Goal: Task Accomplishment & Management: Manage account settings

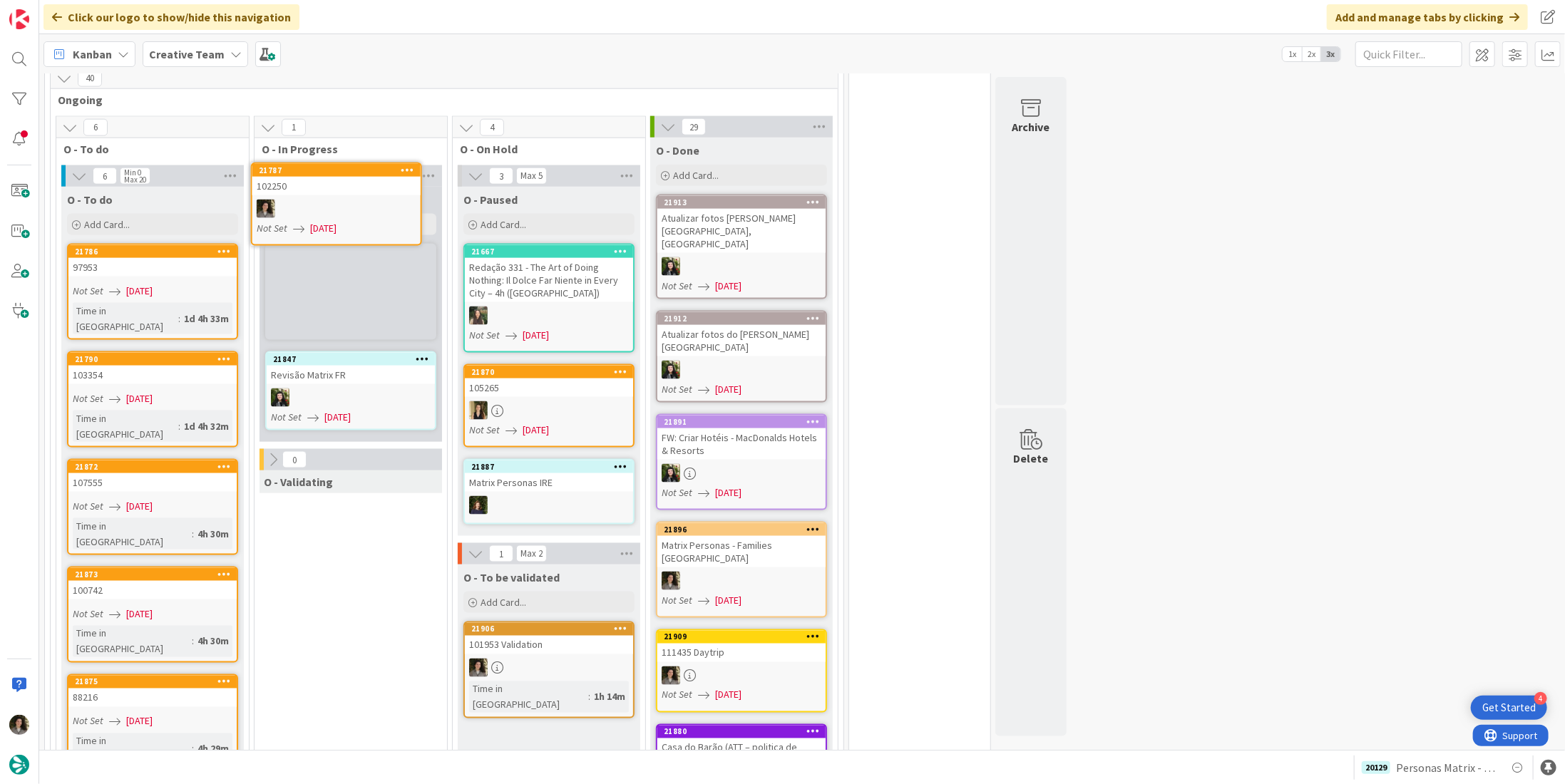
scroll to position [1269, 0]
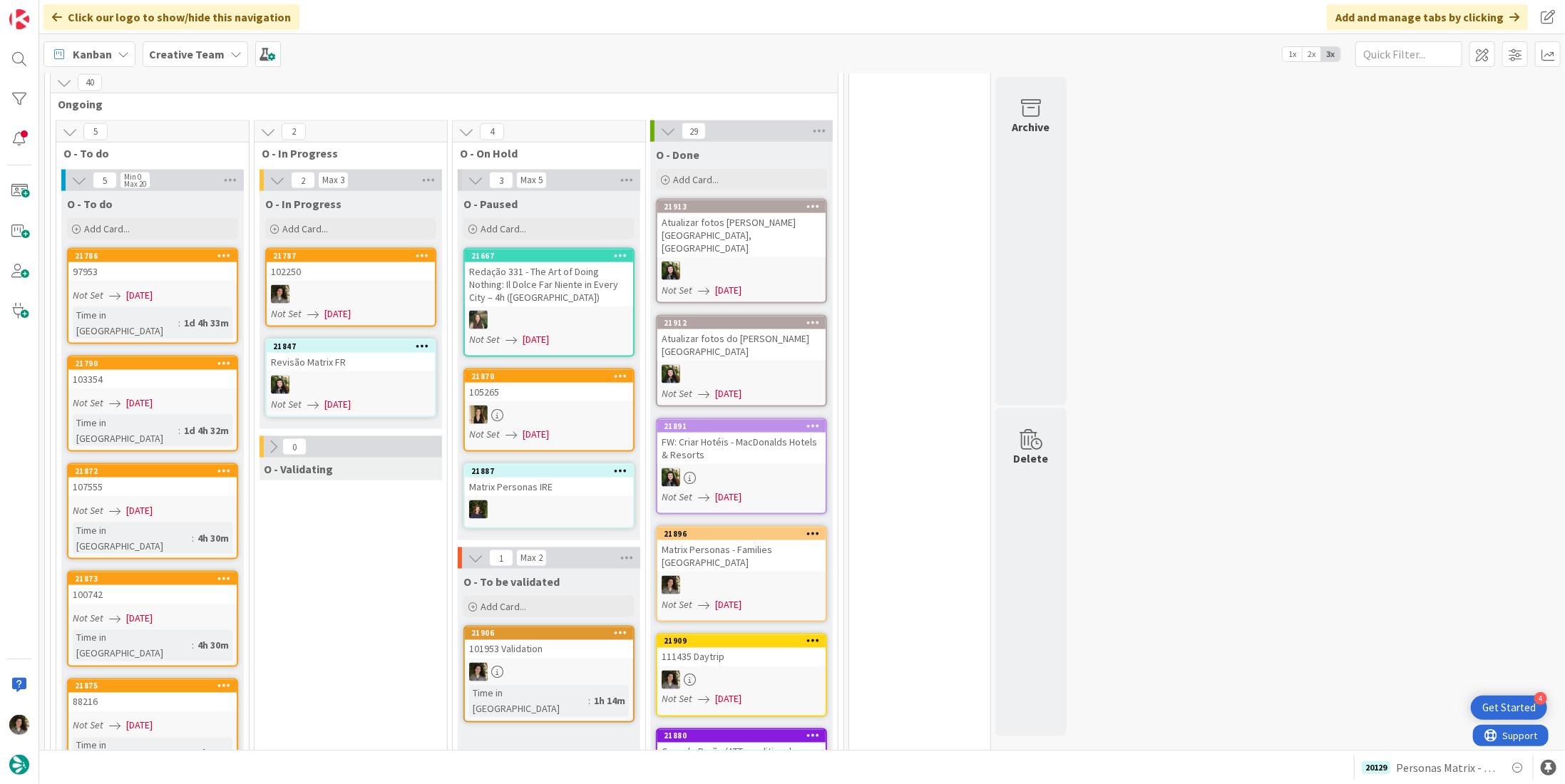
click at [350, 270] on div "102250" at bounding box center [351, 271] width 169 height 18
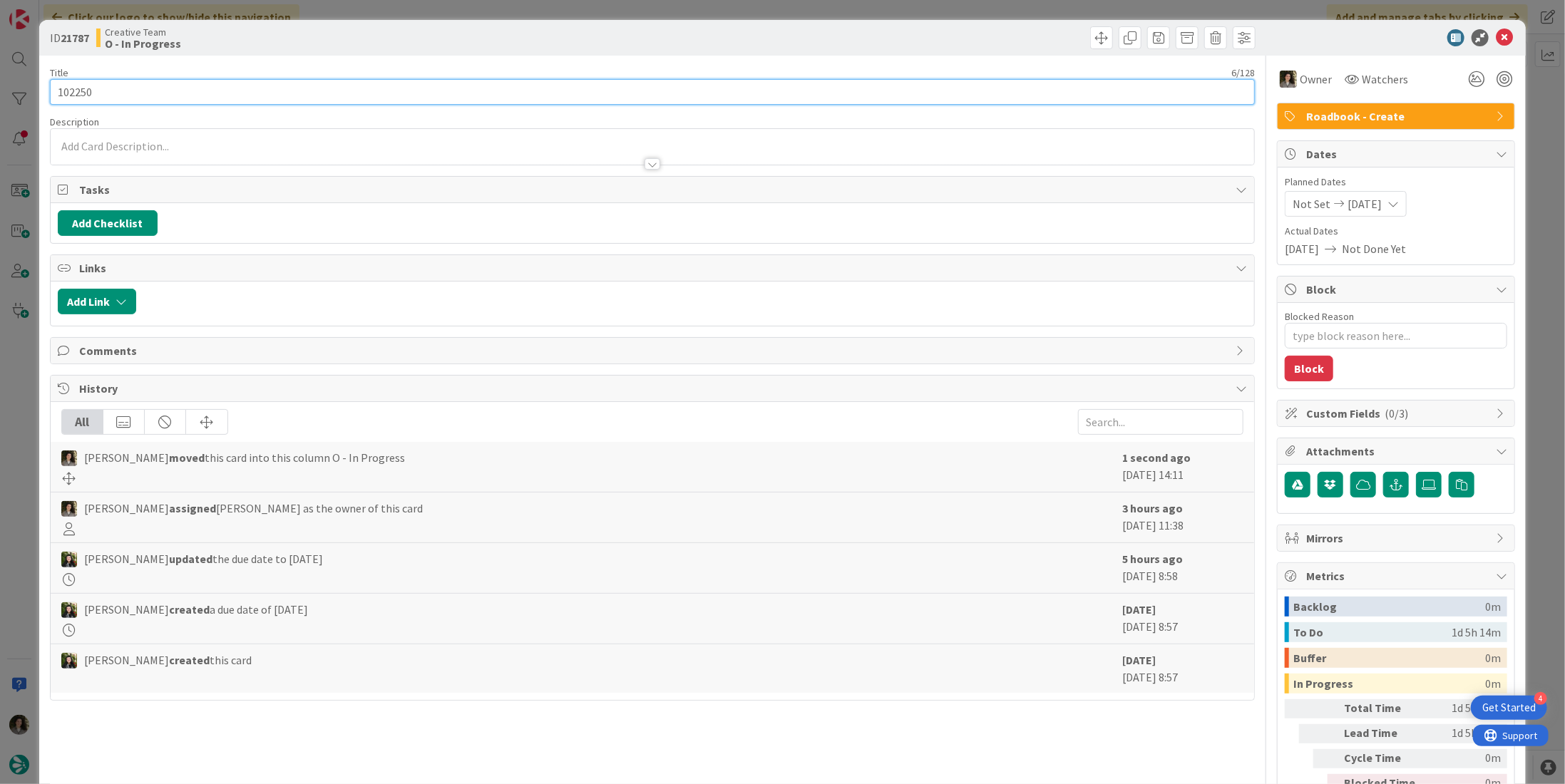
drag, startPoint x: 64, startPoint y: 89, endPoint x: 45, endPoint y: 88, distance: 19.0
click at [45, 88] on div "ID 21787 Creative Team O - In Progress Title 6 / 128 102250 Description Owner W…" at bounding box center [782, 431] width 1487 height 823
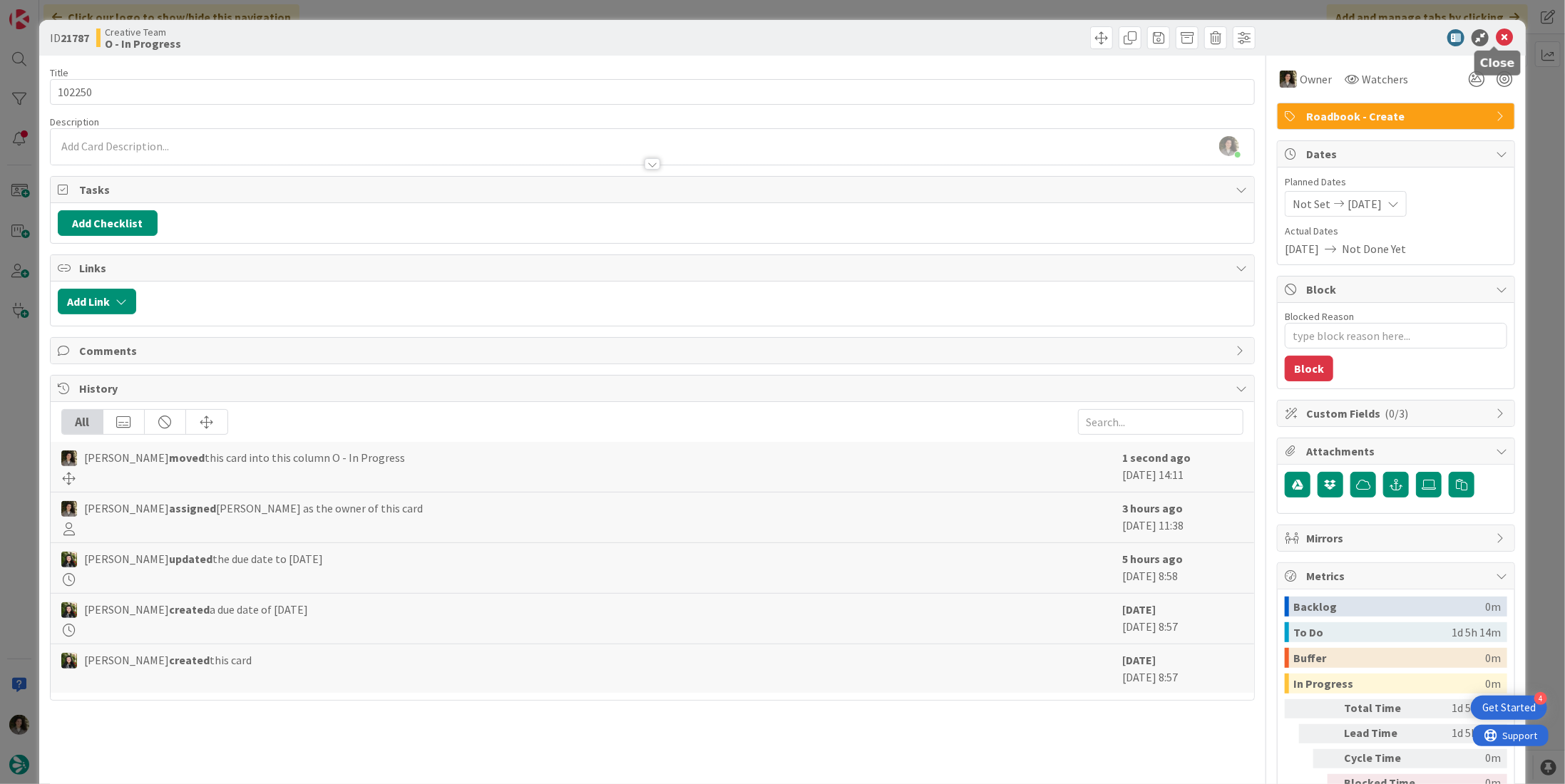
click at [1496, 39] on icon at bounding box center [1504, 37] width 17 height 17
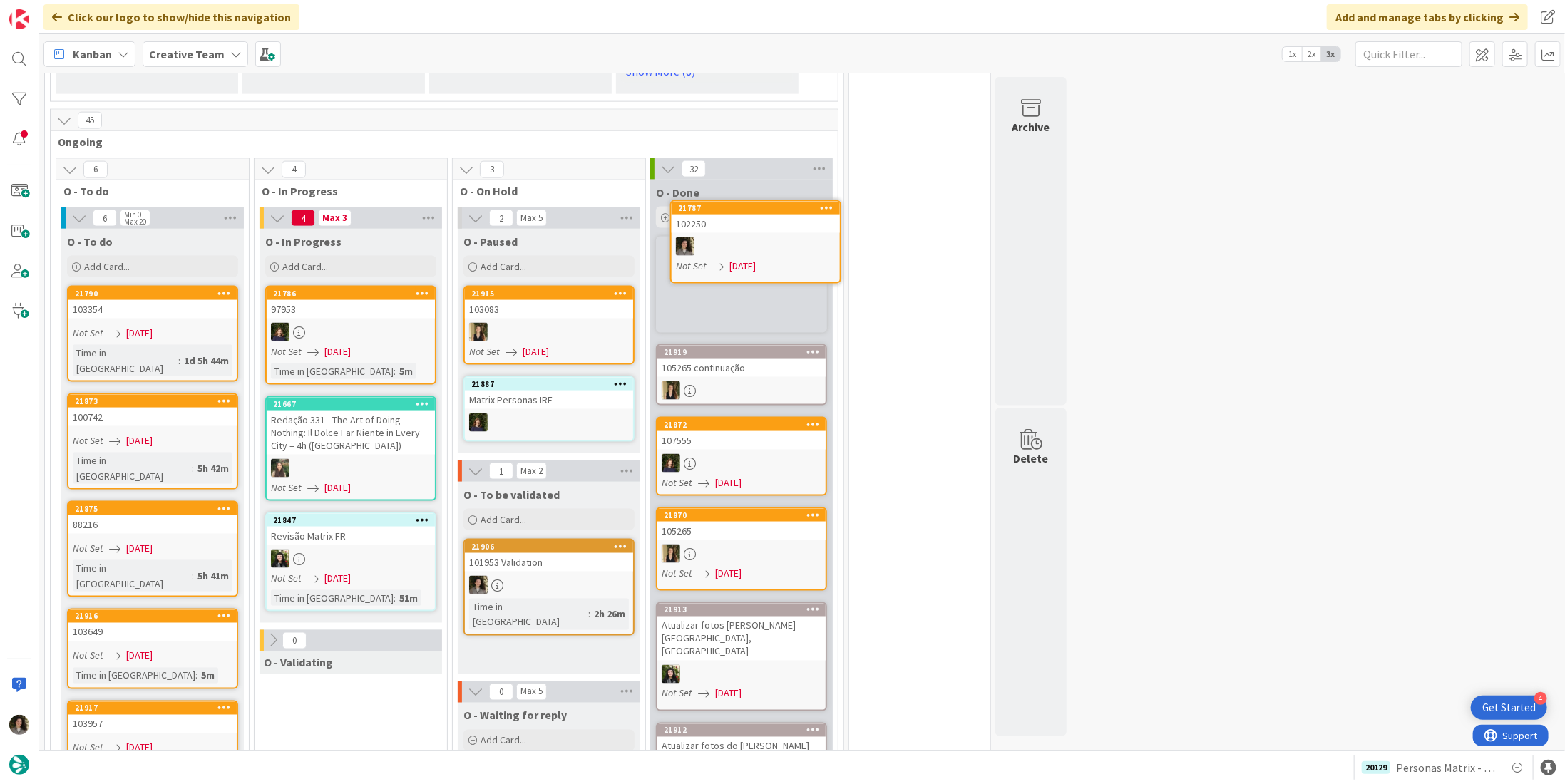
scroll to position [1276, 0]
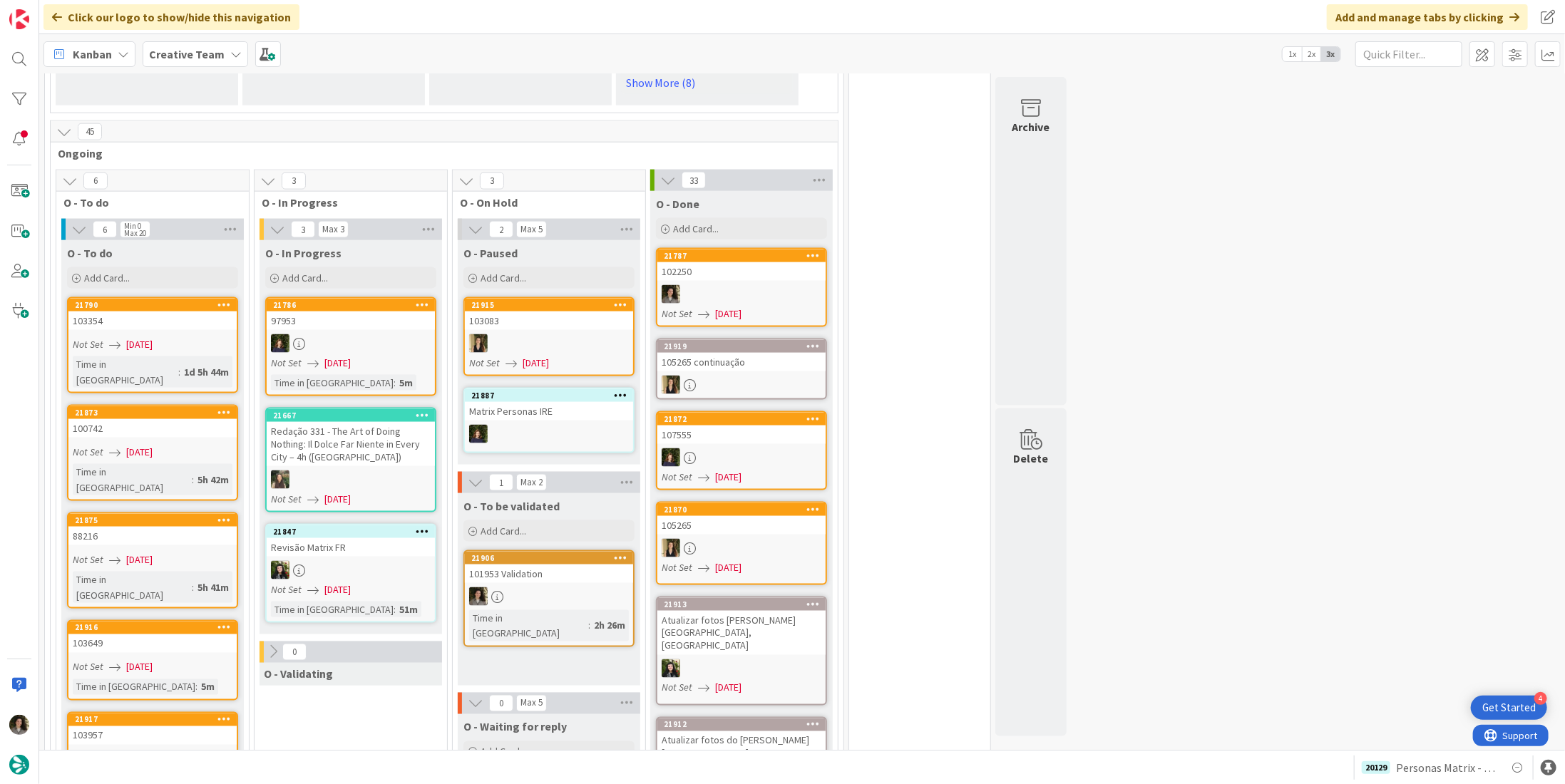
click at [740, 285] on div at bounding box center [741, 294] width 169 height 18
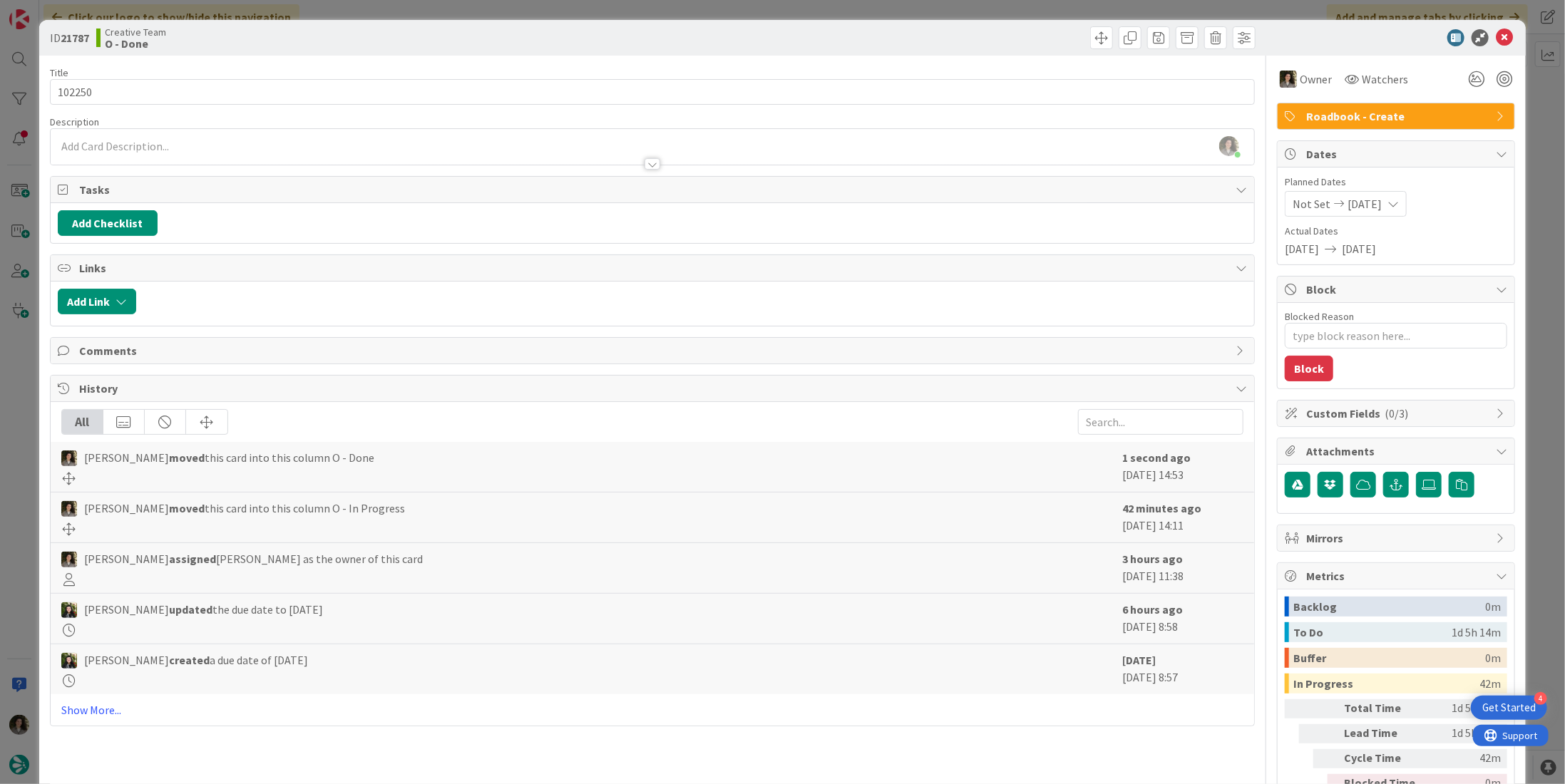
click at [1440, 116] on span "Roadbook - Create" at bounding box center [1397, 116] width 183 height 17
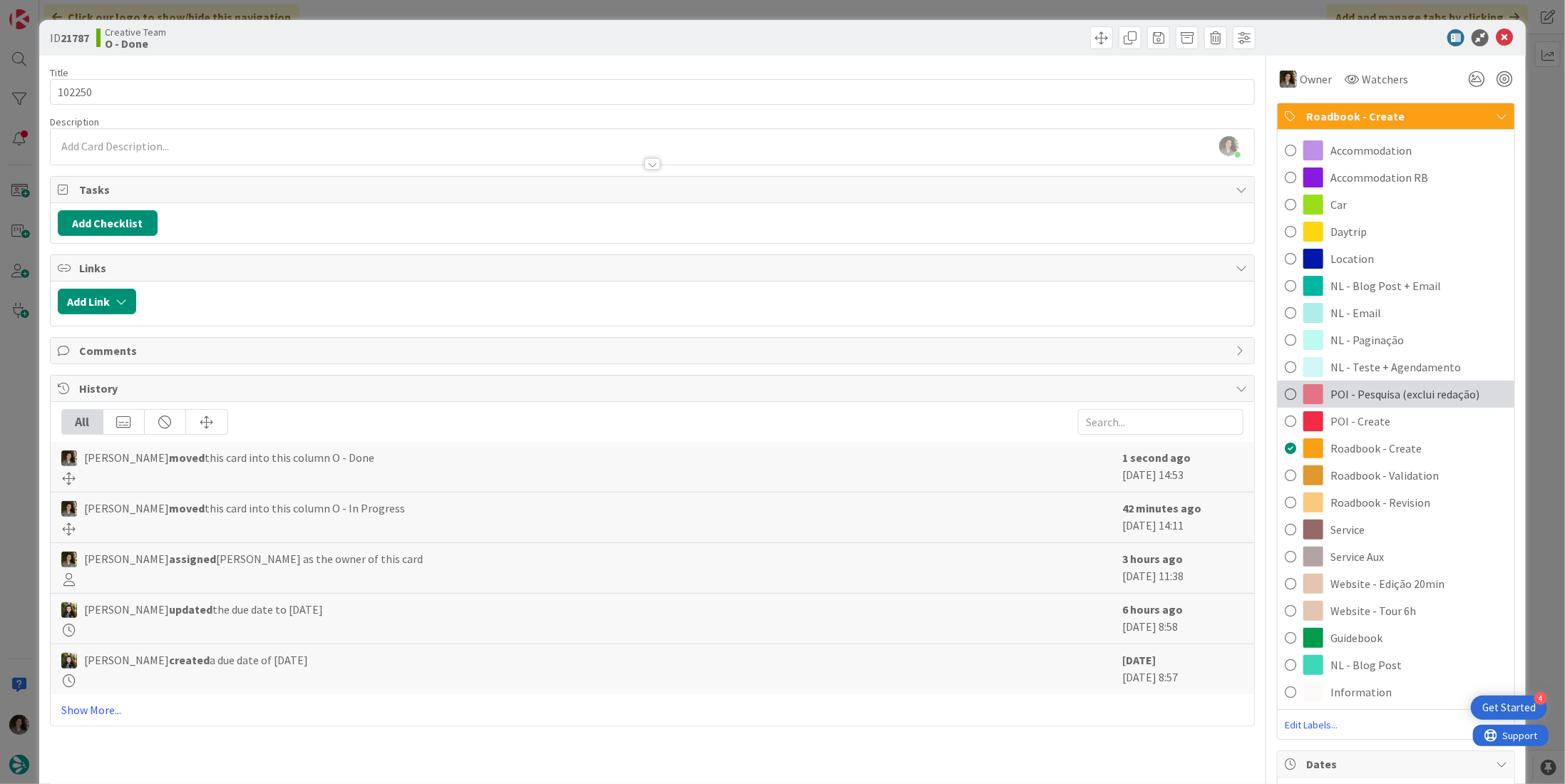
click at [1426, 389] on span "POI - Pesquisa (exclui redação)" at bounding box center [1405, 394] width 149 height 17
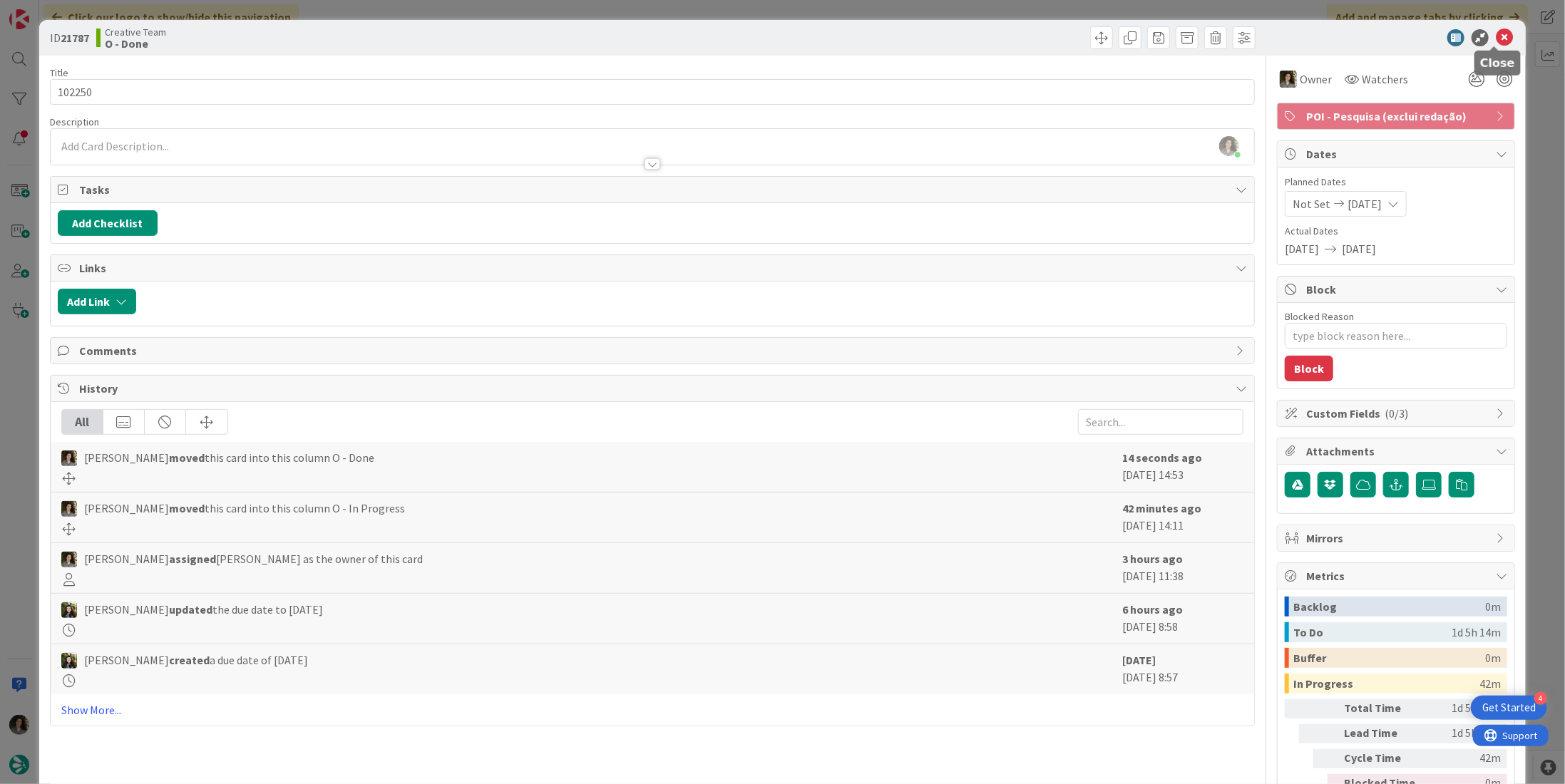
click at [1497, 40] on icon at bounding box center [1504, 37] width 17 height 17
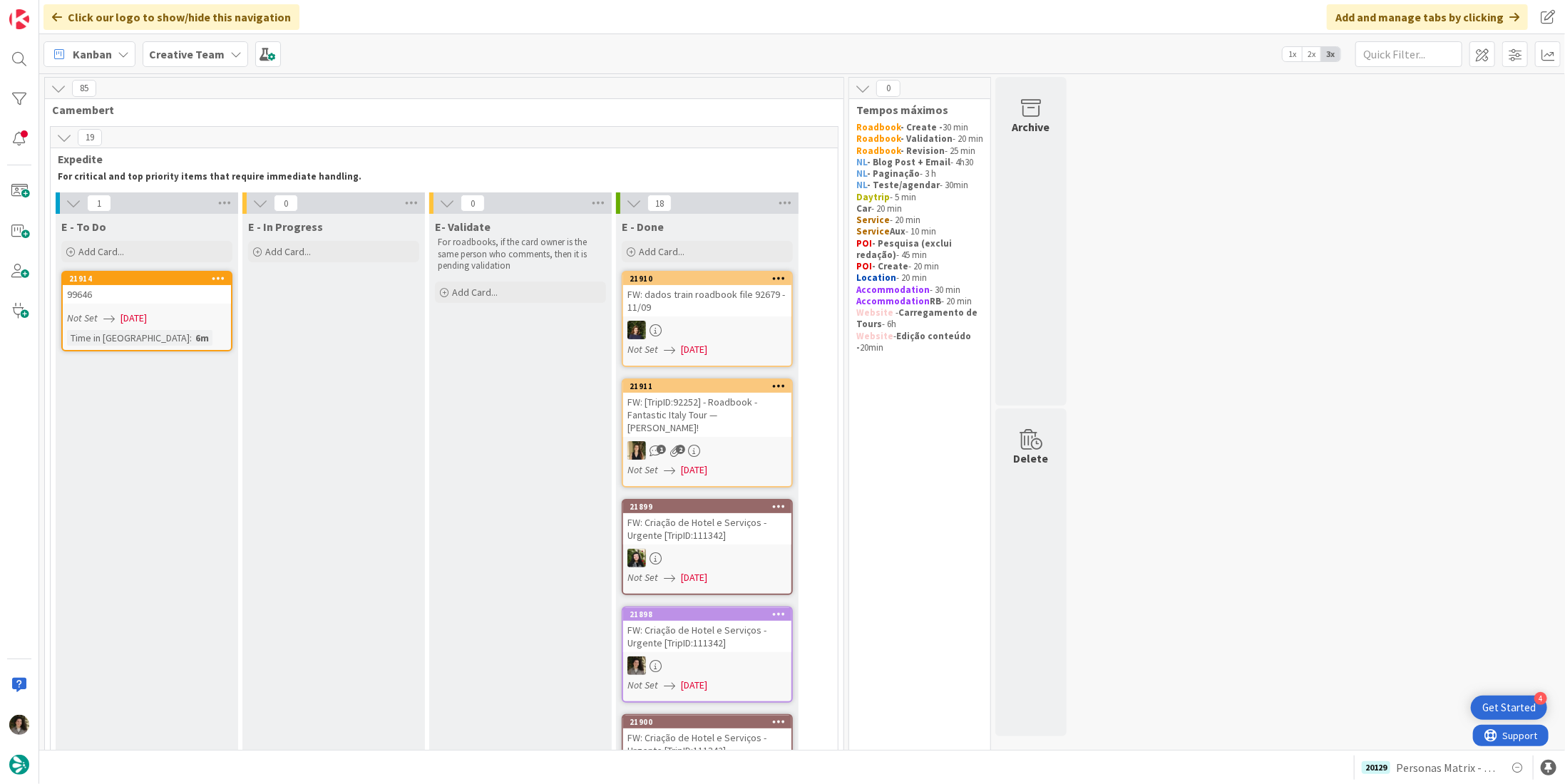
click at [173, 327] on link "21914 99646 Not Set [DATE] Time in [GEOGRAPHIC_DATA] : 6m" at bounding box center [146, 311] width 171 height 80
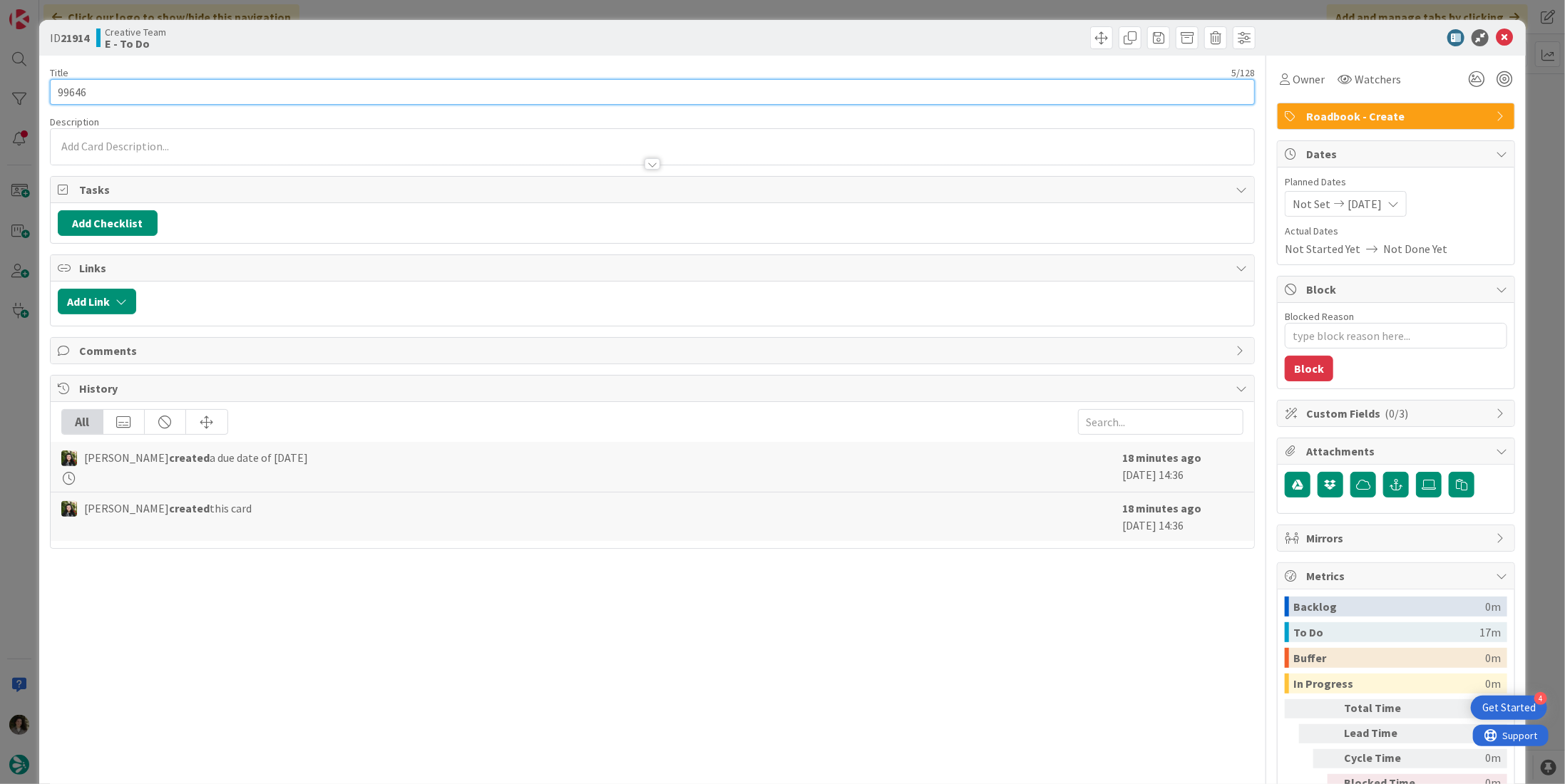
drag, startPoint x: 61, startPoint y: 95, endPoint x: 45, endPoint y: 104, distance: 18.4
click at [45, 104] on div "ID 21914 Creative Team E - To Do Title 5 / 128 99646 Description Owner Watchers…" at bounding box center [782, 431] width 1487 height 823
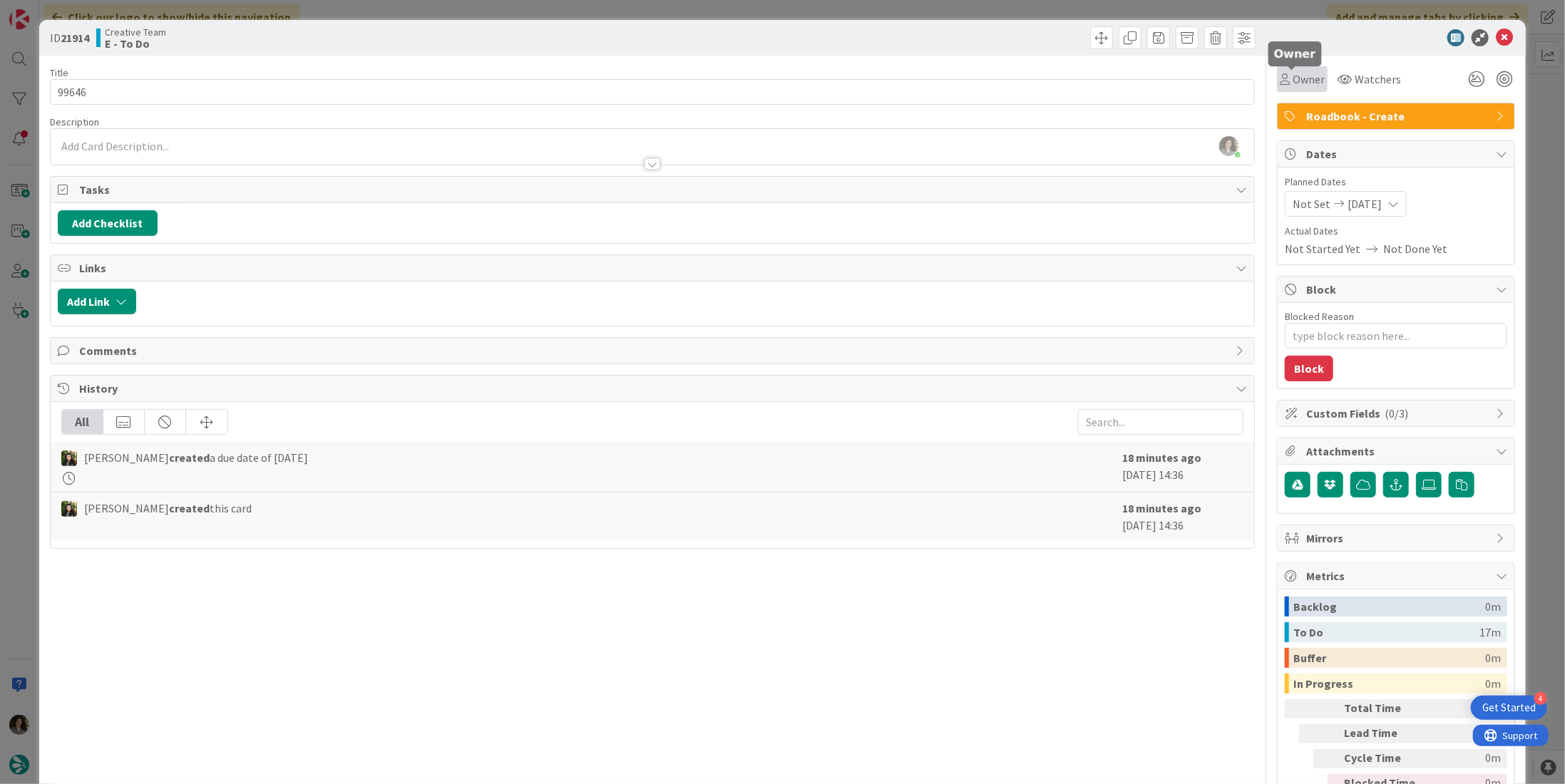
click at [1301, 78] on span "Owner" at bounding box center [1308, 78] width 32 height 17
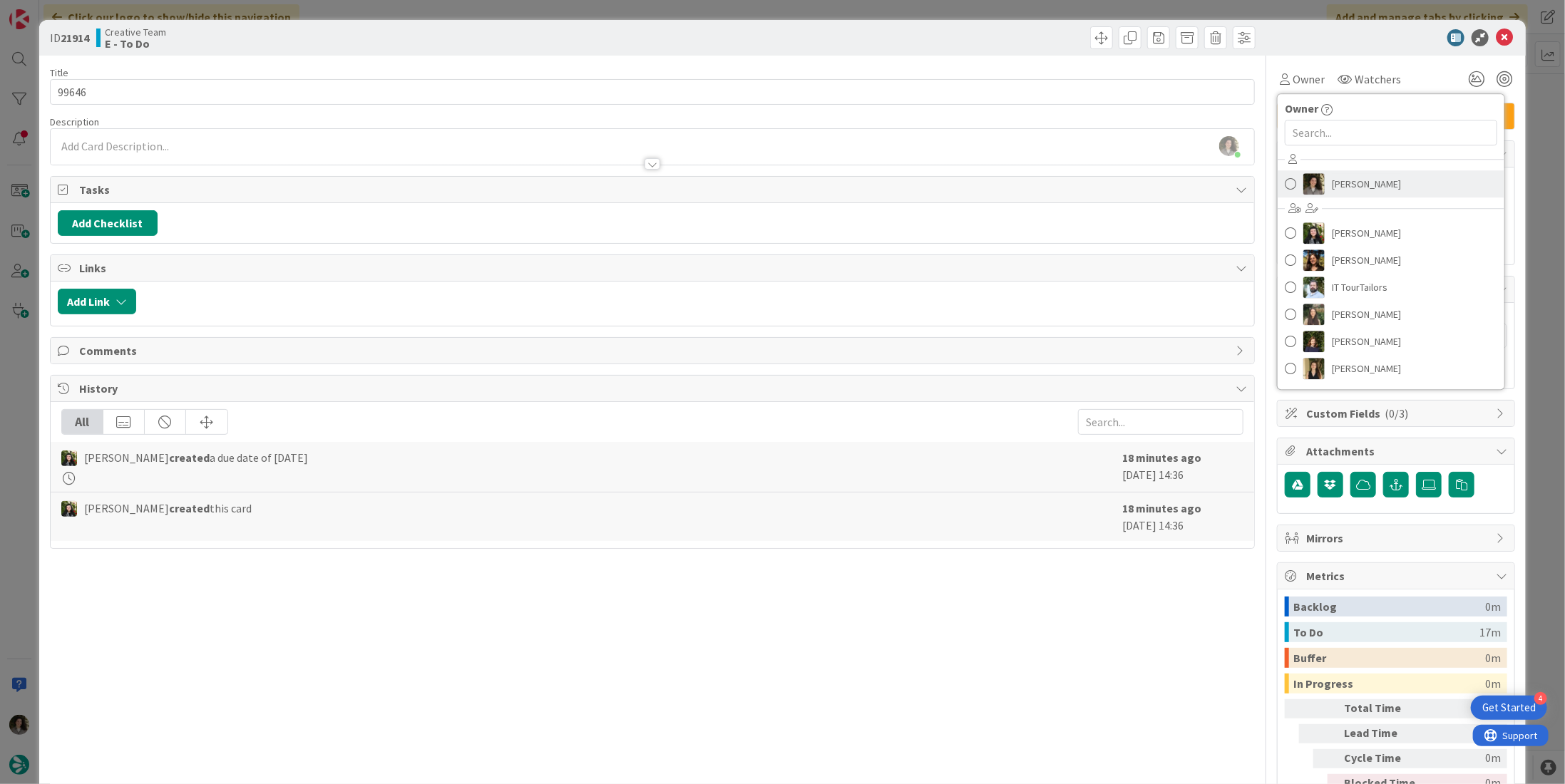
click at [1355, 178] on span "[PERSON_NAME]" at bounding box center [1367, 184] width 69 height 21
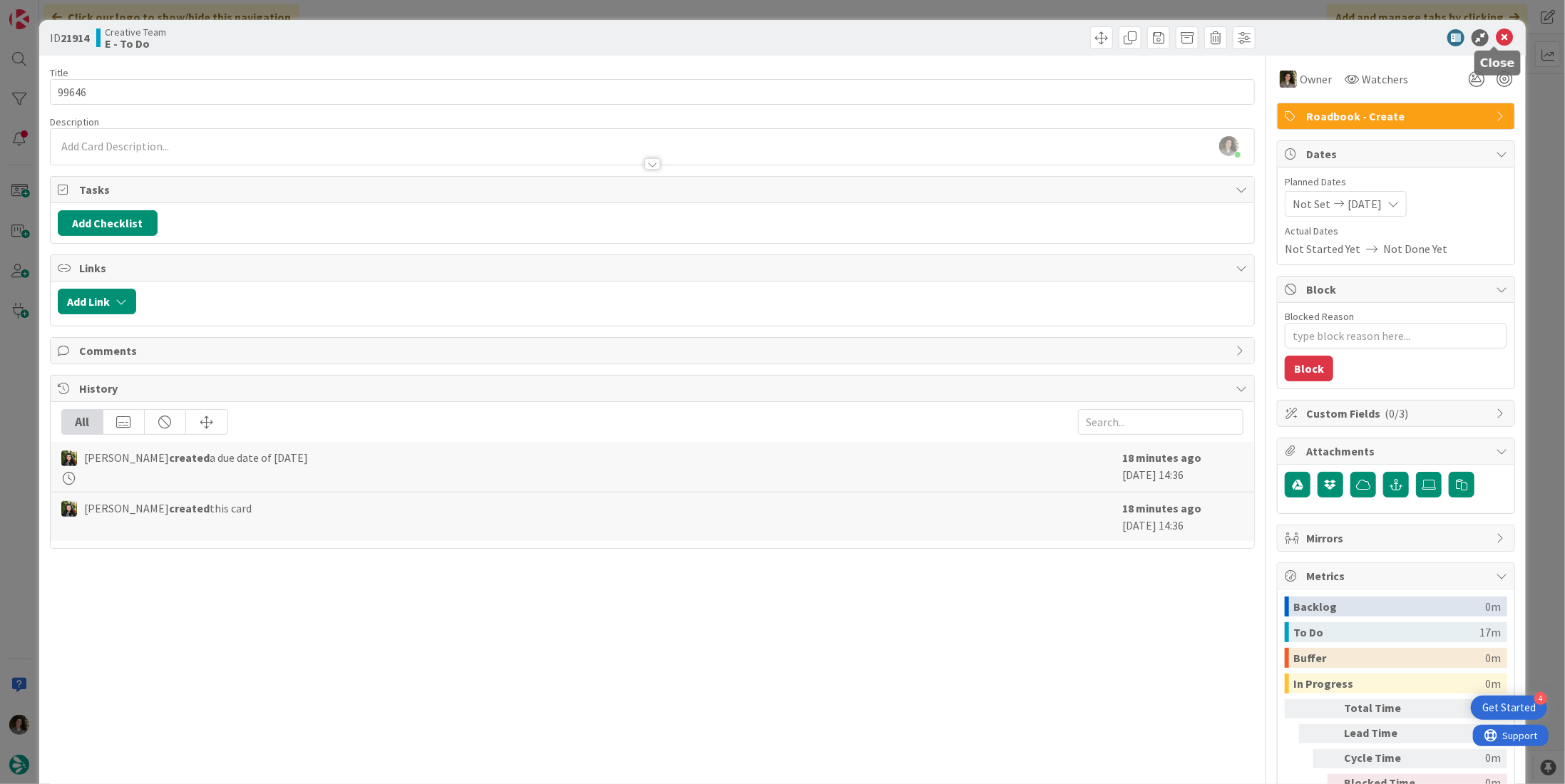
click at [1496, 33] on icon at bounding box center [1504, 37] width 17 height 17
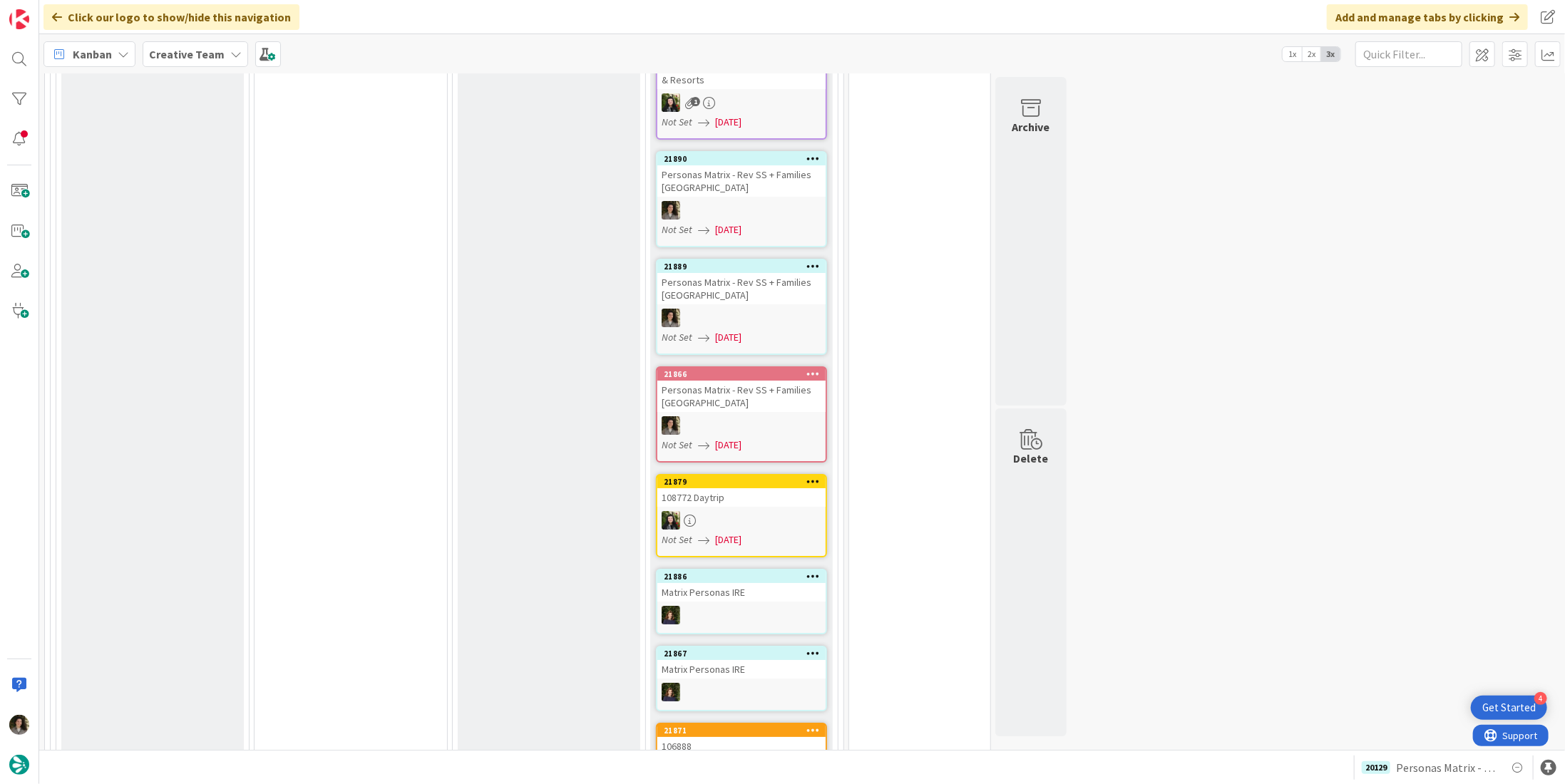
scroll to position [3421, 0]
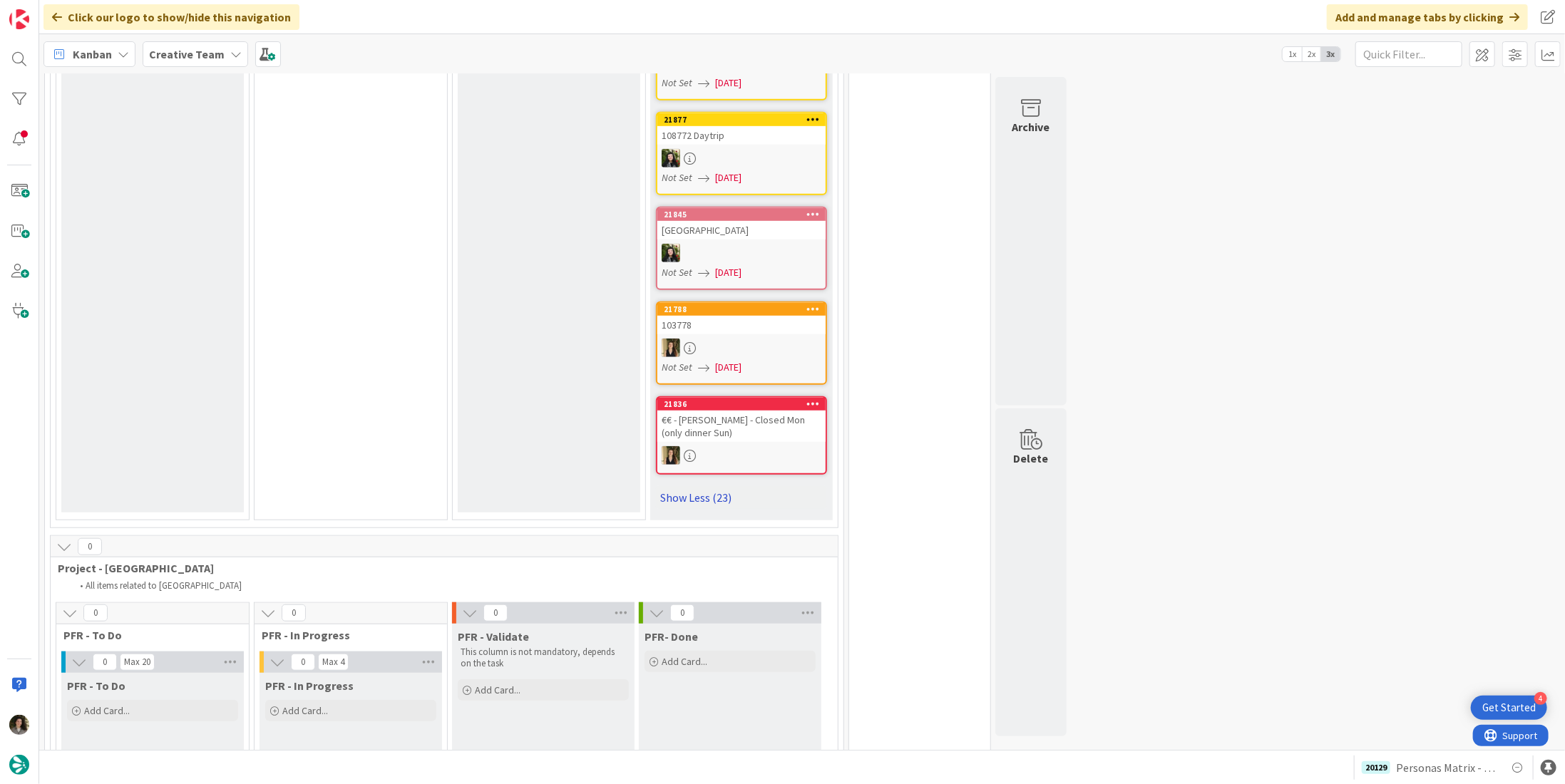
click at [697, 486] on link "Show Less (23)" at bounding box center [741, 497] width 171 height 23
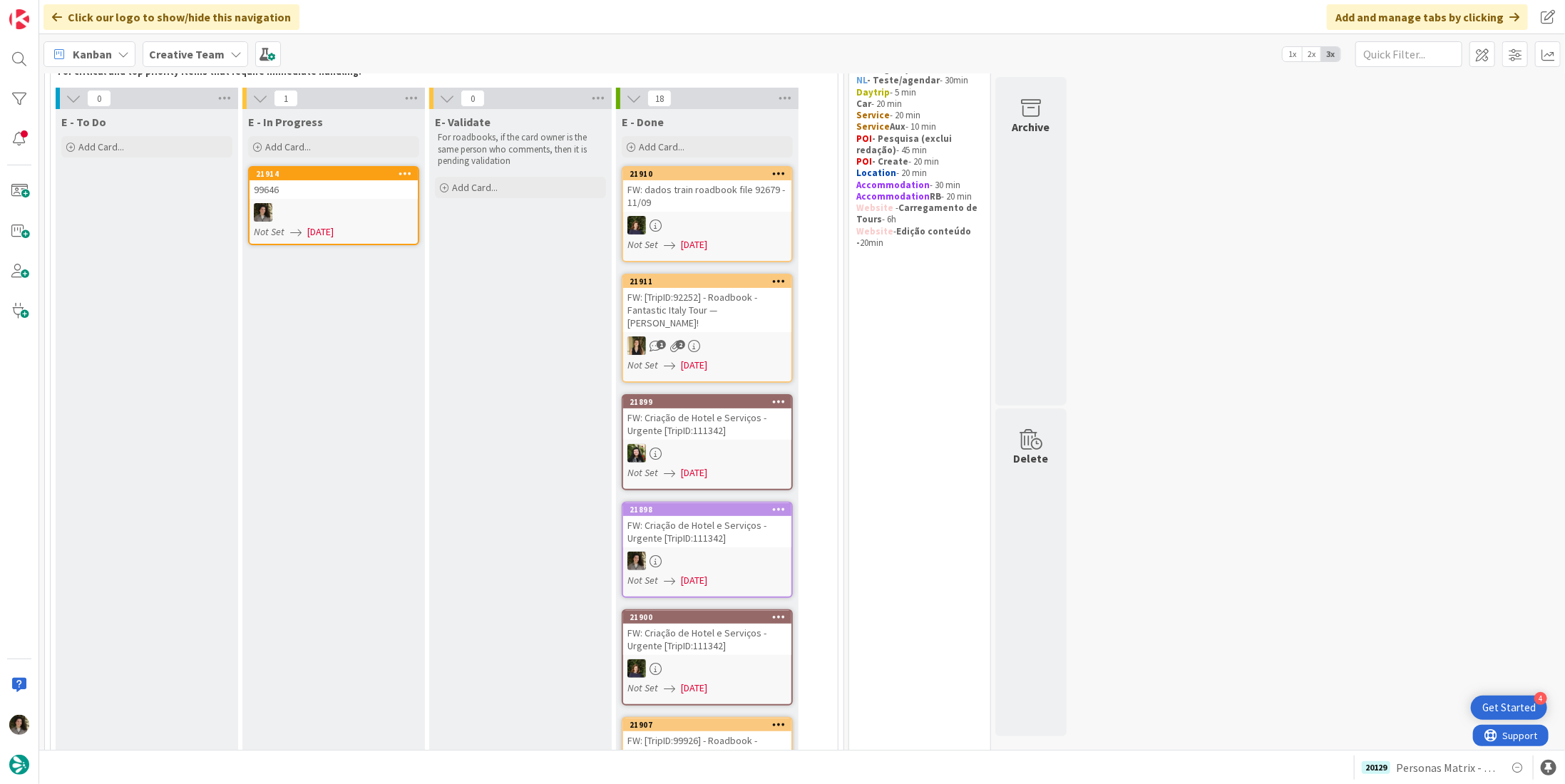
scroll to position [0, 0]
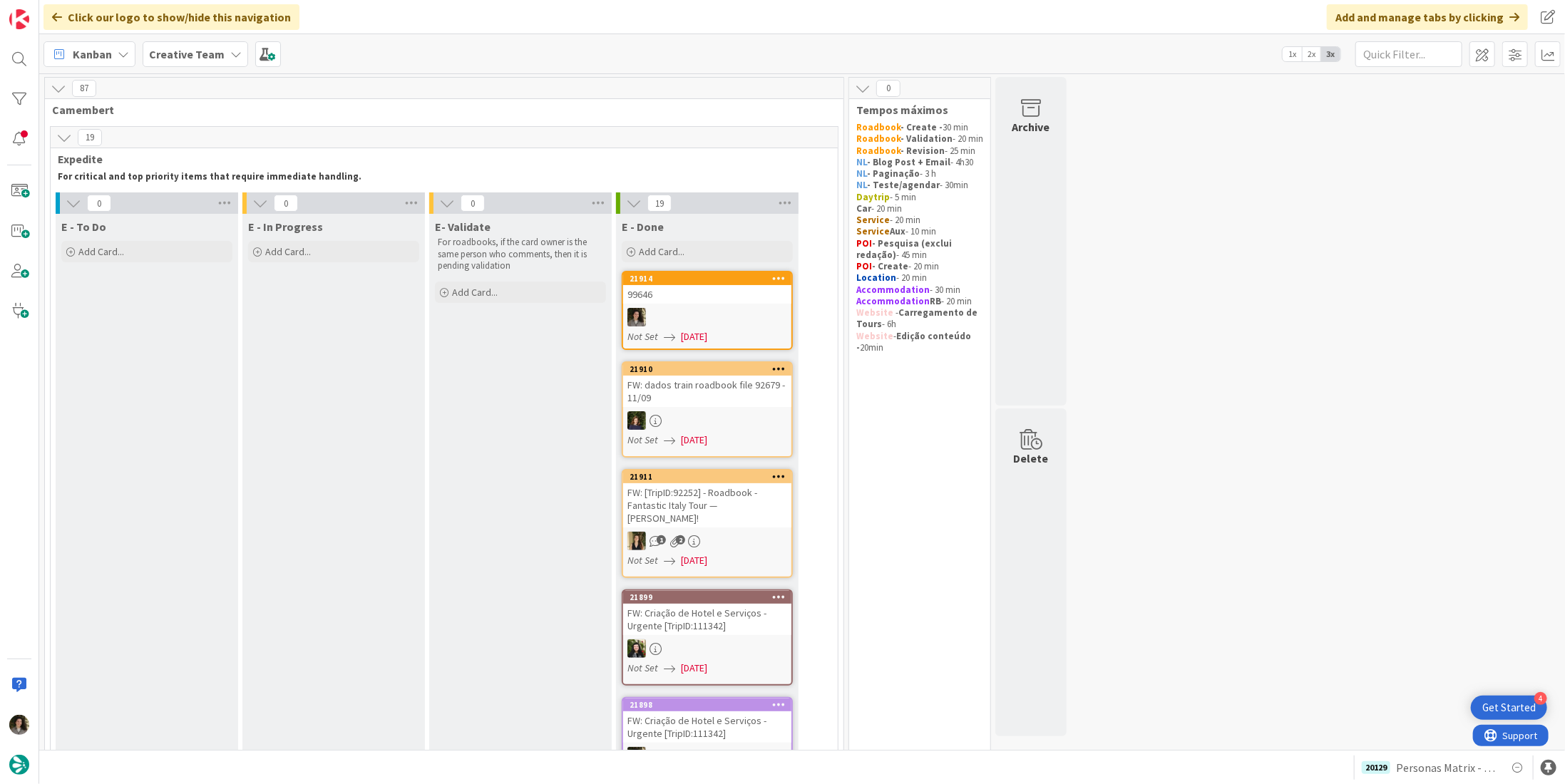
click at [705, 301] on div "99646" at bounding box center [707, 294] width 169 height 18
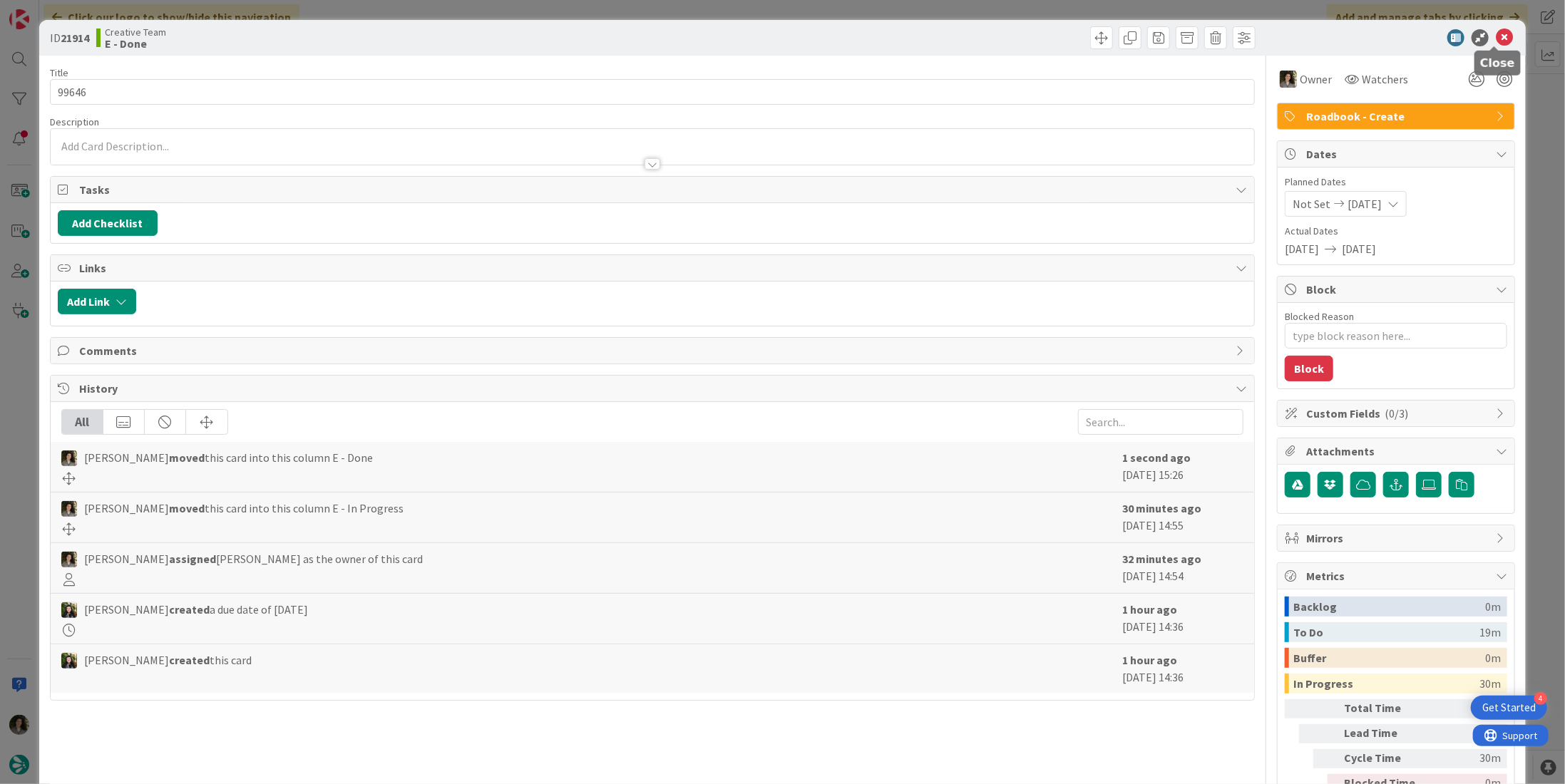
click at [1496, 39] on icon at bounding box center [1504, 37] width 17 height 17
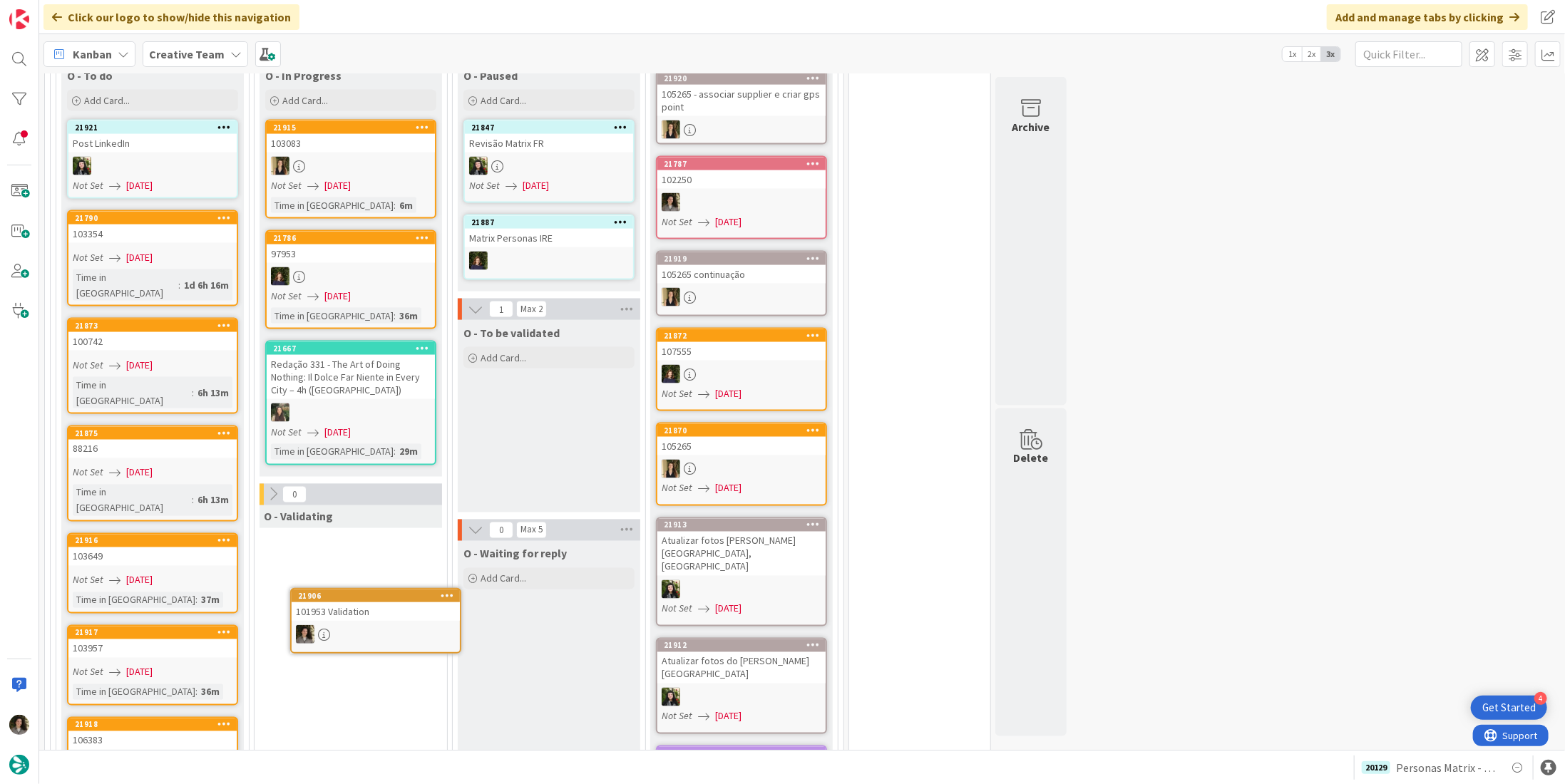
scroll to position [1481, 0]
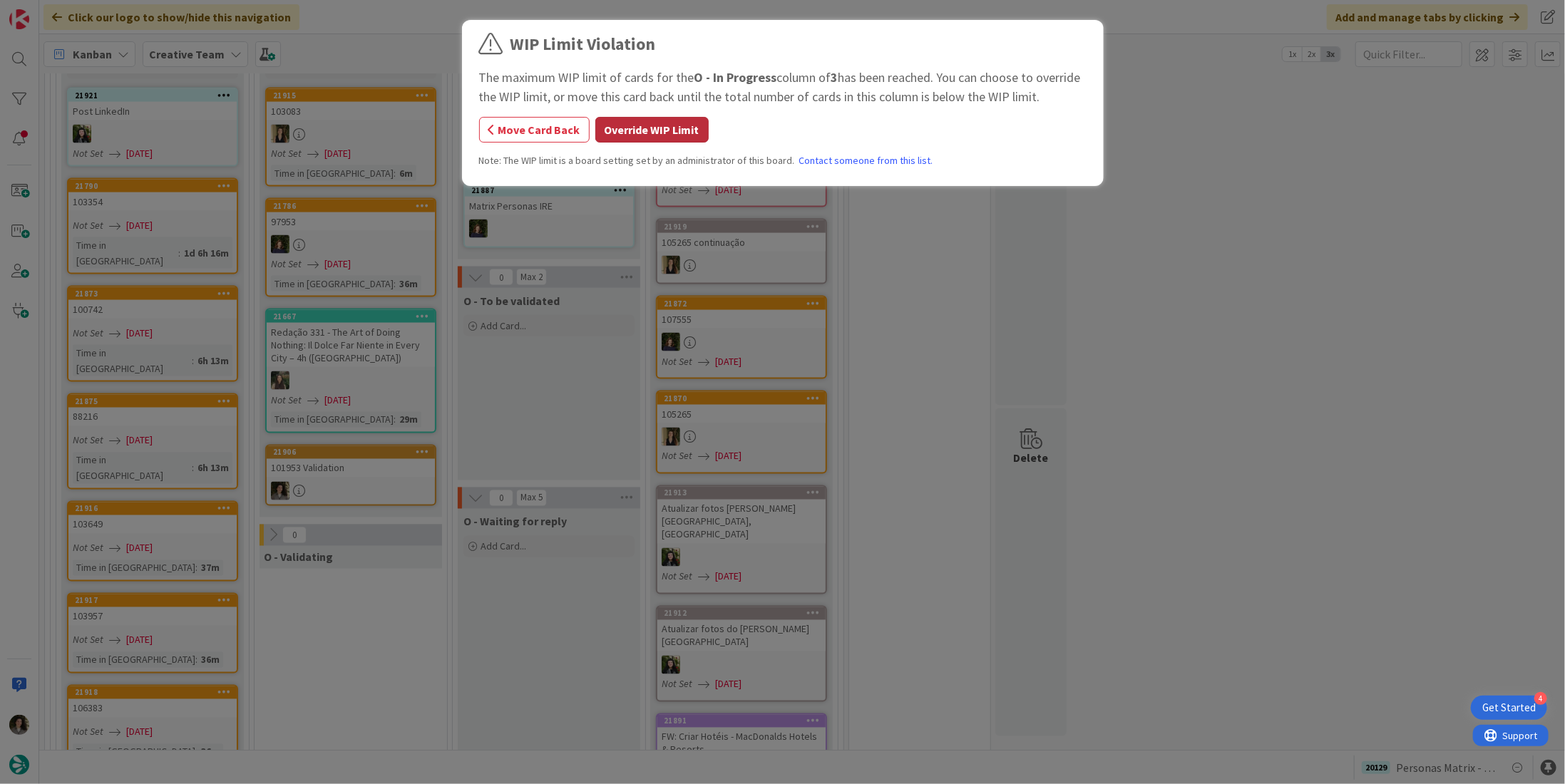
click at [656, 129] on button "Override WIP Limit" at bounding box center [651, 129] width 113 height 26
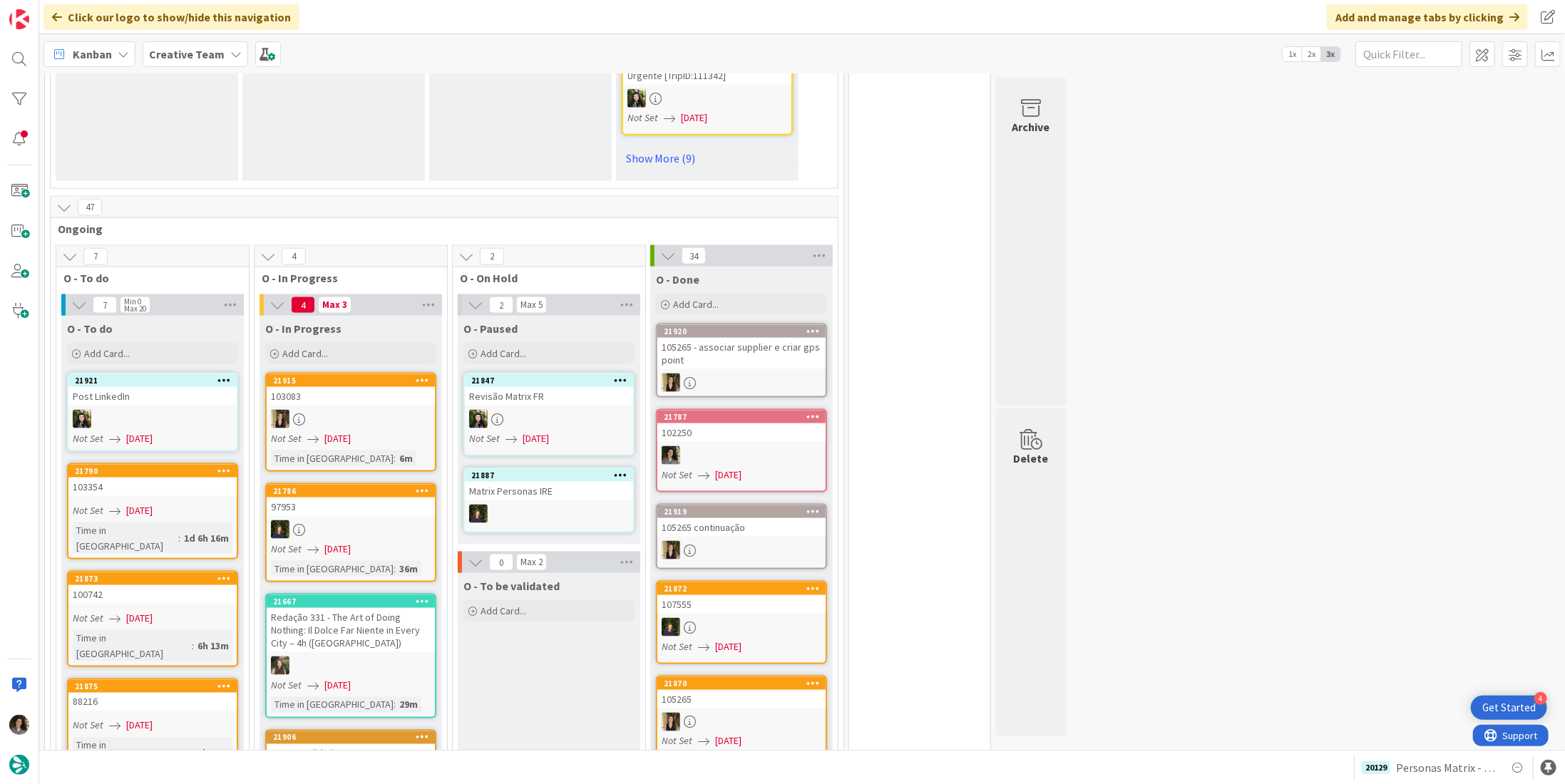
scroll to position [1409, 0]
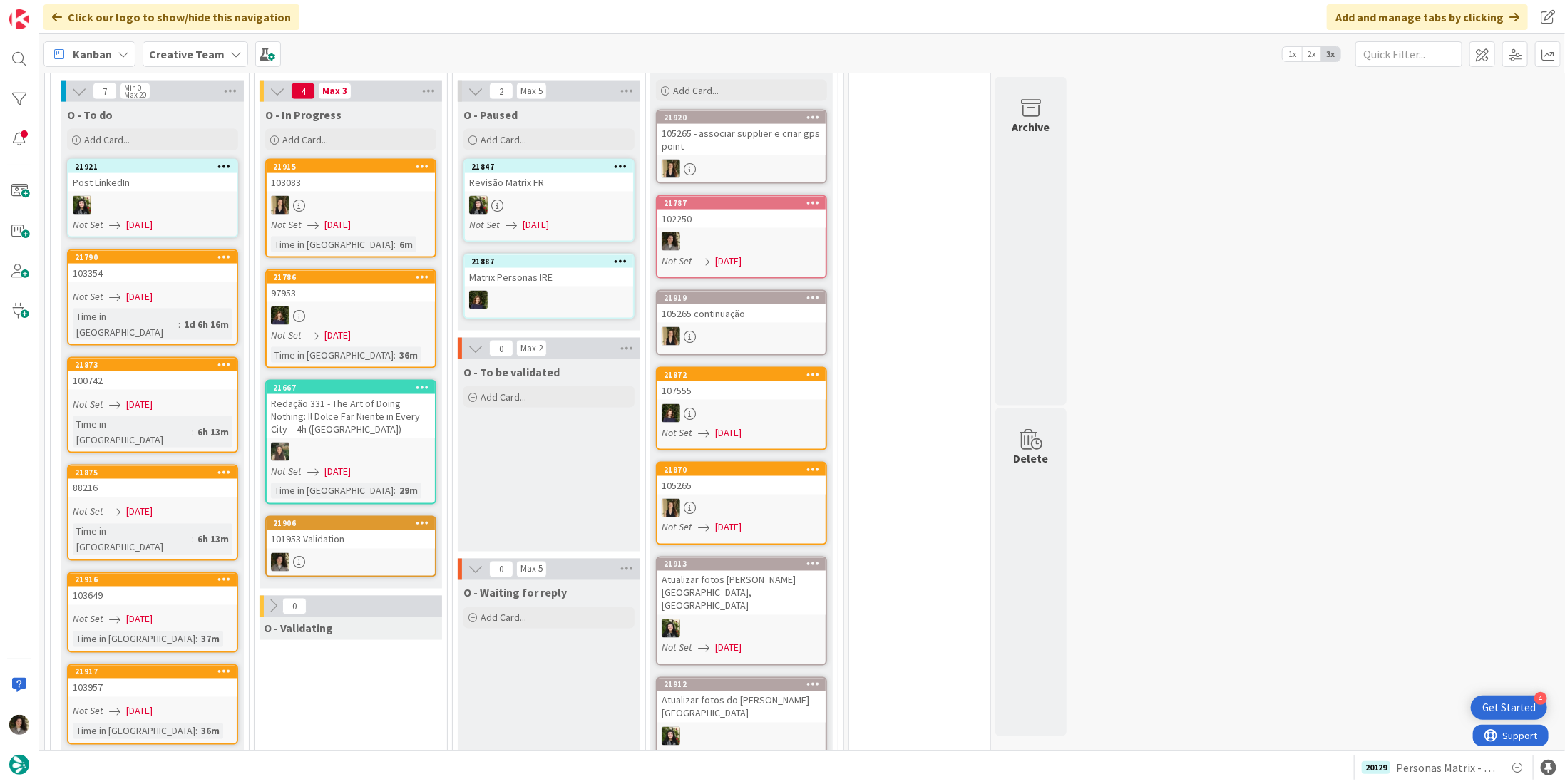
click at [340, 530] on div "101953 Validation" at bounding box center [351, 539] width 169 height 18
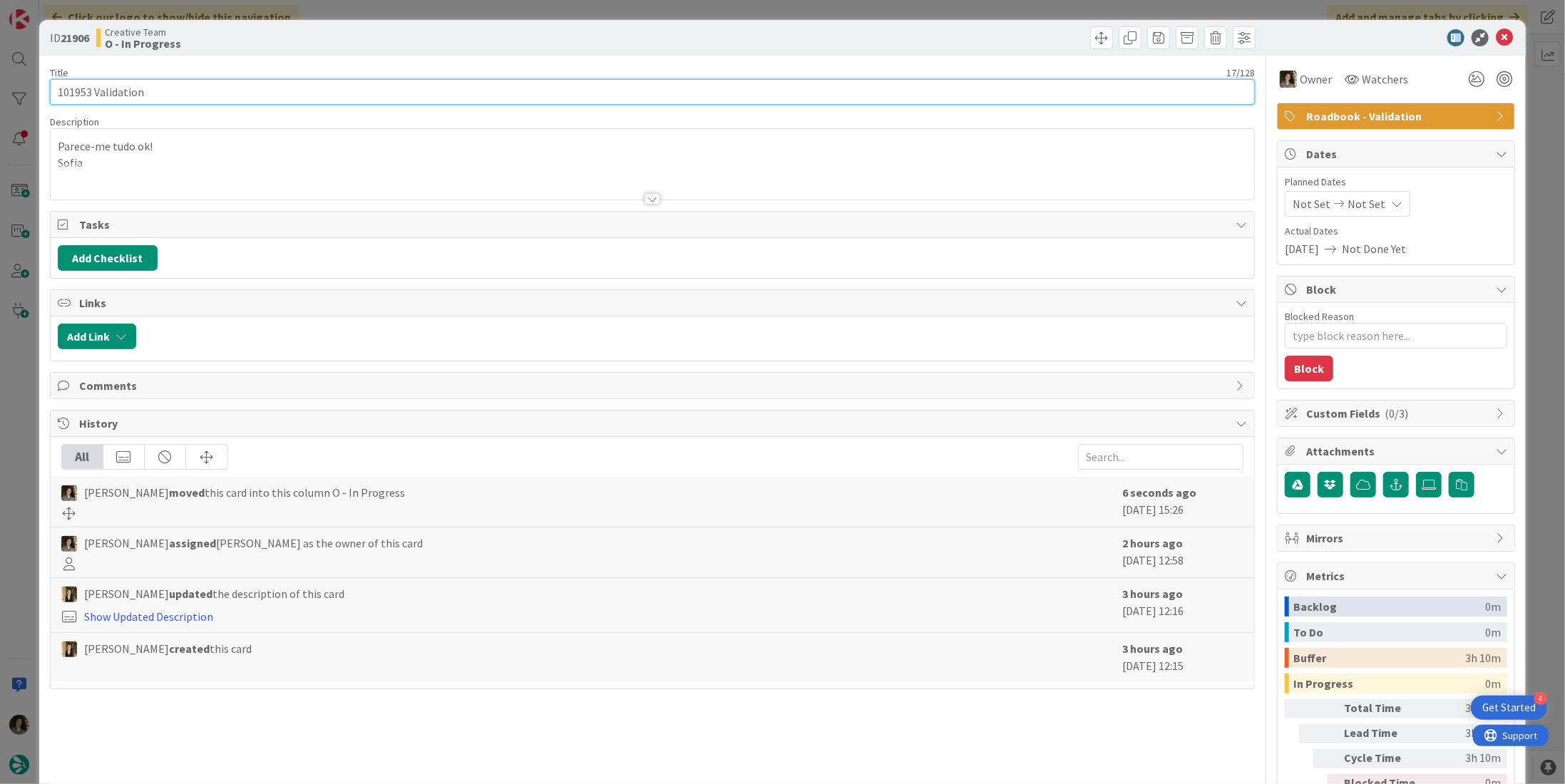
drag, startPoint x: 93, startPoint y: 93, endPoint x: 13, endPoint y: 76, distance: 81.8
click at [13, 76] on div "ID 21906 Creative Team O - In Progress Title 17 / 128 101953 Validation Descrip…" at bounding box center [782, 392] width 1565 height 784
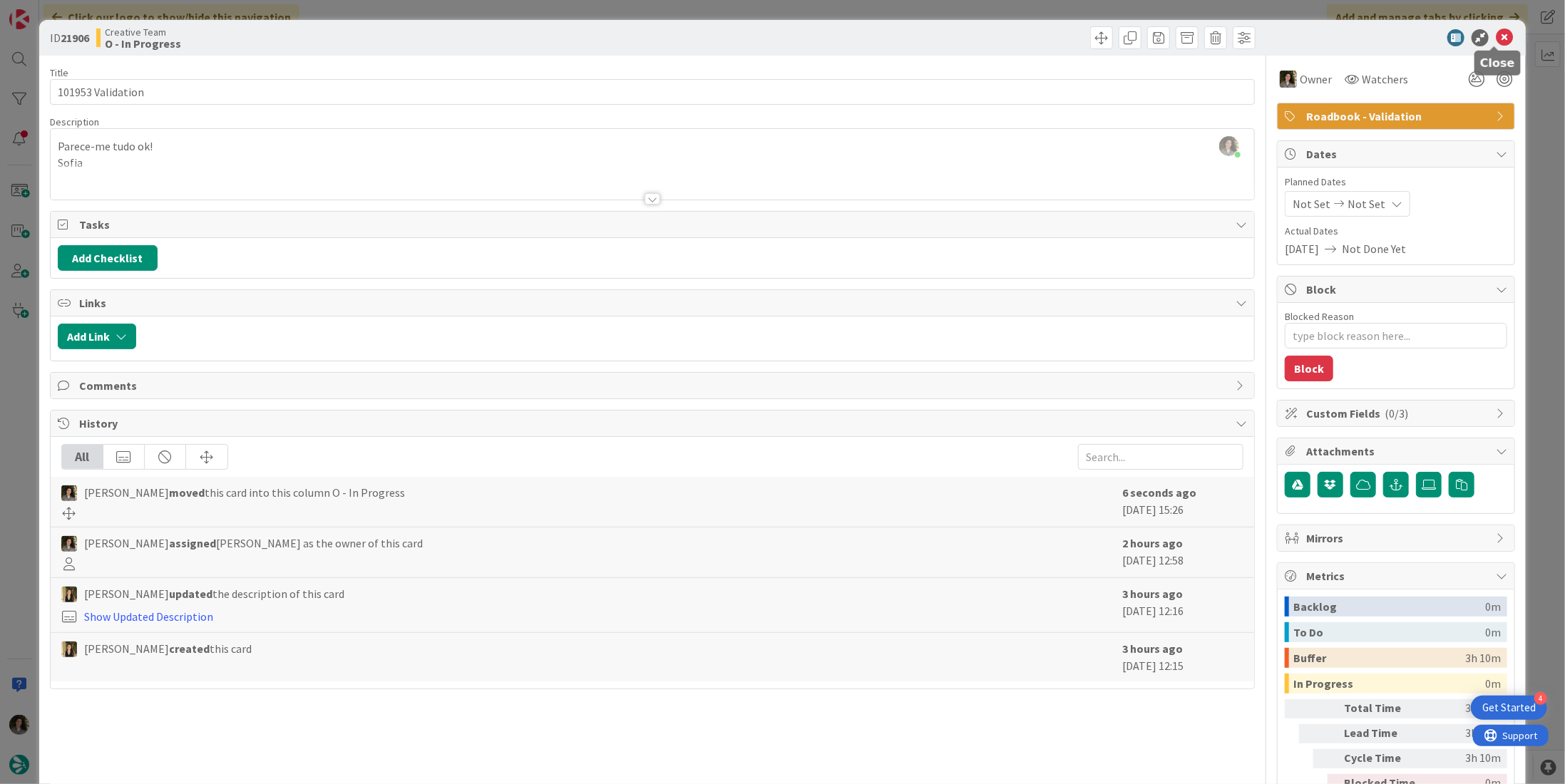
click at [1496, 36] on icon at bounding box center [1504, 37] width 17 height 17
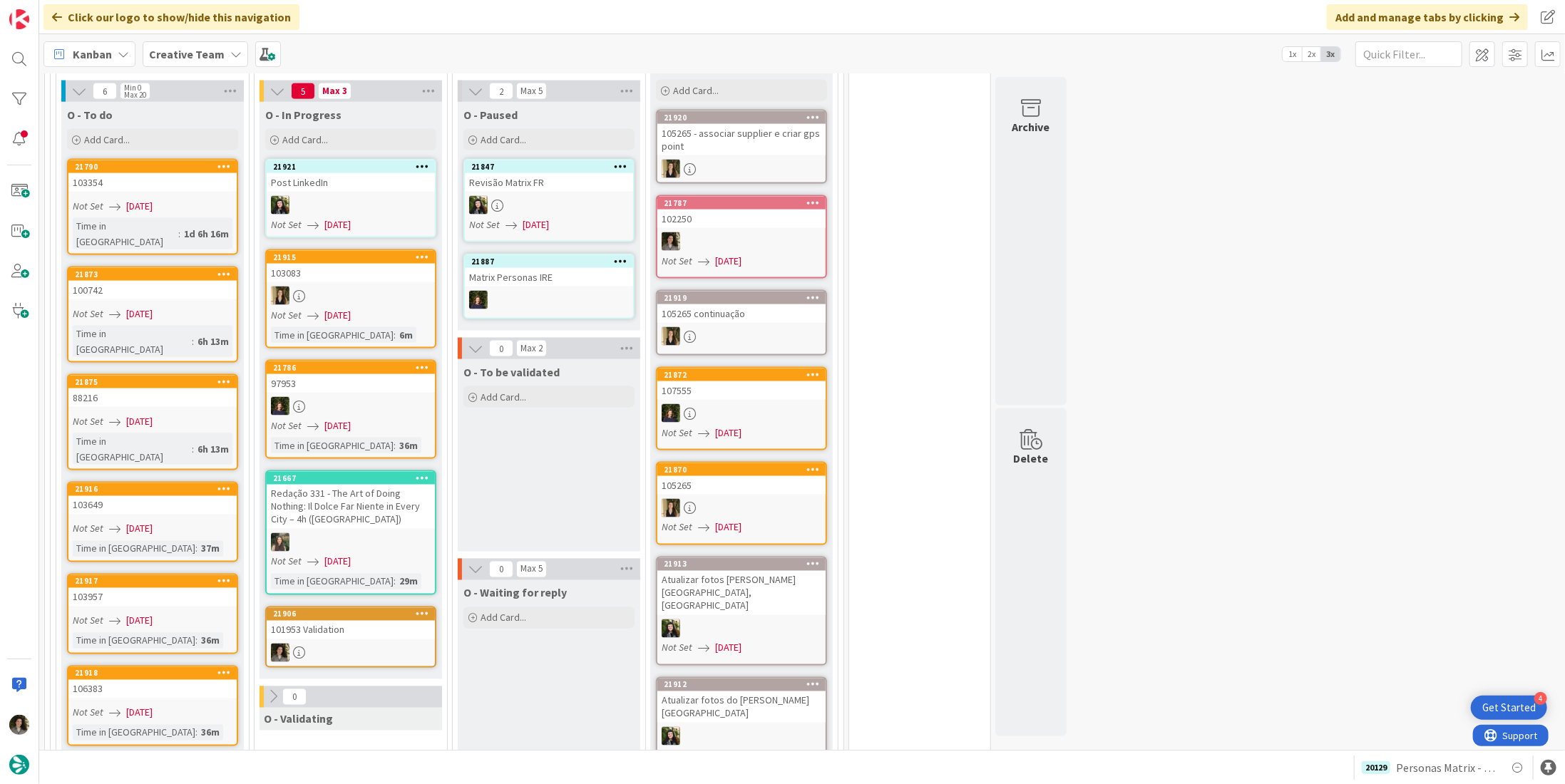
click at [356, 621] on link "21906 101953 Validation" at bounding box center [350, 637] width 171 height 61
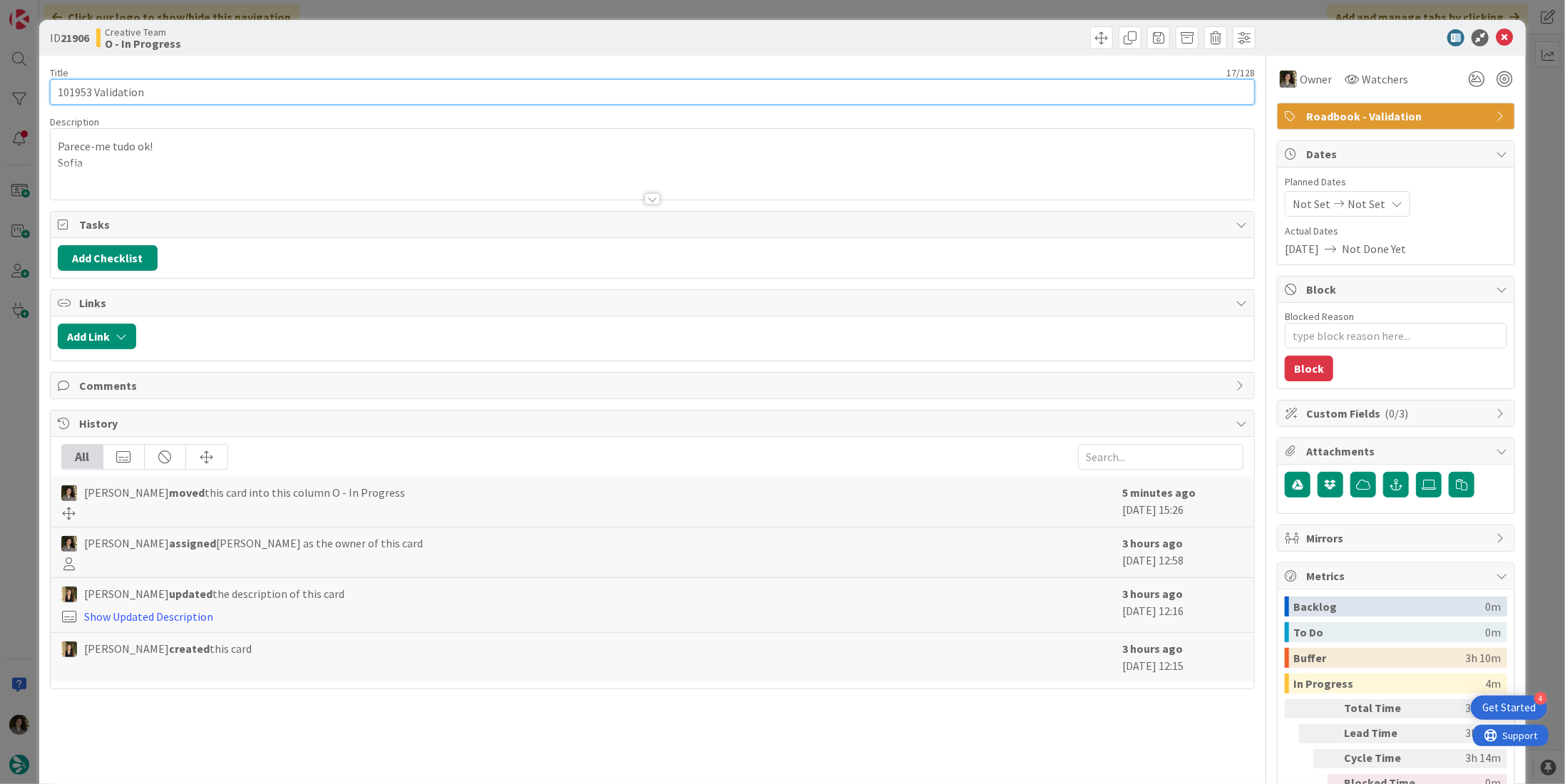
drag, startPoint x: 93, startPoint y: 96, endPoint x: 40, endPoint y: 91, distance: 53.2
click at [40, 91] on div "ID 21906 Creative Team O - In Progress Title 17 / 128 101953 Validation Descrip…" at bounding box center [782, 431] width 1487 height 823
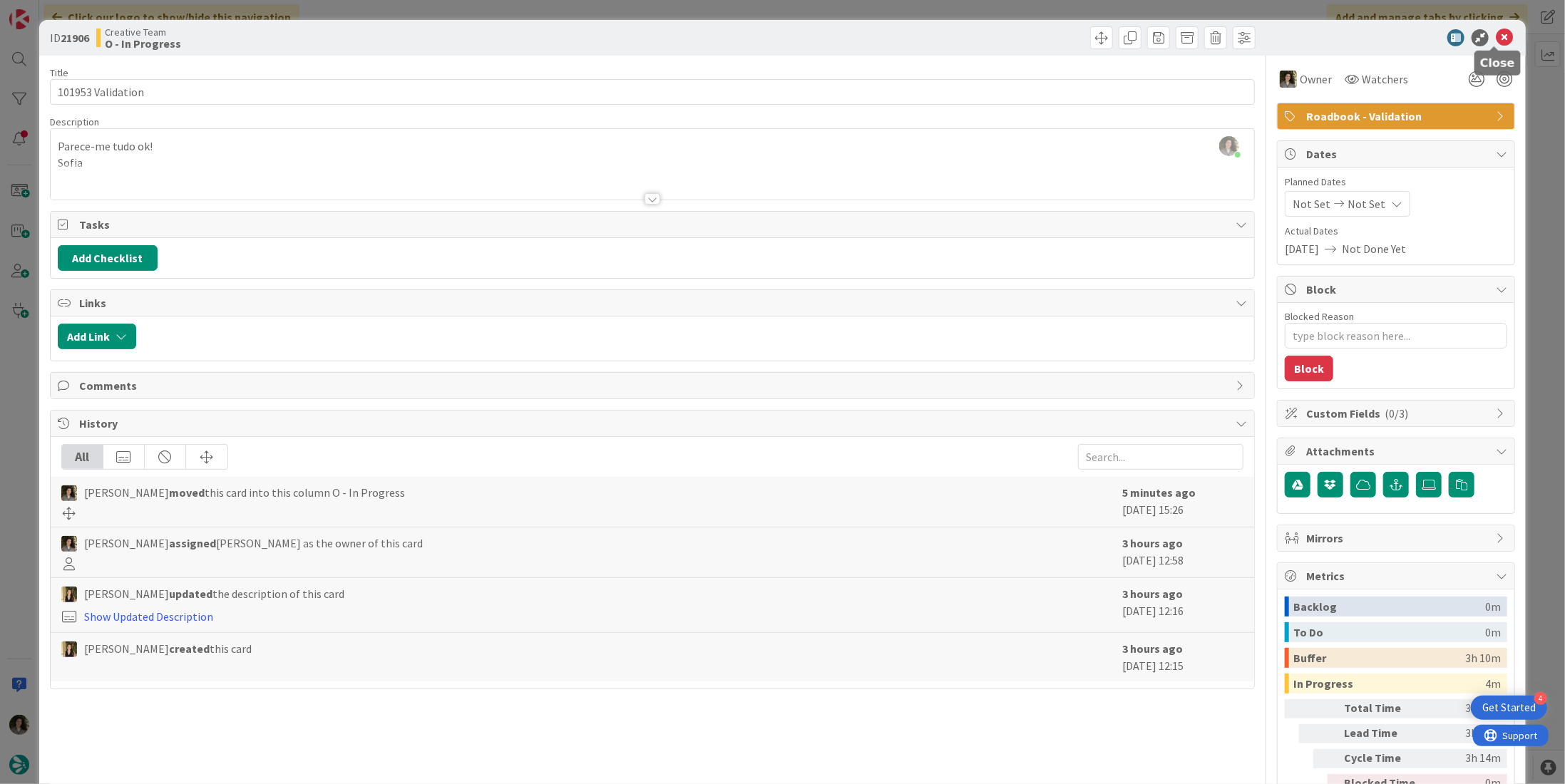
drag, startPoint x: 1494, startPoint y: 35, endPoint x: 1318, endPoint y: 36, distance: 176.0
click at [1496, 35] on icon at bounding box center [1504, 37] width 17 height 17
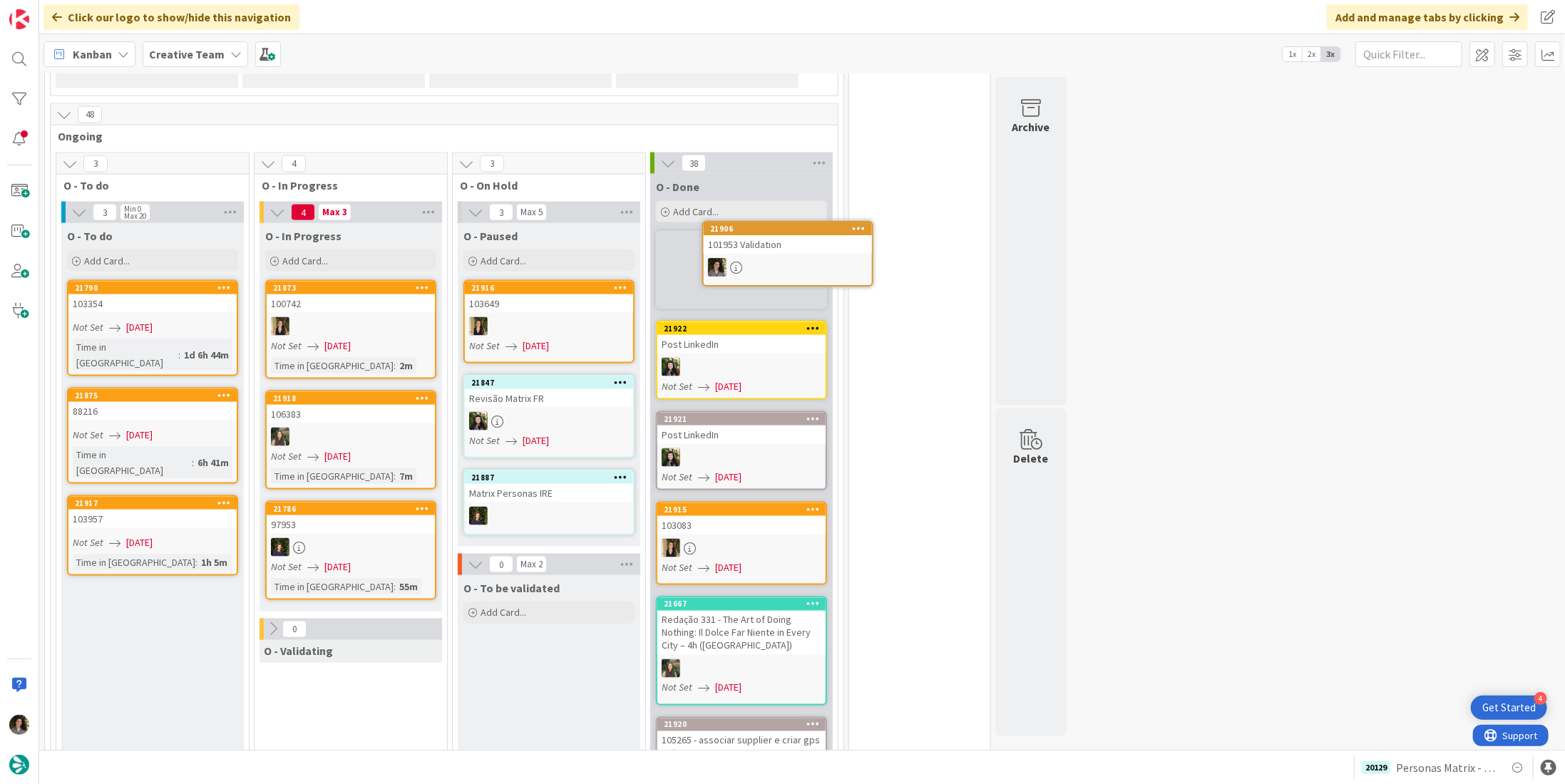
scroll to position [1289, 0]
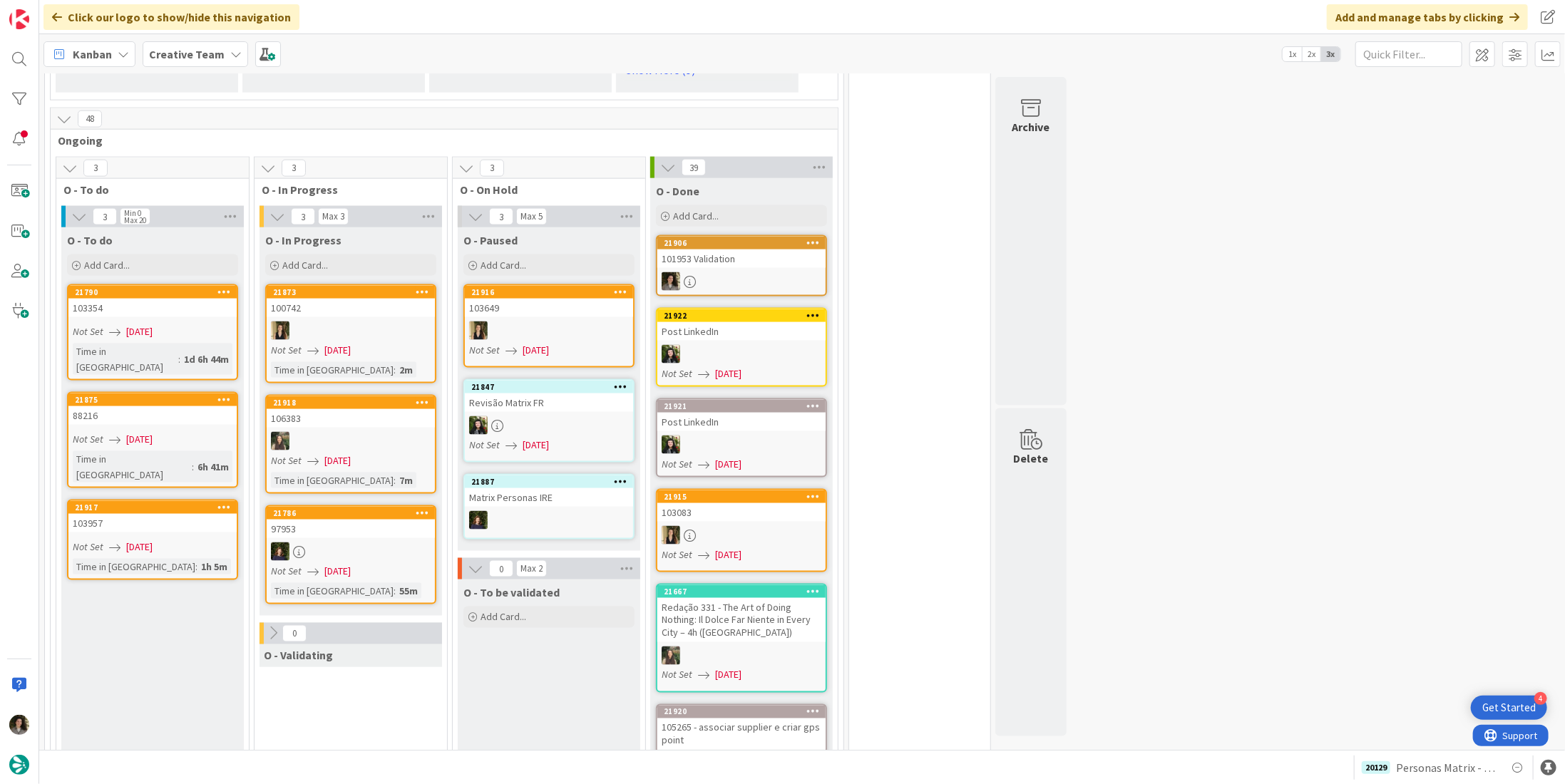
click at [768, 252] on link "21906 101953 Validation" at bounding box center [741, 266] width 171 height 61
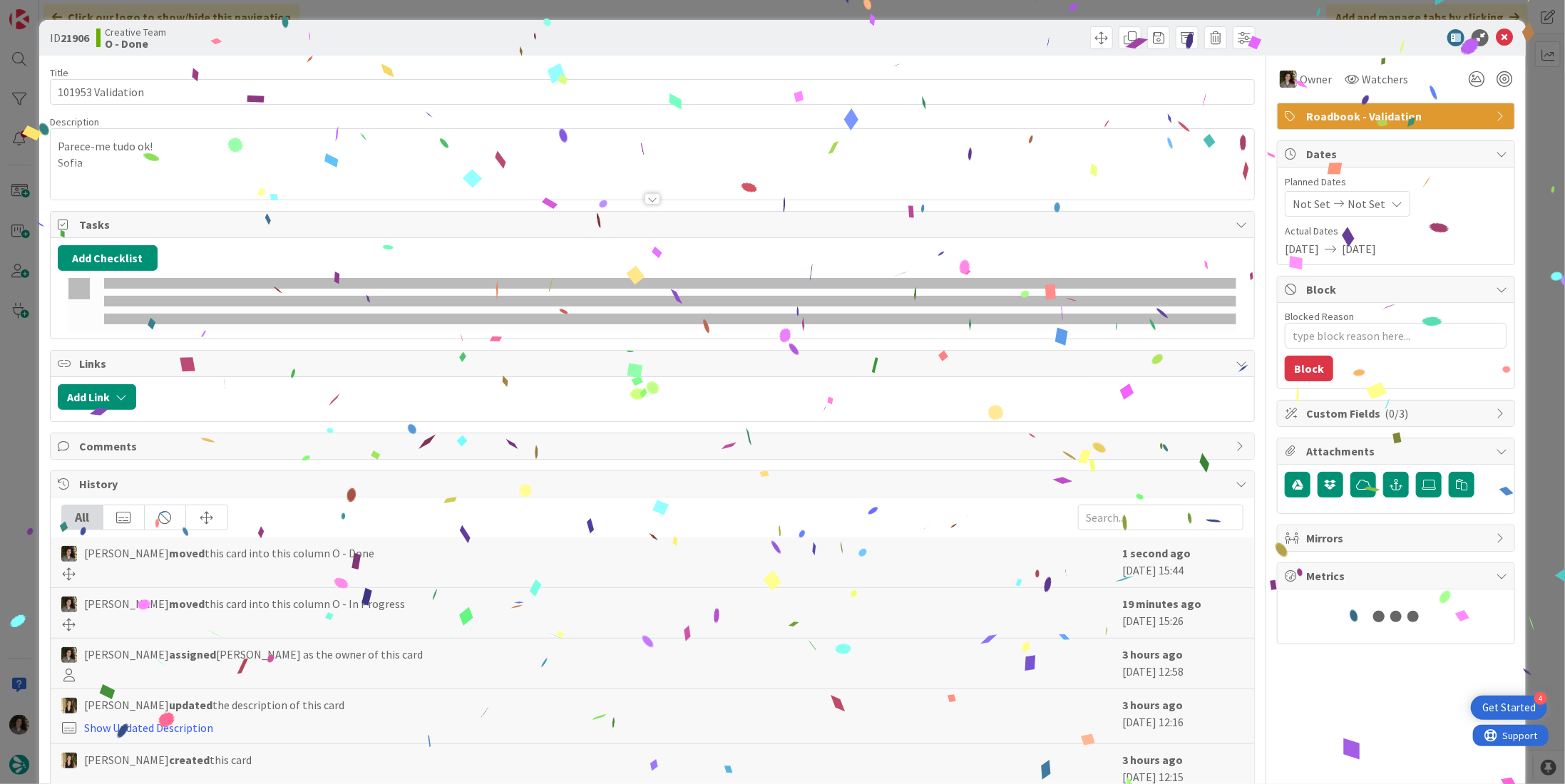
type textarea "x"
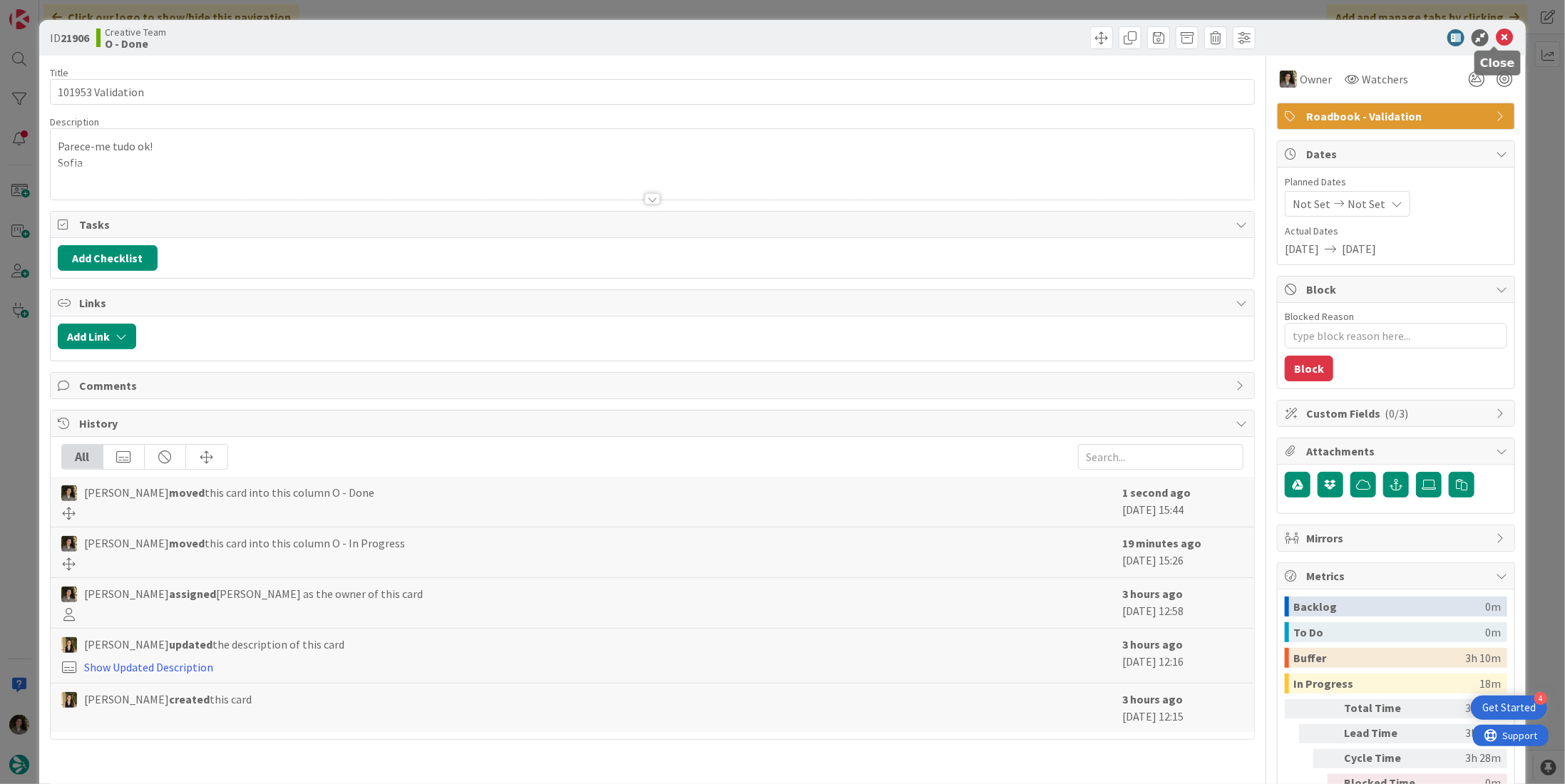
drag, startPoint x: 1491, startPoint y: 37, endPoint x: 1471, endPoint y: 47, distance: 22.4
click at [1496, 37] on icon at bounding box center [1504, 37] width 17 height 17
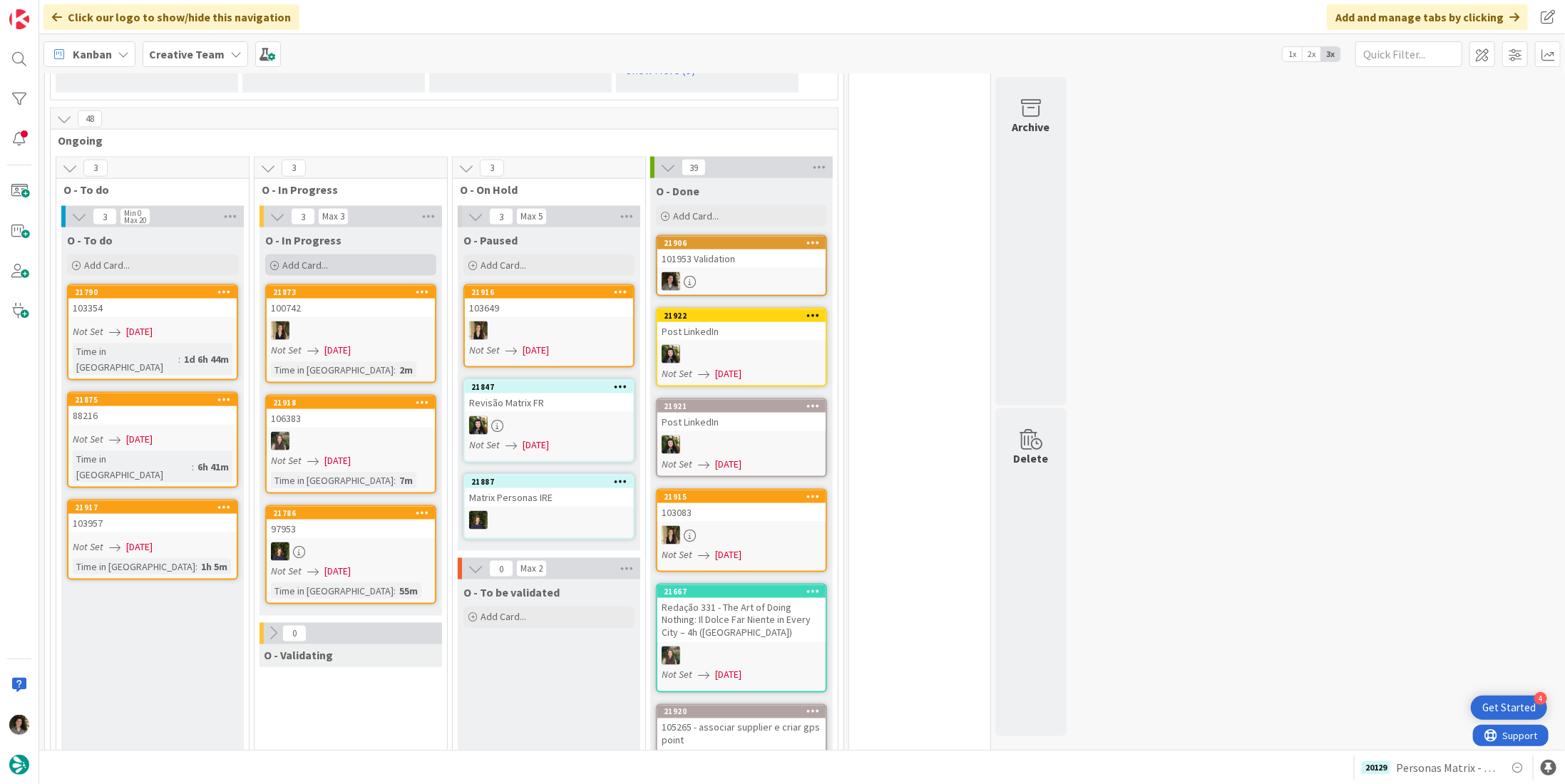
click at [324, 259] on span "Add Card..." at bounding box center [305, 265] width 45 height 13
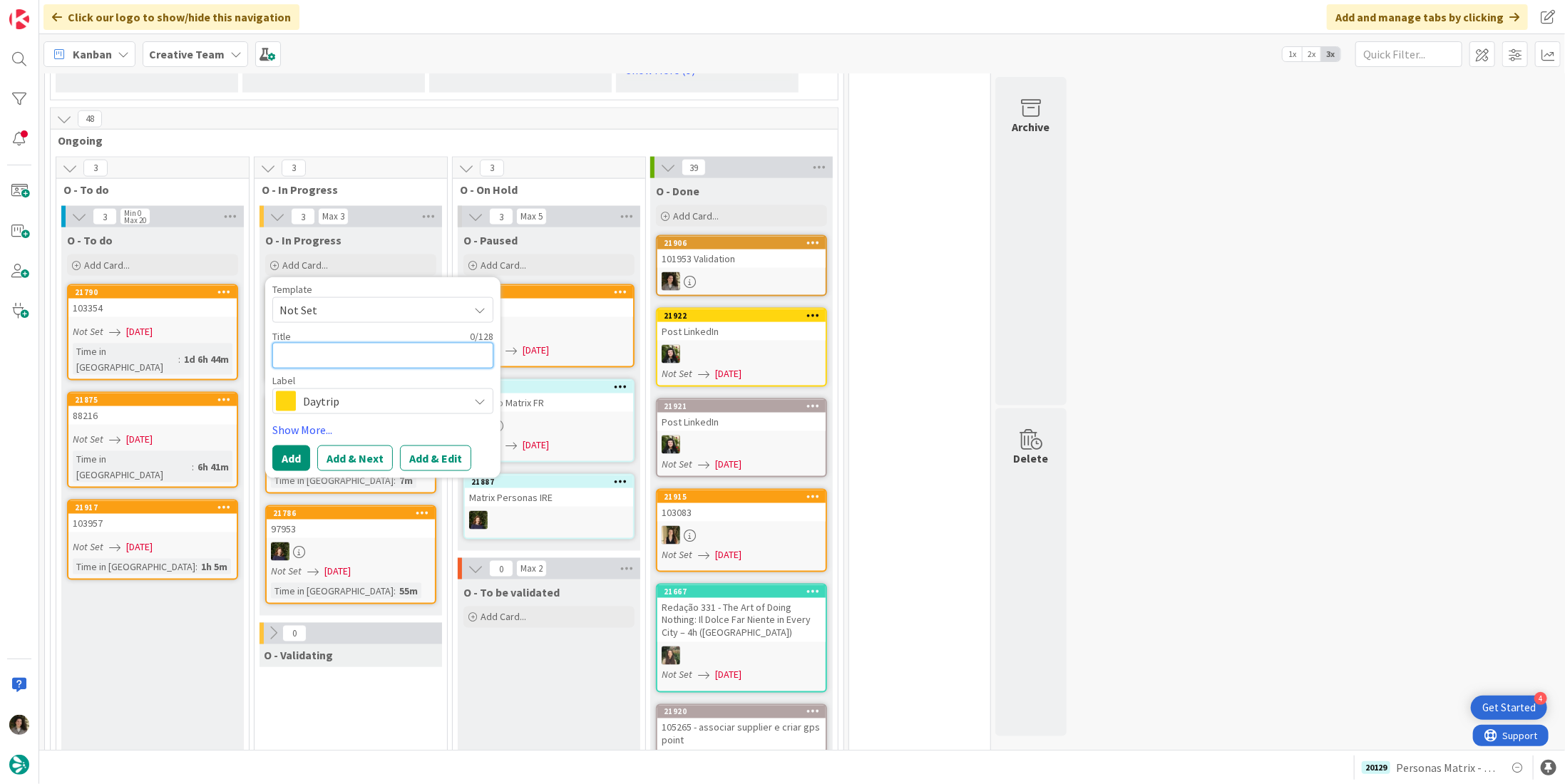
type textarea "M"
type textarea "x"
type textarea "Ma"
type textarea "x"
type textarea "Mar"
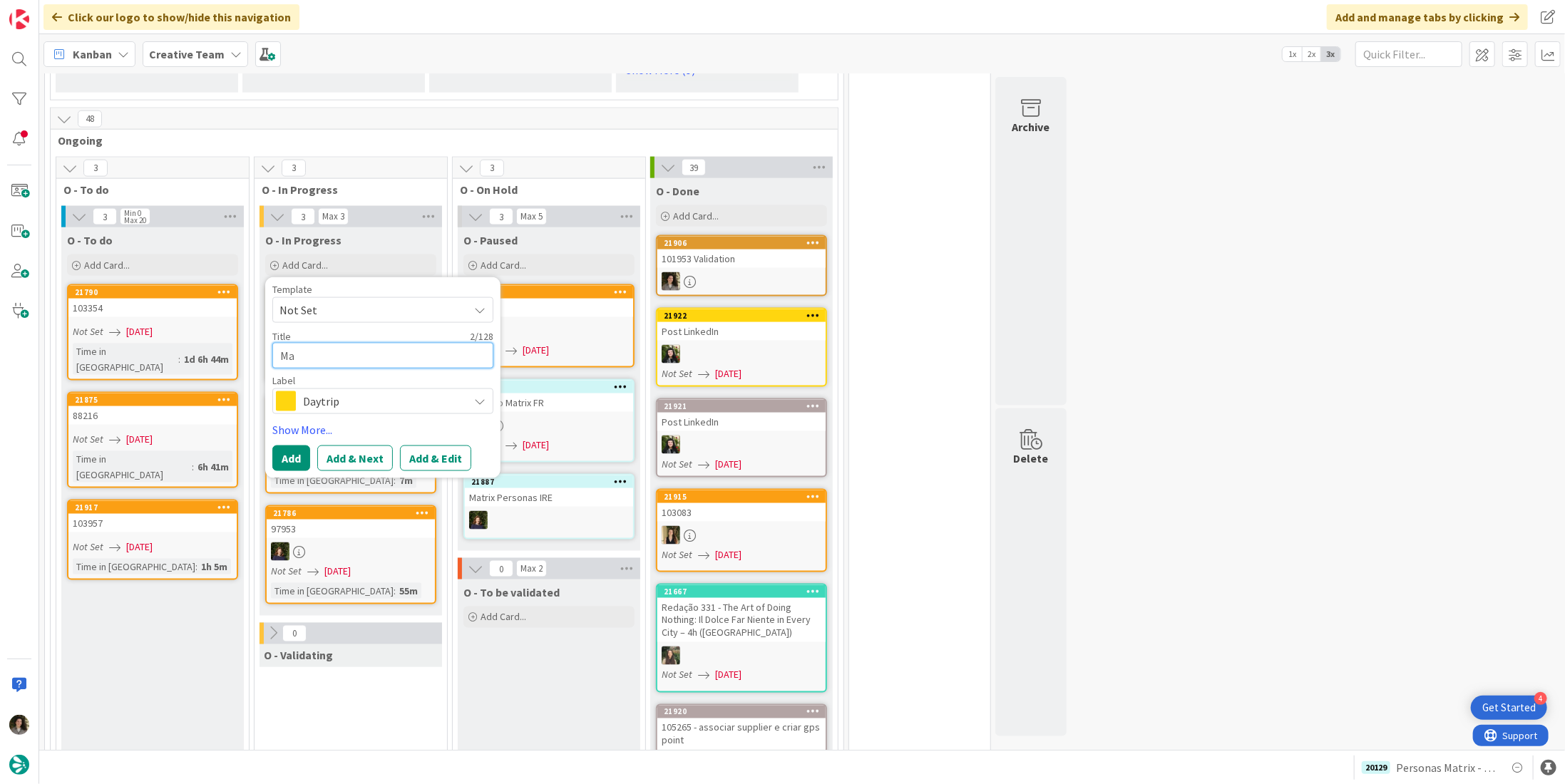
type textarea "x"
type textarea "Ma"
type textarea "x"
type textarea "M"
type textarea "x"
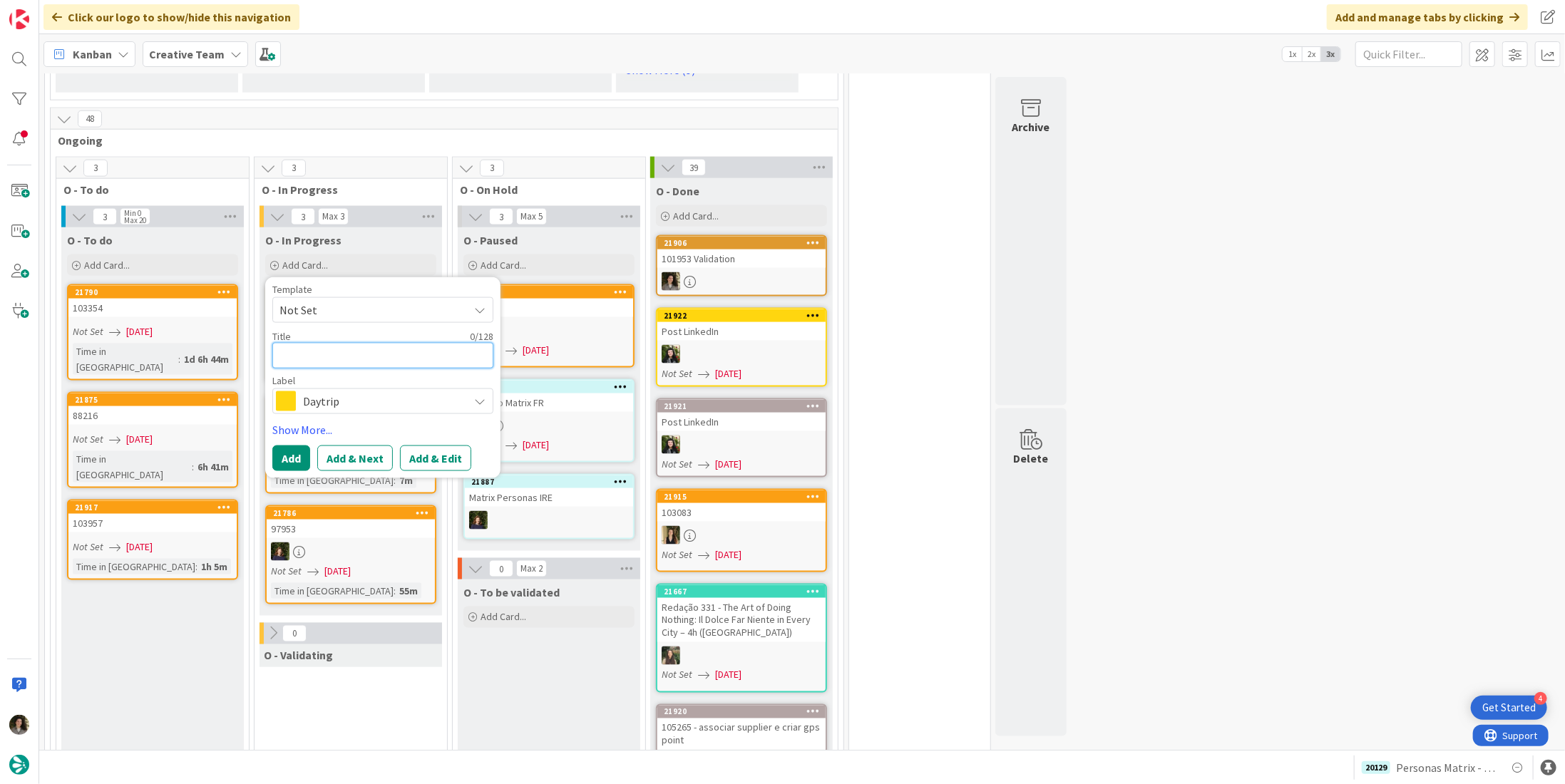
type textarea "+"
type textarea "x"
type textarea "P"
type textarea "x"
type textarea "Pe"
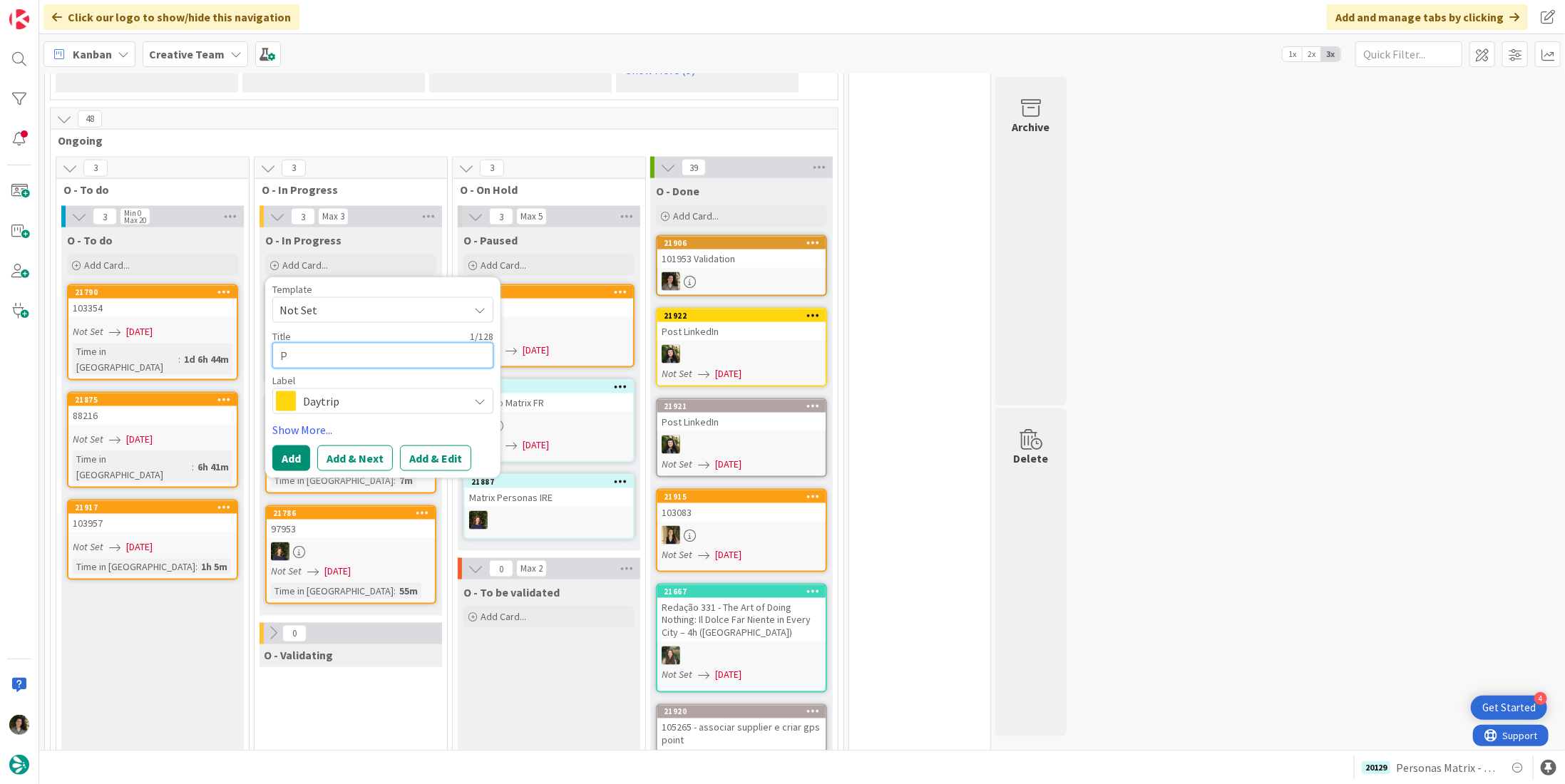
type textarea "x"
type textarea "Per"
type textarea "x"
type textarea "Pers"
type textarea "x"
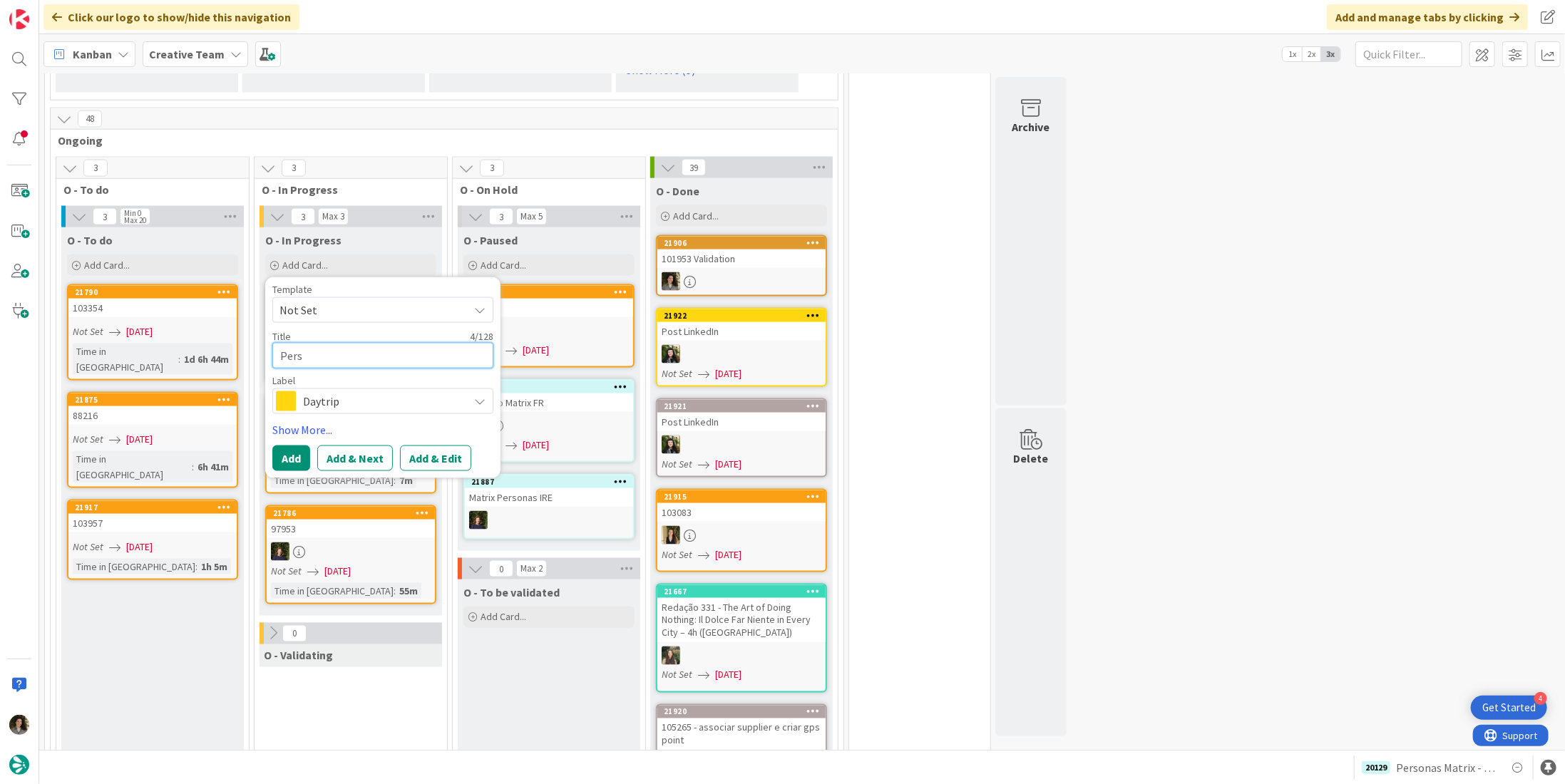
type textarea "Perso"
type textarea "x"
type textarea "Person"
type textarea "x"
type textarea "Persona"
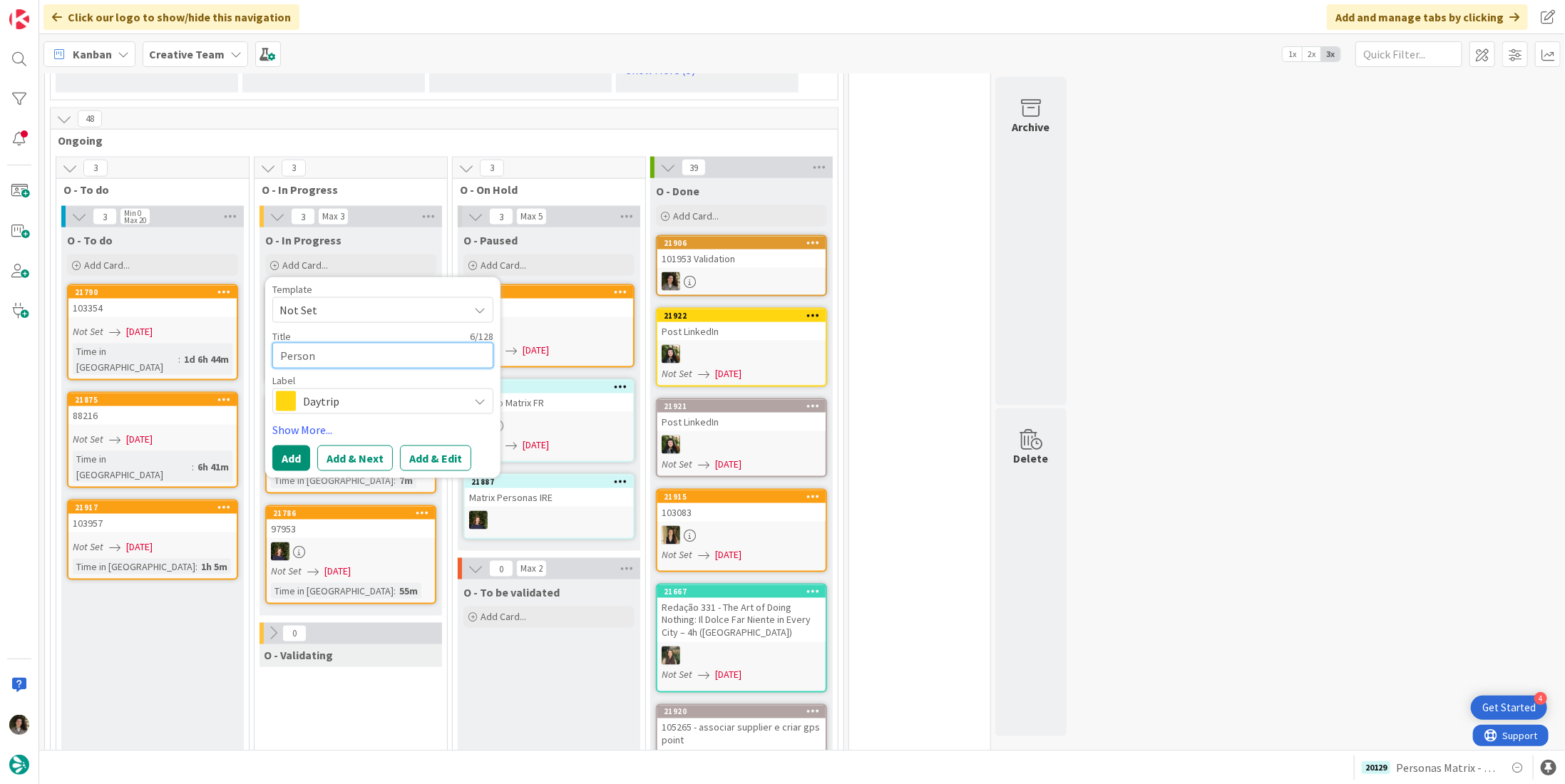
type textarea "x"
type textarea "Personas"
type textarea "x"
type textarea "Personas"
type textarea "x"
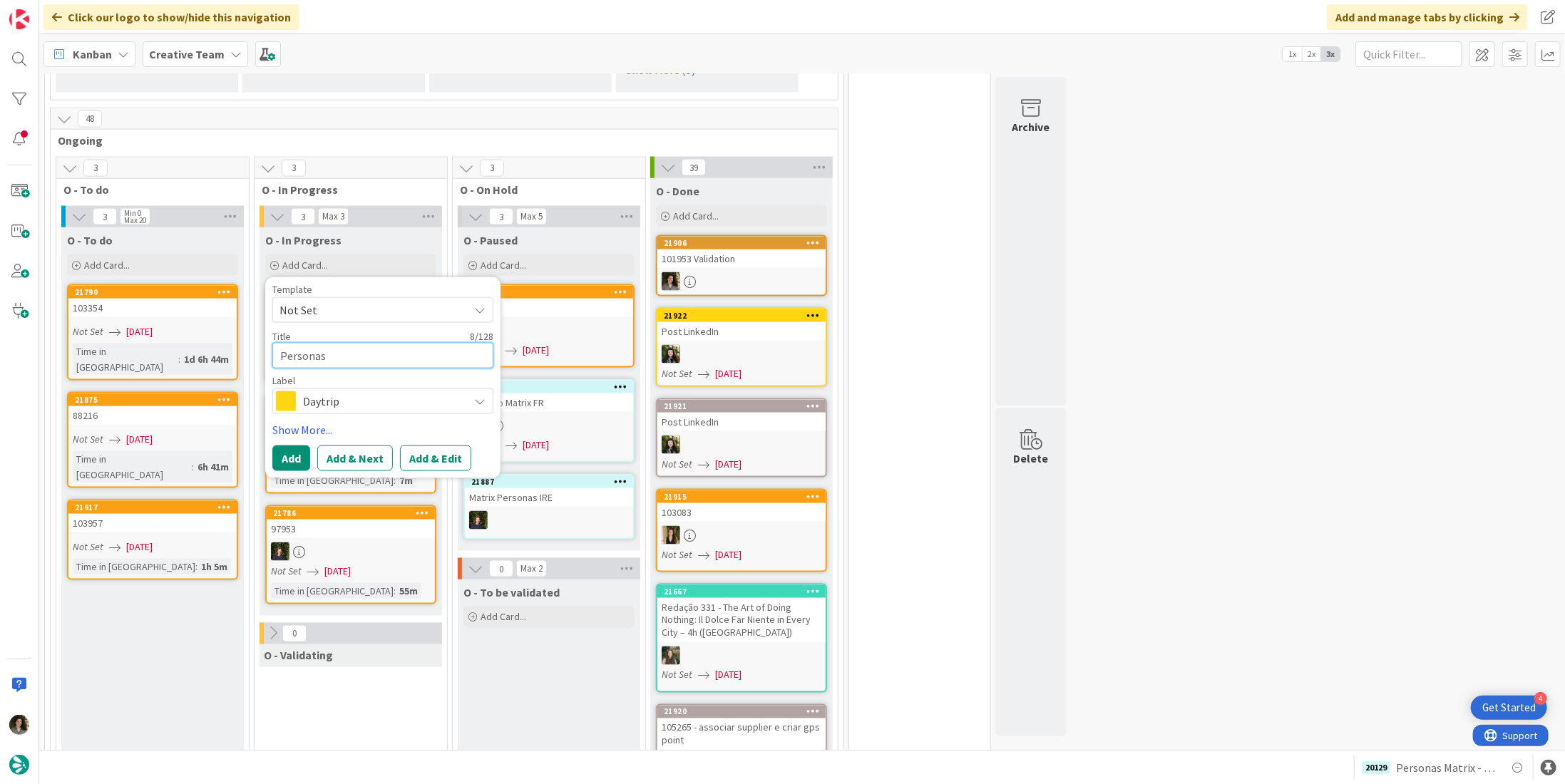
type textarea "Personas m"
type textarea "x"
type textarea "Personas mA"
type textarea "x"
type textarea "Personas m"
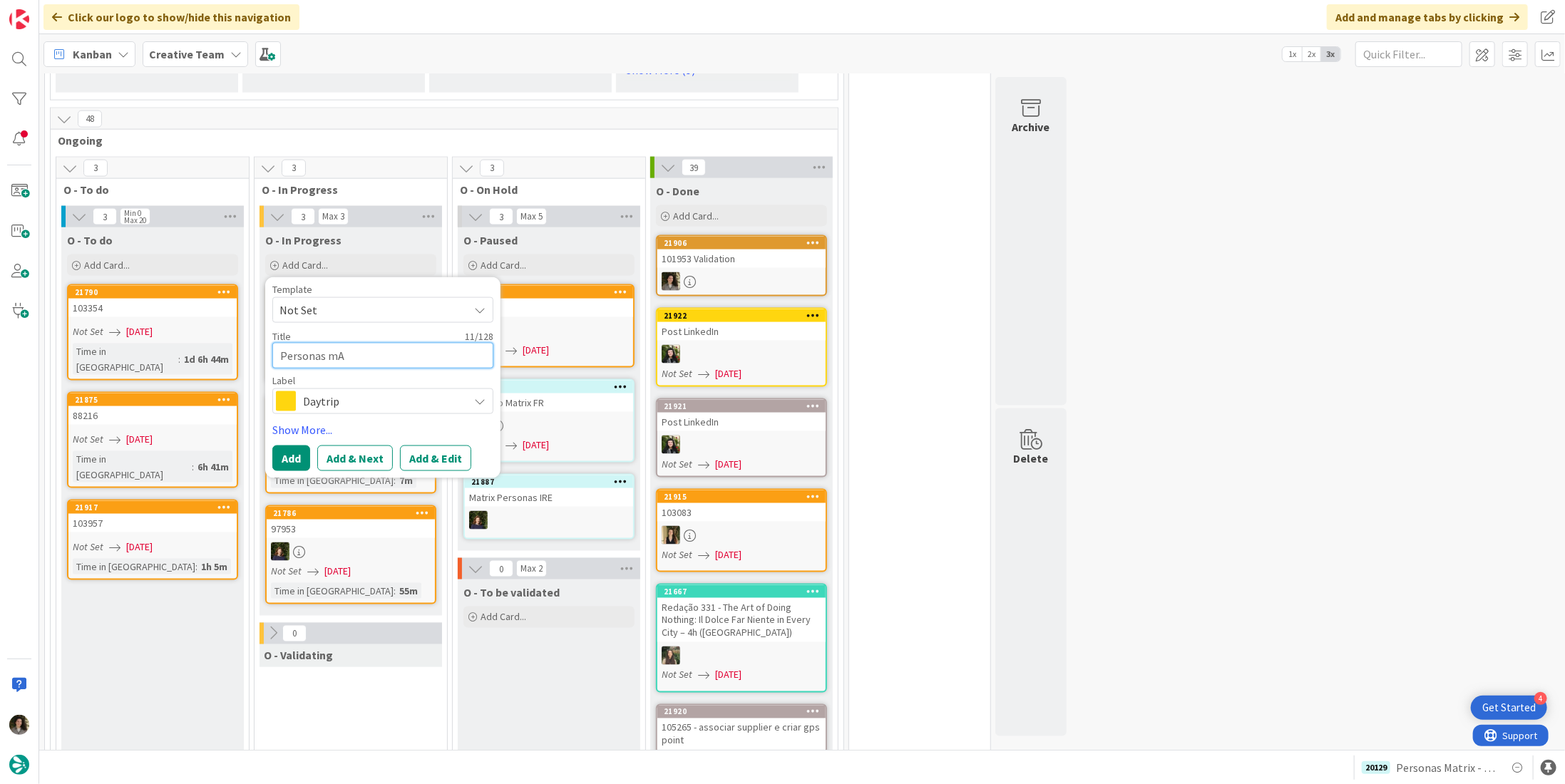
type textarea "x"
type textarea "Personas"
type textarea "x"
type textarea "Personas M"
type textarea "x"
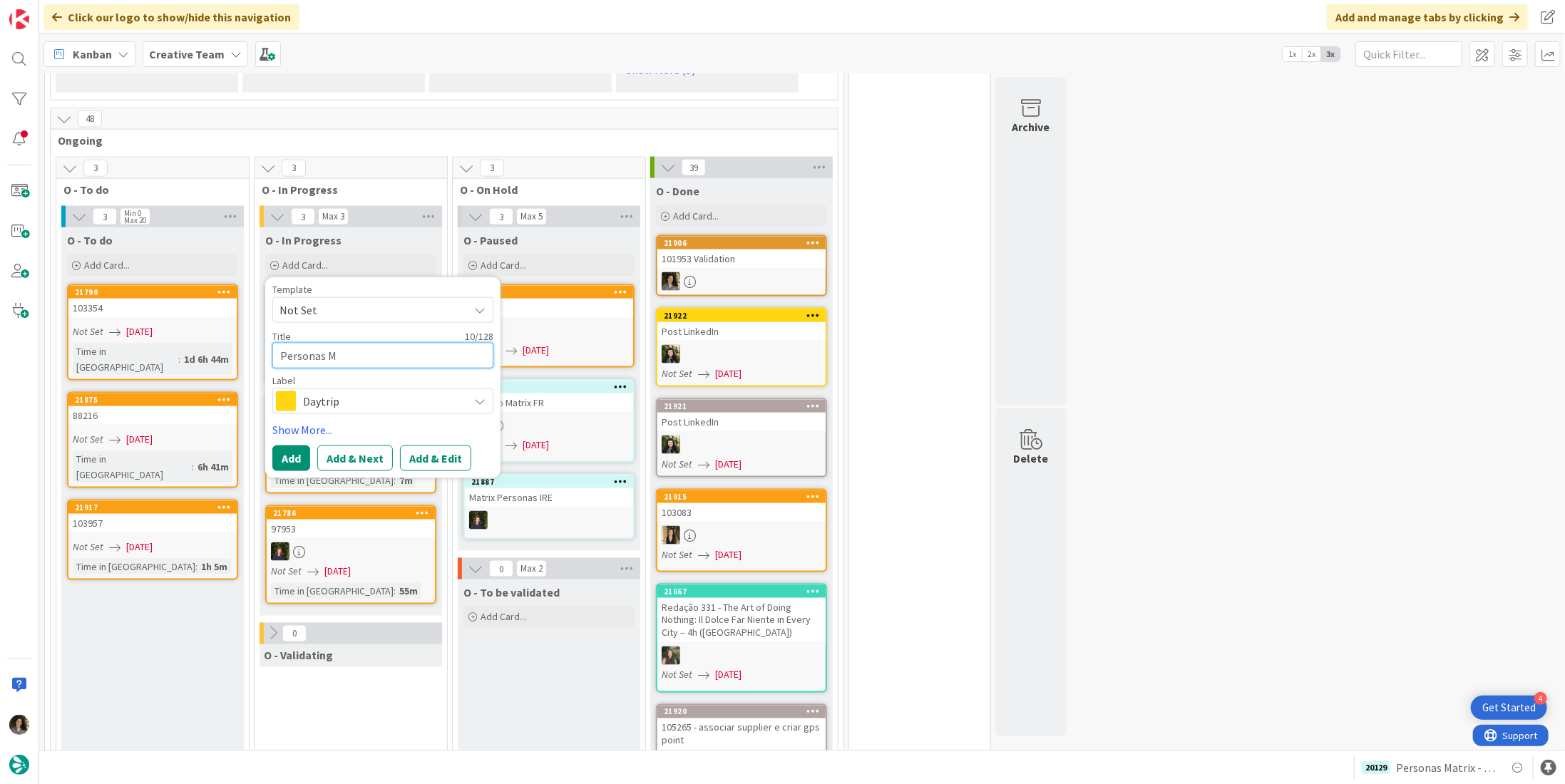
type textarea "Personas [PERSON_NAME]"
type textarea "x"
type textarea "Personas Mat"
type textarea "x"
type textarea "Personas Matr"
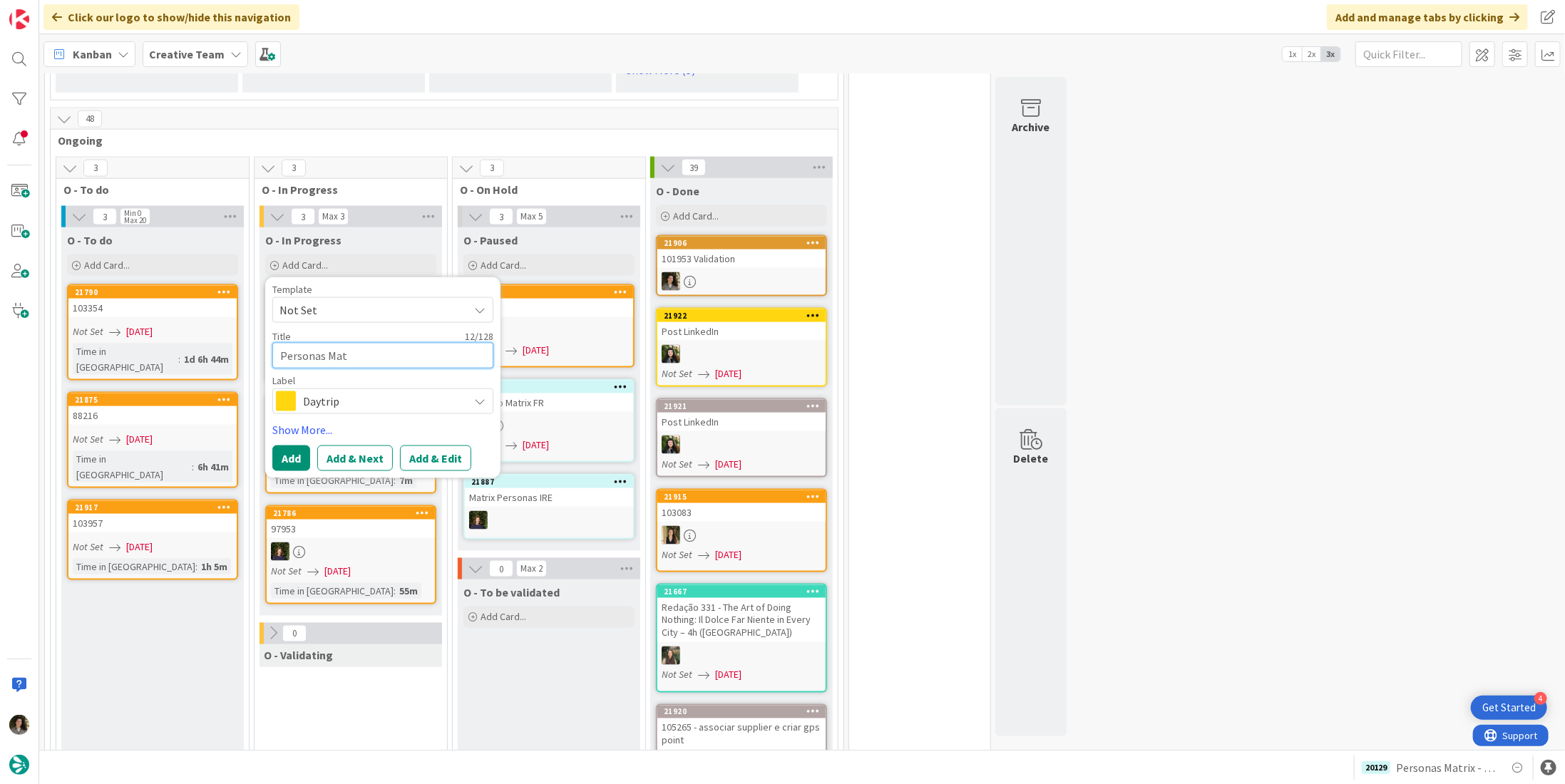
type textarea "x"
type textarea "Personas Matri"
type textarea "x"
type textarea "Personas Matrix"
type textarea "x"
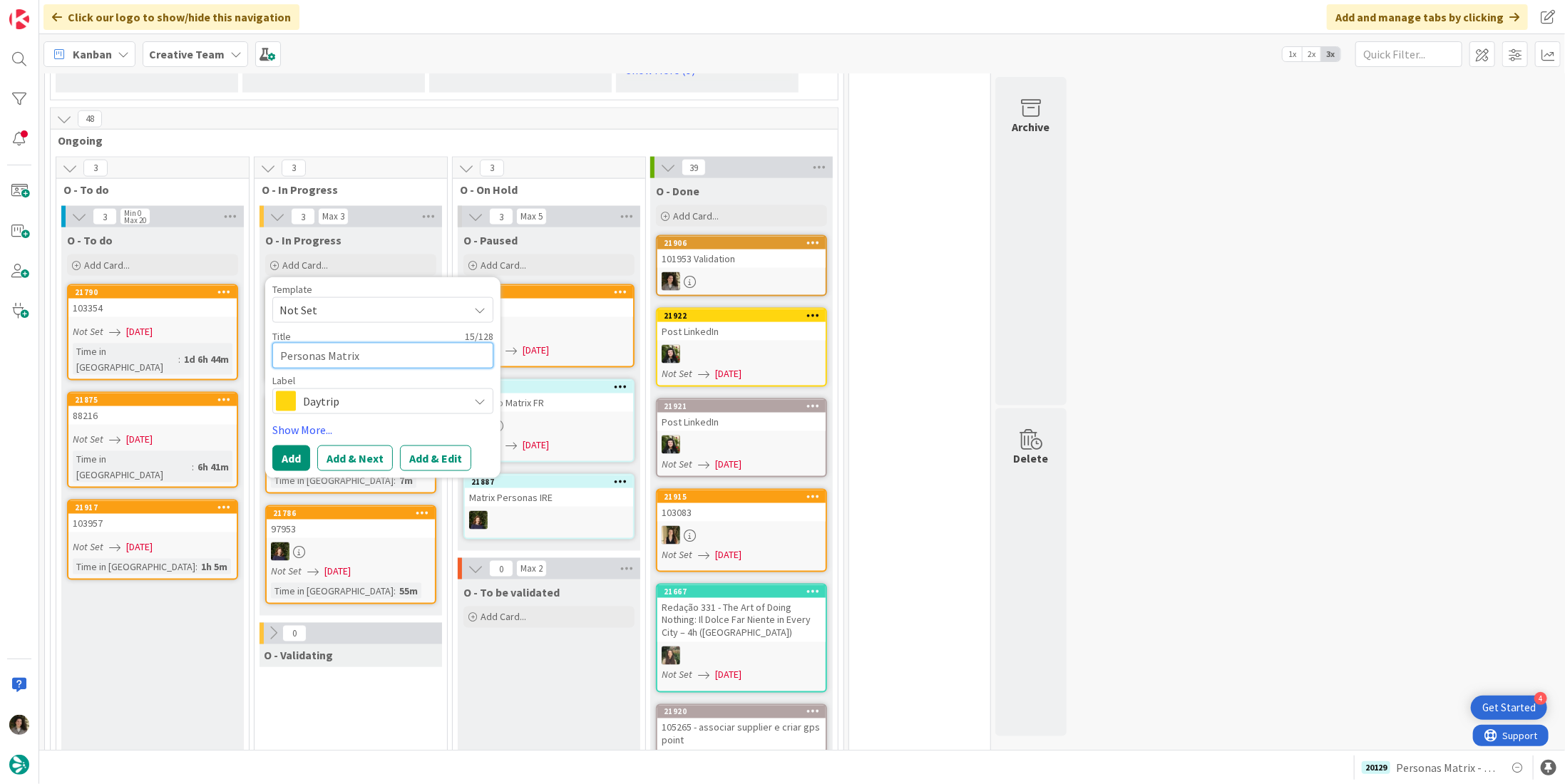
type textarea "Personas Matrix"
type textarea "x"
type textarea "Personas Matrix -"
type textarea "x"
type textarea "Personas Matrix -"
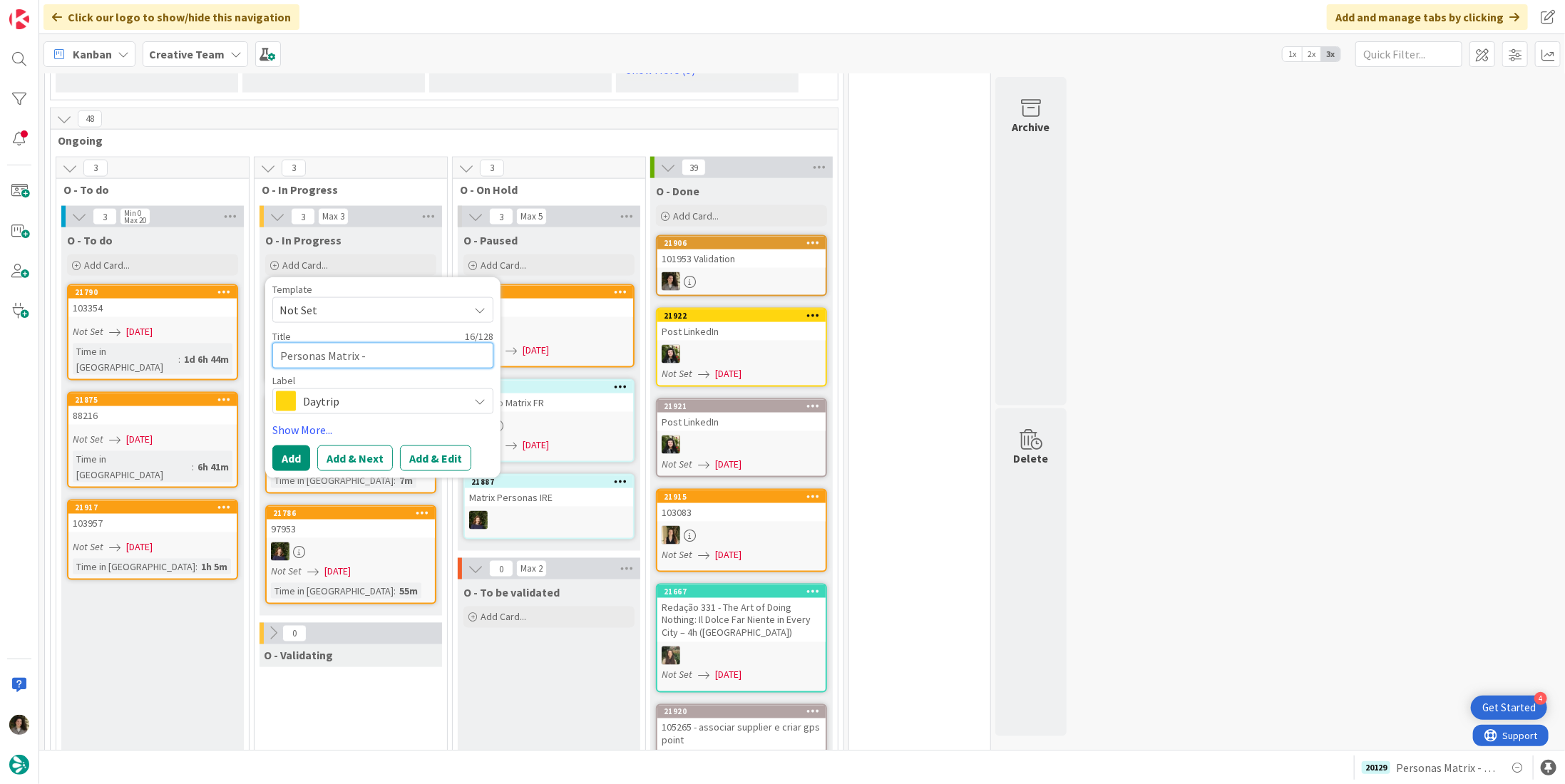
type textarea "x"
type textarea "Personas Matrix - F"
type textarea "x"
type textarea "Personas Matrix - Fa"
type textarea "x"
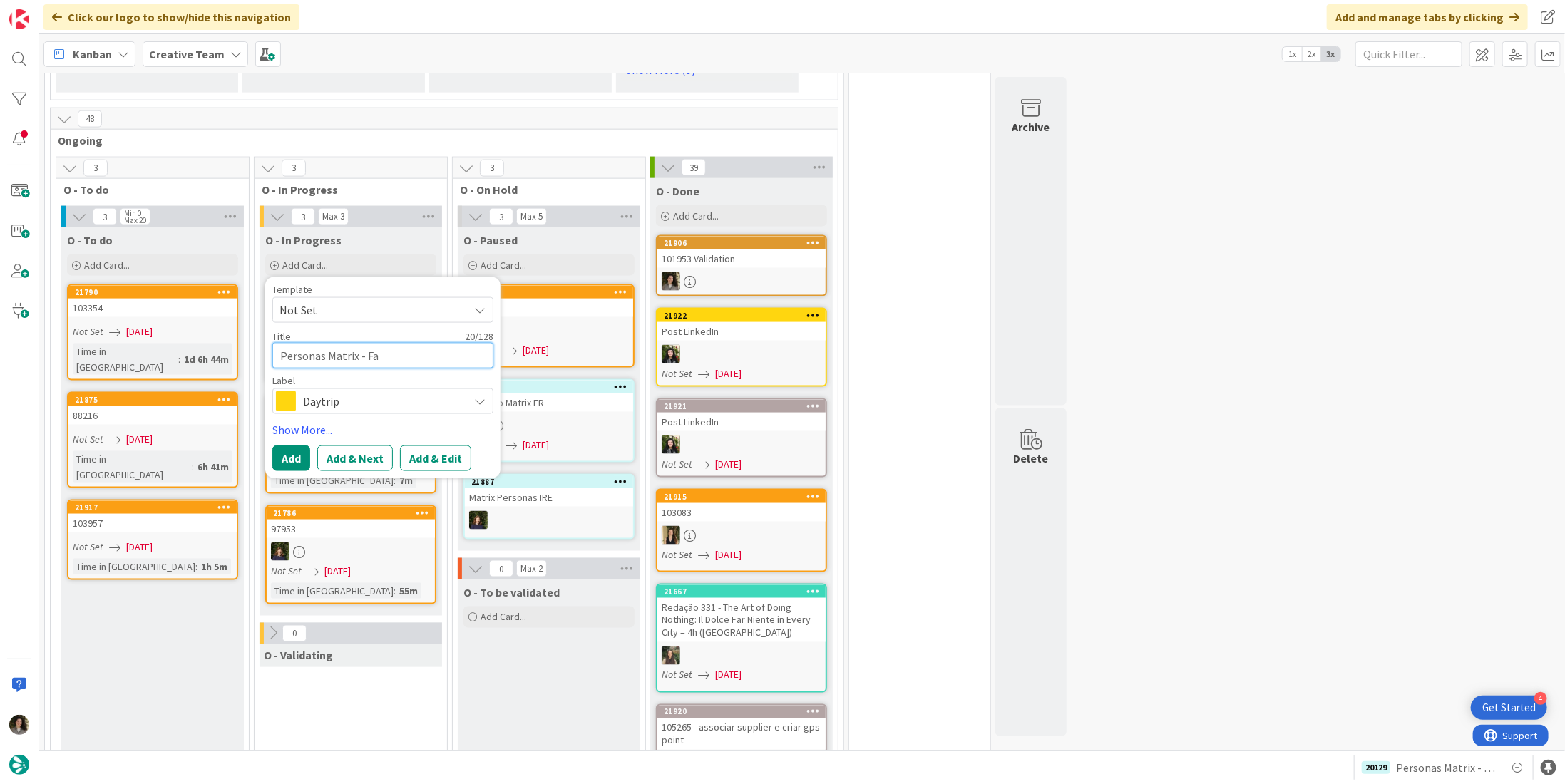
type textarea "Personas Matrix - Fam"
type textarea "x"
type textarea "Personas Matrix - Fami"
type textarea "x"
type textarea "Personas Matrix - Famil"
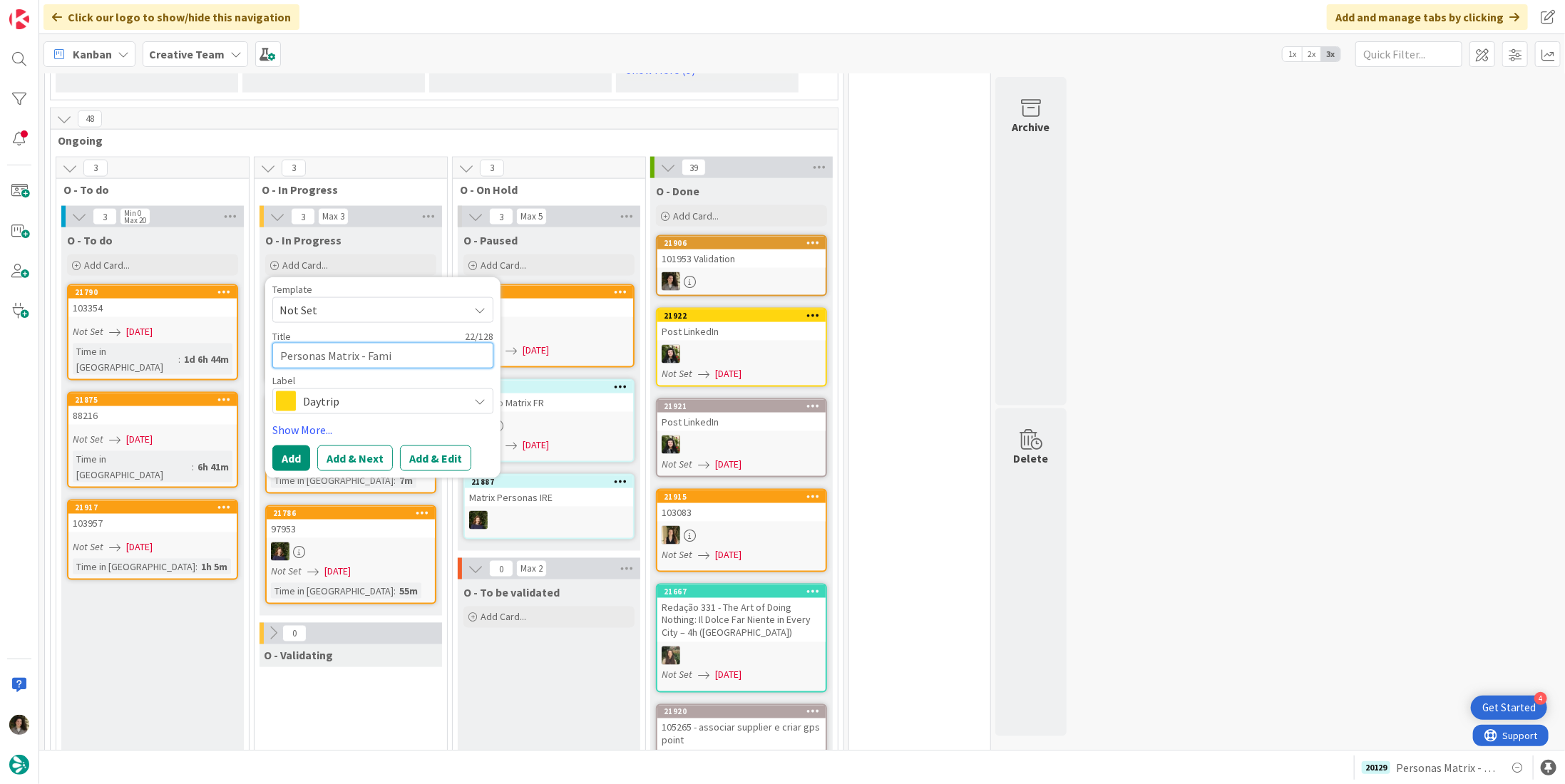
type textarea "x"
type textarea "Personas Matrix - Famili"
type textarea "x"
type textarea "Personas Matrix - Familie"
type textarea "x"
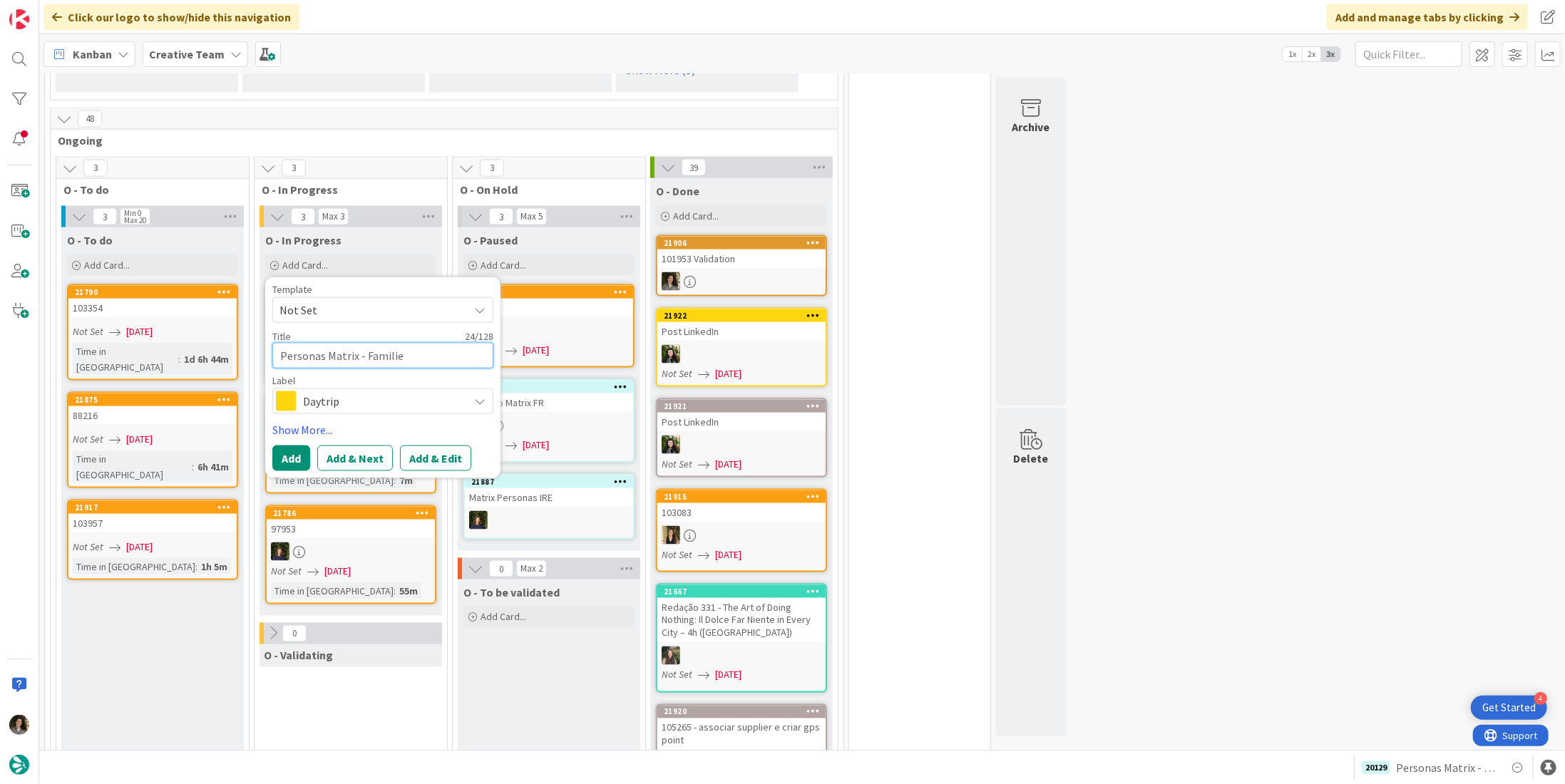
type textarea "Personas Matrix - Families"
type textarea "x"
type textarea "Personas Matrix - Families"
type textarea "x"
type textarea "Personas Matrix - Families +"
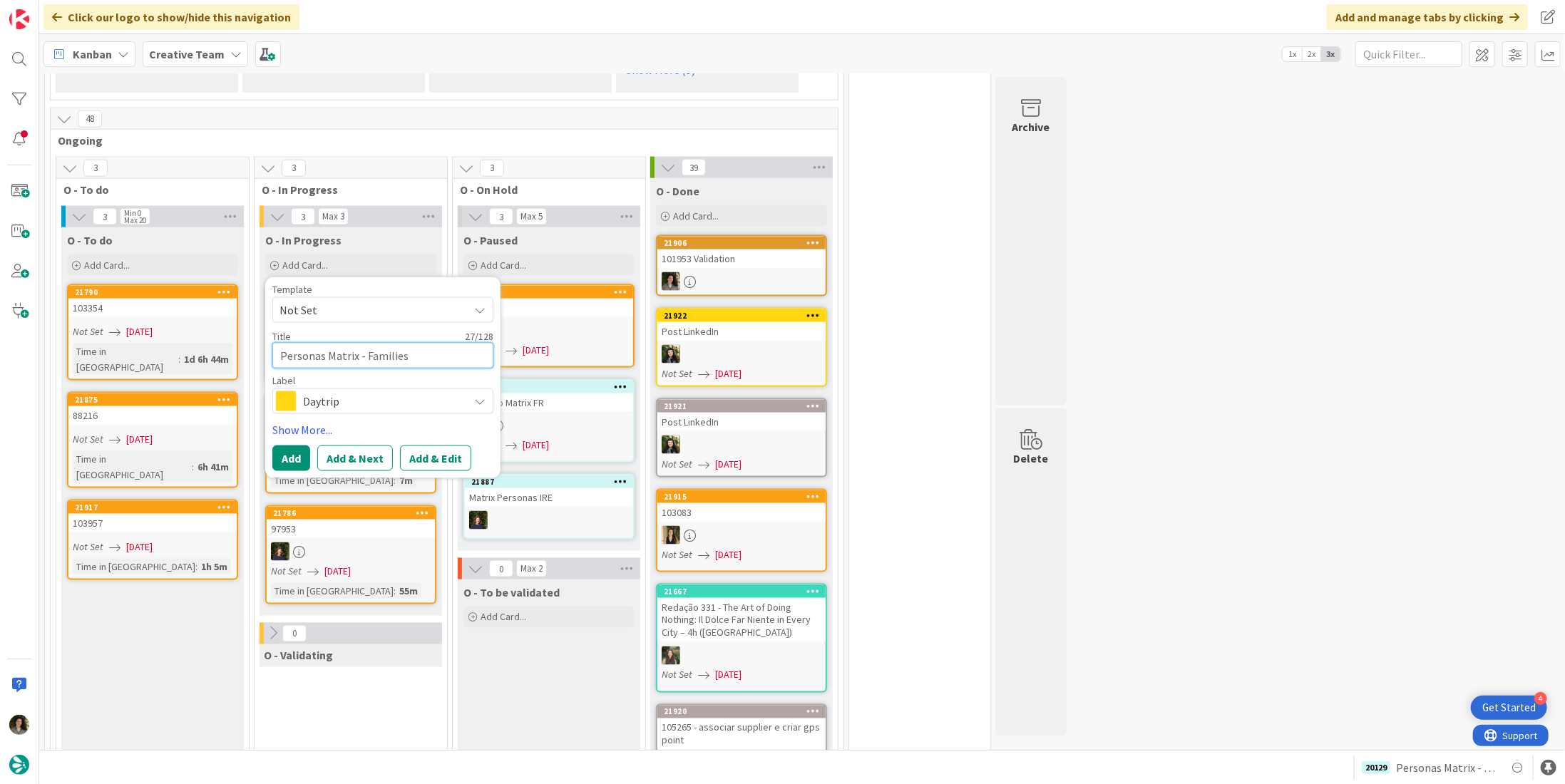
type textarea "x"
type textarea "Personas Matrix - Families +"
type textarea "x"
type textarea "Personas Matrix - Families + c"
type textarea "x"
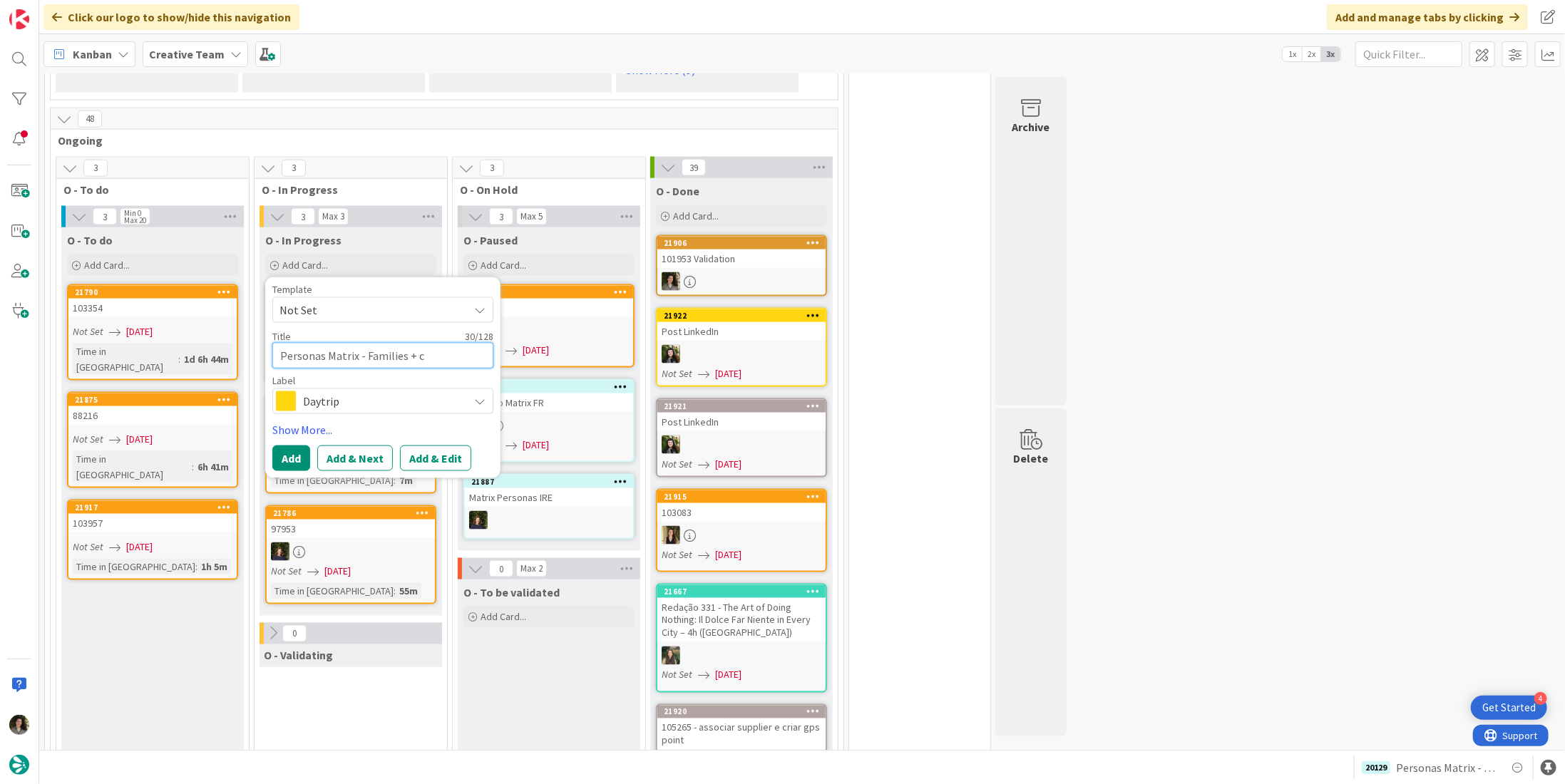
type textarea "Personas Matrix - Families +"
type textarea "x"
type textarea "Personas Matrix - Families + C"
type textarea "x"
type textarea "Personas Matrix - Families + C&"
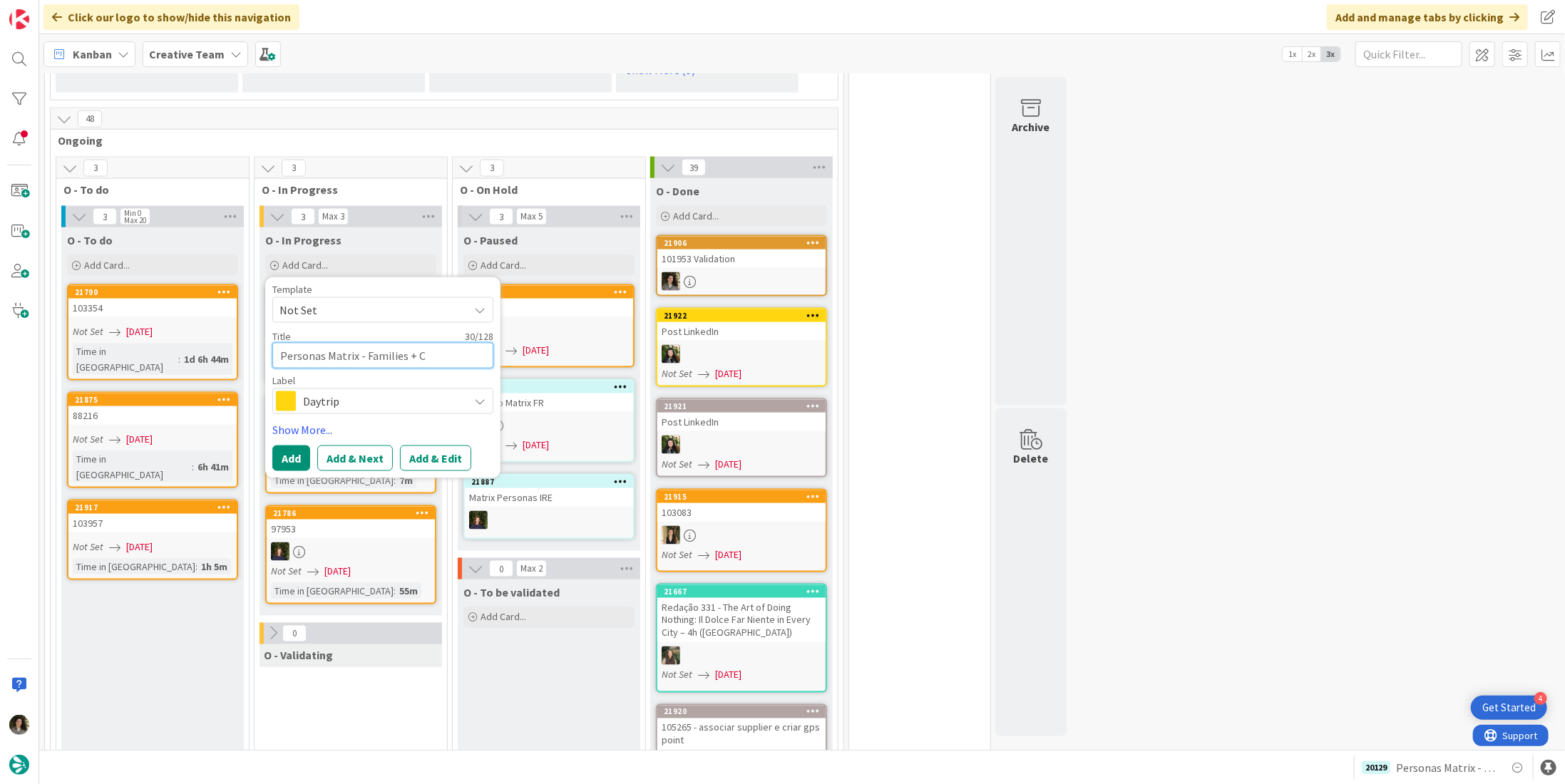
type textarea "x"
type textarea "Personas Matrix - Families + C&A"
type textarea "x"
type textarea "Personas Matrix - Families + C&A"
type textarea "x"
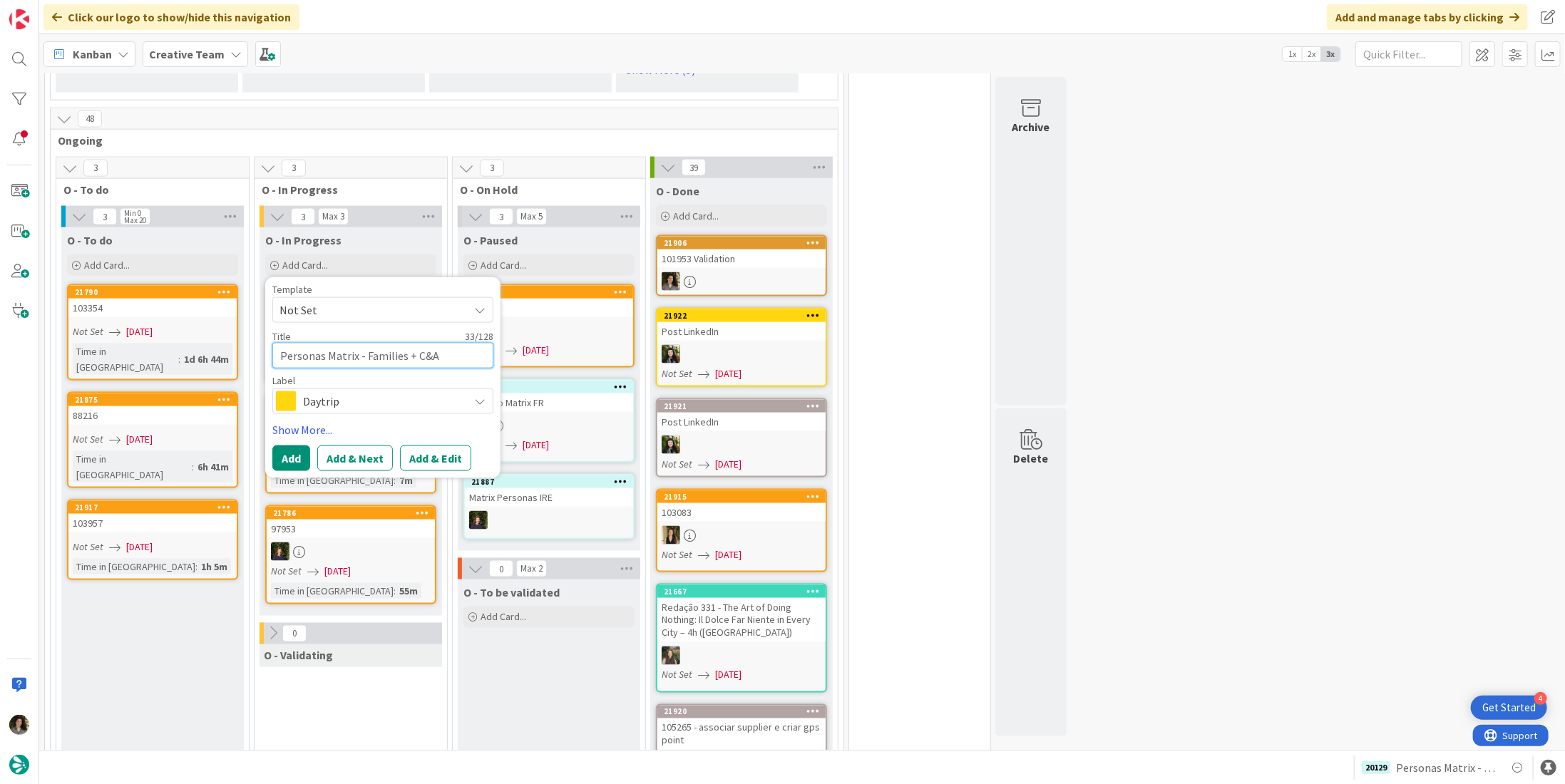
type textarea "Personas Matrix - Families + C&A U"
type textarea "x"
type textarea "Personas Matrix - Families + C&A [GEOGRAPHIC_DATA]"
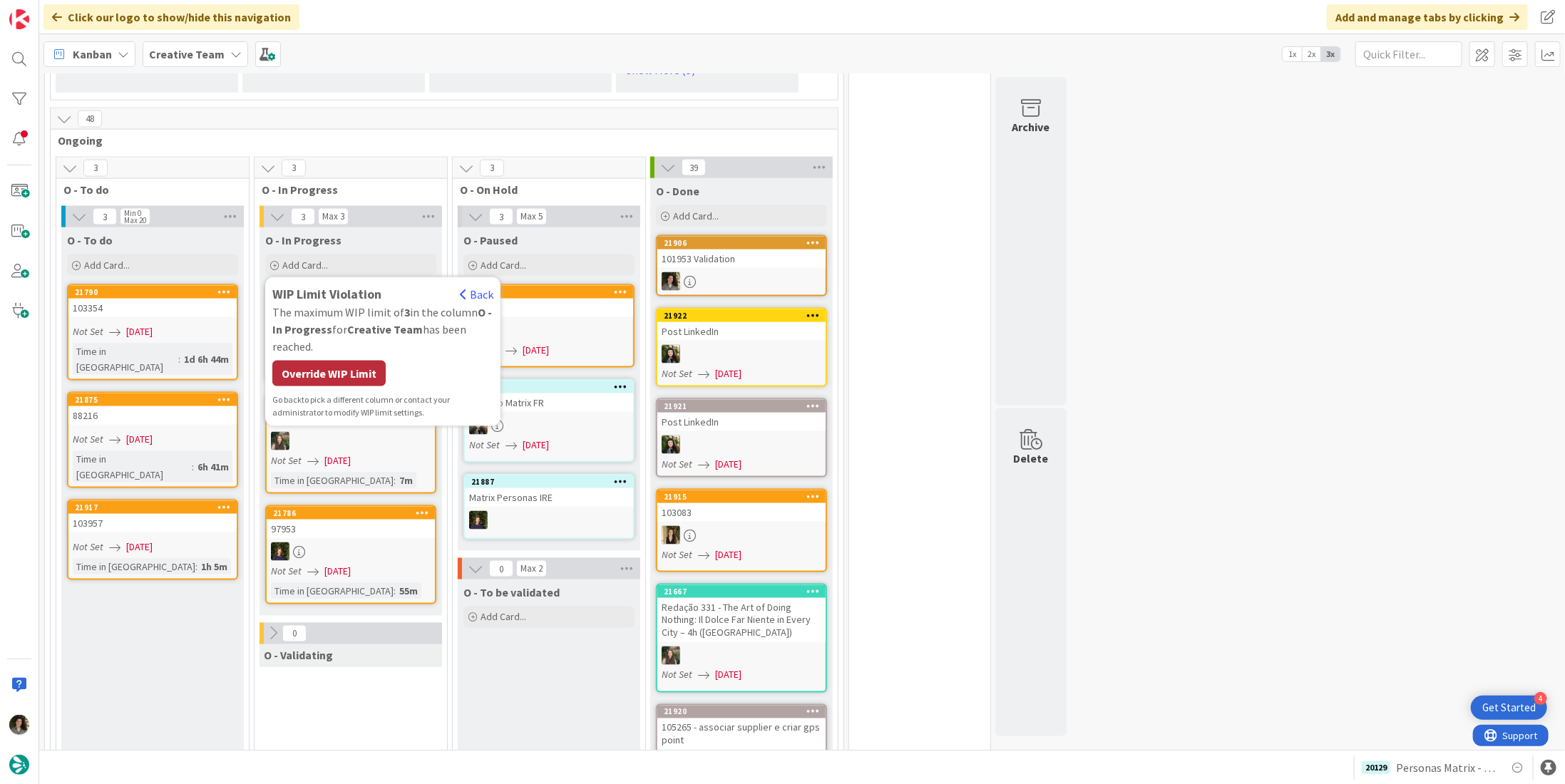
click at [348, 361] on div "Override WIP Limit" at bounding box center [329, 373] width 113 height 26
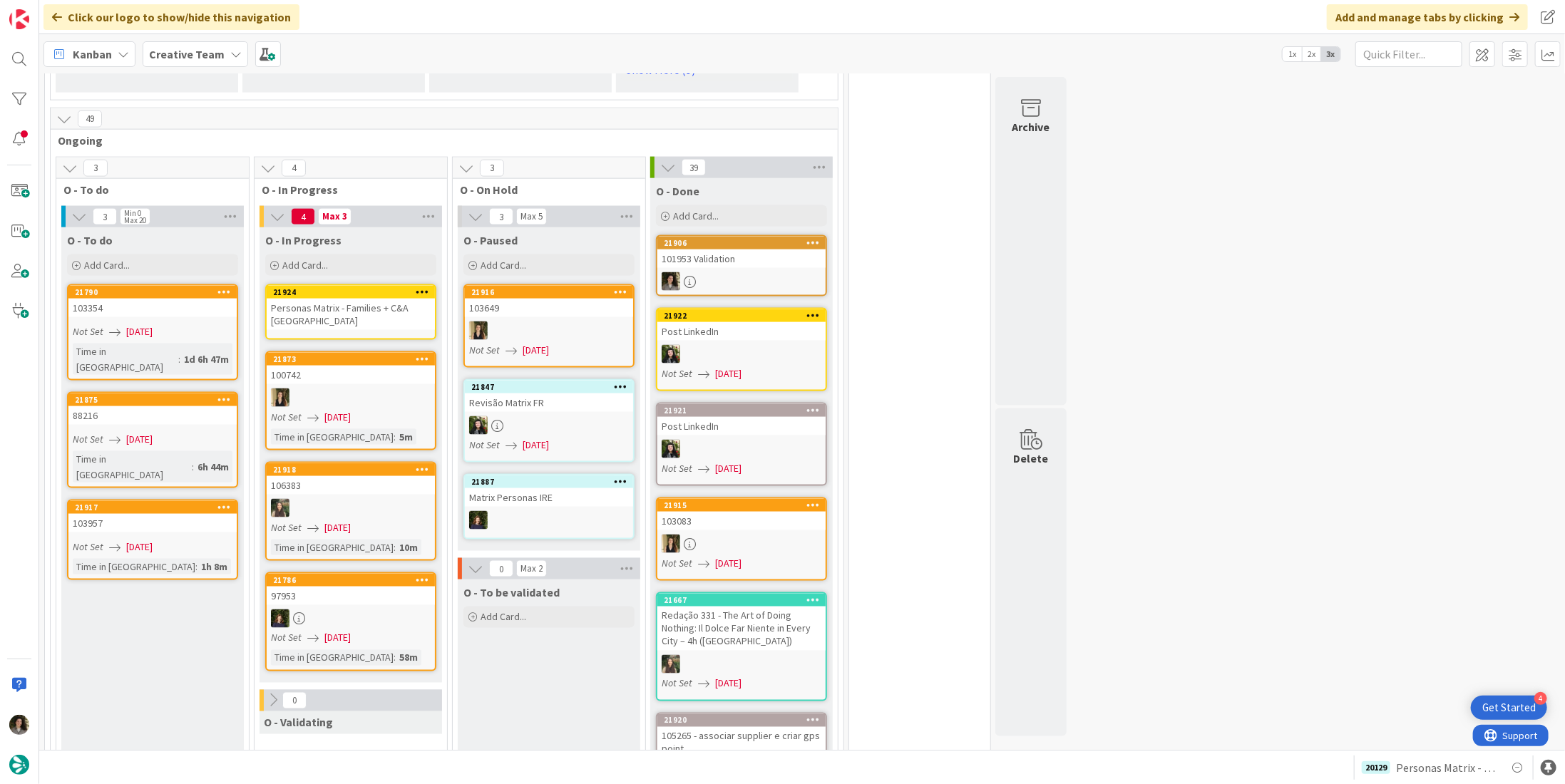
click at [311, 298] on div "Personas Matrix - Families + C&A [GEOGRAPHIC_DATA]" at bounding box center [351, 314] width 169 height 31
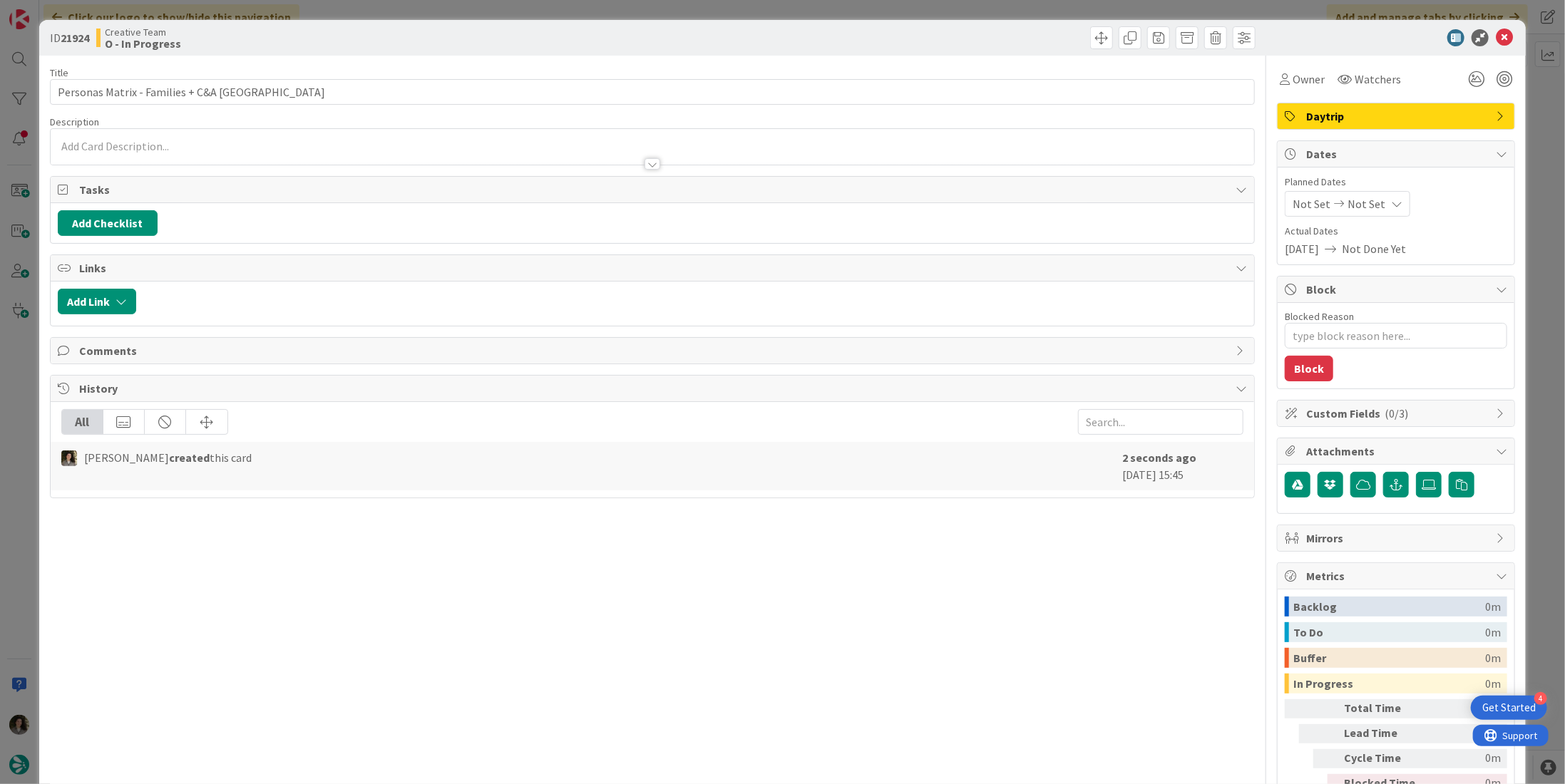
click at [1415, 112] on span "Daytrip" at bounding box center [1397, 116] width 183 height 17
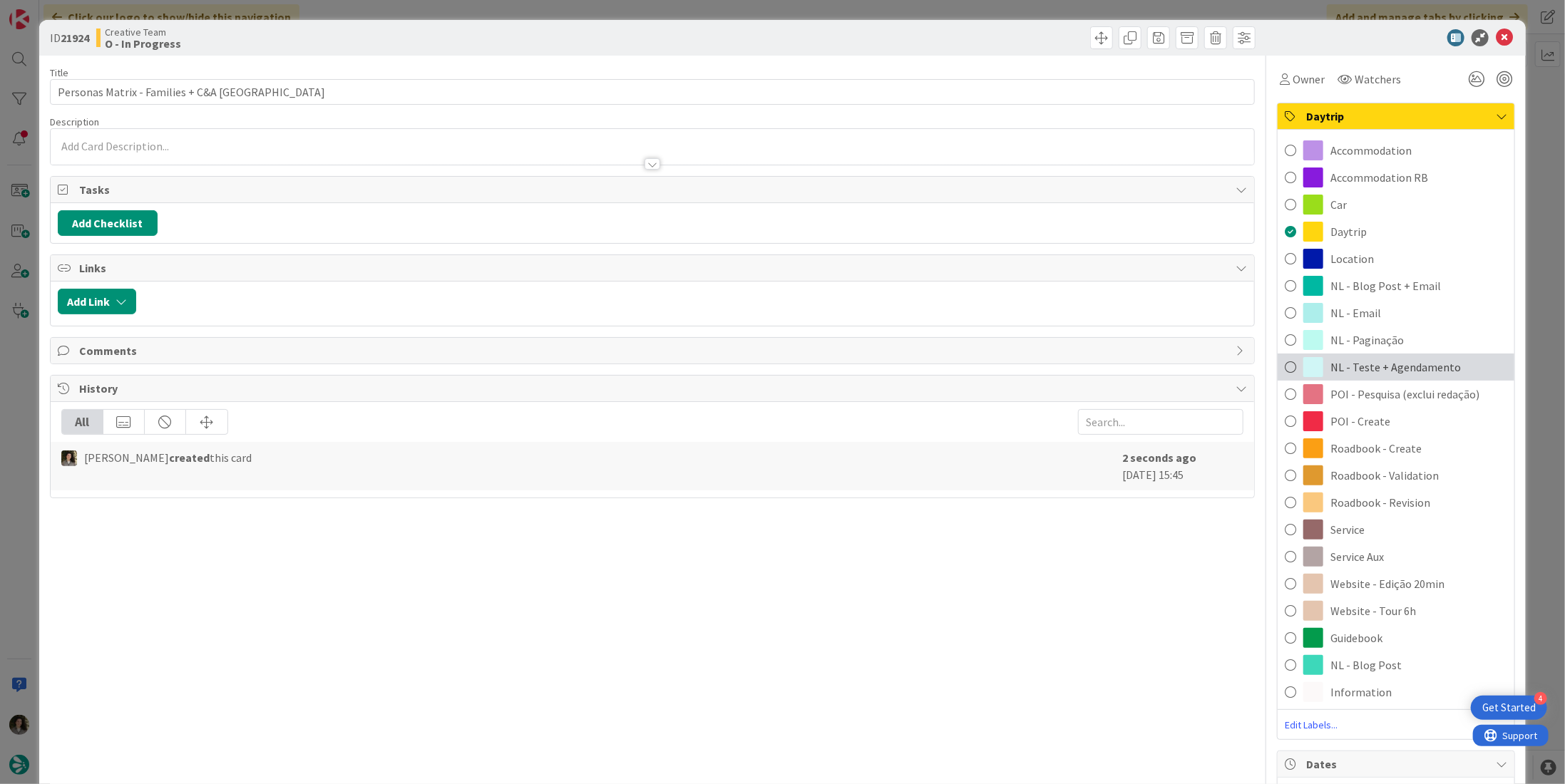
click at [1426, 362] on span "NL - Teste + Agendamento" at bounding box center [1396, 367] width 131 height 17
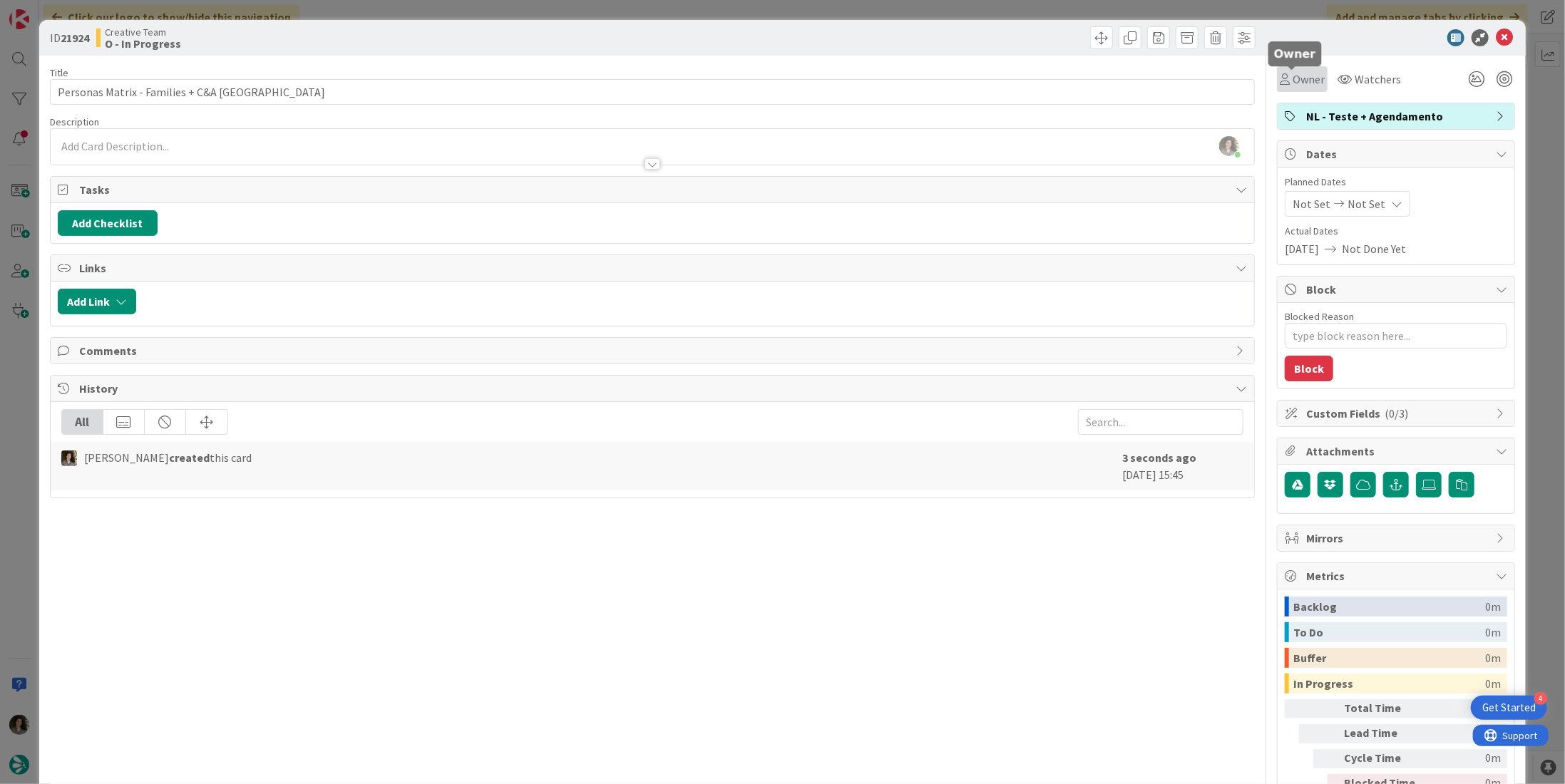
click at [1292, 81] on span "Owner" at bounding box center [1308, 78] width 32 height 17
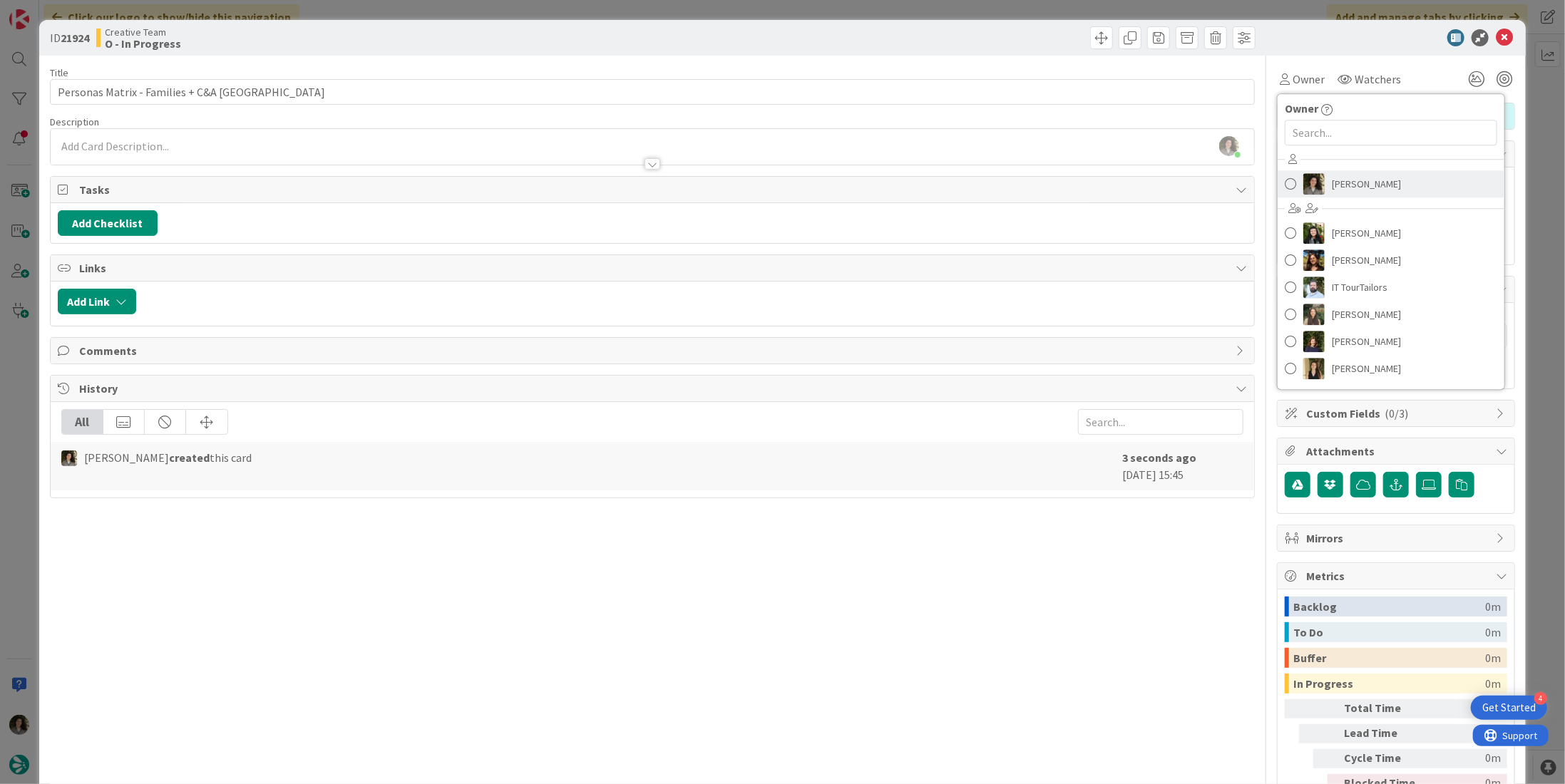
click at [1356, 189] on span "[PERSON_NAME]" at bounding box center [1367, 184] width 69 height 21
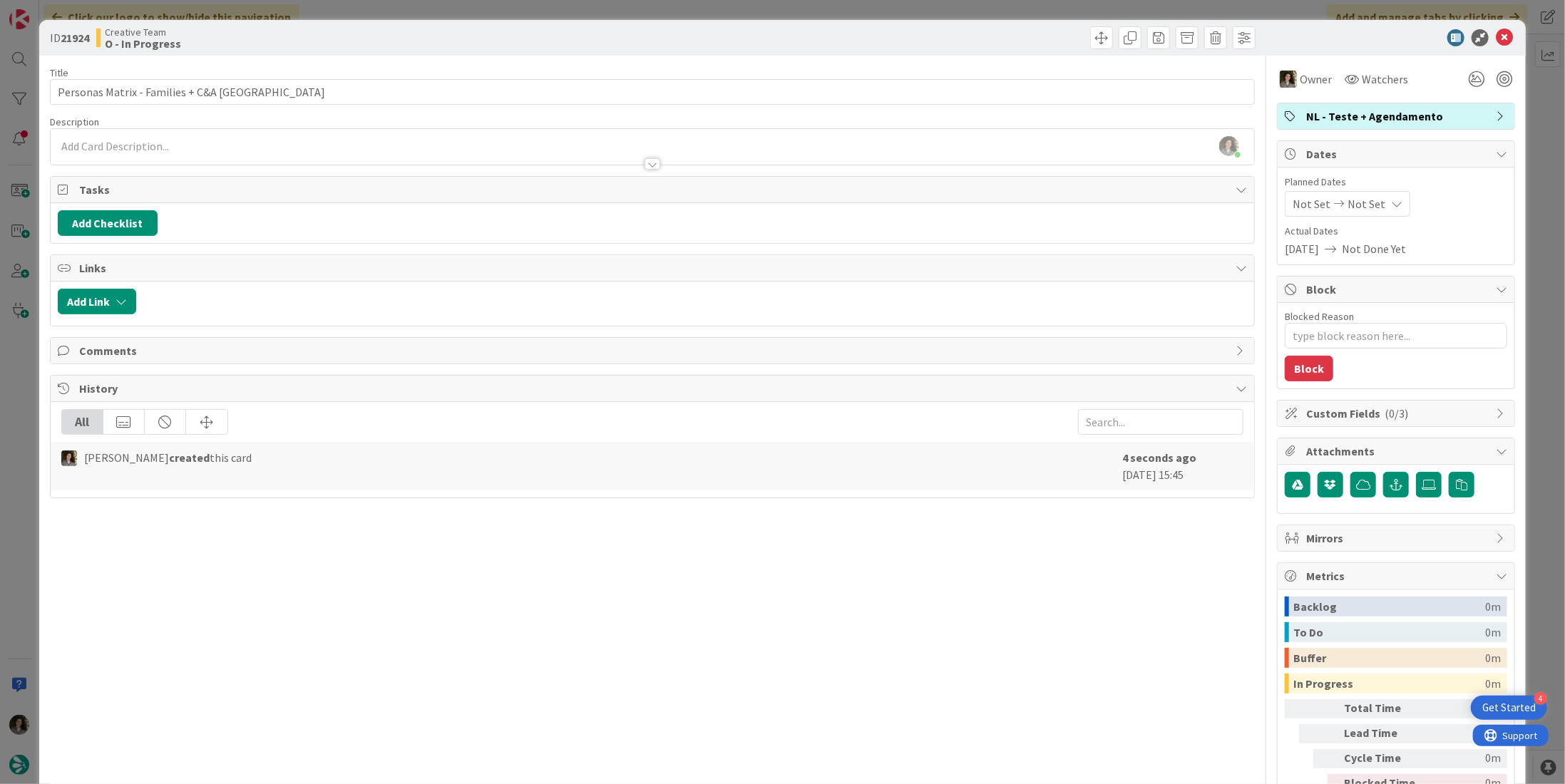
type textarea "x"
click at [1356, 195] on span "Not Set" at bounding box center [1367, 203] width 38 height 17
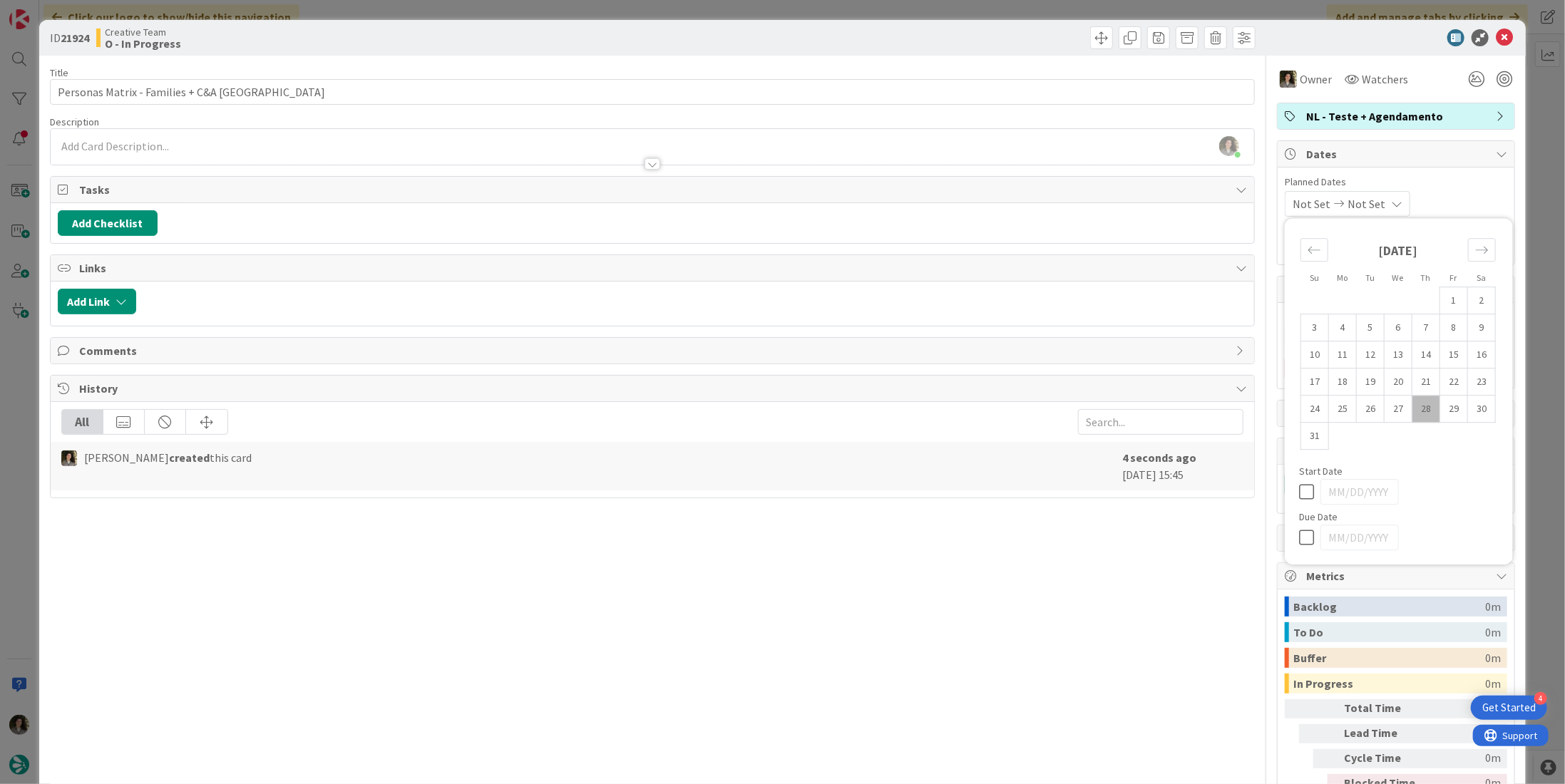
click at [1299, 529] on icon at bounding box center [1310, 537] width 21 height 17
type input "[DATE]"
click at [1111, 533] on div "Title 35 / 128 Personas Matrix - Families + C&A [GEOGRAPHIC_DATA] Description […" at bounding box center [652, 444] width 1205 height 777
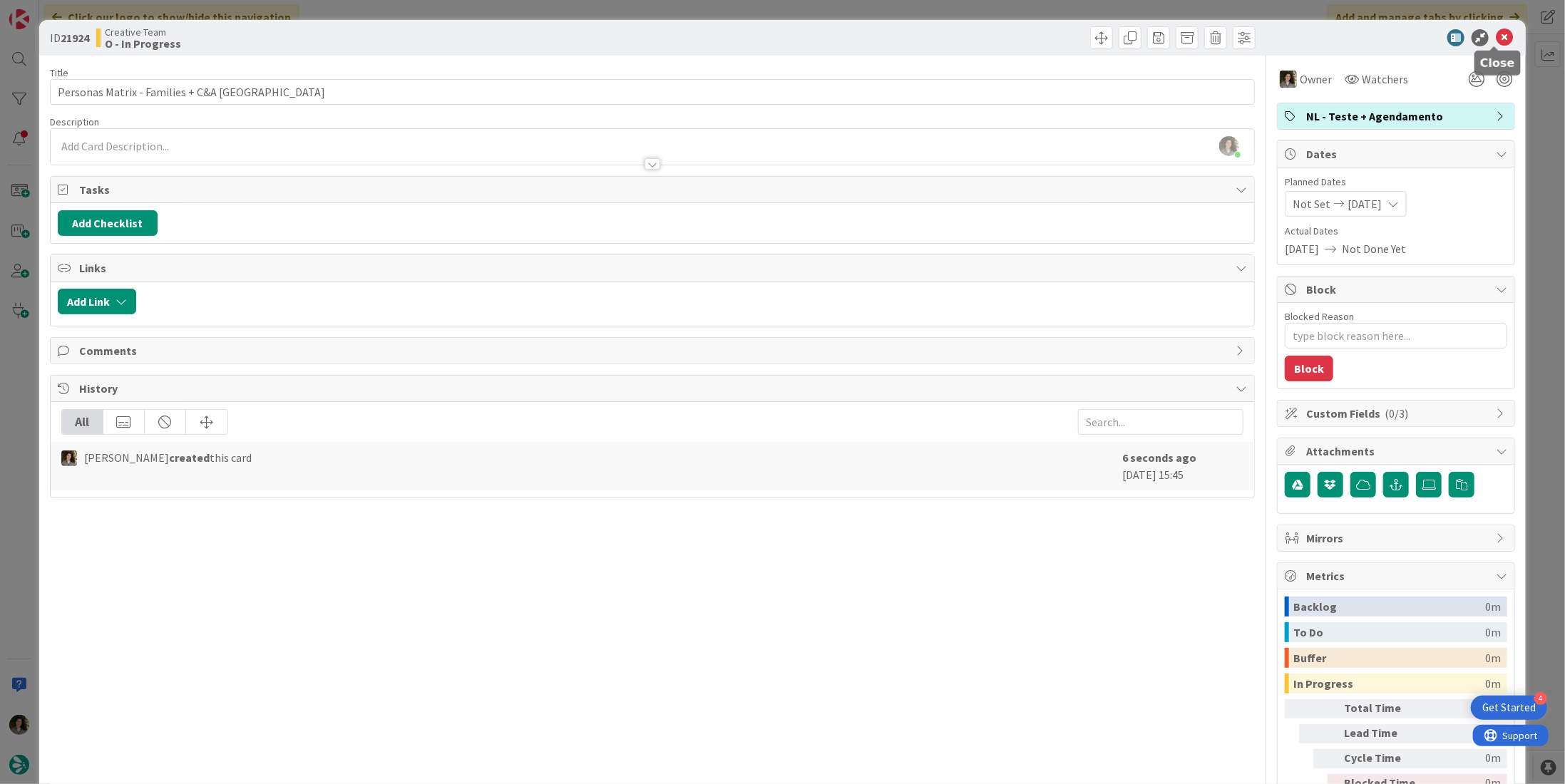
drag, startPoint x: 1497, startPoint y: 38, endPoint x: 1480, endPoint y: 55, distance: 24.0
click at [1496, 38] on icon at bounding box center [1504, 37] width 17 height 17
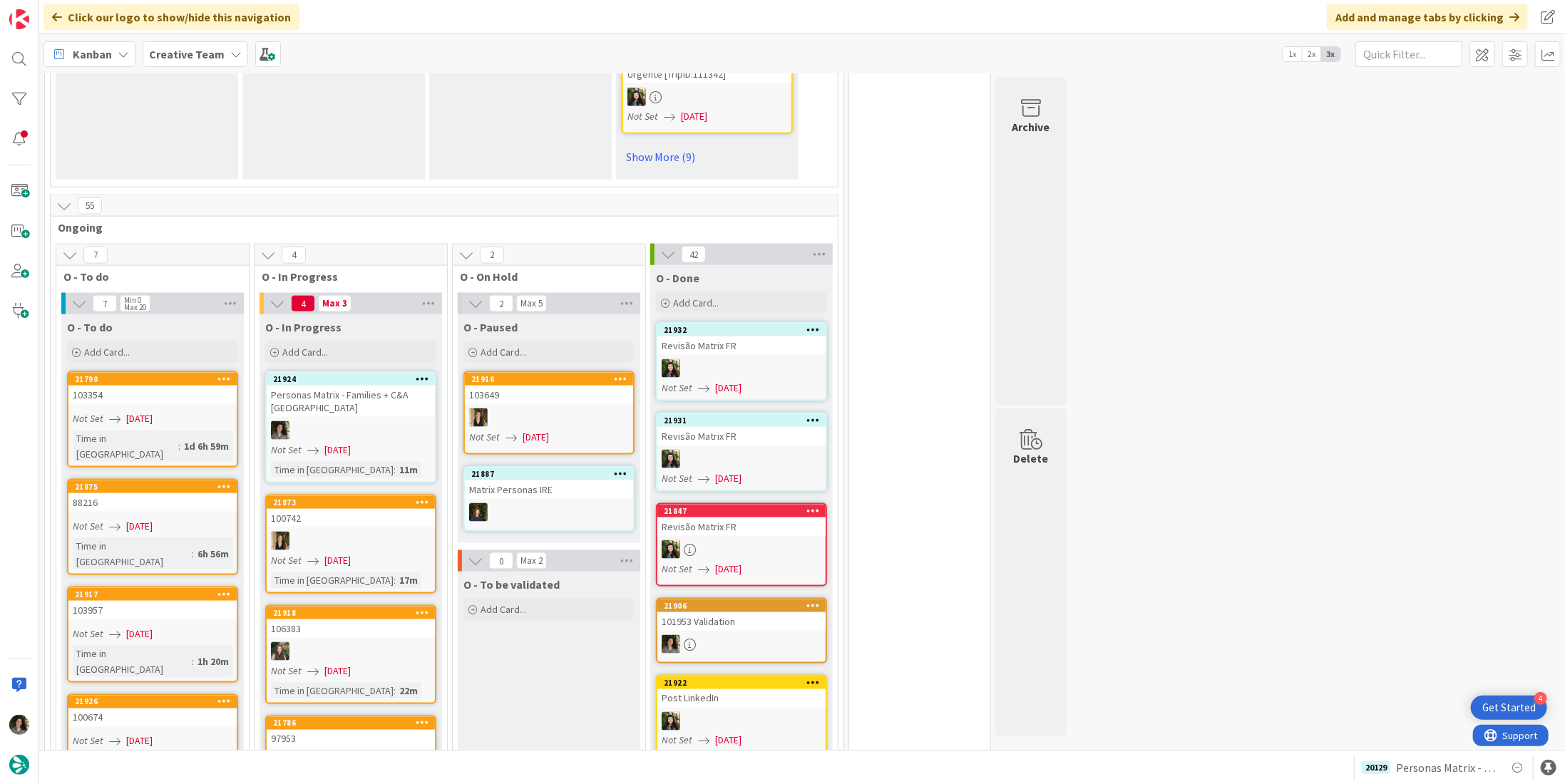
scroll to position [1354, 0]
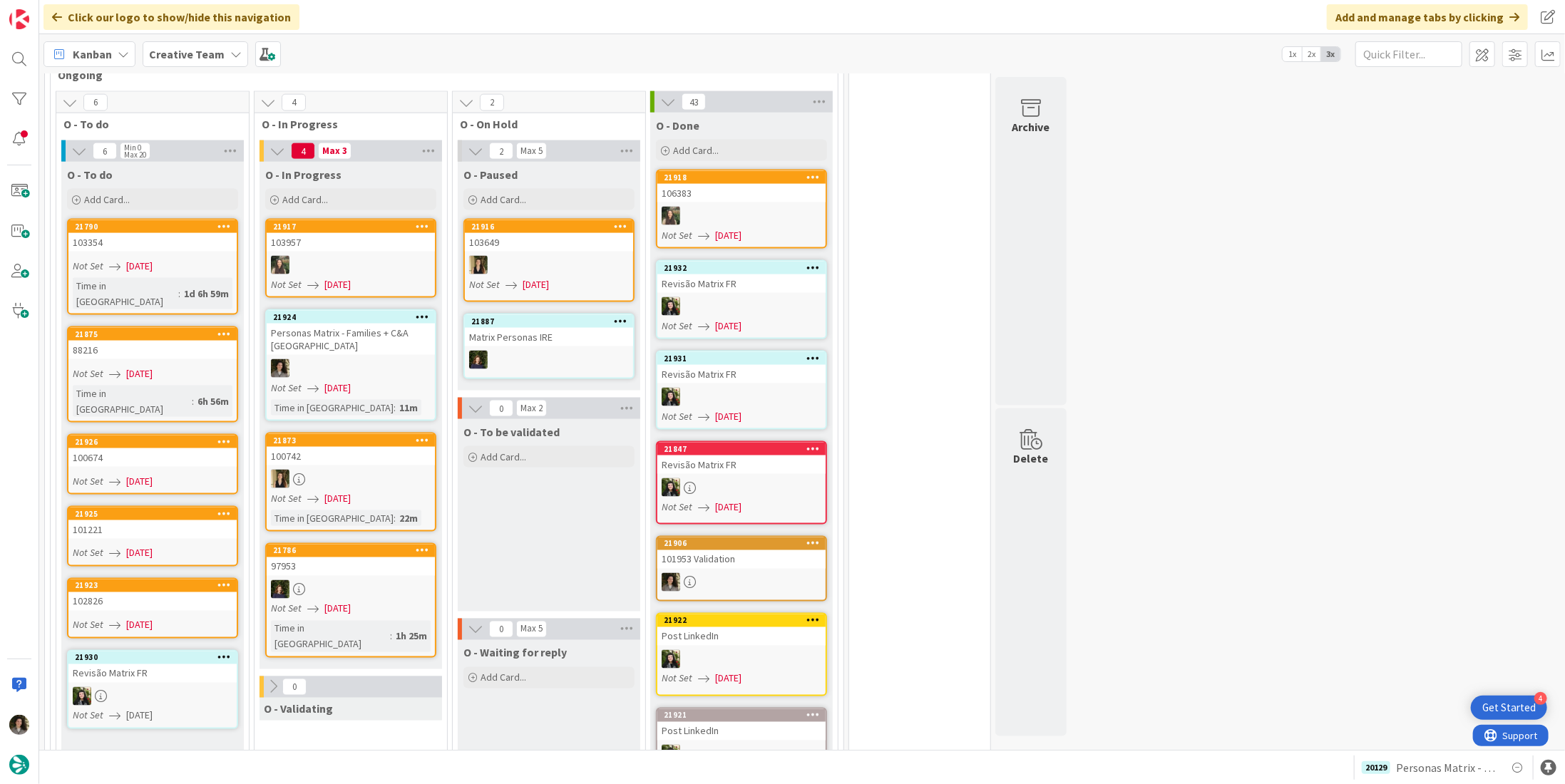
click at [378, 324] on div "Personas Matrix - Families + C&A [GEOGRAPHIC_DATA]" at bounding box center [351, 340] width 169 height 31
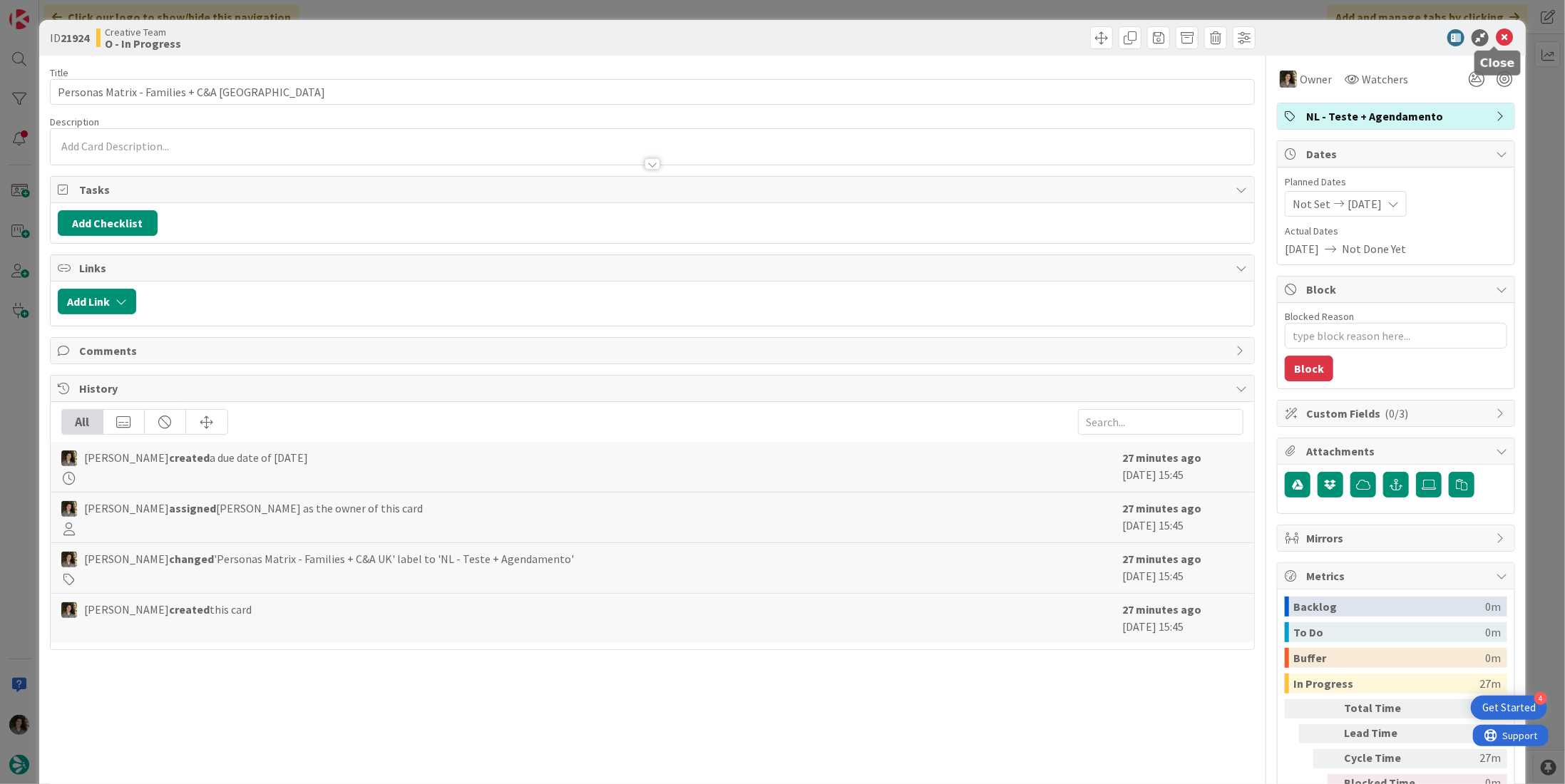
click at [1496, 37] on icon at bounding box center [1504, 37] width 17 height 17
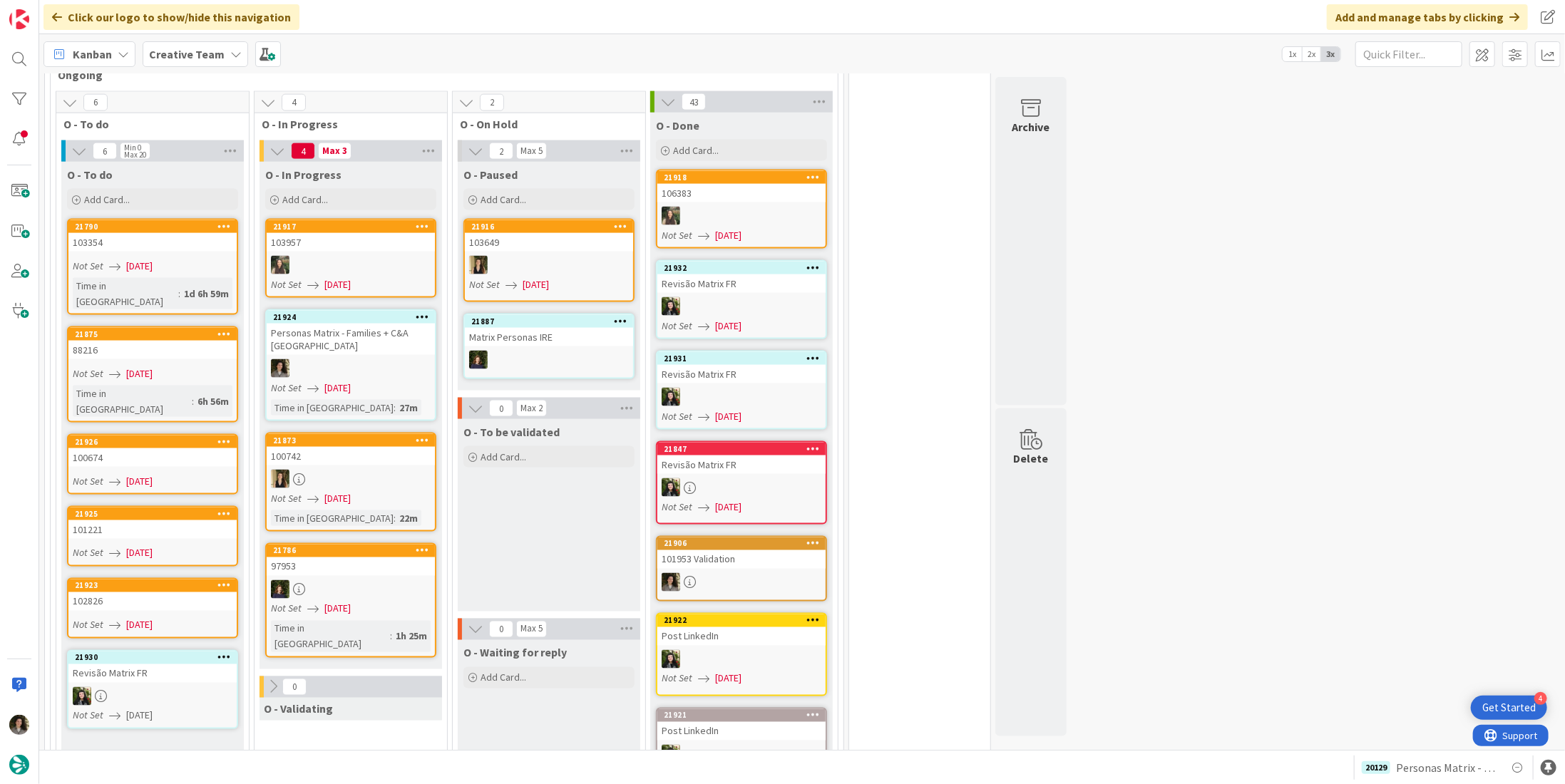
click at [362, 359] on div at bounding box center [351, 368] width 169 height 18
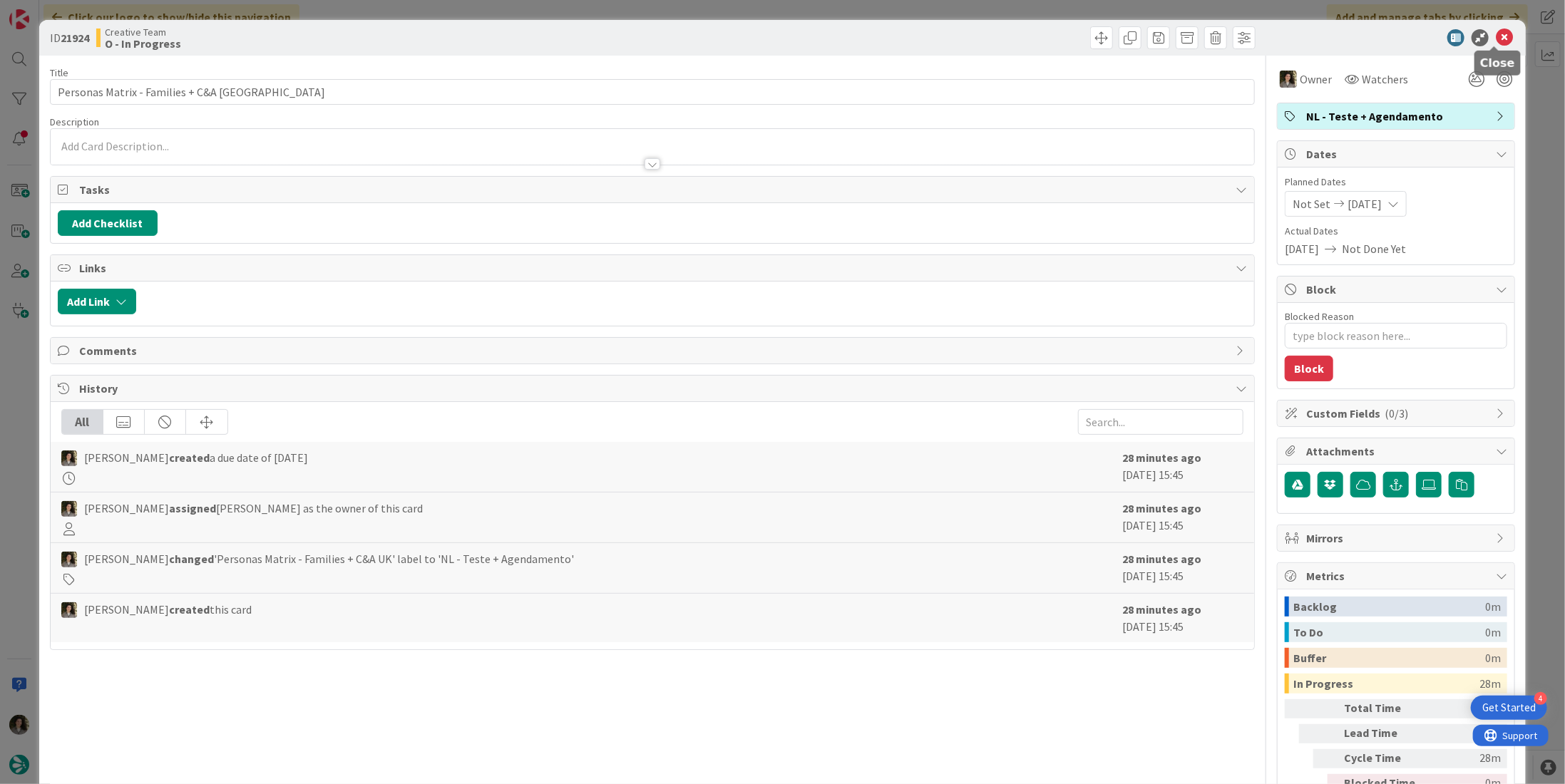
click at [1496, 36] on icon at bounding box center [1504, 37] width 17 height 17
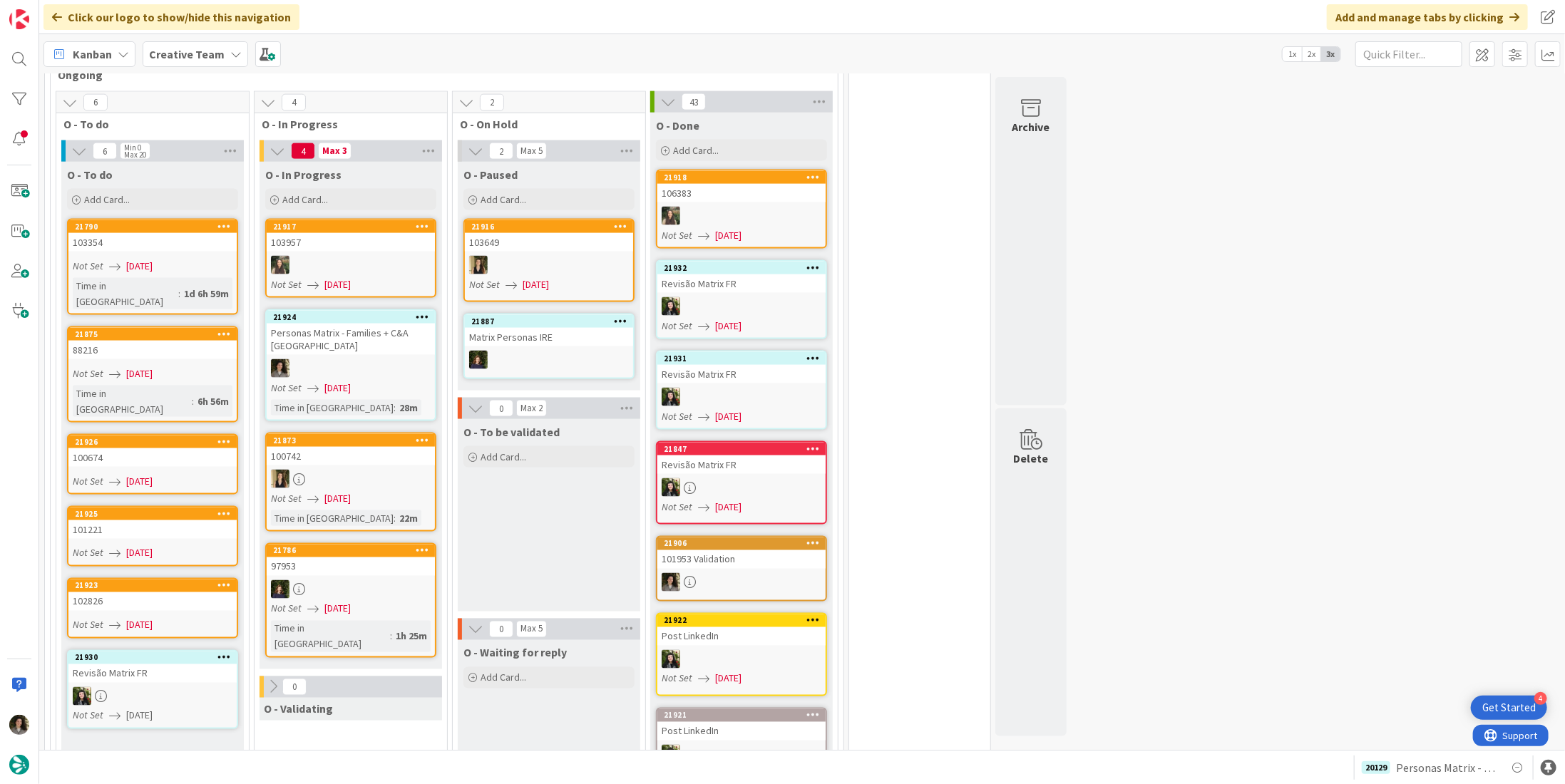
click at [371, 359] on div at bounding box center [351, 368] width 169 height 18
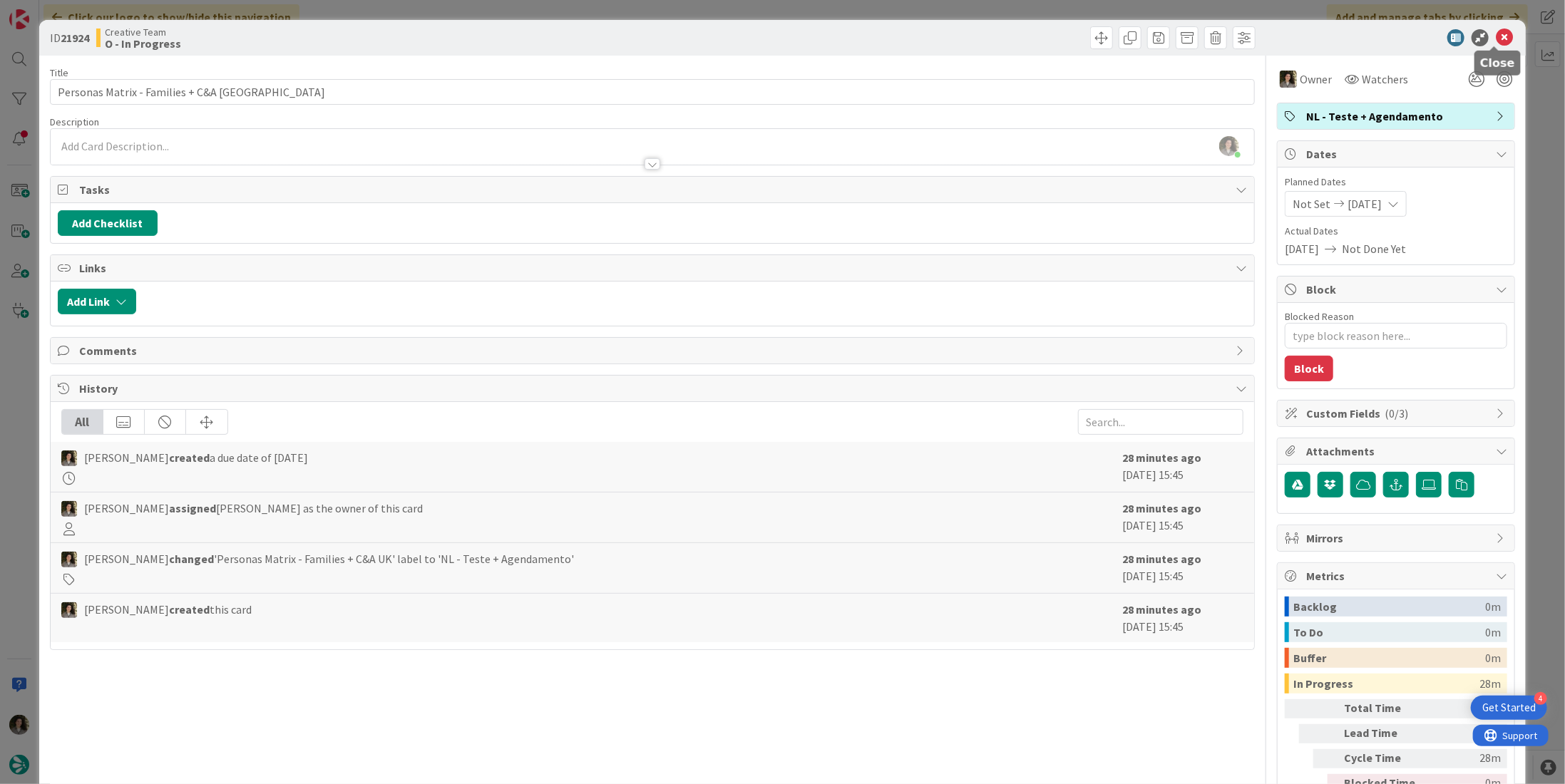
click at [1500, 36] on icon at bounding box center [1504, 37] width 17 height 17
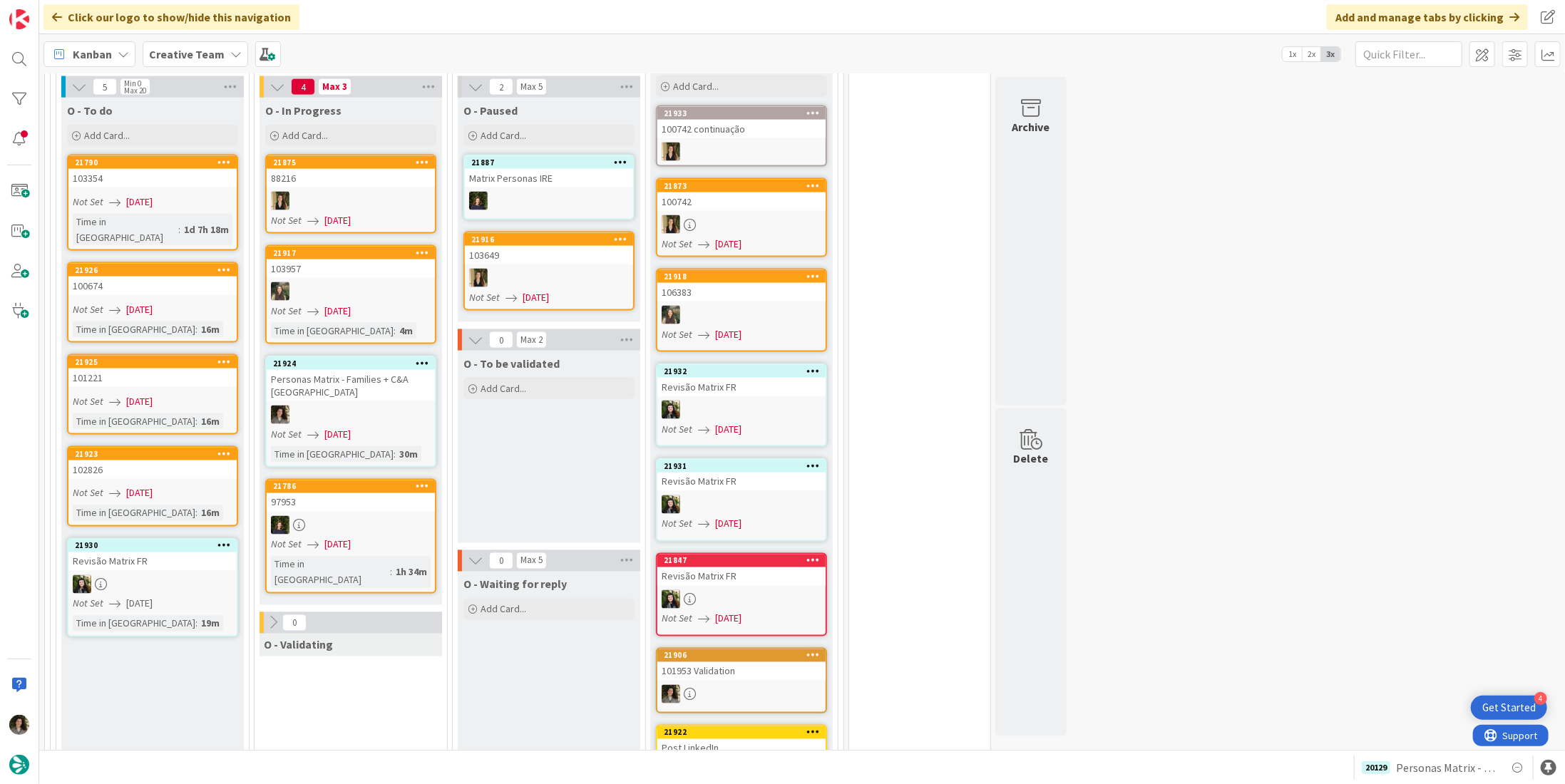
scroll to position [1354, 0]
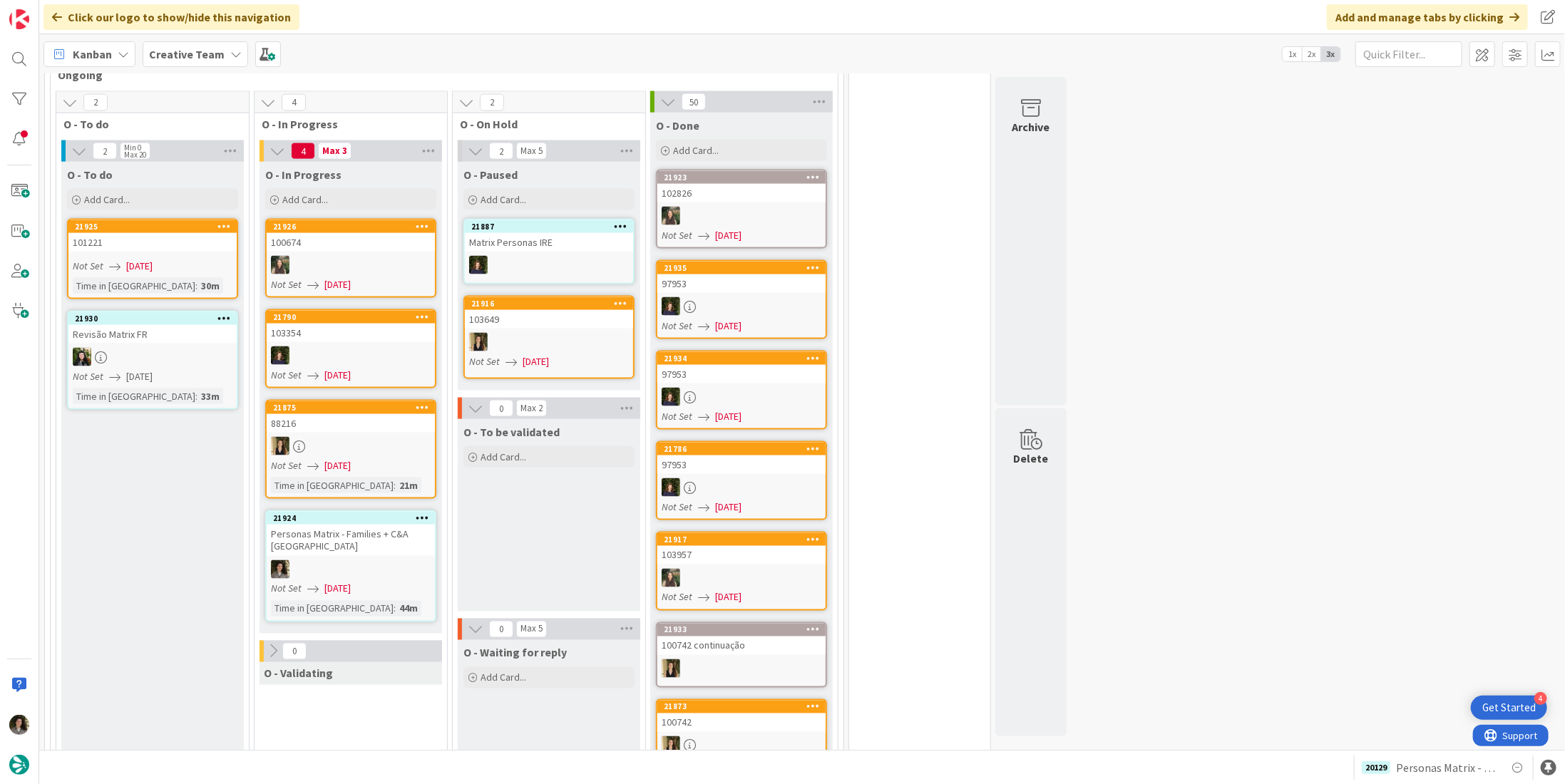
click at [374, 582] on div "Not Set [DATE]" at bounding box center [353, 589] width 164 height 15
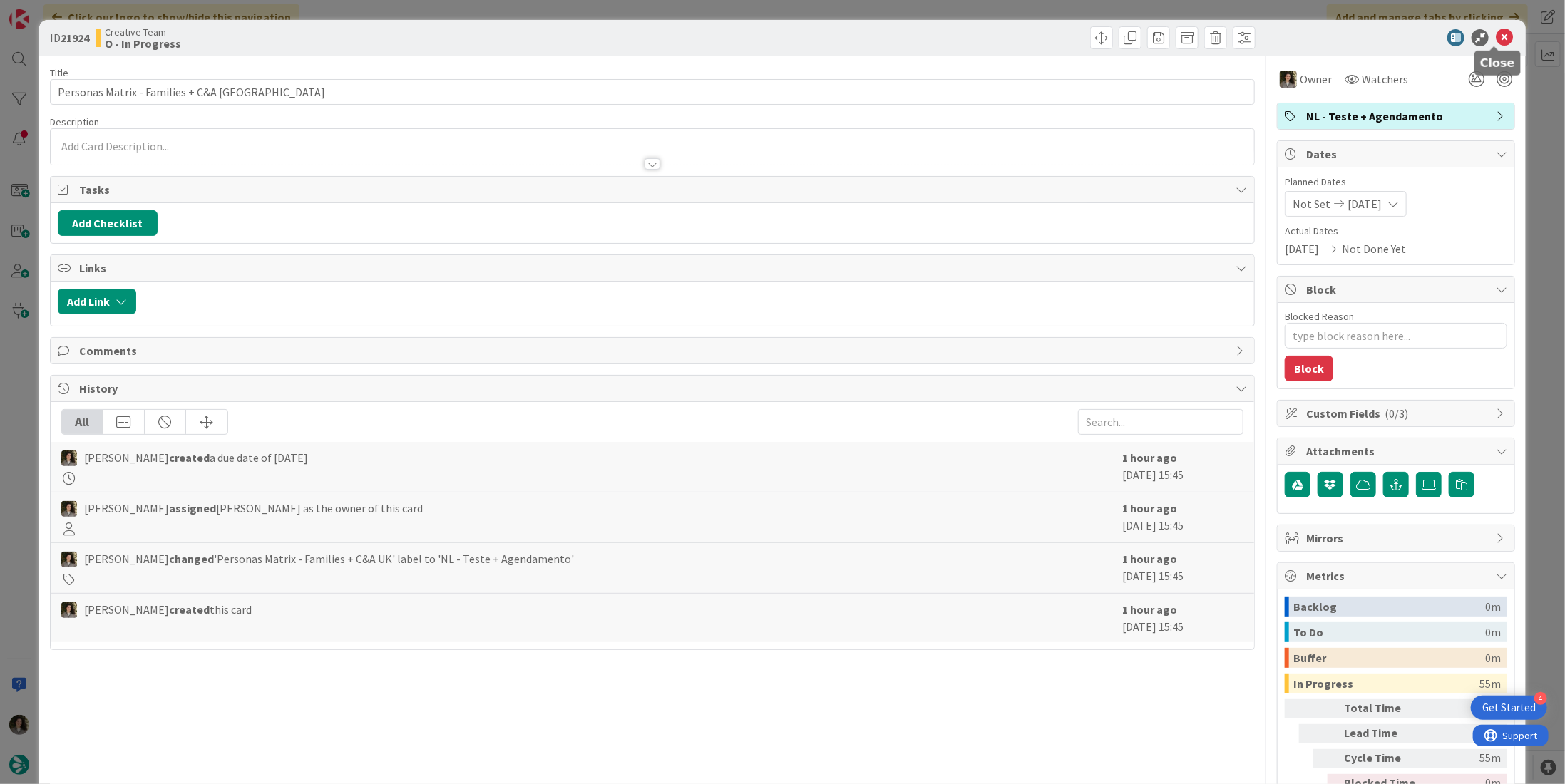
click at [1498, 34] on icon at bounding box center [1504, 37] width 17 height 17
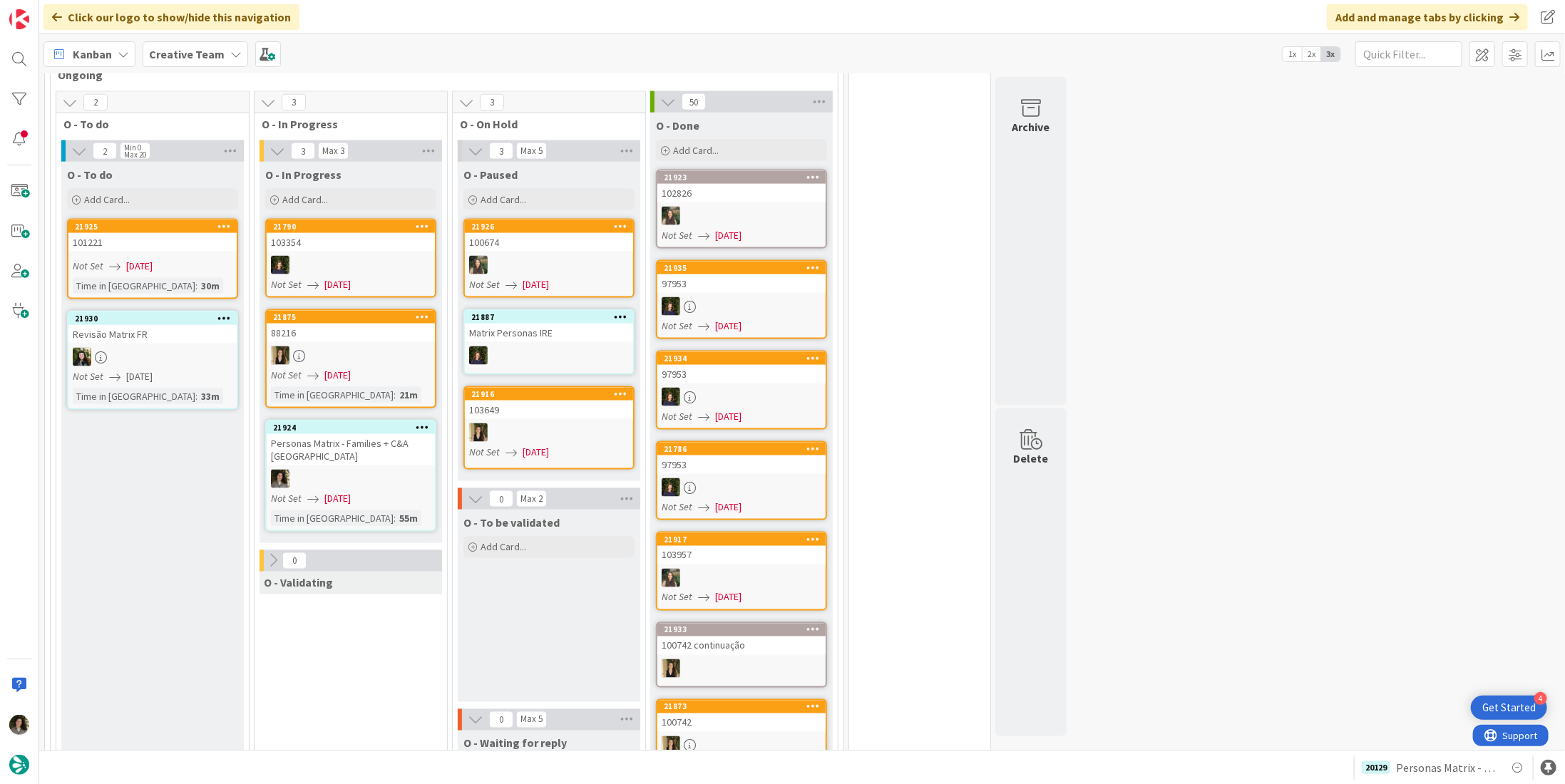
click at [400, 470] on div at bounding box center [351, 479] width 169 height 18
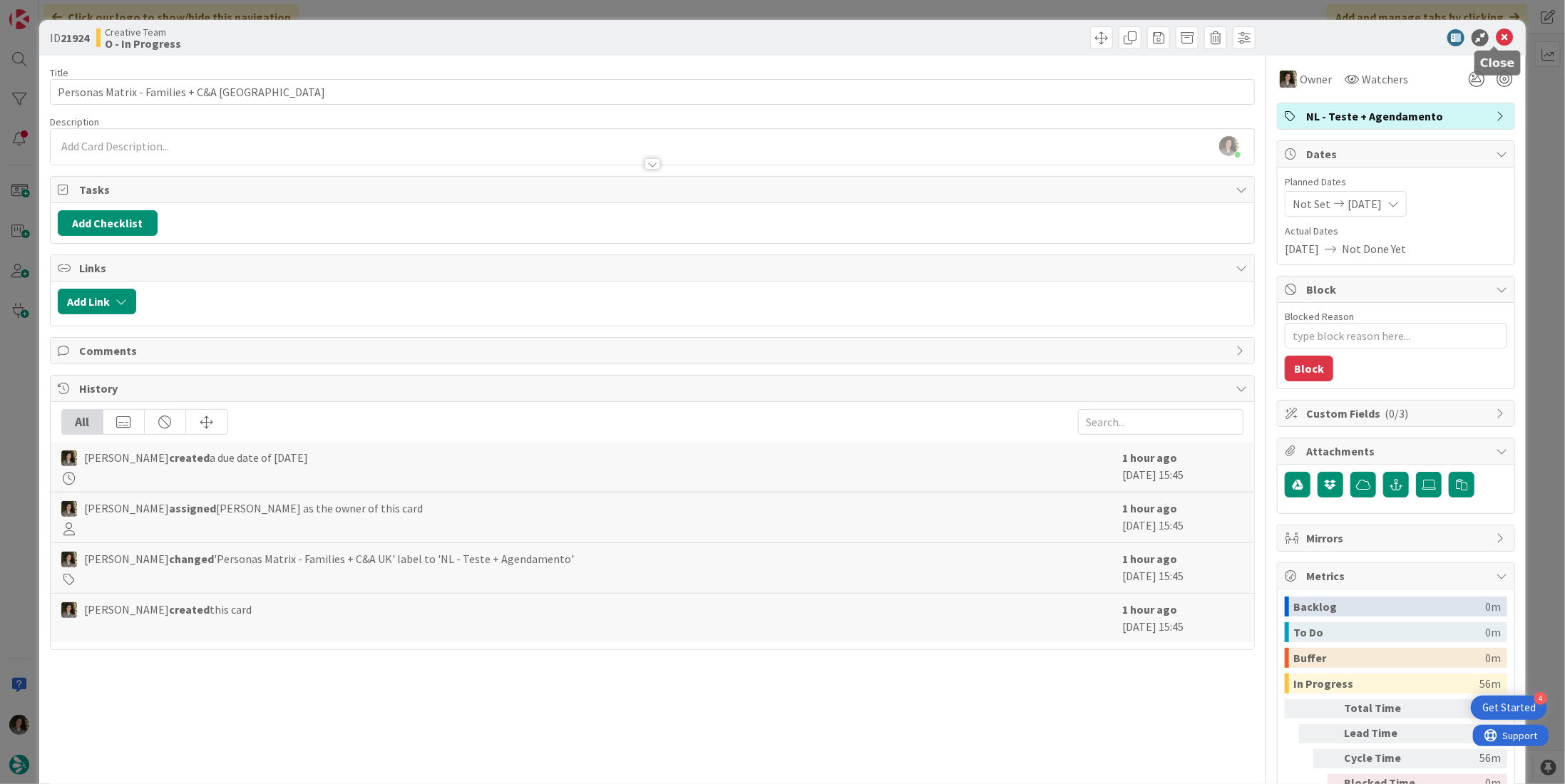
click at [1496, 40] on icon at bounding box center [1504, 37] width 17 height 17
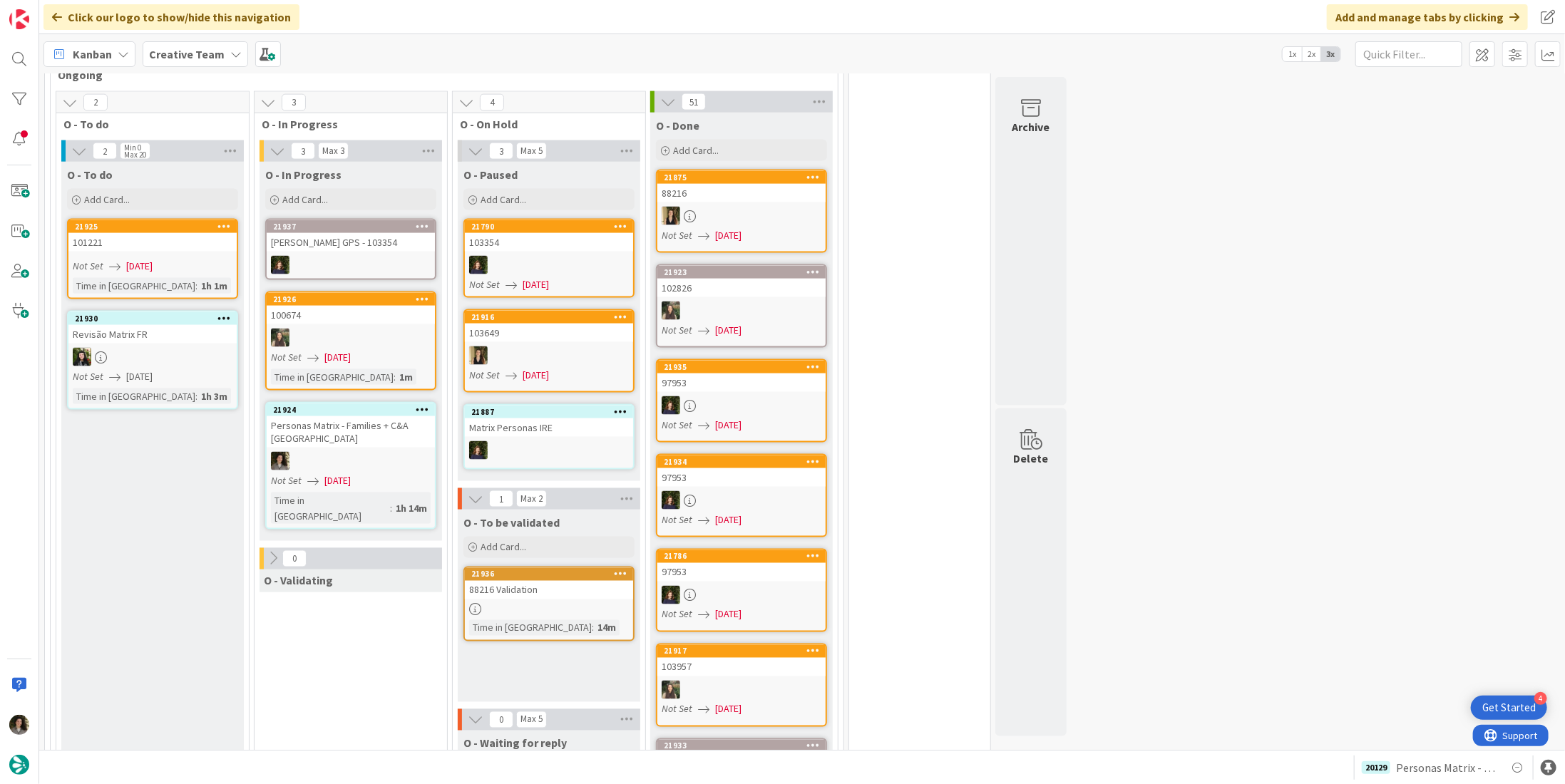
click at [316, 452] on div at bounding box center [351, 461] width 169 height 18
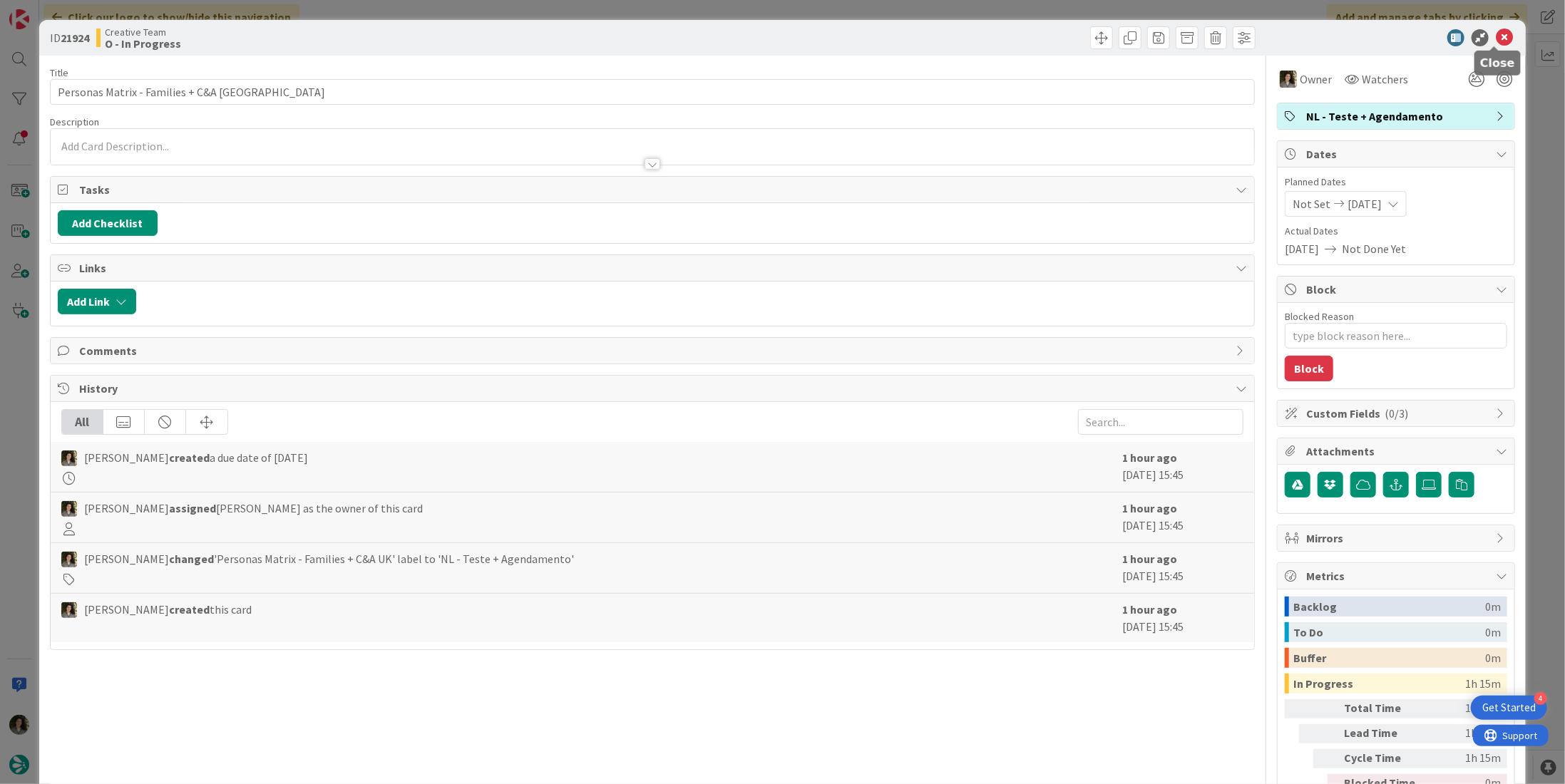
click at [1496, 43] on icon at bounding box center [1504, 37] width 17 height 17
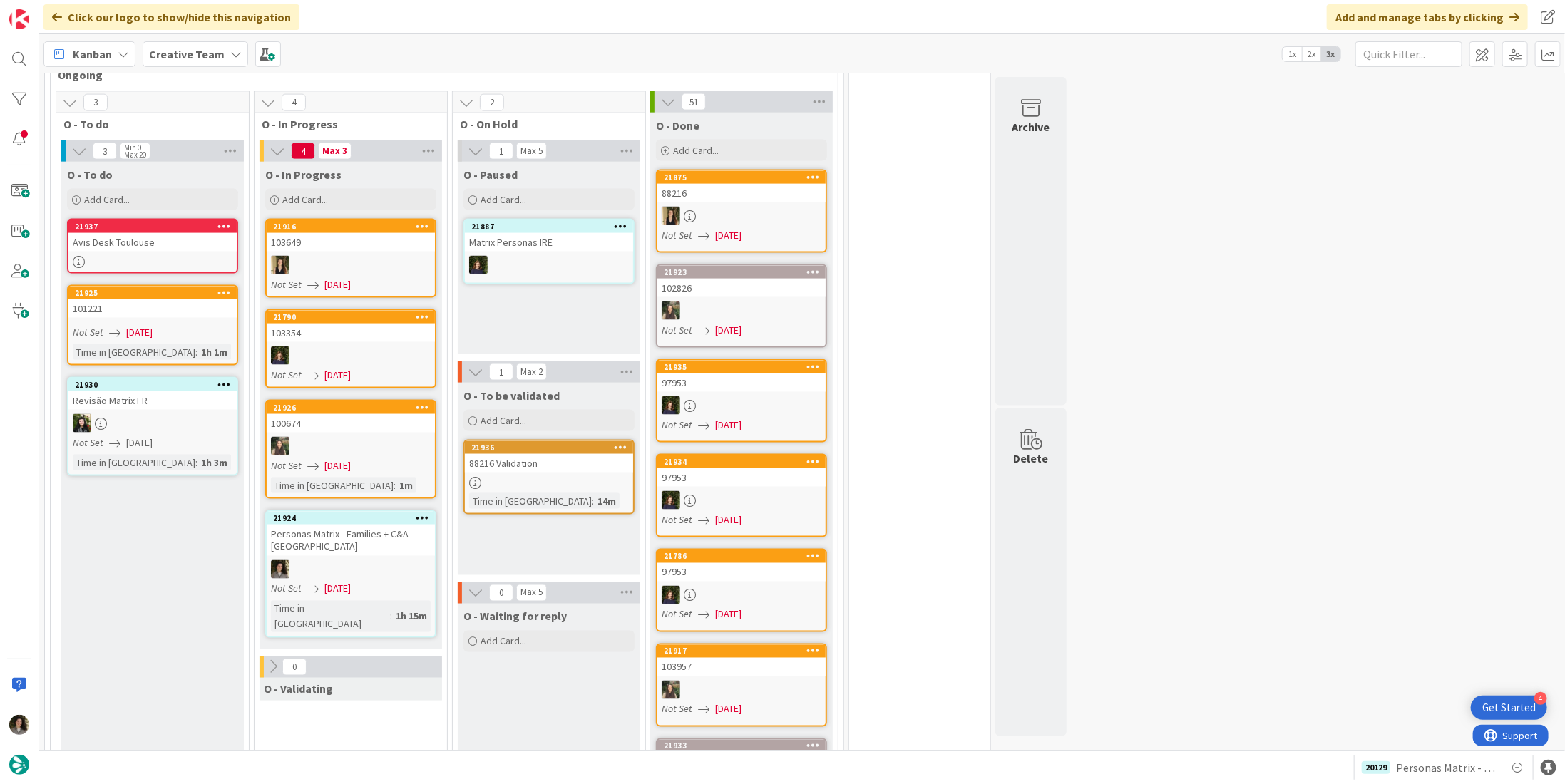
click at [378, 523] on link "21924 Personas Matrix - Families + C&A [GEOGRAPHIC_DATA] Not Set [DATE] Time in…" at bounding box center [350, 574] width 171 height 127
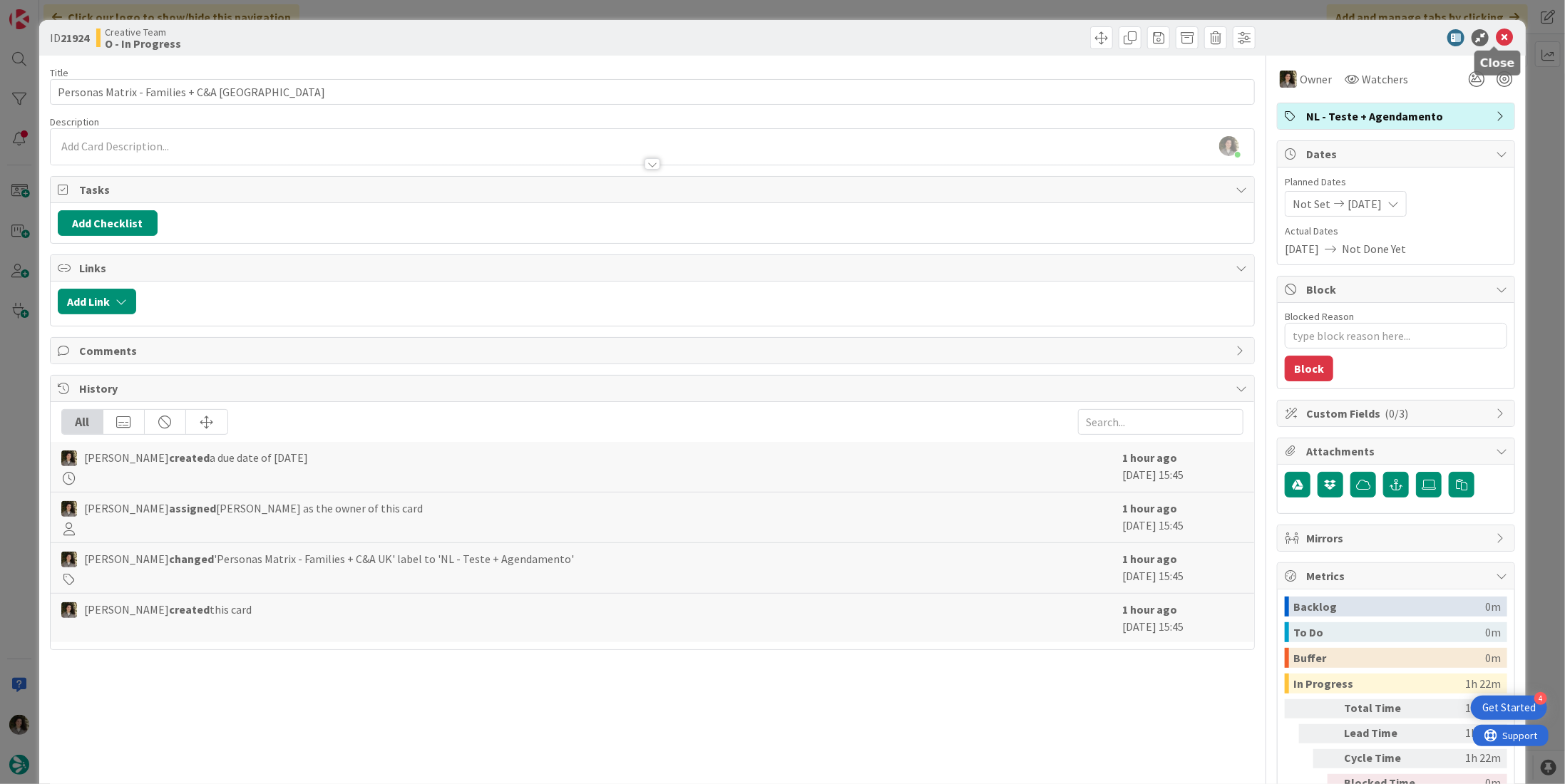
click at [1496, 29] on icon at bounding box center [1504, 37] width 17 height 17
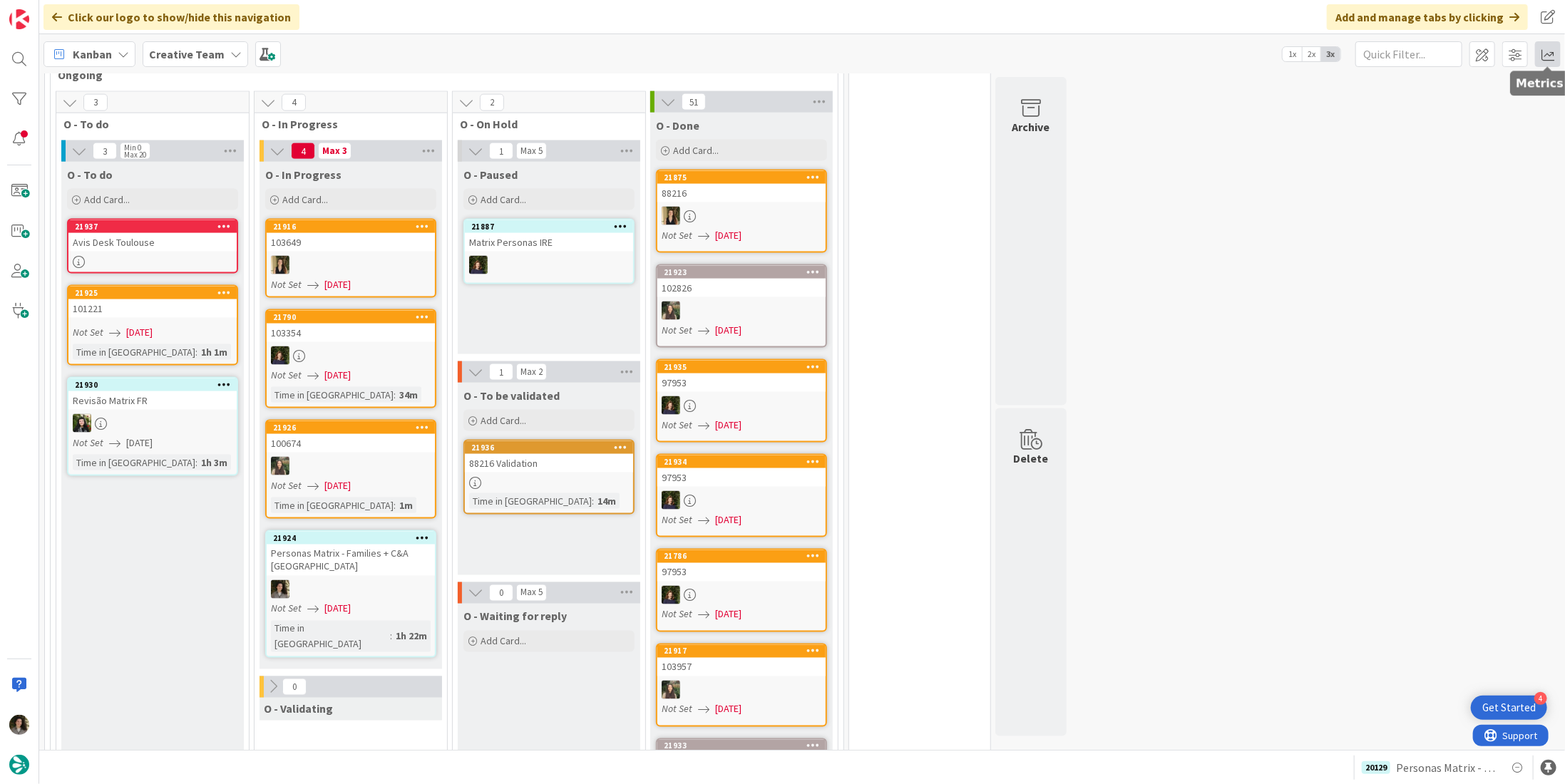
click at [1542, 55] on span at bounding box center [1547, 54] width 26 height 26
click at [1431, 160] on div "Allocation" at bounding box center [1425, 160] width 96 height 15
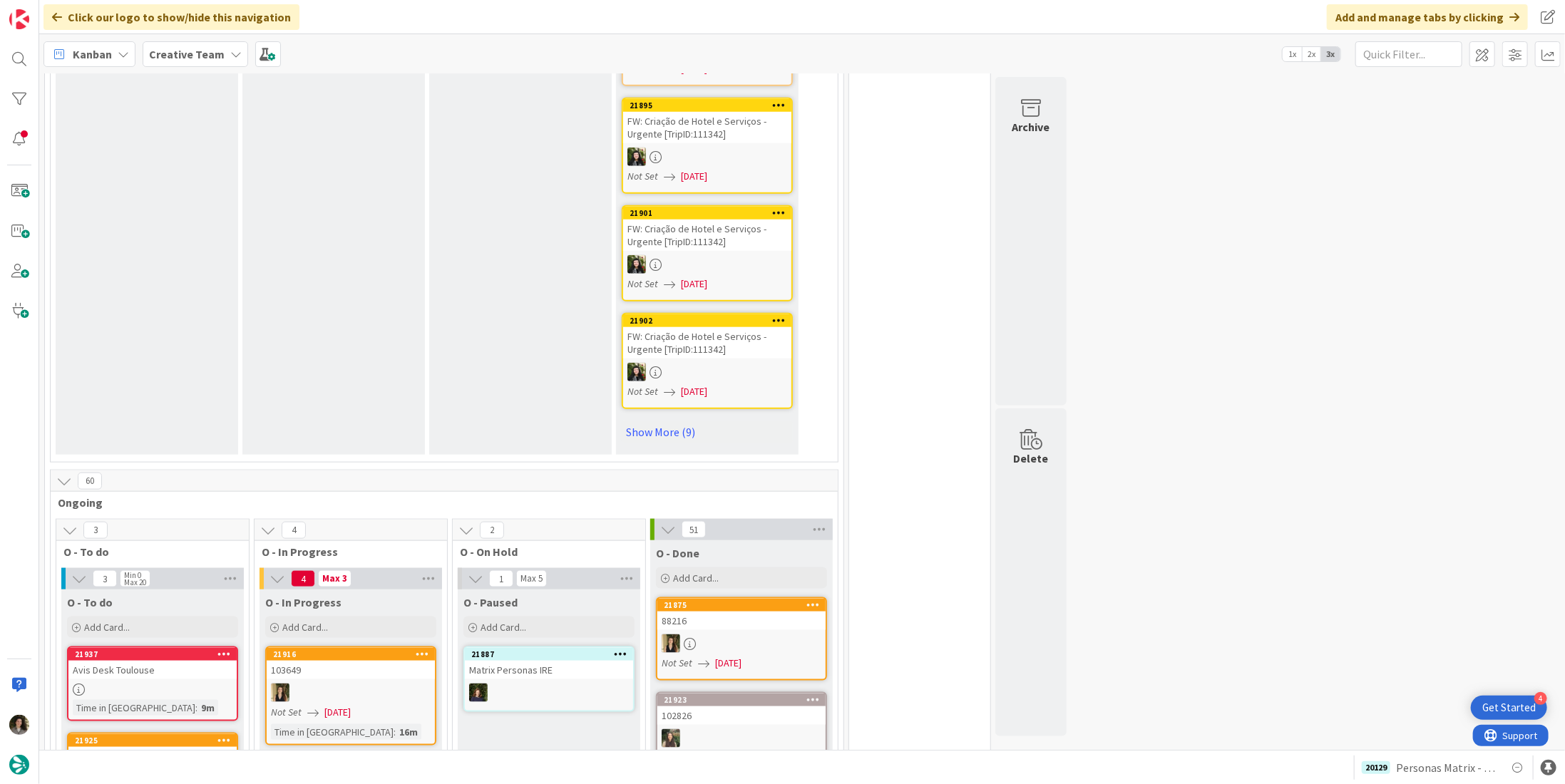
scroll to position [1283, 0]
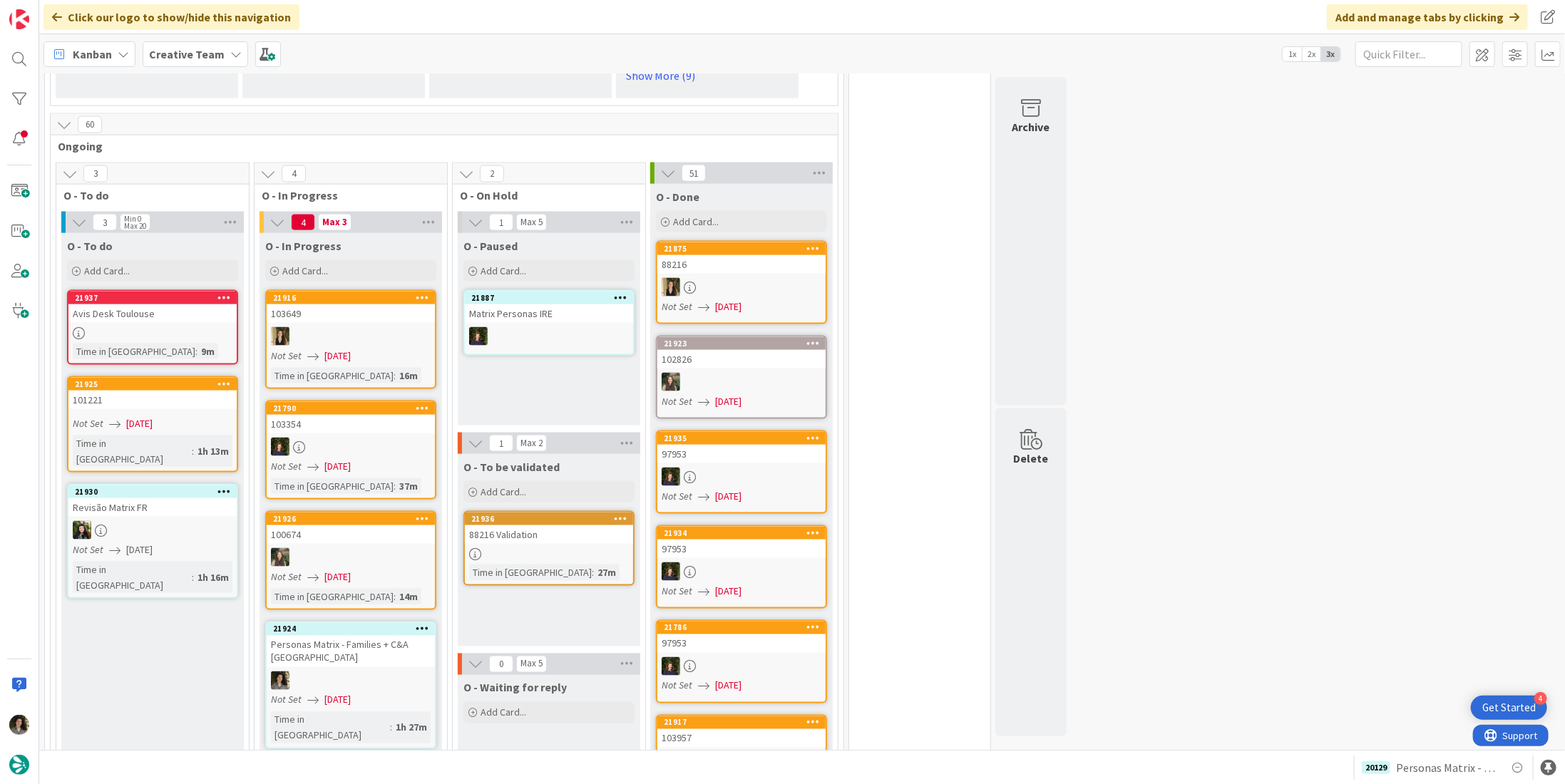
click at [366, 636] on div "Personas Matrix - Families + C&A [GEOGRAPHIC_DATA]" at bounding box center [351, 652] width 169 height 31
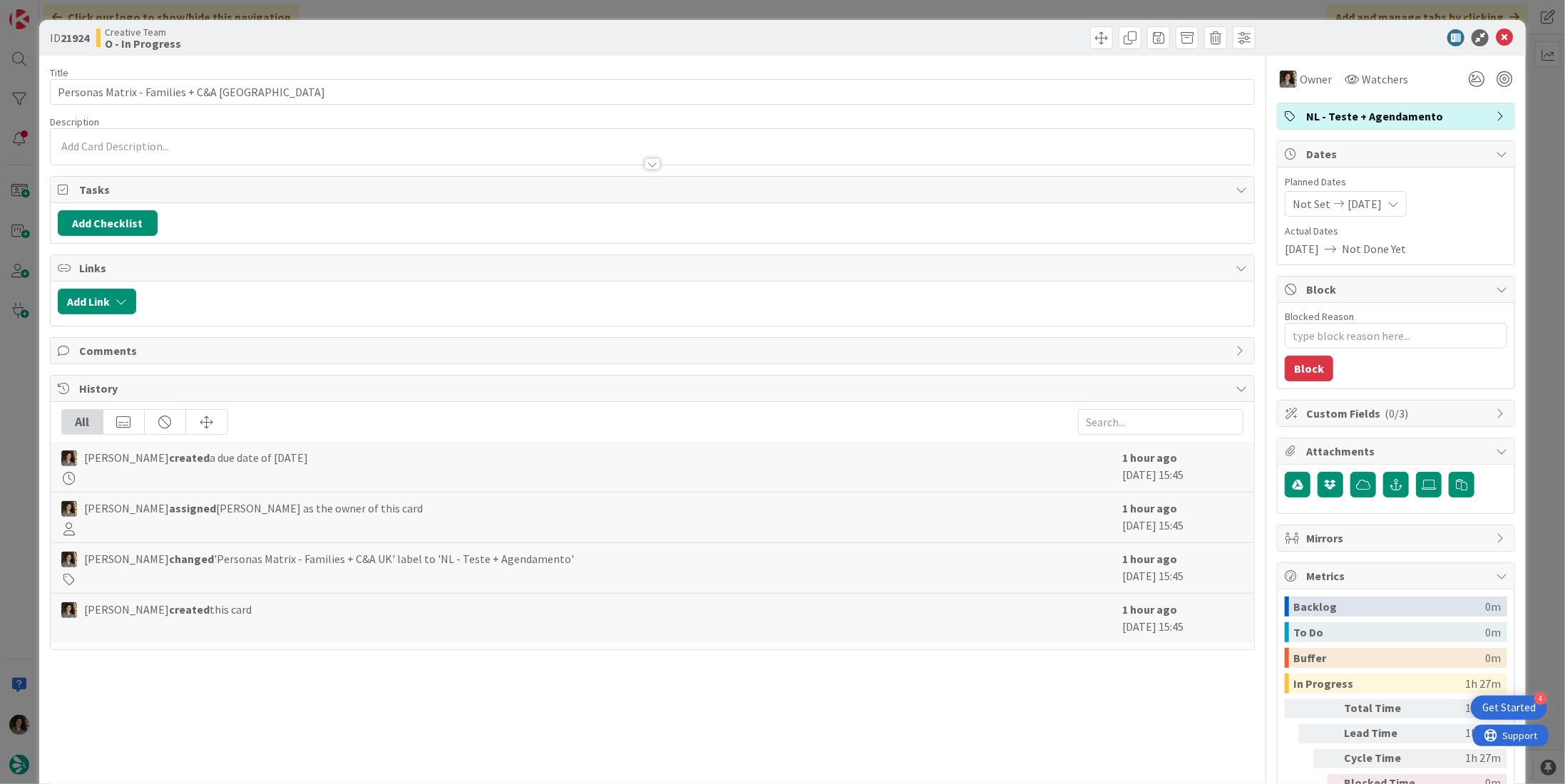
type textarea "x"
click at [1498, 35] on icon at bounding box center [1504, 37] width 17 height 17
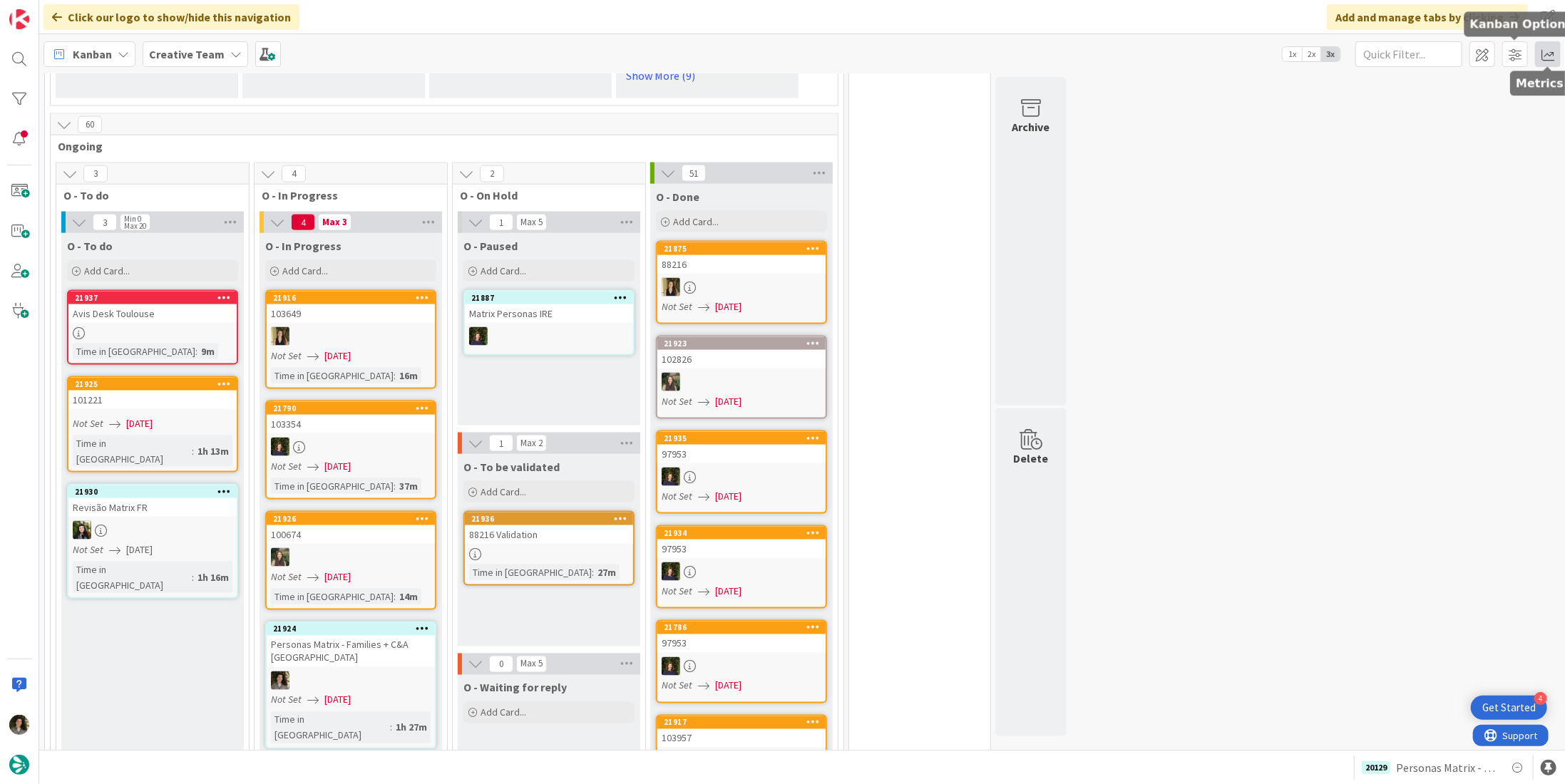
click at [1545, 59] on span at bounding box center [1547, 54] width 26 height 26
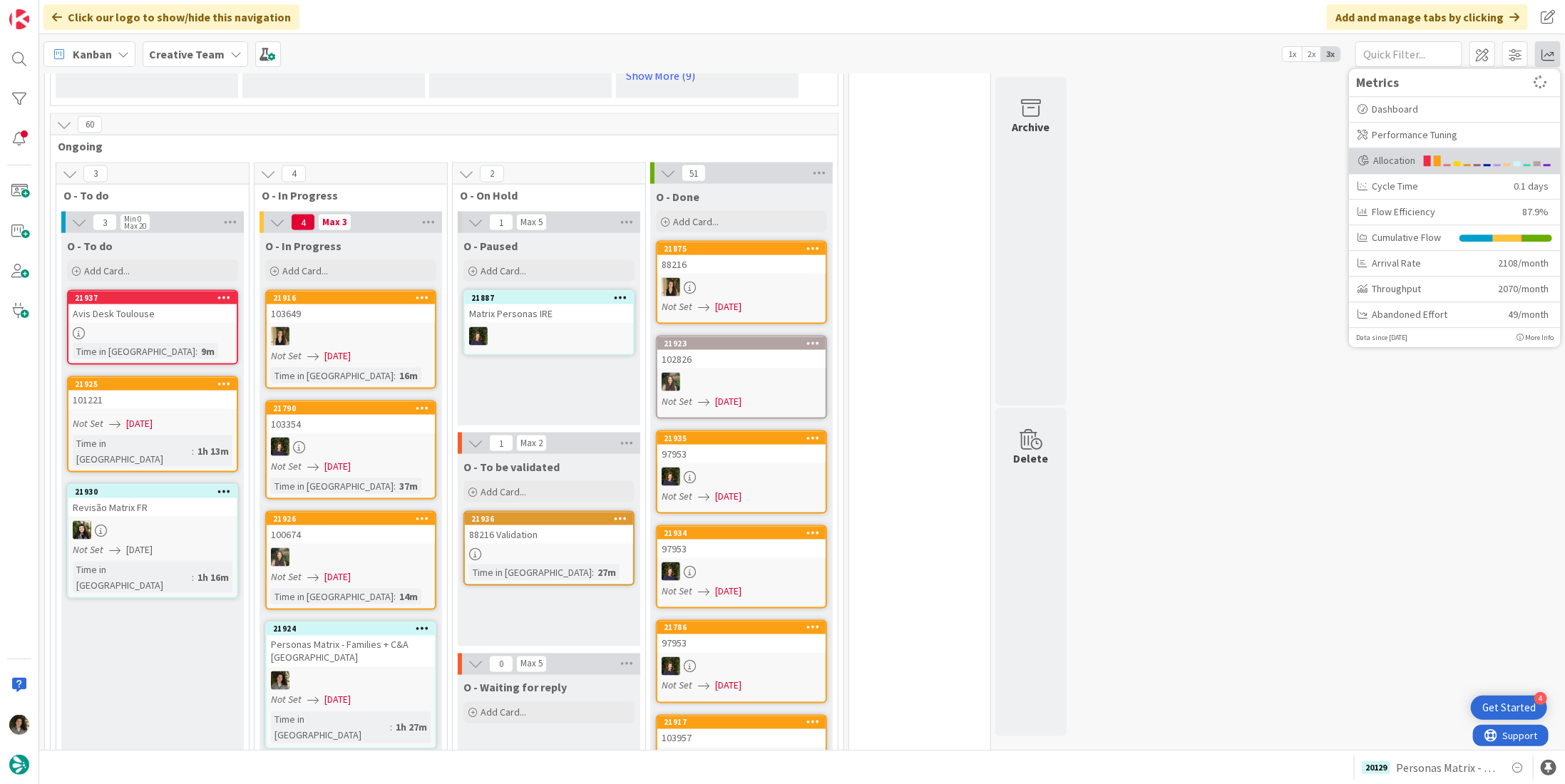
click at [1404, 152] on div "Allocation" at bounding box center [1454, 160] width 212 height 26
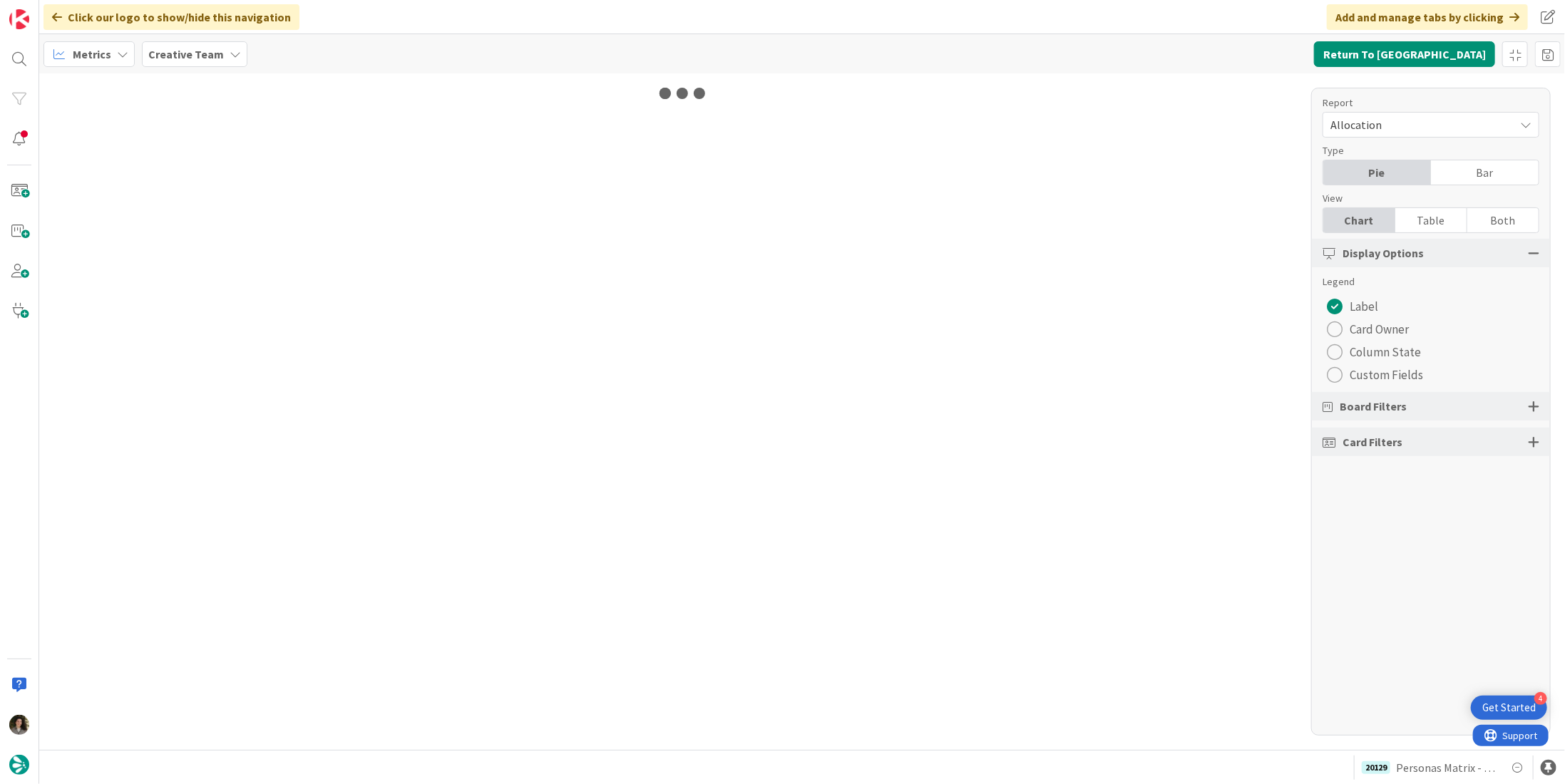
click at [1429, 211] on div "Table" at bounding box center [1430, 220] width 72 height 24
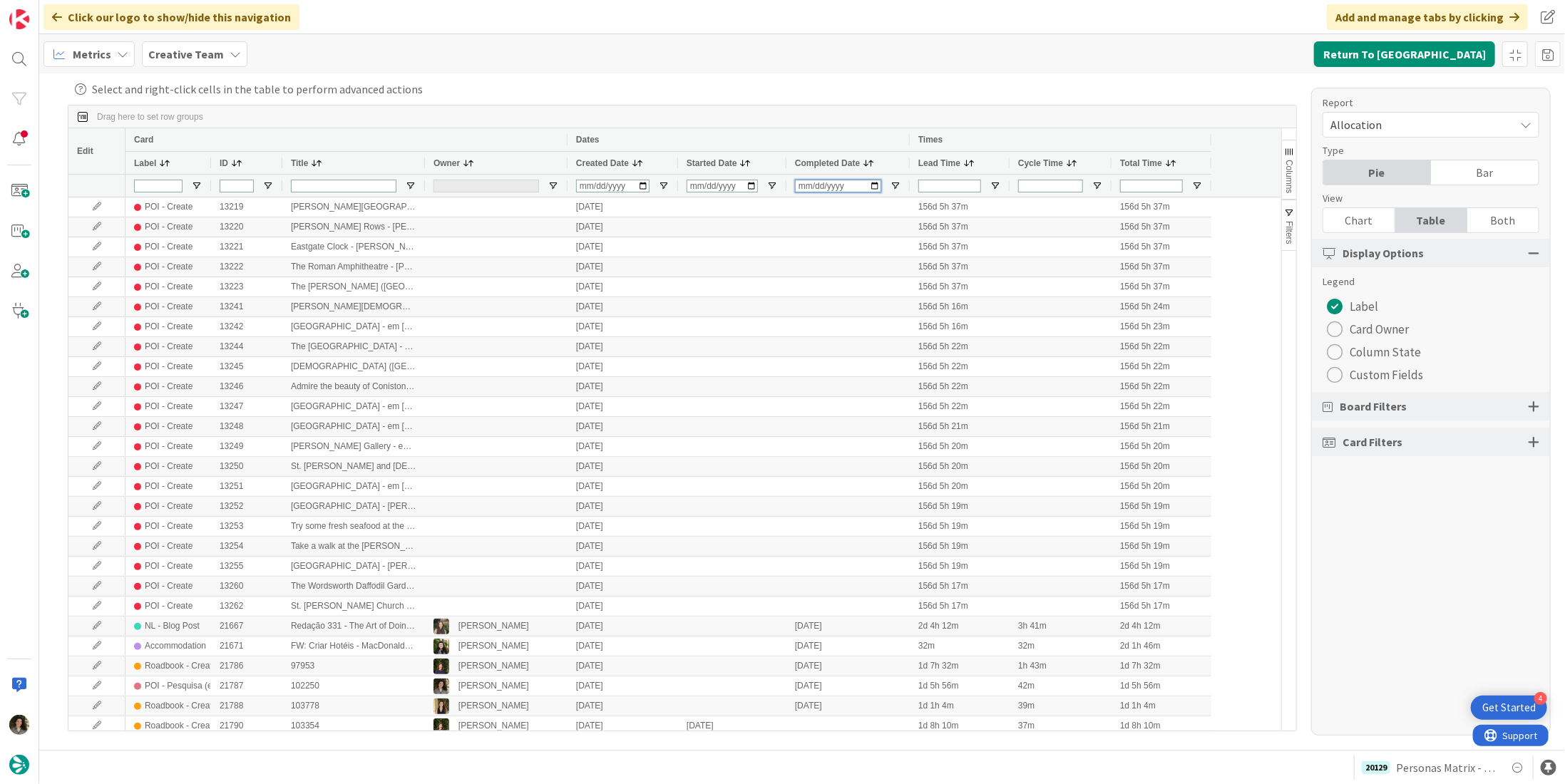
click at [806, 187] on input "Completed Date Filter Input" at bounding box center [838, 186] width 86 height 13
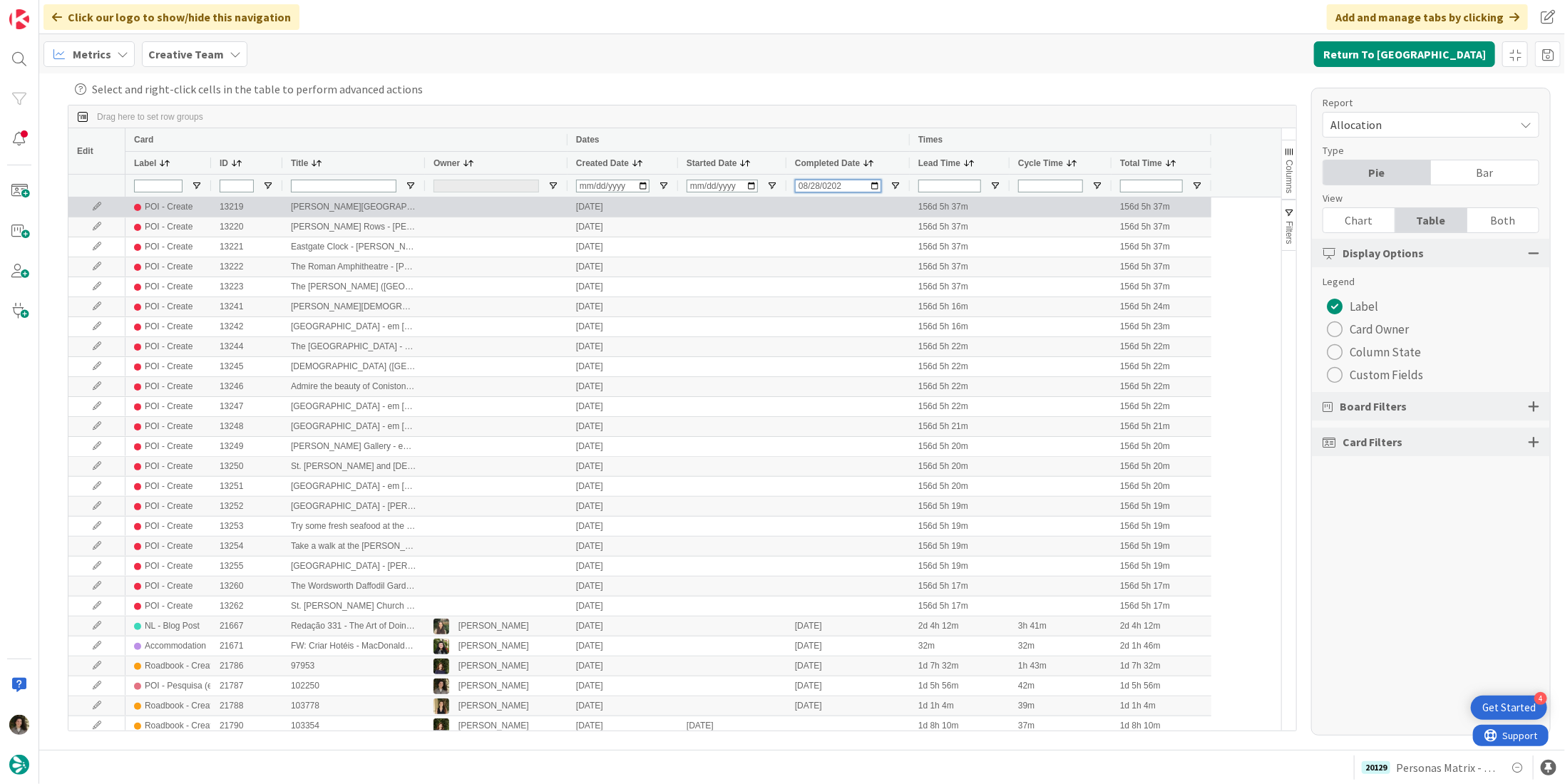
type input "[DATE]"
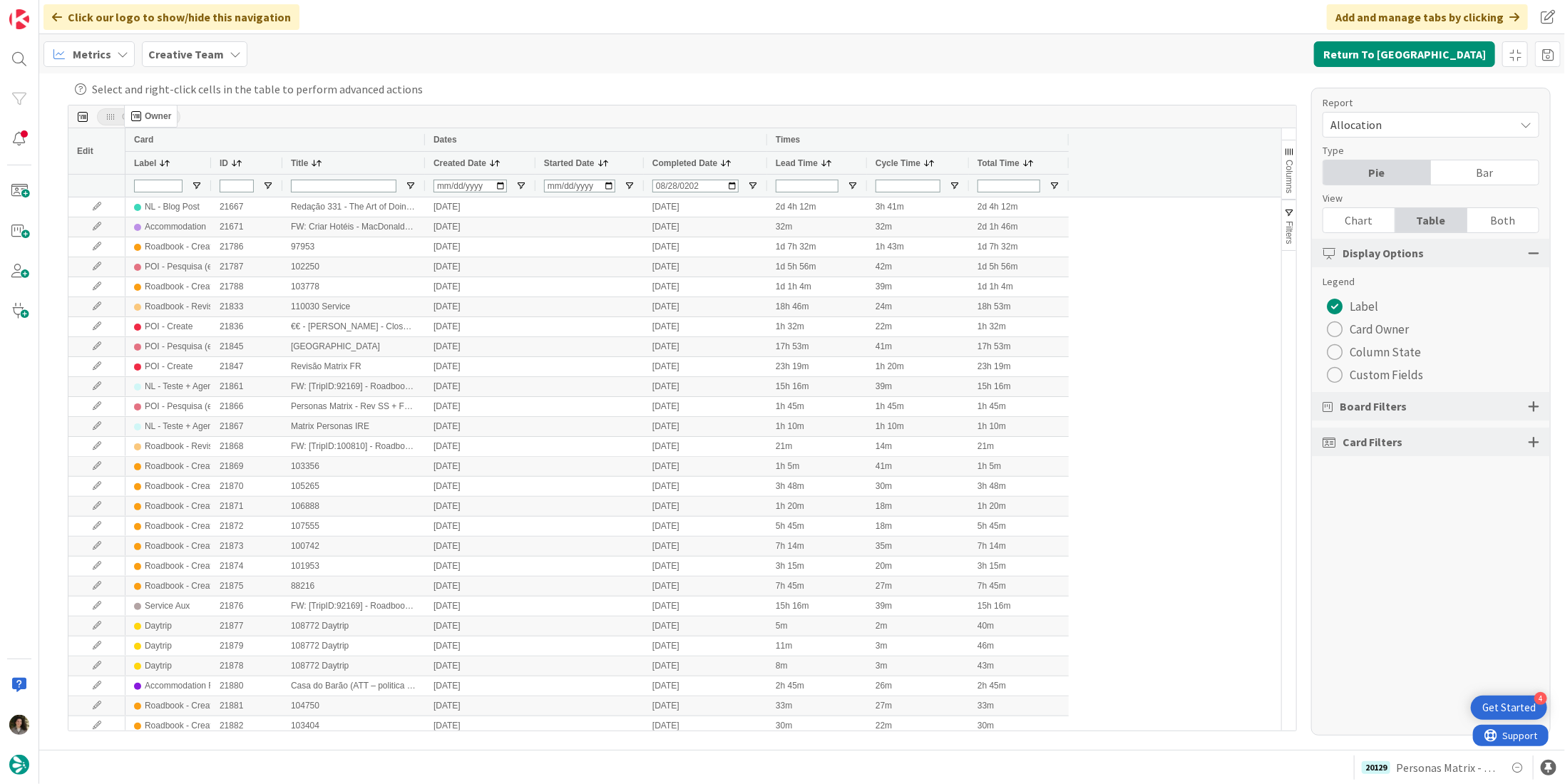
drag, startPoint x: 435, startPoint y: 159, endPoint x: 131, endPoint y: 111, distance: 307.8
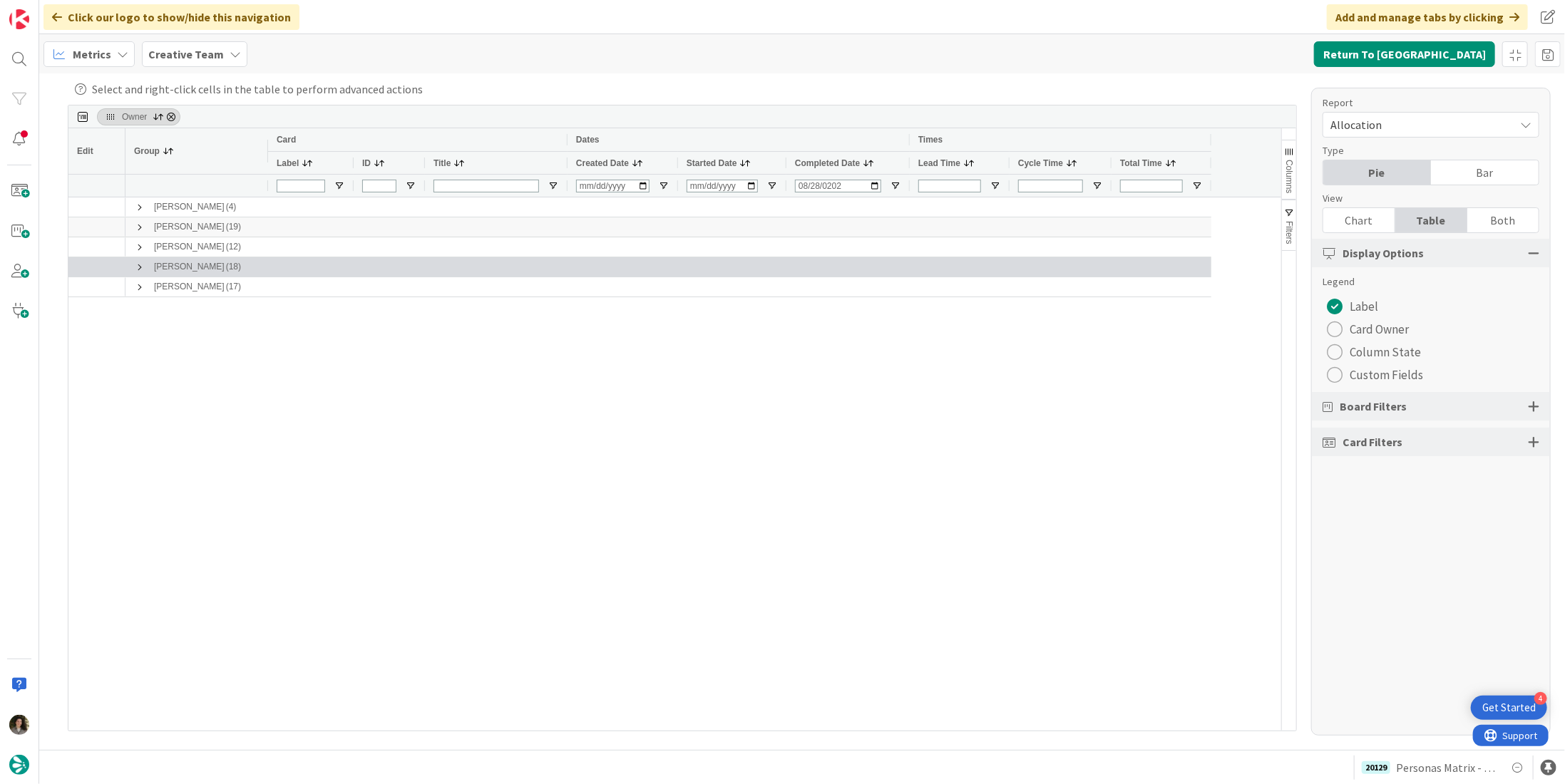
click at [138, 262] on span at bounding box center [140, 268] width 12 height 12
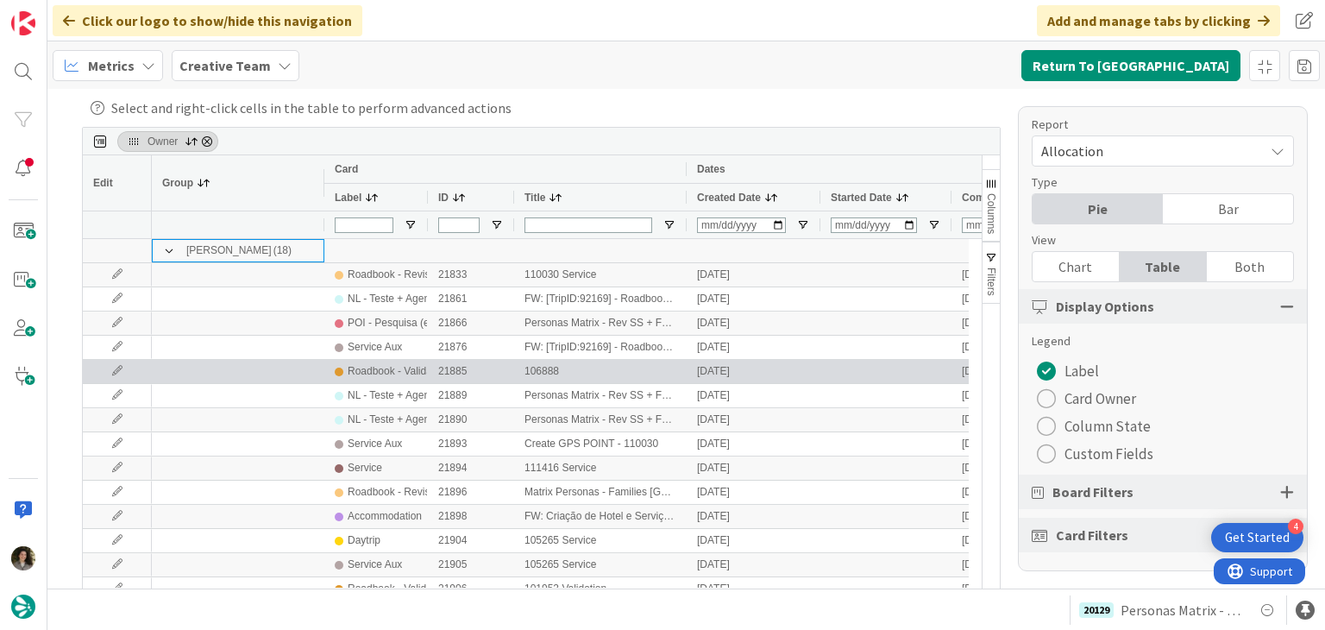
scroll to position [120, 0]
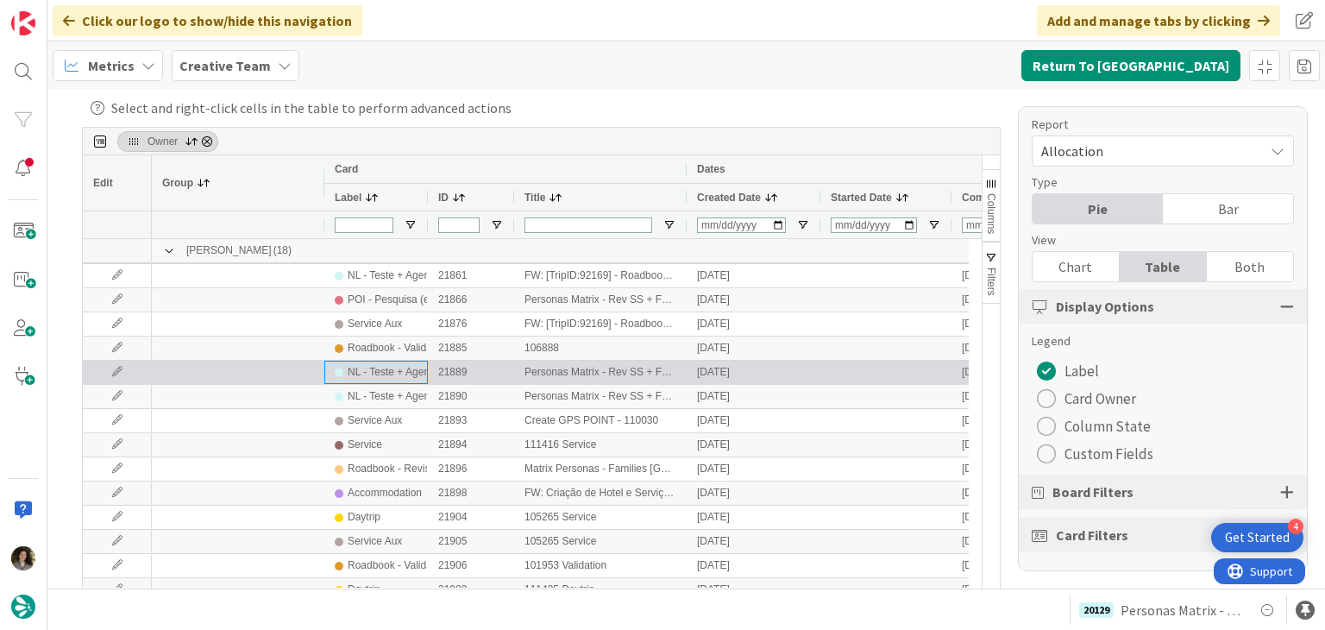
click at [377, 378] on div "NL - Teste + Agendamento" at bounding box center [409, 372] width 123 height 22
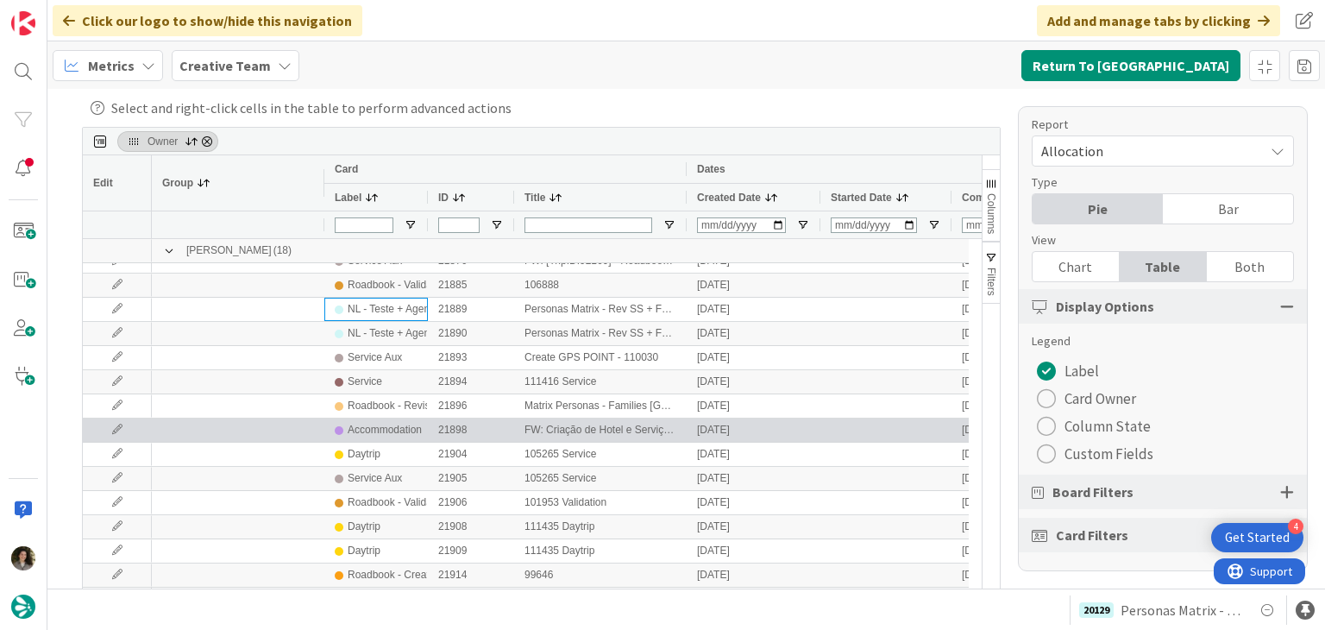
scroll to position [206, 0]
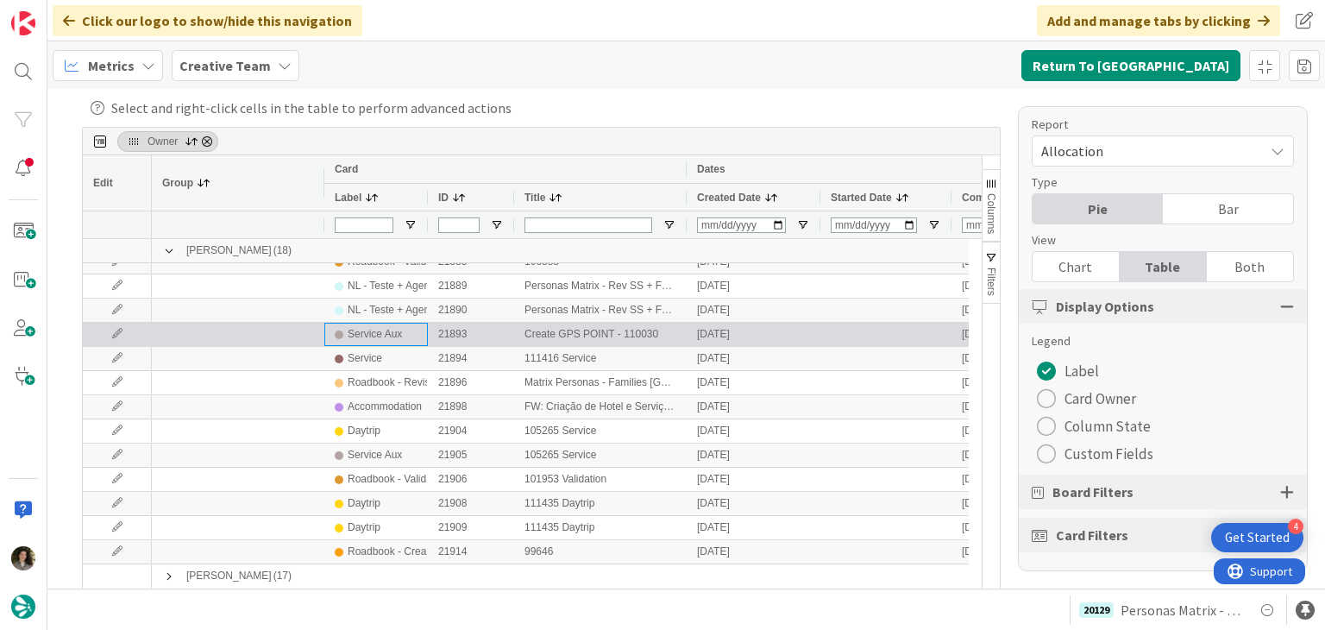
click at [408, 340] on div "Service Aux" at bounding box center [376, 335] width 83 height 22
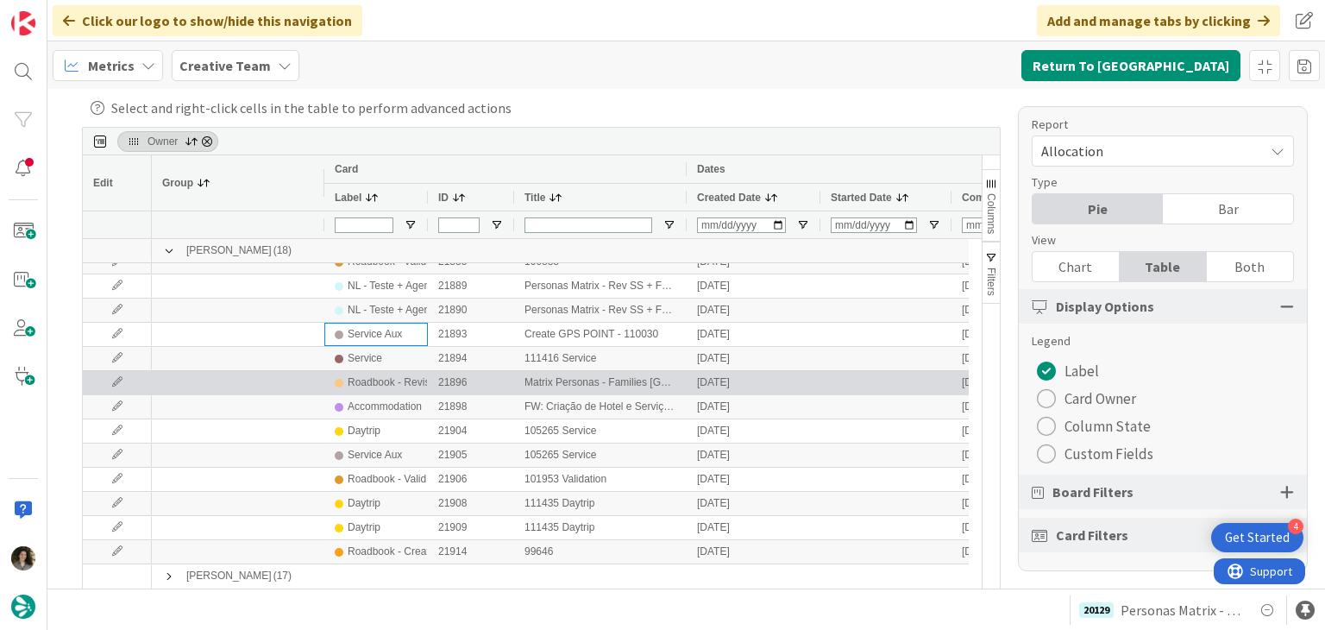
click at [392, 376] on div "Roadbook - Revision" at bounding box center [396, 383] width 96 height 22
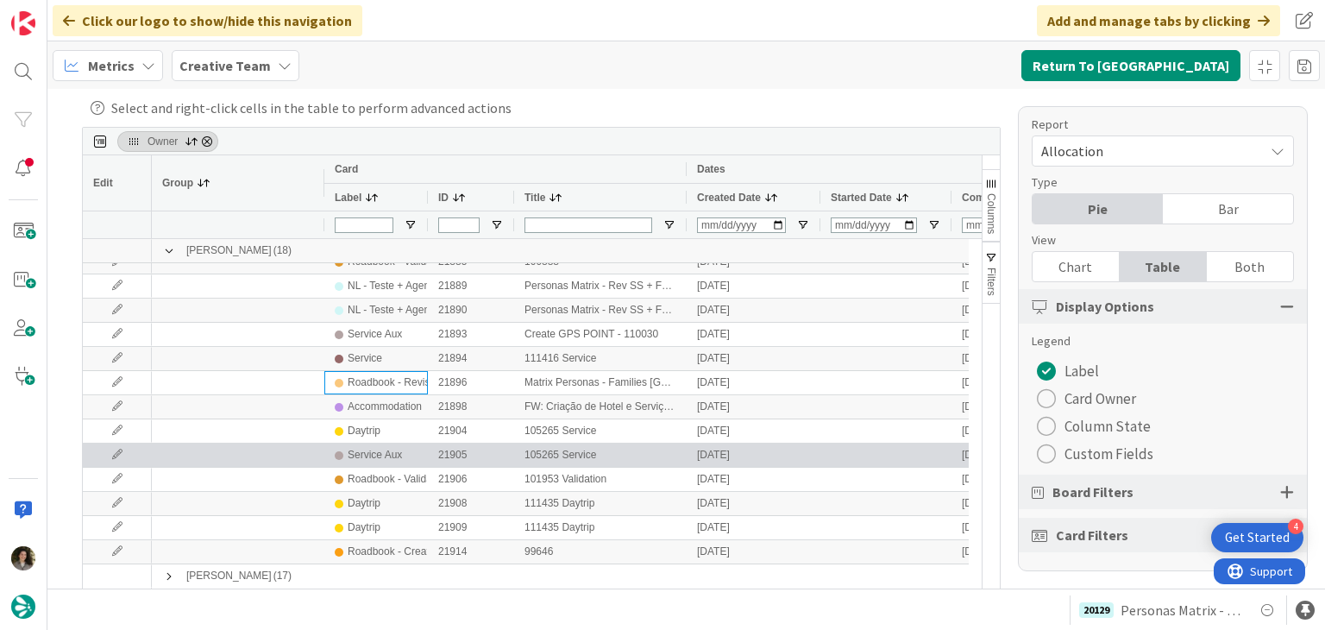
click at [390, 454] on div "Service Aux" at bounding box center [375, 455] width 54 height 22
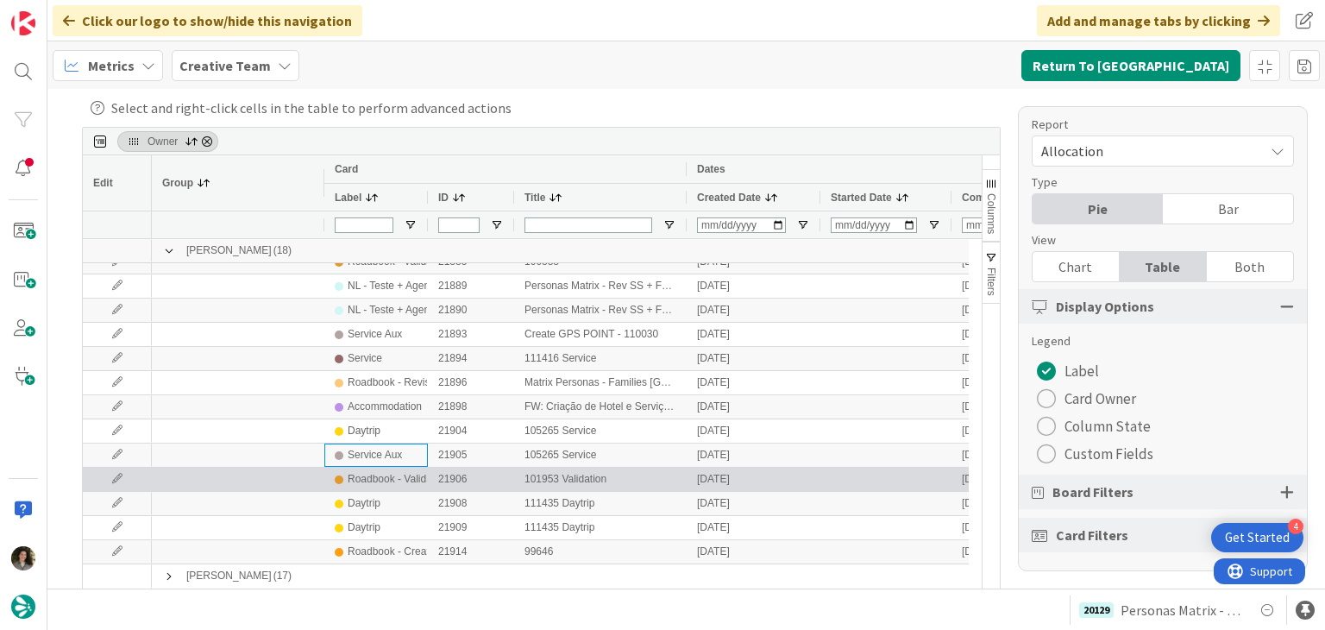
click at [386, 476] on div "Roadbook - Validation" at bounding box center [398, 479] width 101 height 22
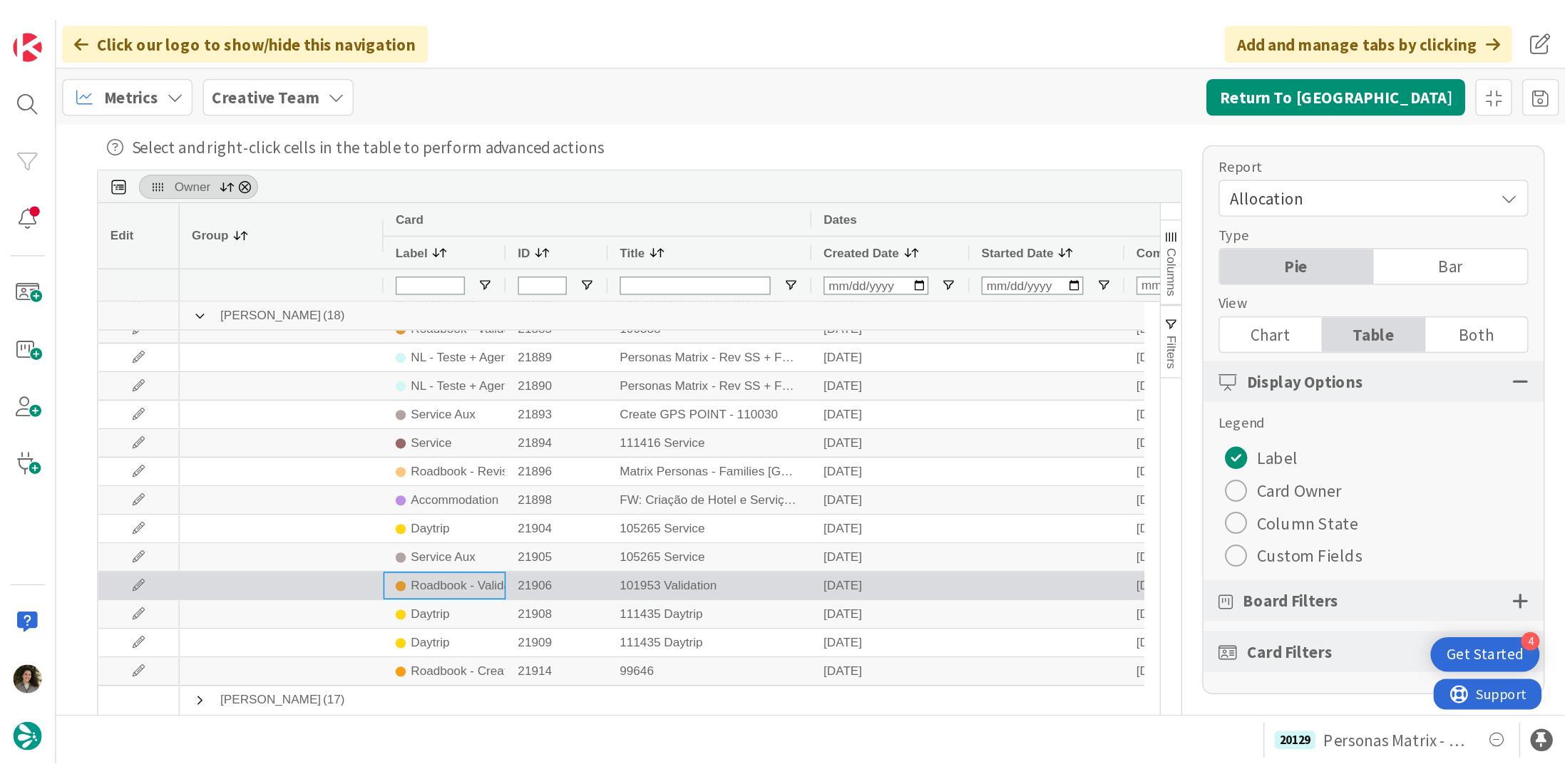
scroll to position [29, 0]
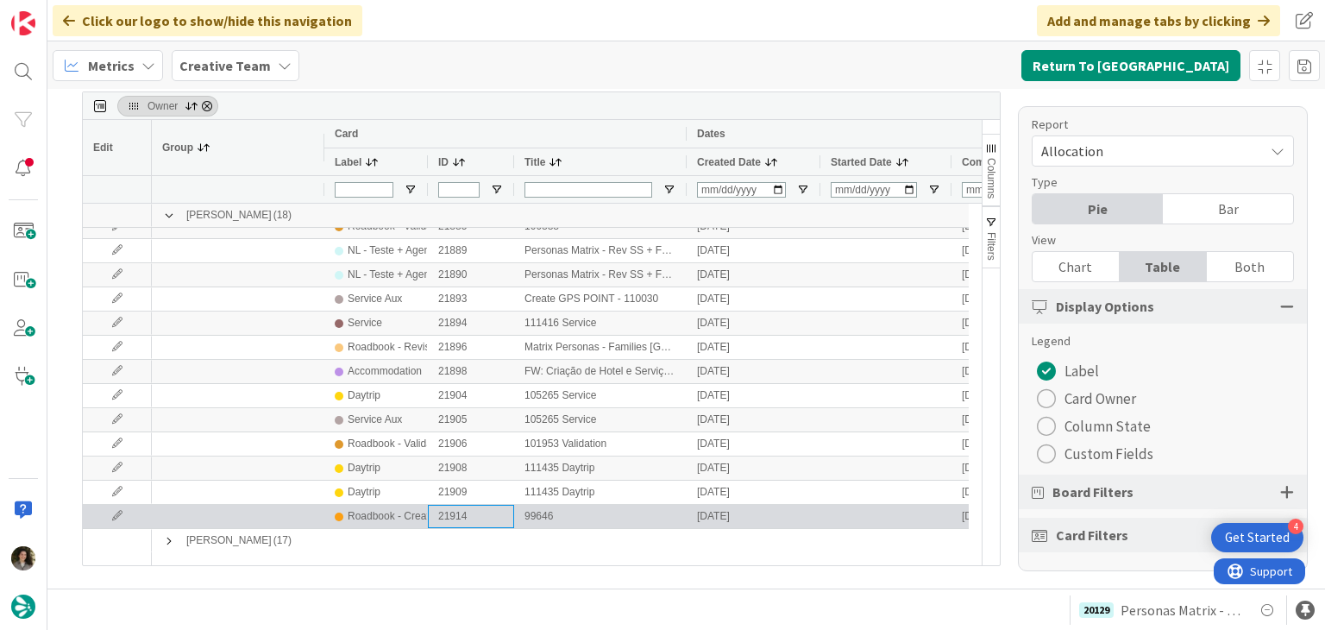
click at [469, 512] on div "21914" at bounding box center [471, 516] width 86 height 23
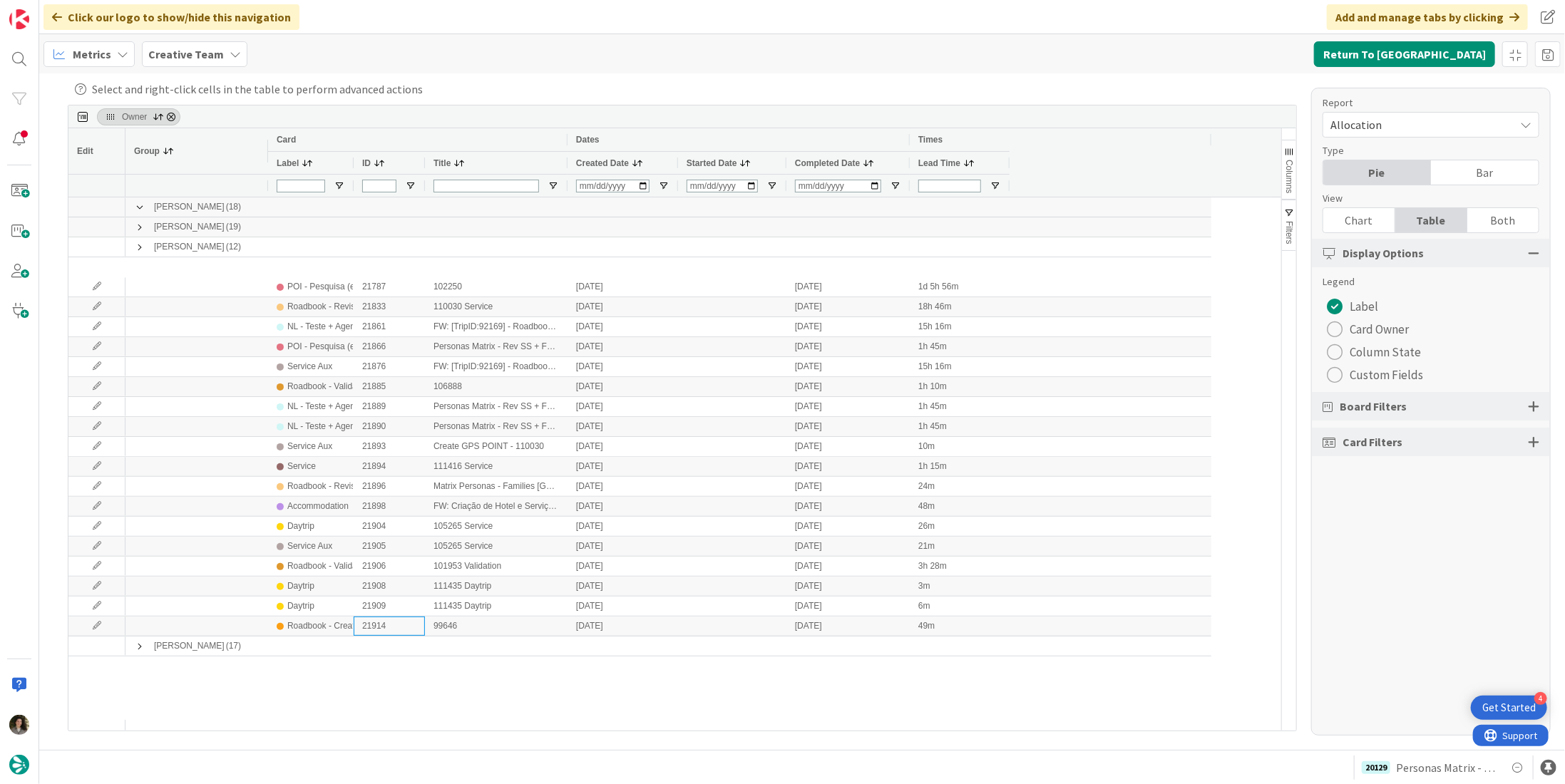
scroll to position [0, 0]
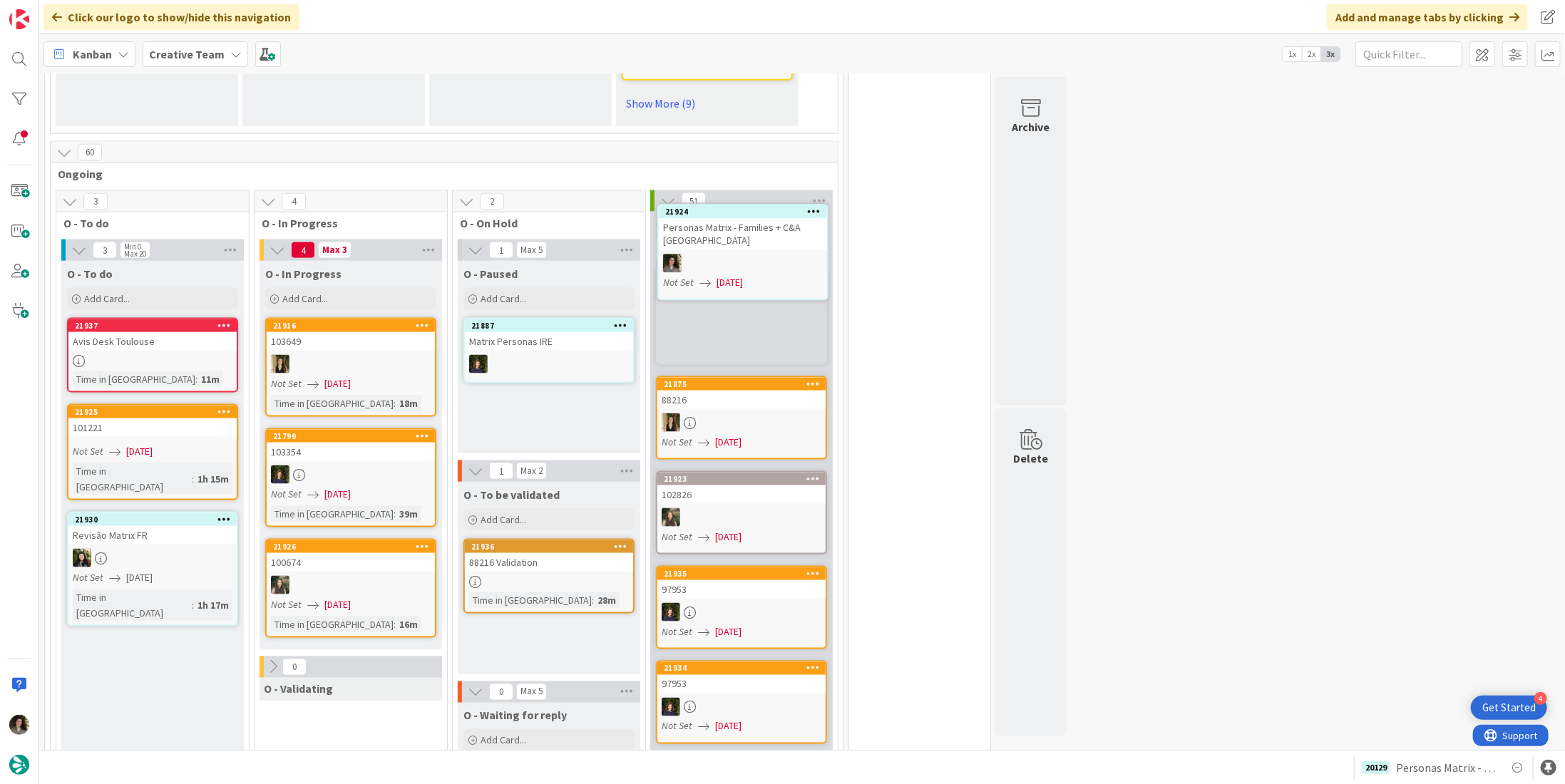
scroll to position [1241, 0]
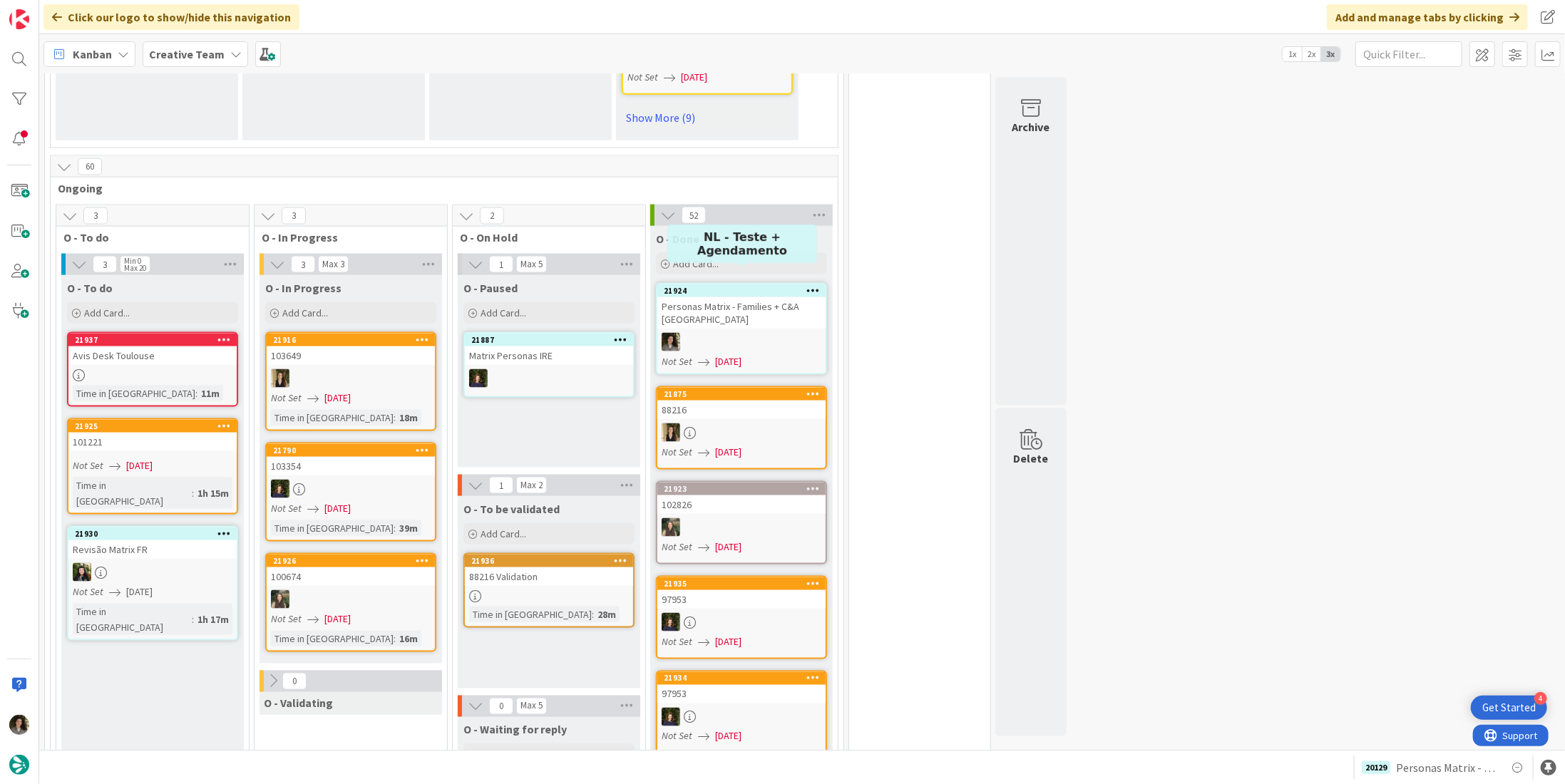
click at [729, 297] on div "Personas Matrix - Families + C&A [GEOGRAPHIC_DATA]" at bounding box center [741, 313] width 169 height 31
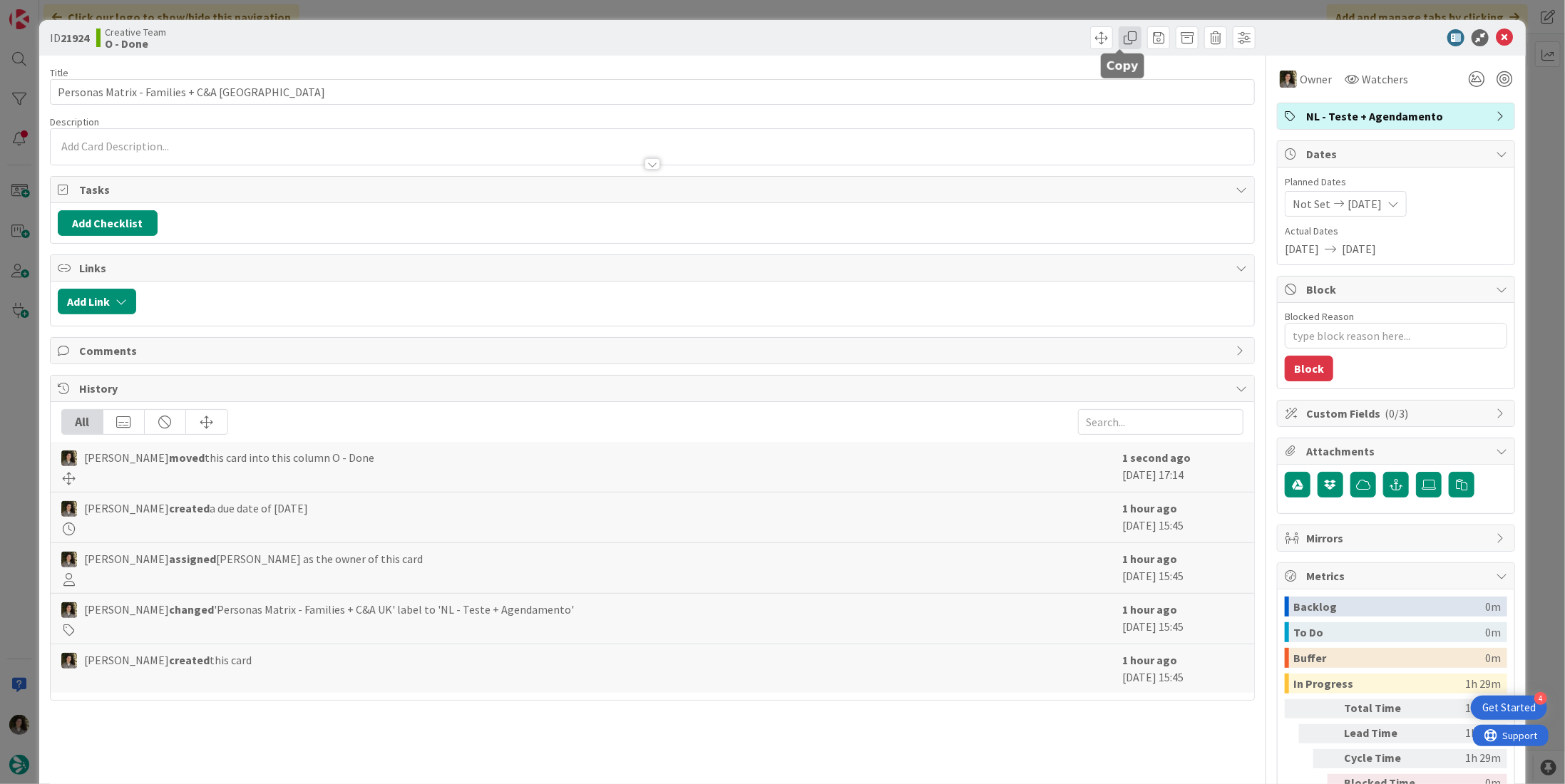
click at [1119, 32] on span at bounding box center [1130, 38] width 23 height 23
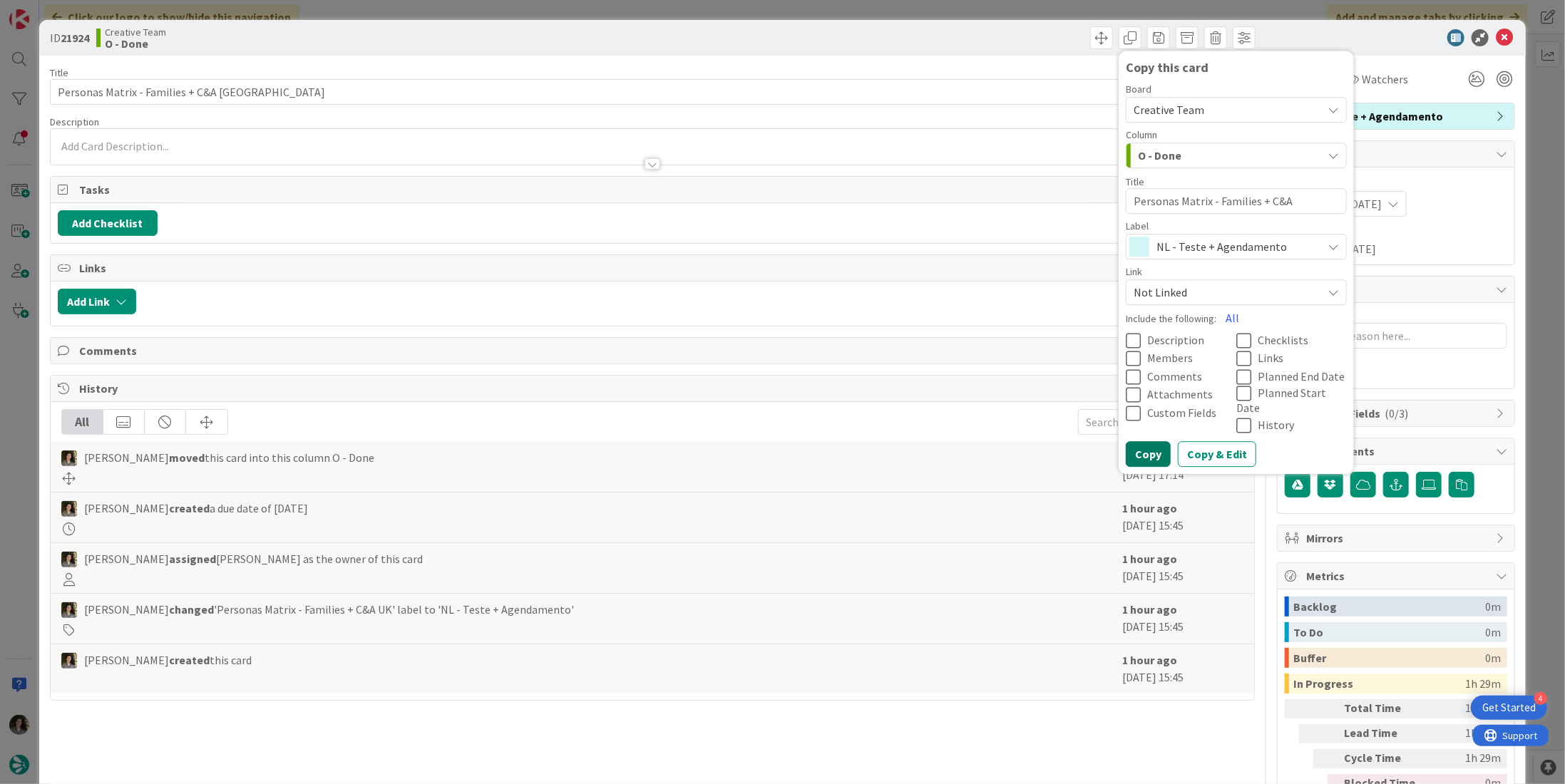
click at [1125, 445] on button "Copy" at bounding box center [1148, 454] width 45 height 26
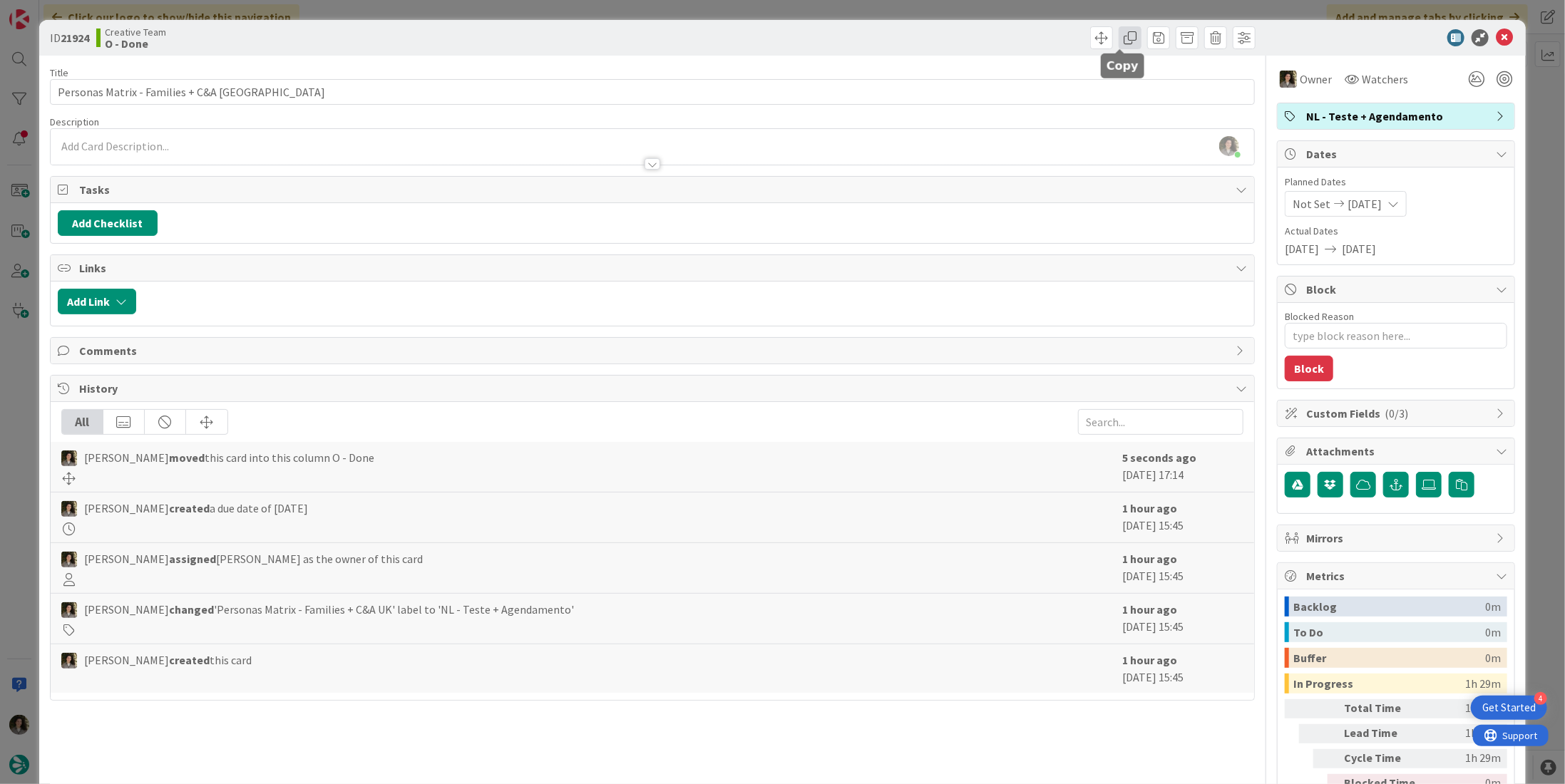
click at [1119, 32] on span at bounding box center [1130, 38] width 23 height 23
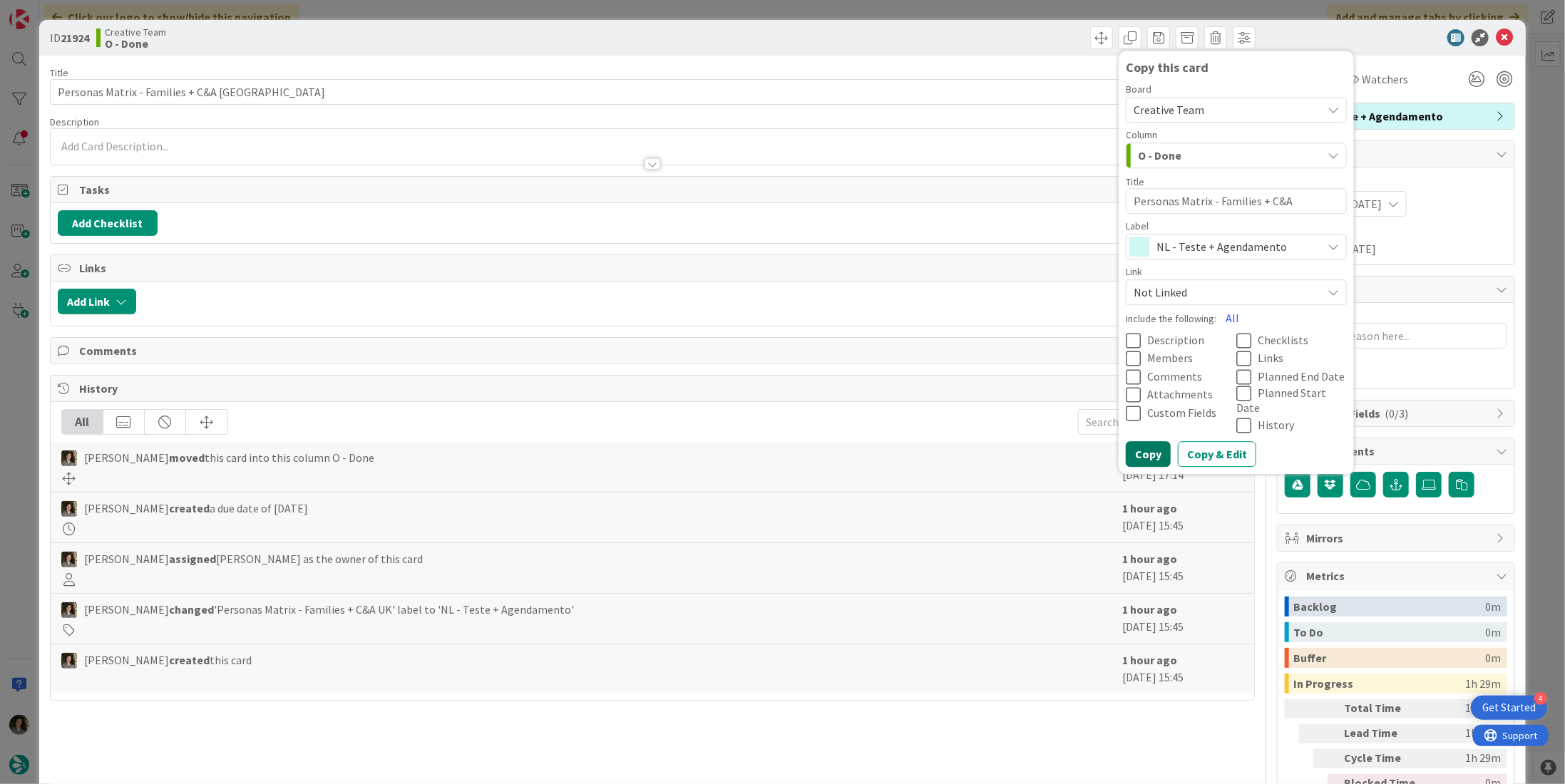
click at [1139, 442] on button "Copy" at bounding box center [1148, 454] width 45 height 26
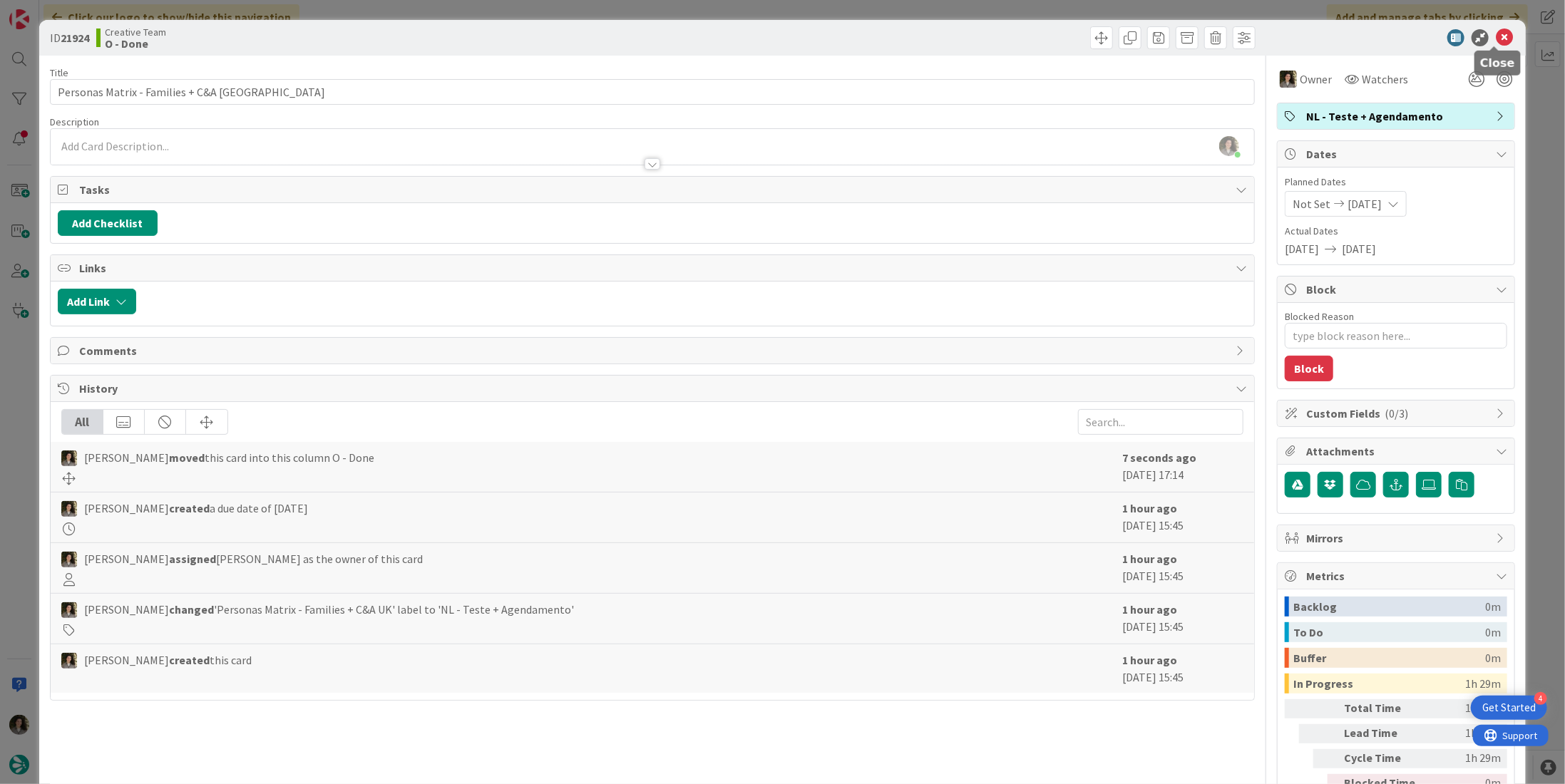
click at [1496, 36] on icon at bounding box center [1504, 37] width 17 height 17
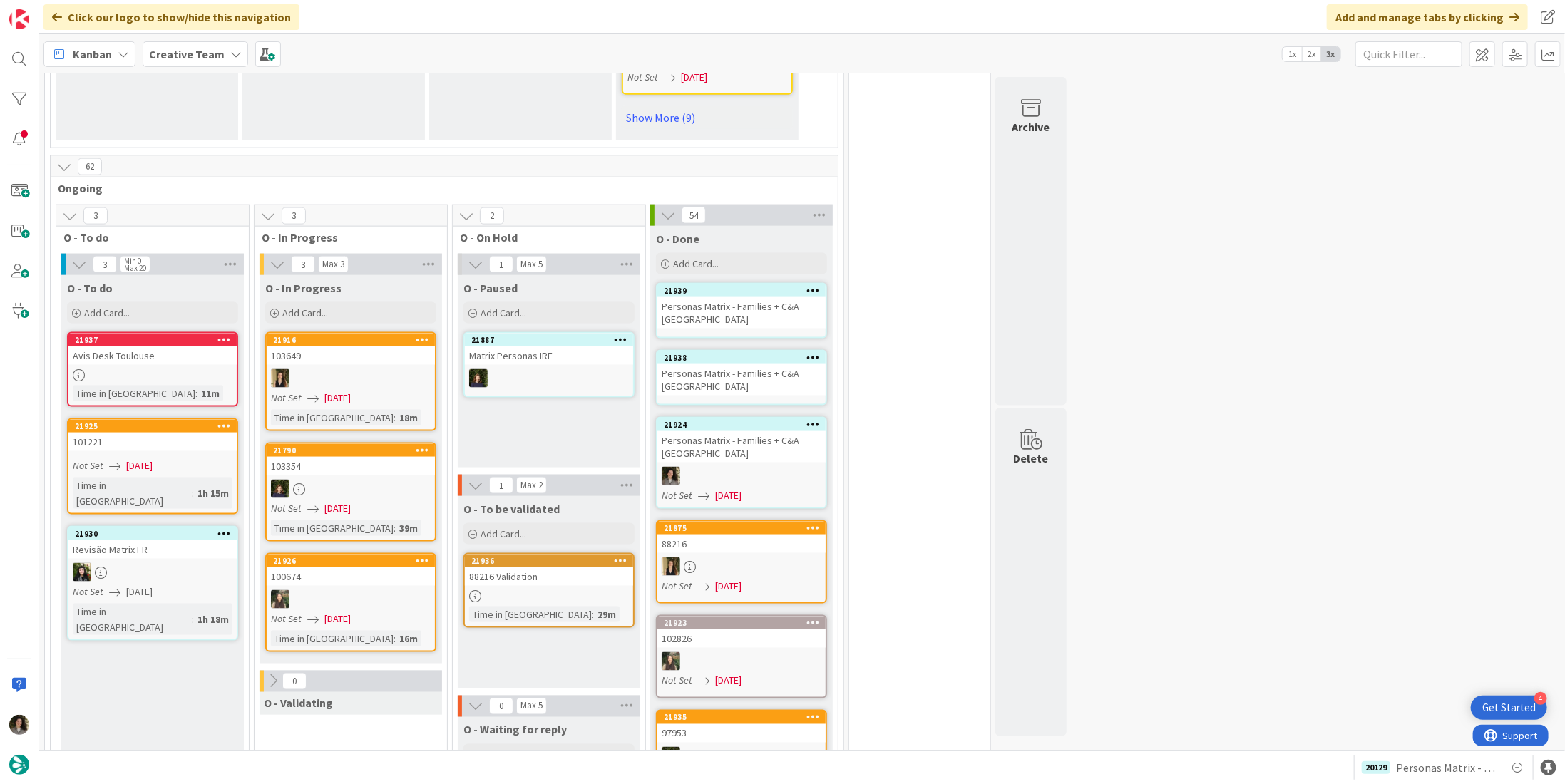
click at [725, 355] on link "21938 Personas Matrix - Families + C&A [GEOGRAPHIC_DATA]" at bounding box center [741, 378] width 171 height 55
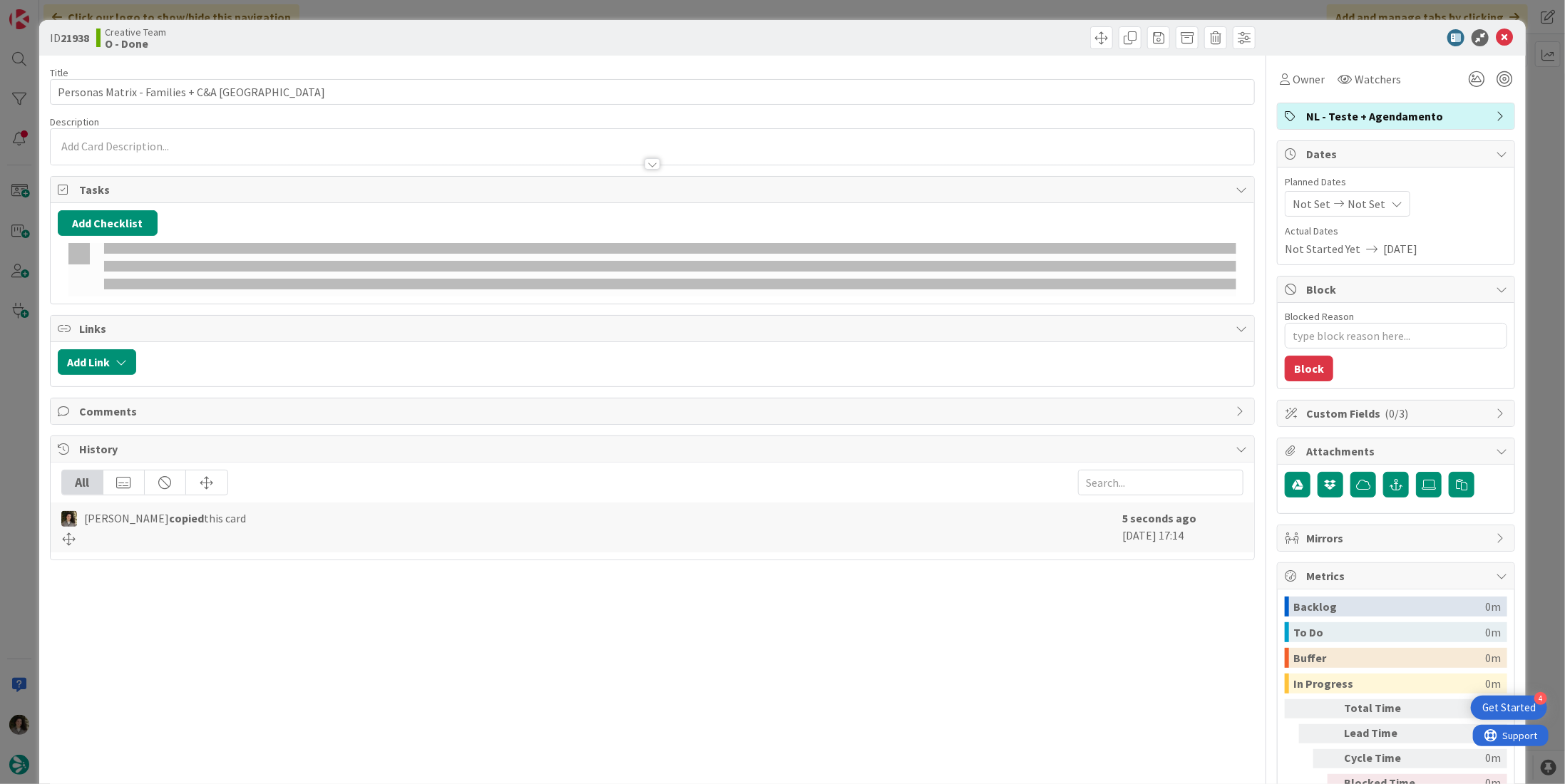
type textarea "x"
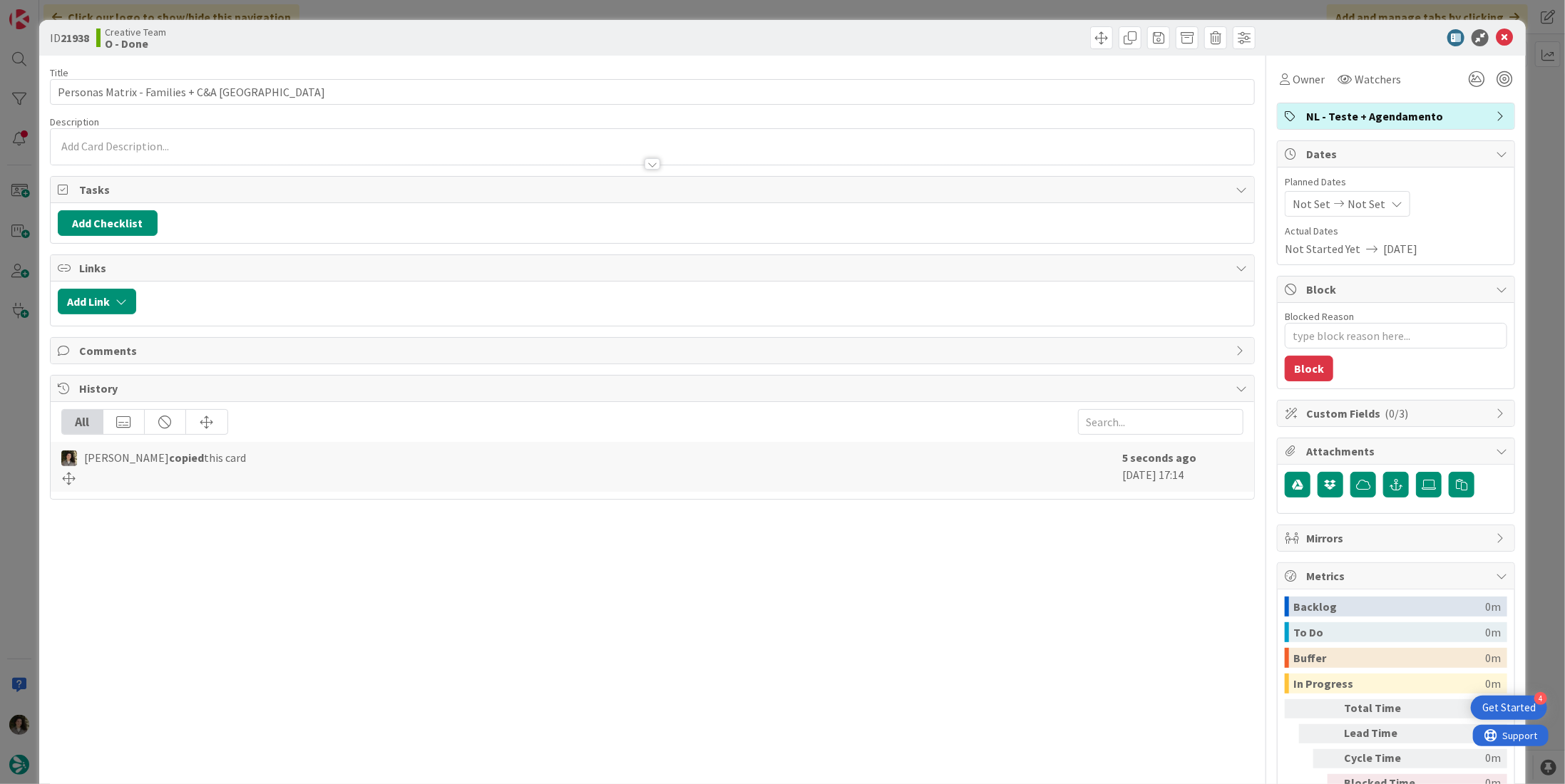
click at [1359, 195] on span "Not Set" at bounding box center [1367, 203] width 38 height 17
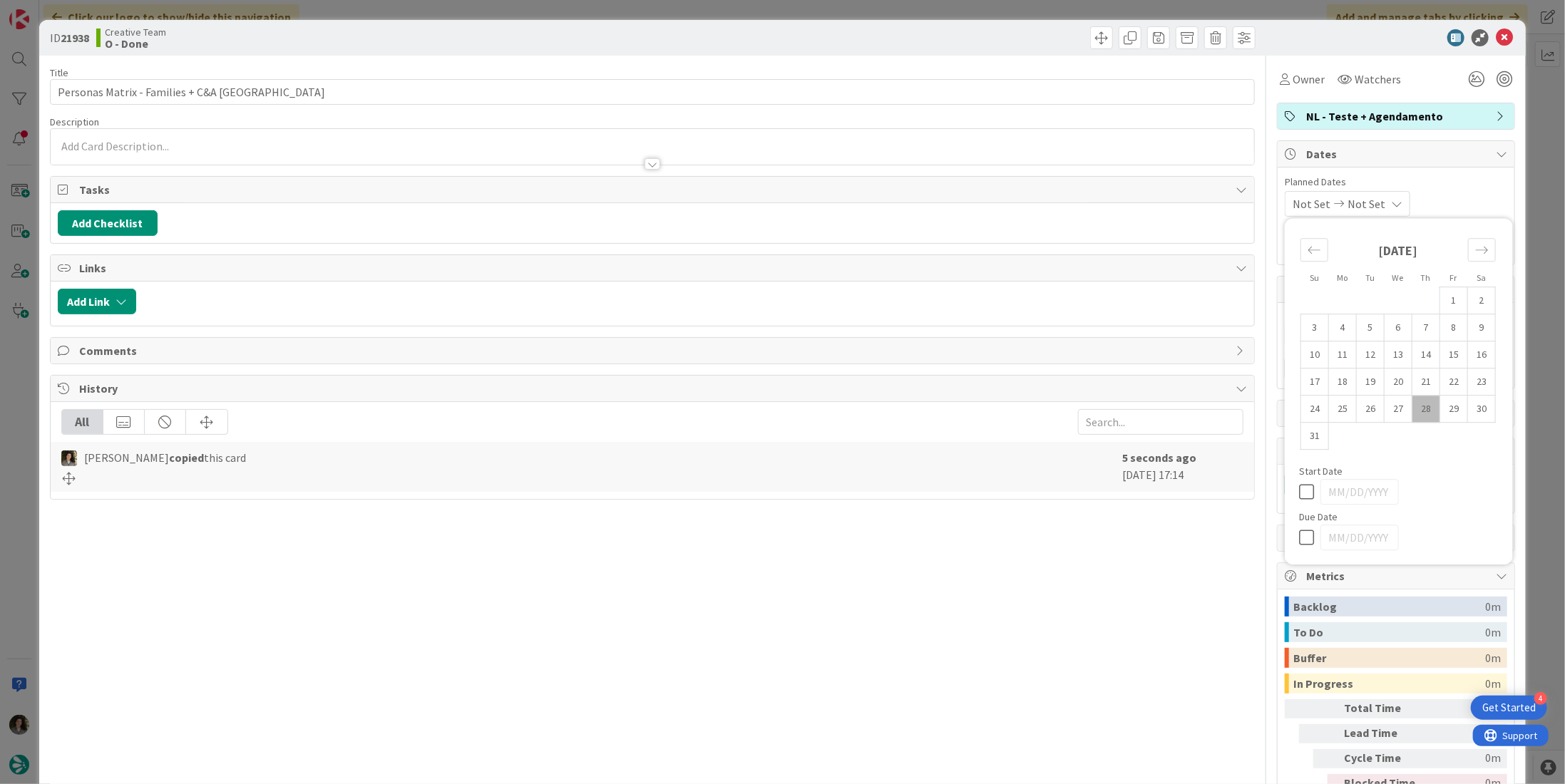
click at [1299, 537] on icon at bounding box center [1310, 537] width 21 height 17
type input "[DATE]"
click at [1292, 77] on span "Owner" at bounding box center [1308, 78] width 32 height 17
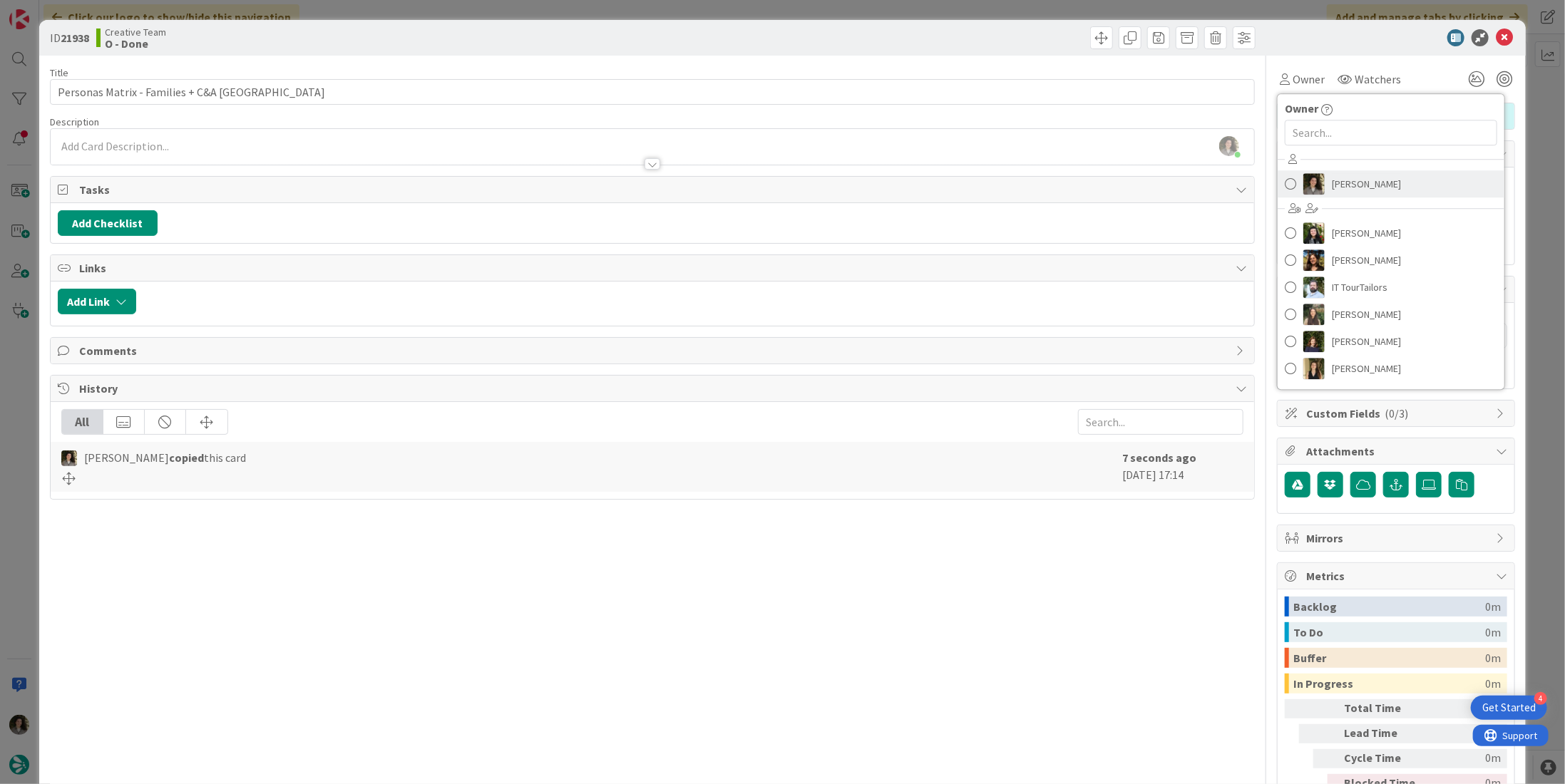
click at [1332, 179] on span "[PERSON_NAME]" at bounding box center [1367, 184] width 69 height 21
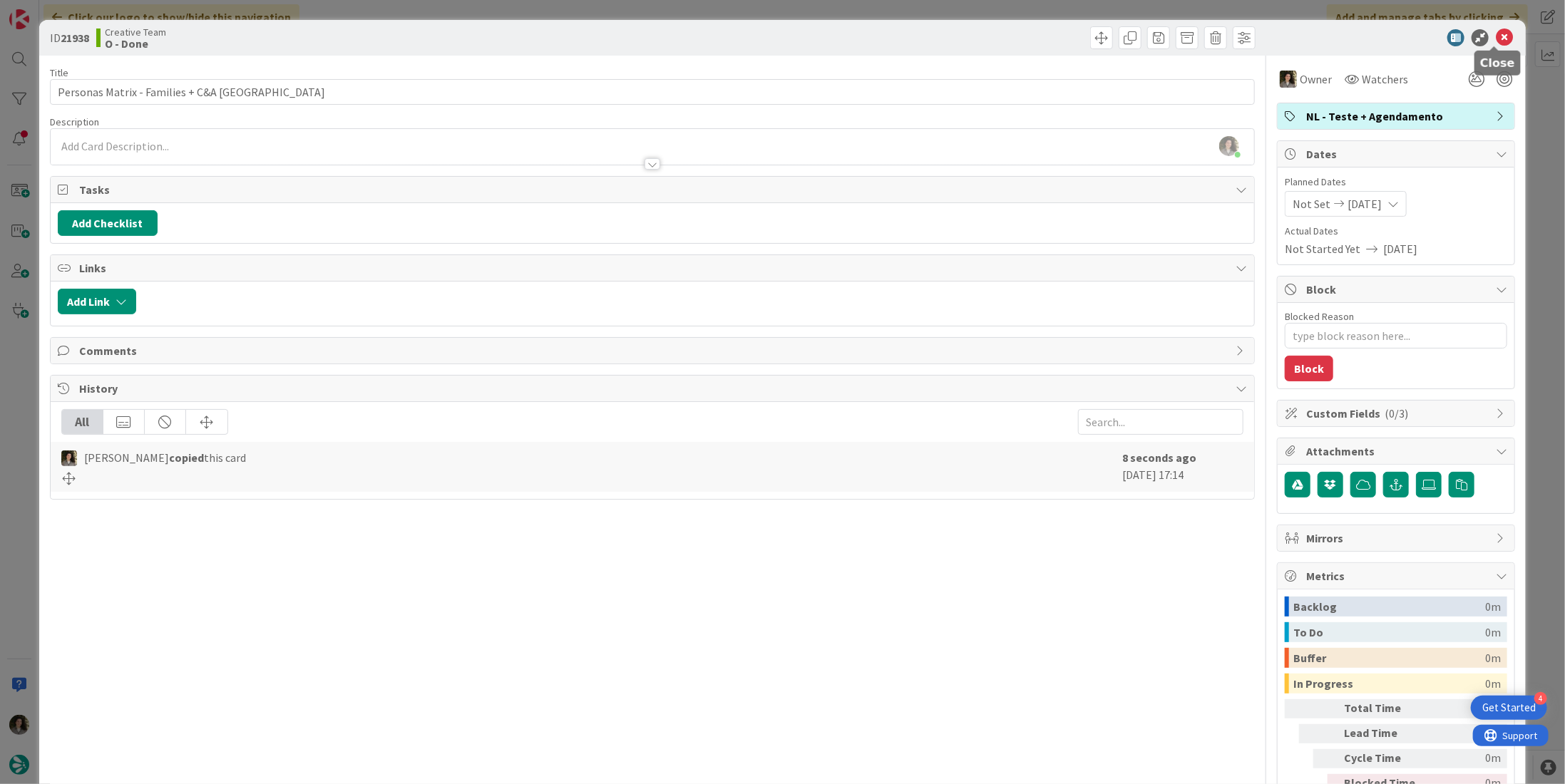
click at [1498, 39] on icon at bounding box center [1504, 37] width 17 height 17
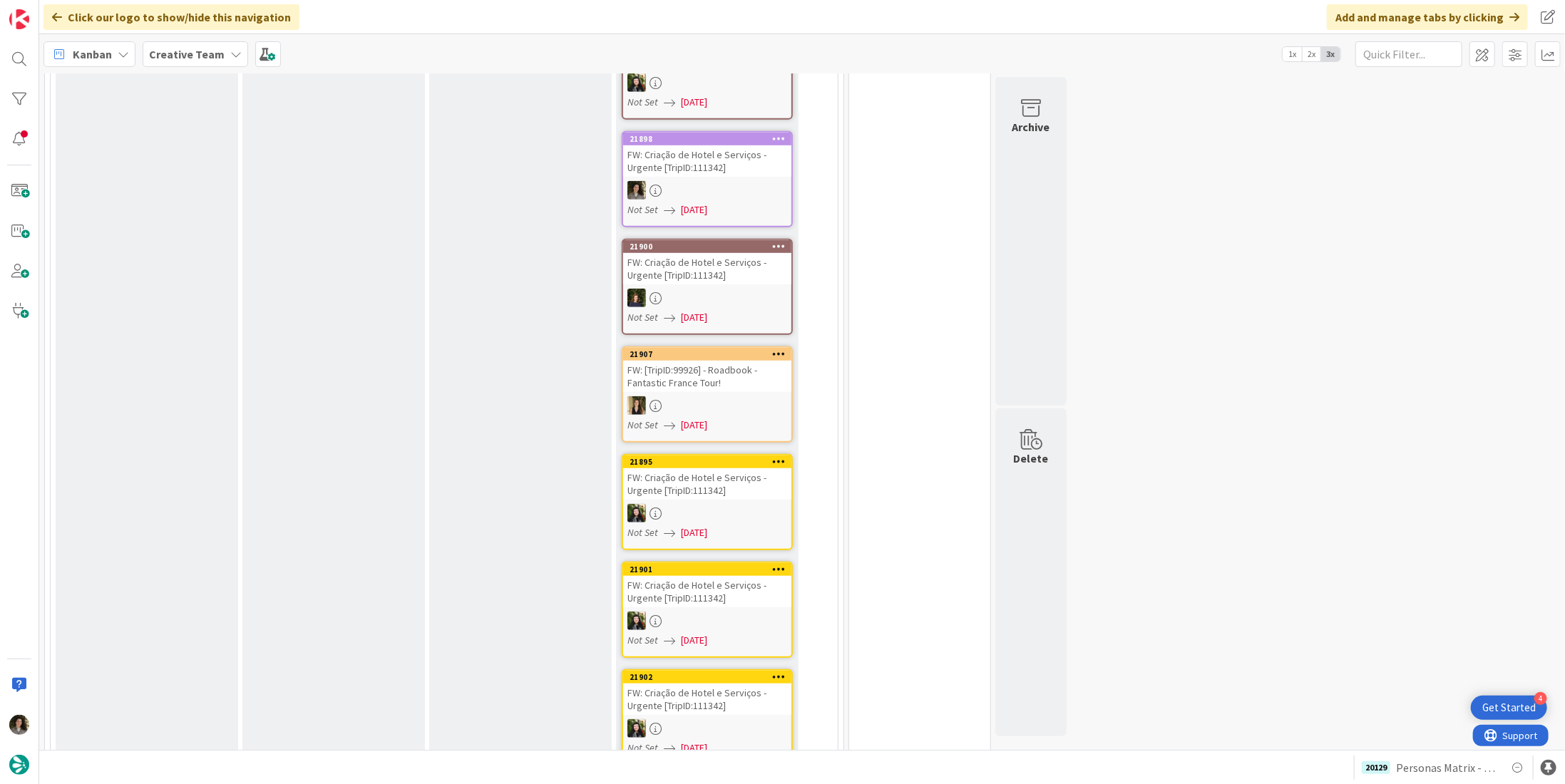
scroll to position [1069, 0]
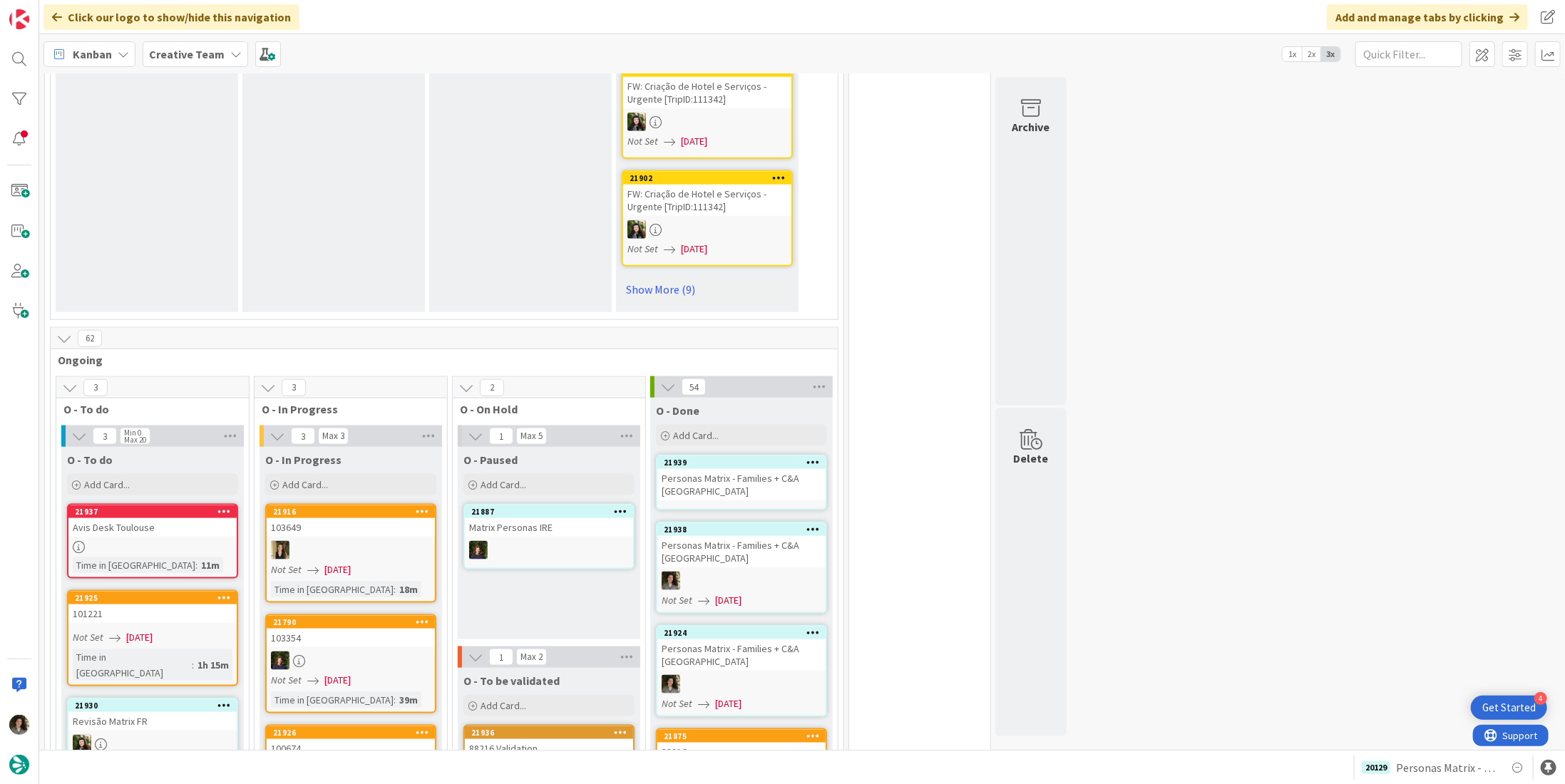
click at [741, 469] on div "Personas Matrix - Families + C&A [GEOGRAPHIC_DATA]" at bounding box center [741, 485] width 169 height 31
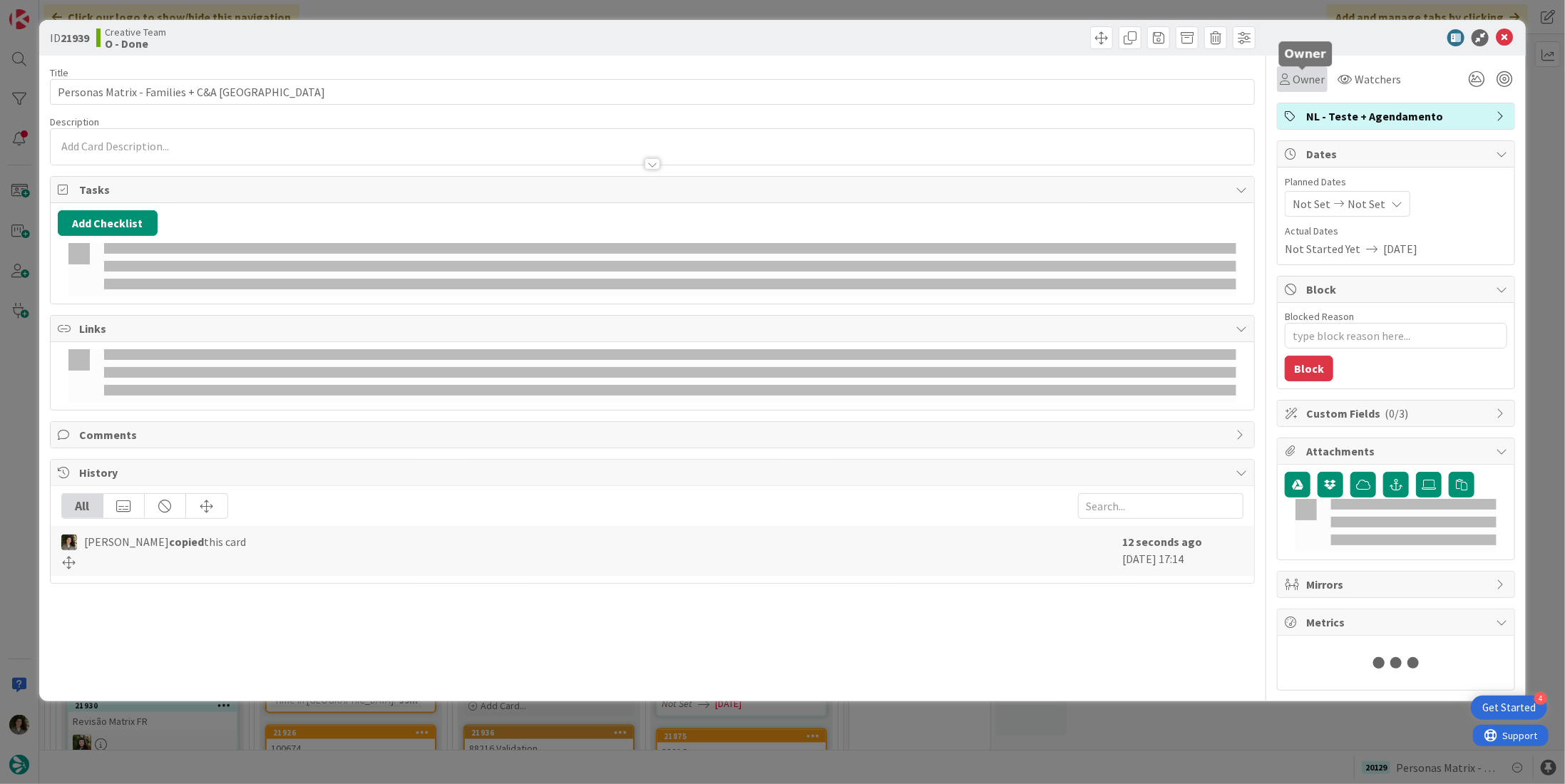
drag, startPoint x: 1305, startPoint y: 70, endPoint x: 1311, endPoint y: 90, distance: 20.9
click at [1305, 71] on span "Owner" at bounding box center [1308, 78] width 32 height 17
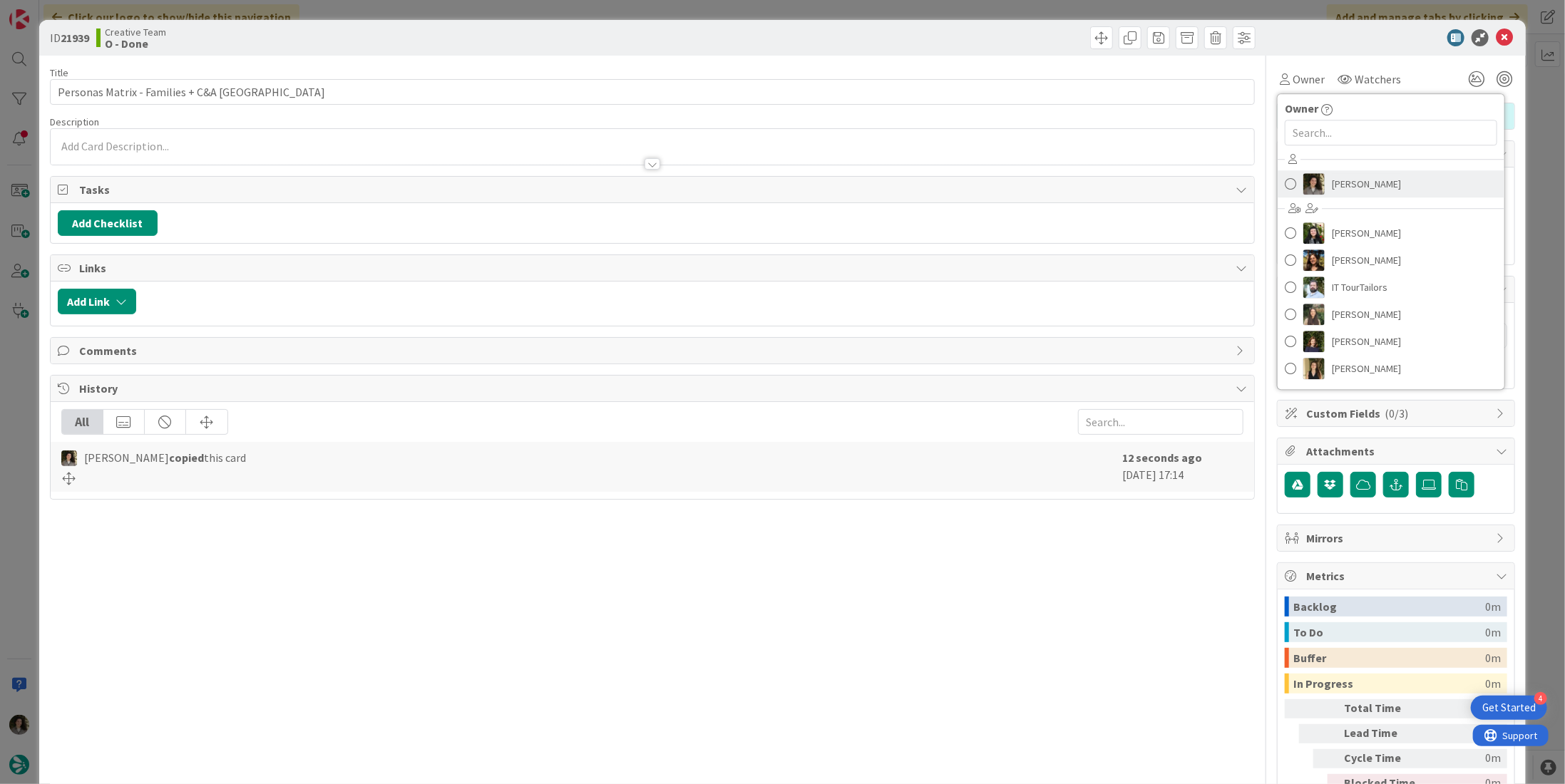
click at [1342, 181] on span "[PERSON_NAME]" at bounding box center [1367, 184] width 69 height 21
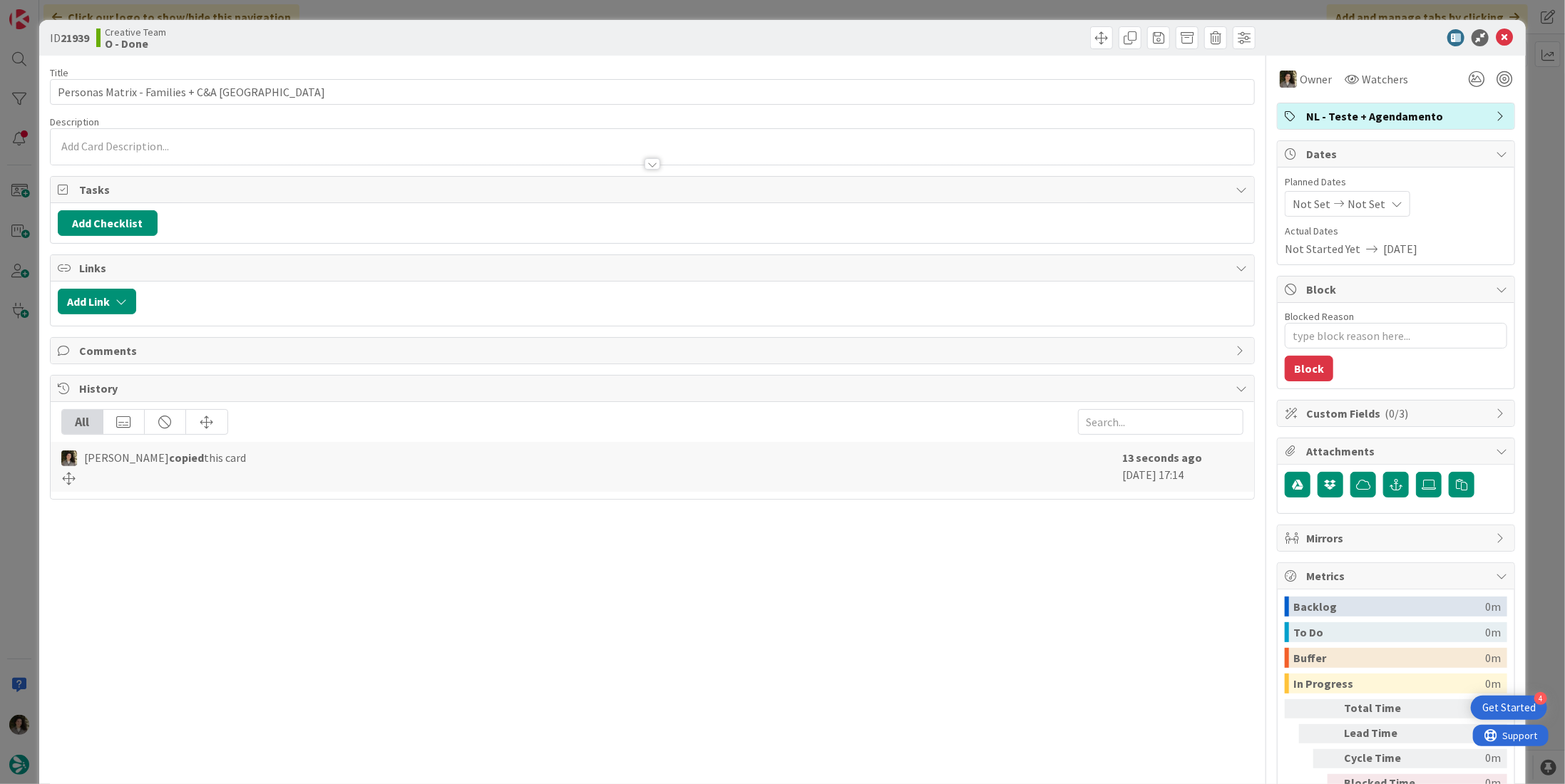
type textarea "x"
click at [1359, 208] on span "Not Set" at bounding box center [1367, 203] width 38 height 17
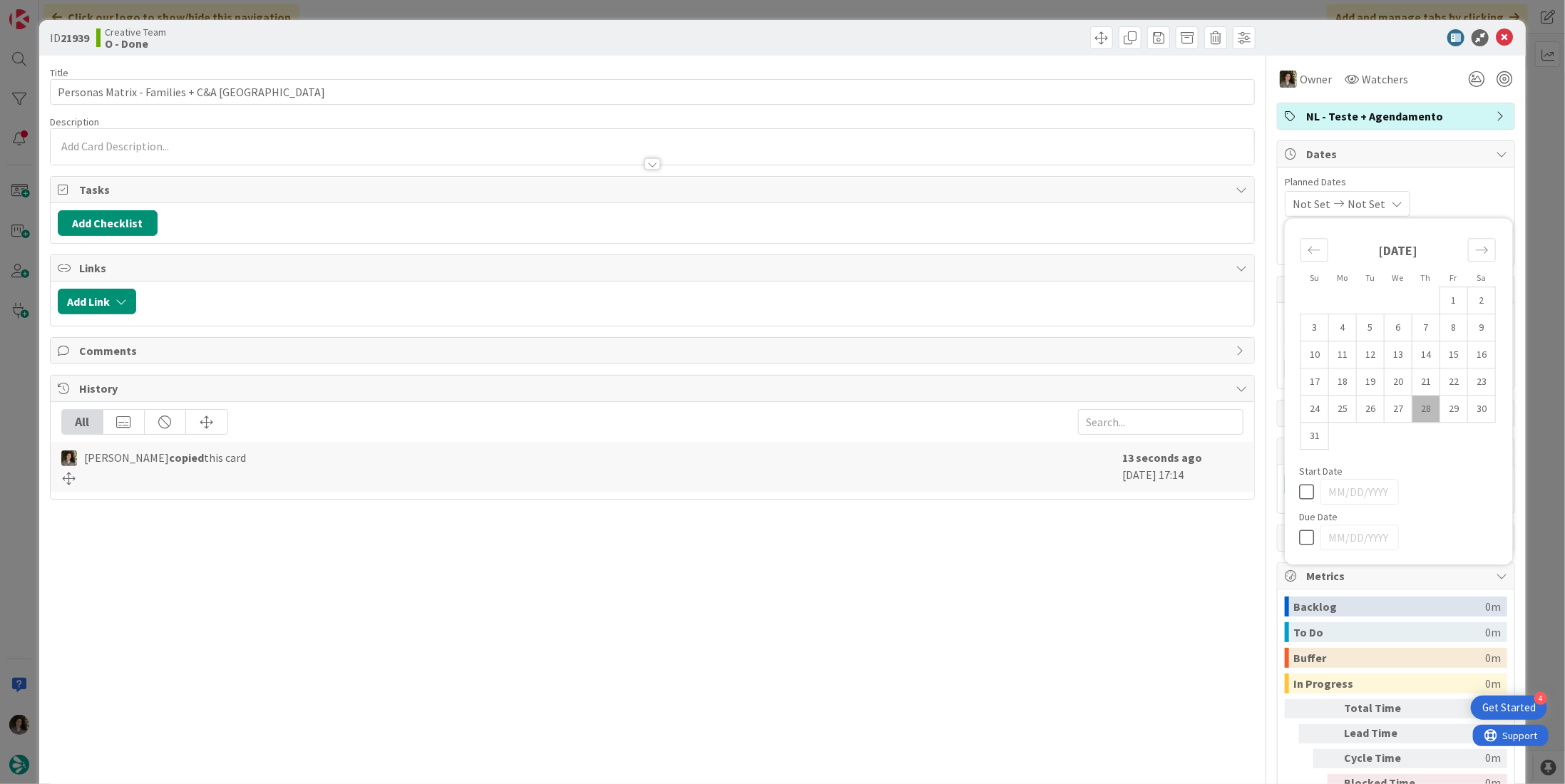
drag, startPoint x: 1296, startPoint y: 532, endPoint x: 1318, endPoint y: 454, distance: 81.0
click at [1299, 532] on icon at bounding box center [1310, 537] width 21 height 17
type input "[DATE]"
type textarea "x"
click at [1496, 36] on icon at bounding box center [1504, 37] width 17 height 17
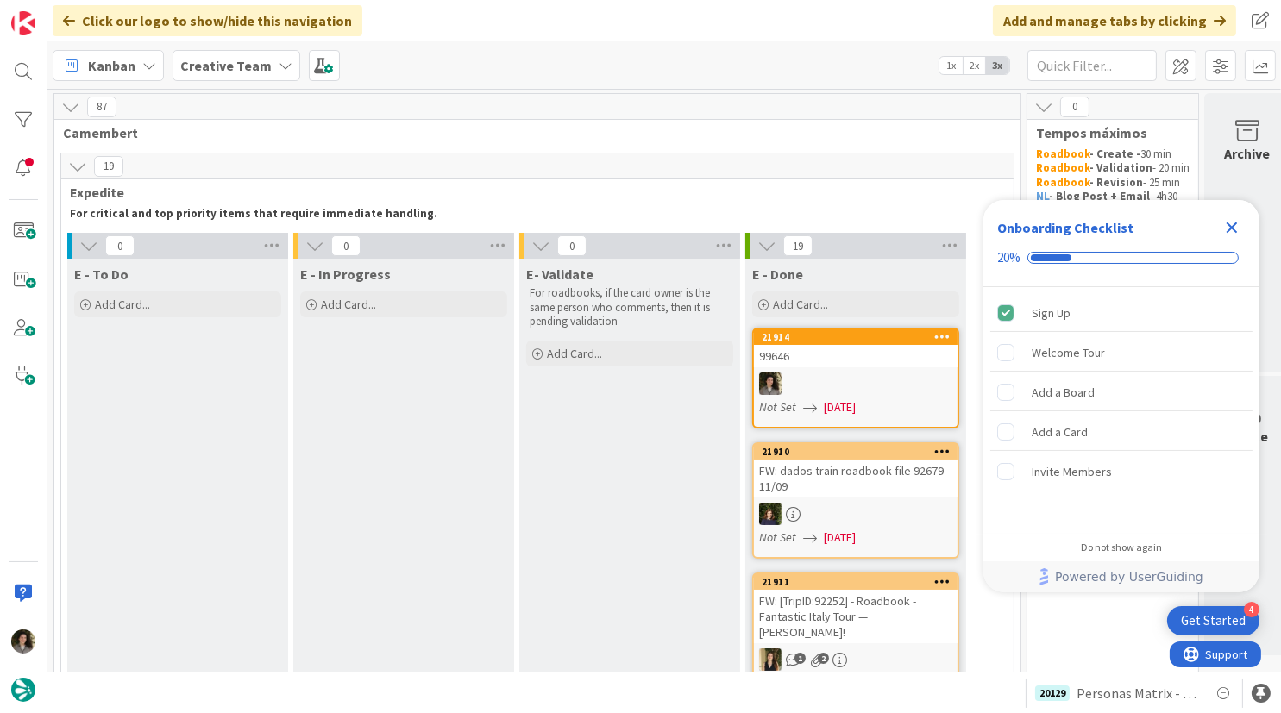
click at [1231, 228] on icon "Close Checklist" at bounding box center [1232, 228] width 11 height 11
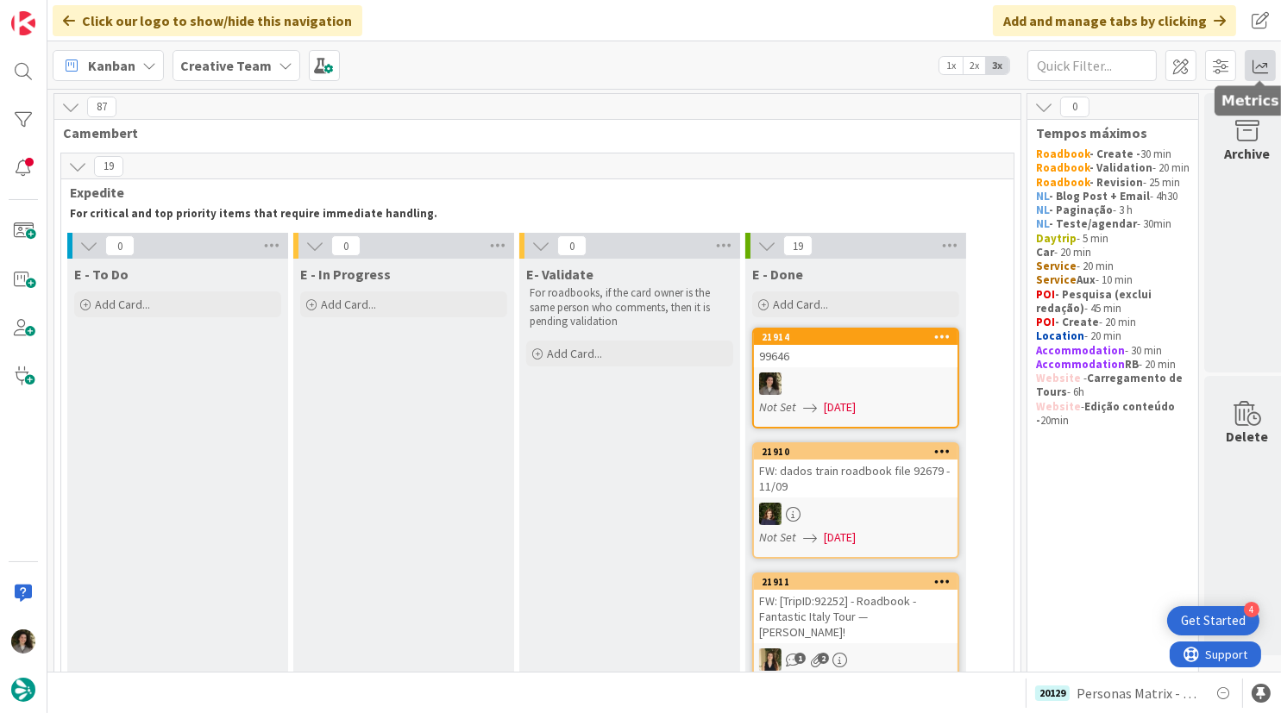
click at [1253, 65] on span at bounding box center [1260, 65] width 31 height 31
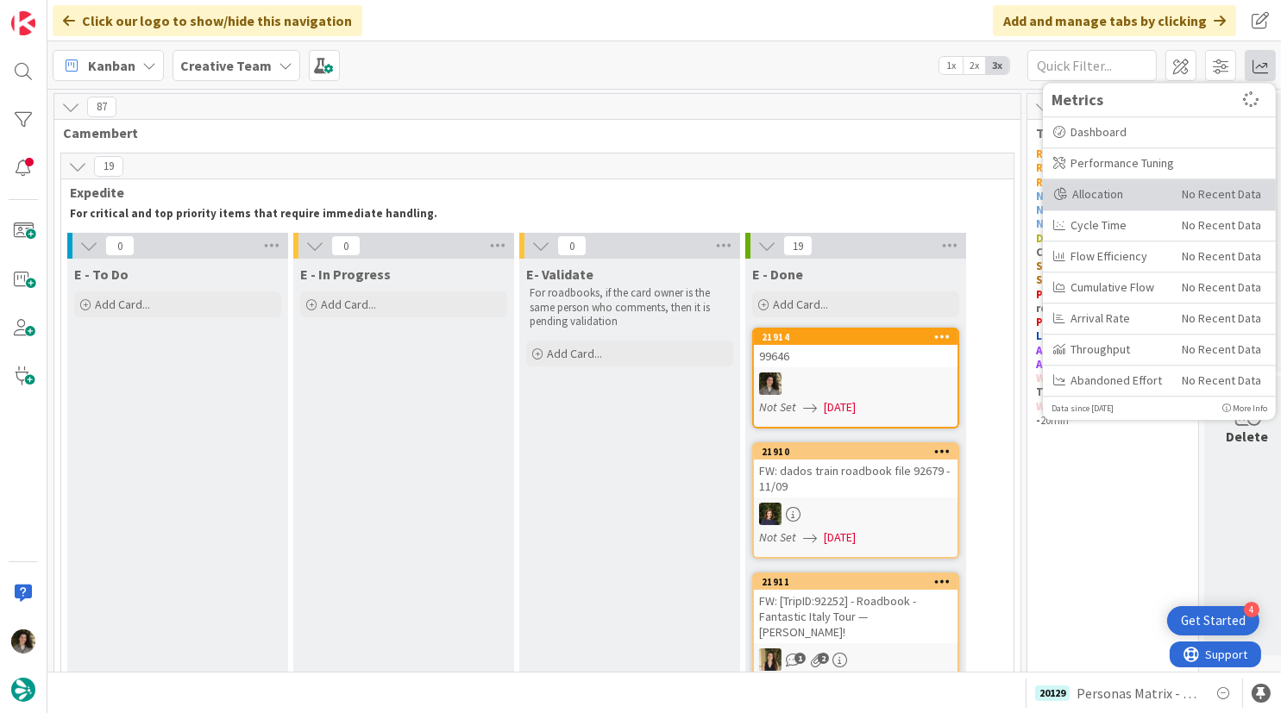
click at [1117, 191] on div "Allocation" at bounding box center [1111, 194] width 116 height 18
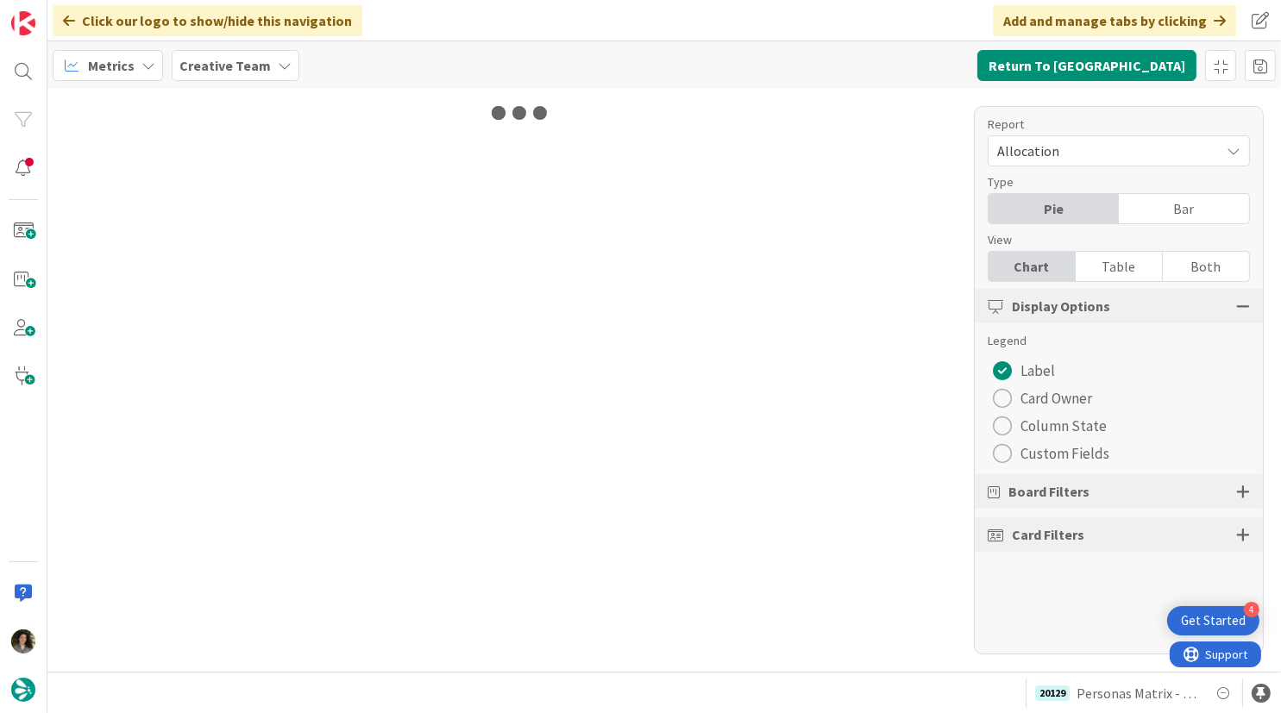
click at [1130, 272] on div "Table" at bounding box center [1119, 266] width 87 height 29
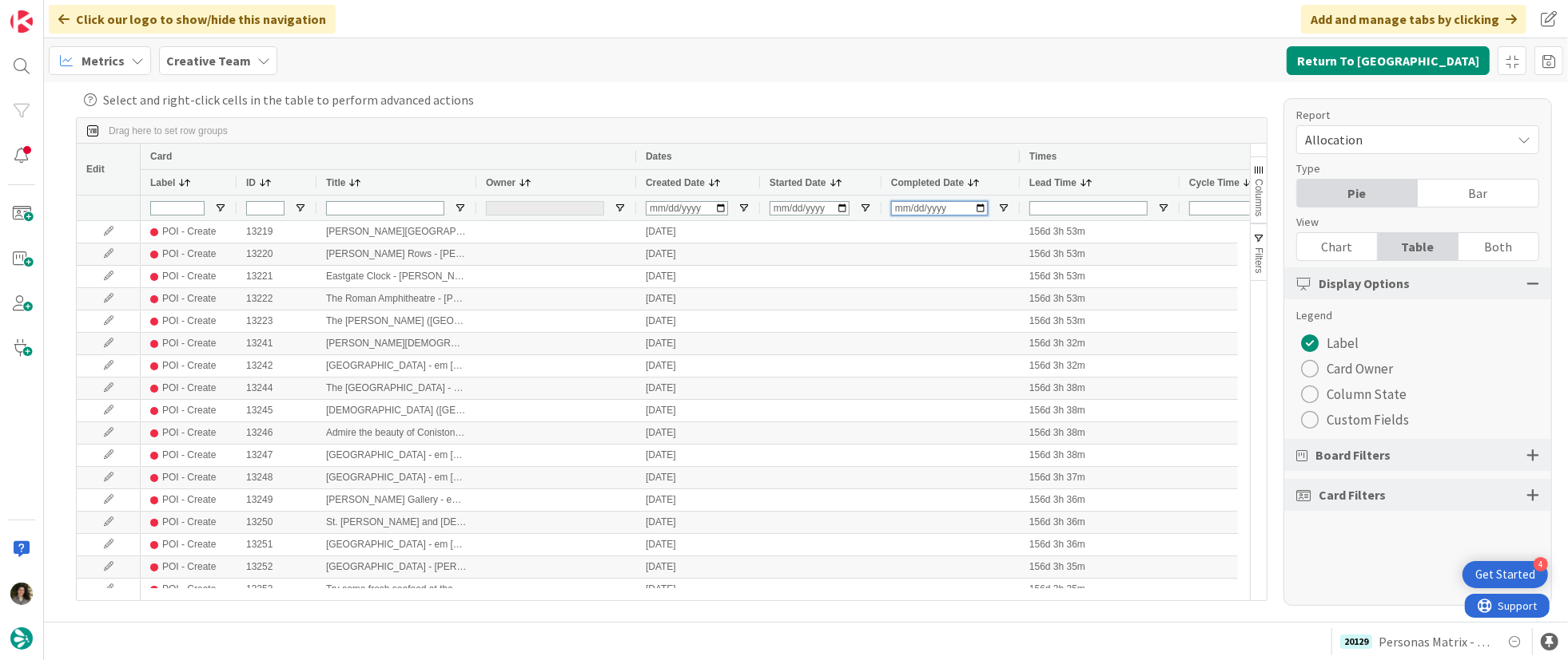
click at [898, 206] on input "Completed Date Filter Input" at bounding box center [939, 208] width 96 height 15
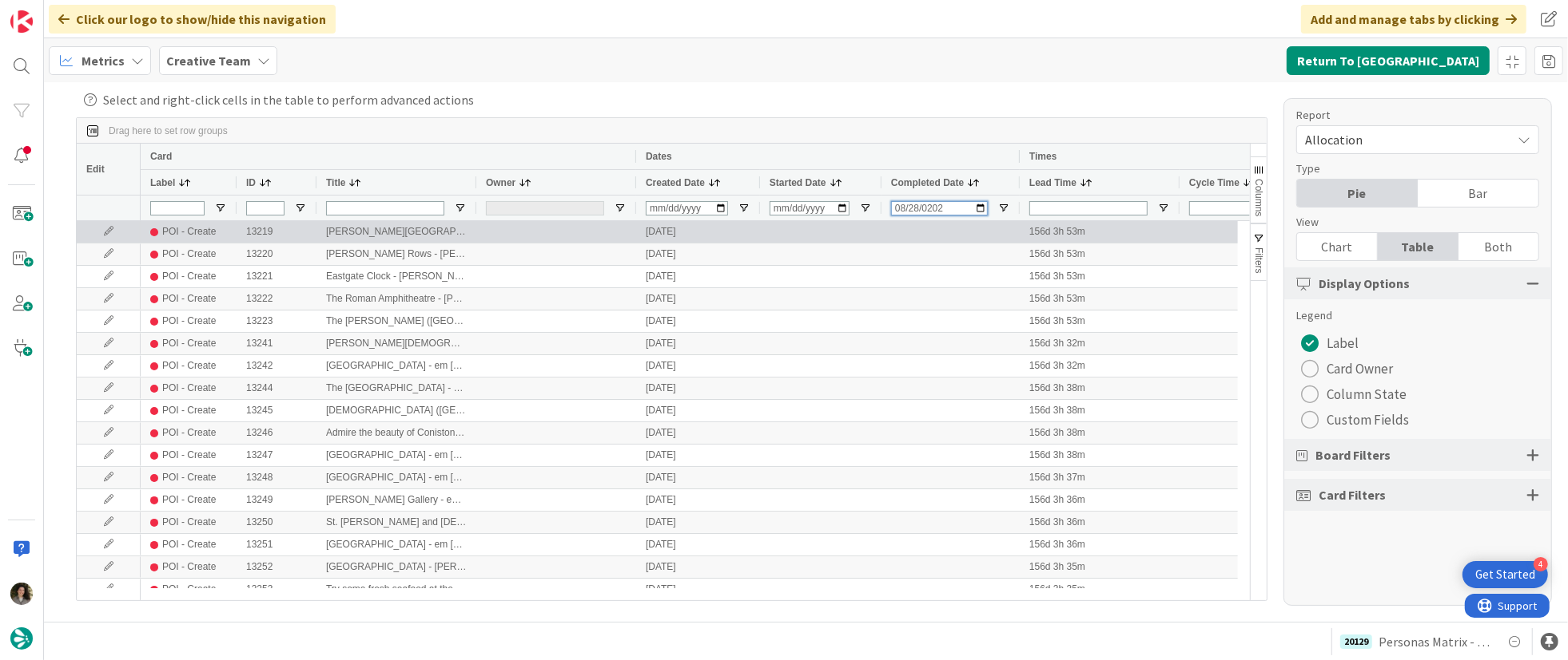
type input "[DATE]"
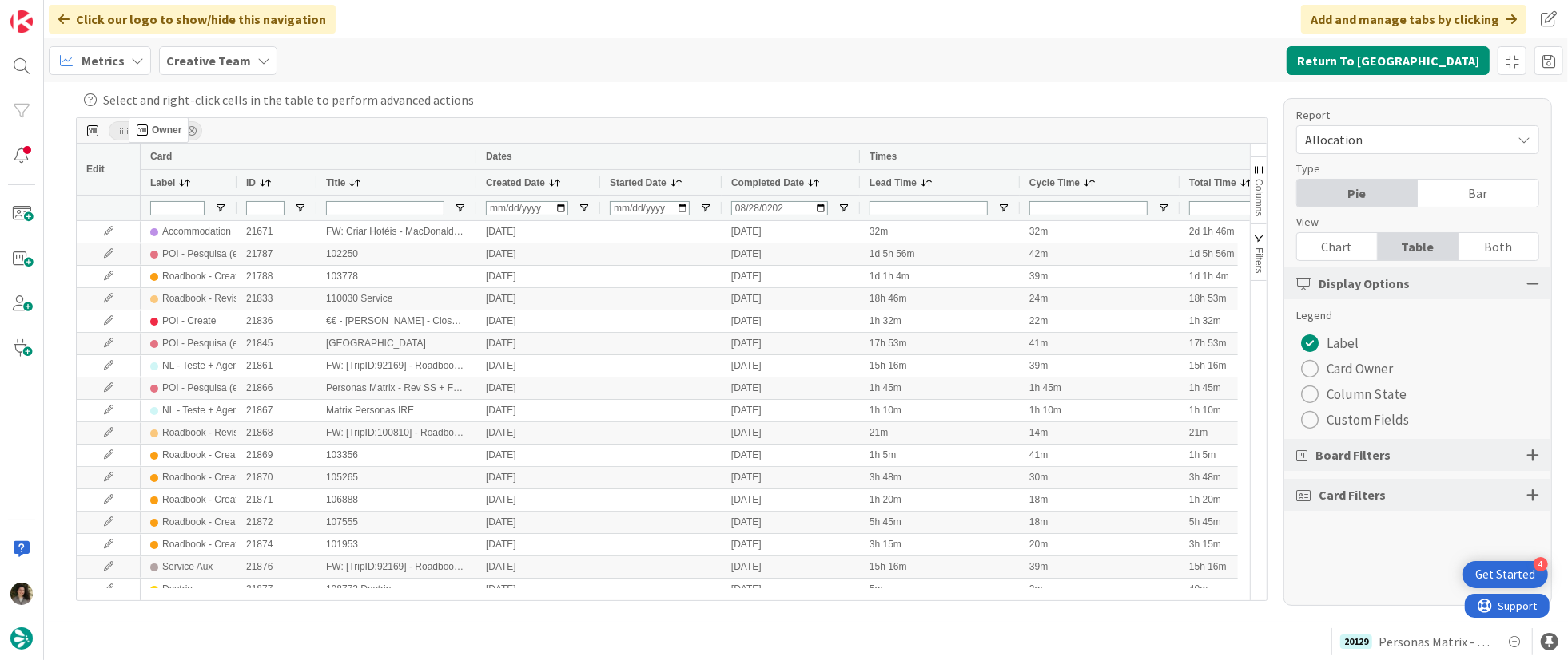
drag, startPoint x: 504, startPoint y: 178, endPoint x: 137, endPoint y: 124, distance: 371.0
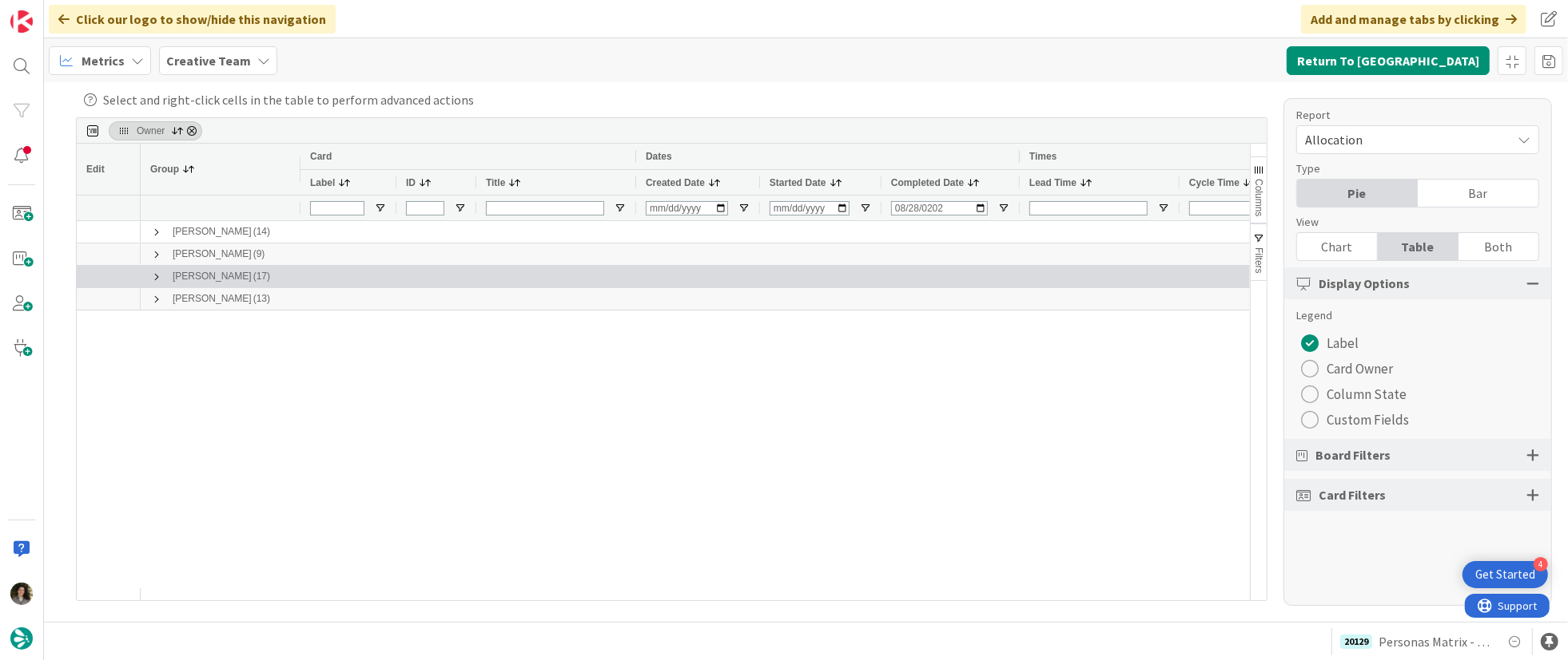
click at [157, 279] on span at bounding box center [157, 277] width 13 height 13
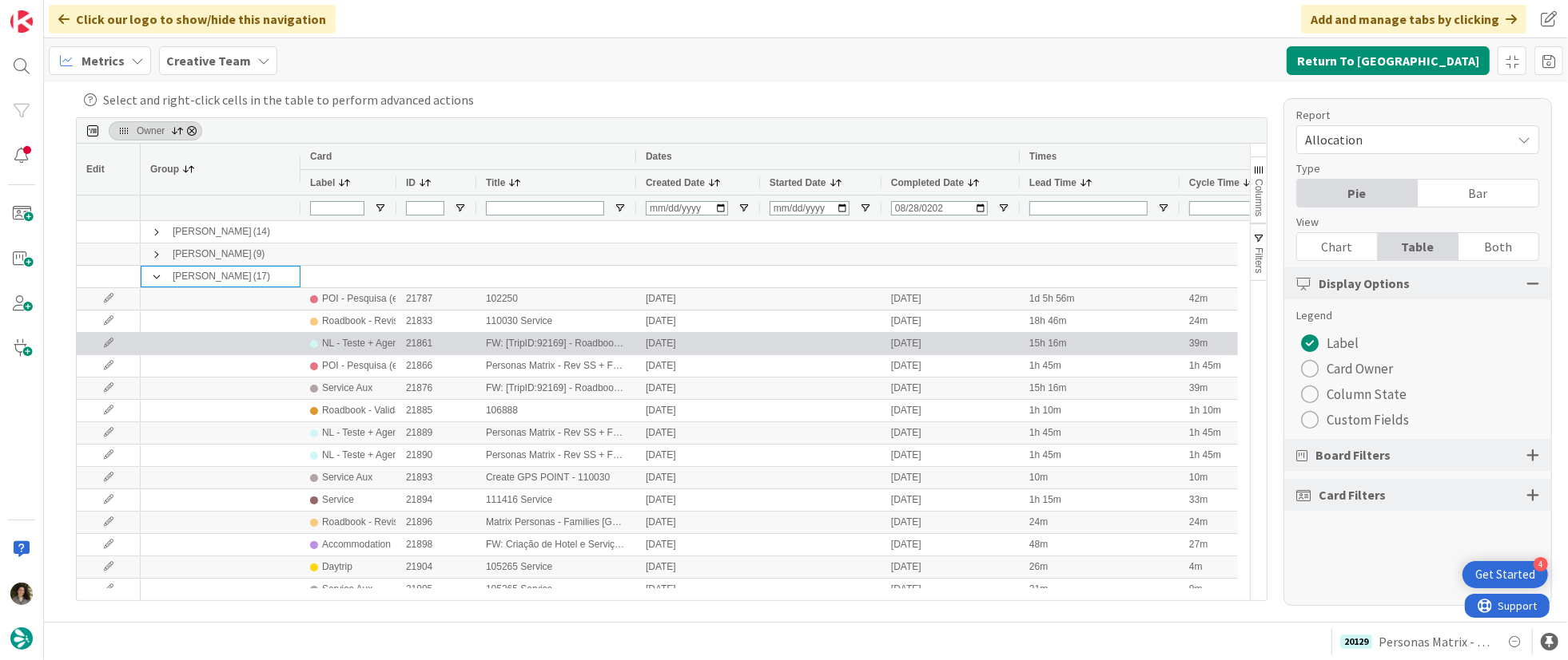
click at [462, 339] on div "21861" at bounding box center [436, 343] width 80 height 21
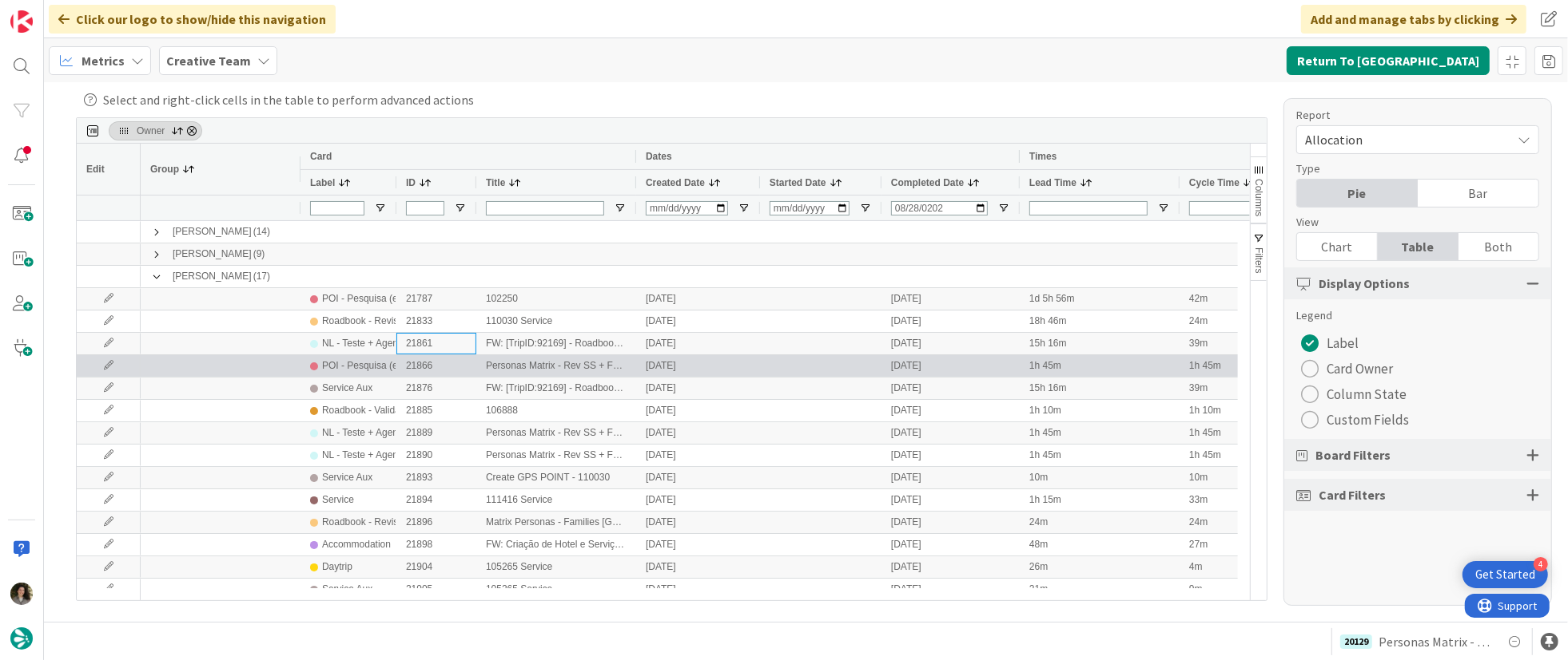
click at [351, 356] on div "POI - Pesquisa (exclui redação)" at bounding box center [390, 367] width 135 height 20
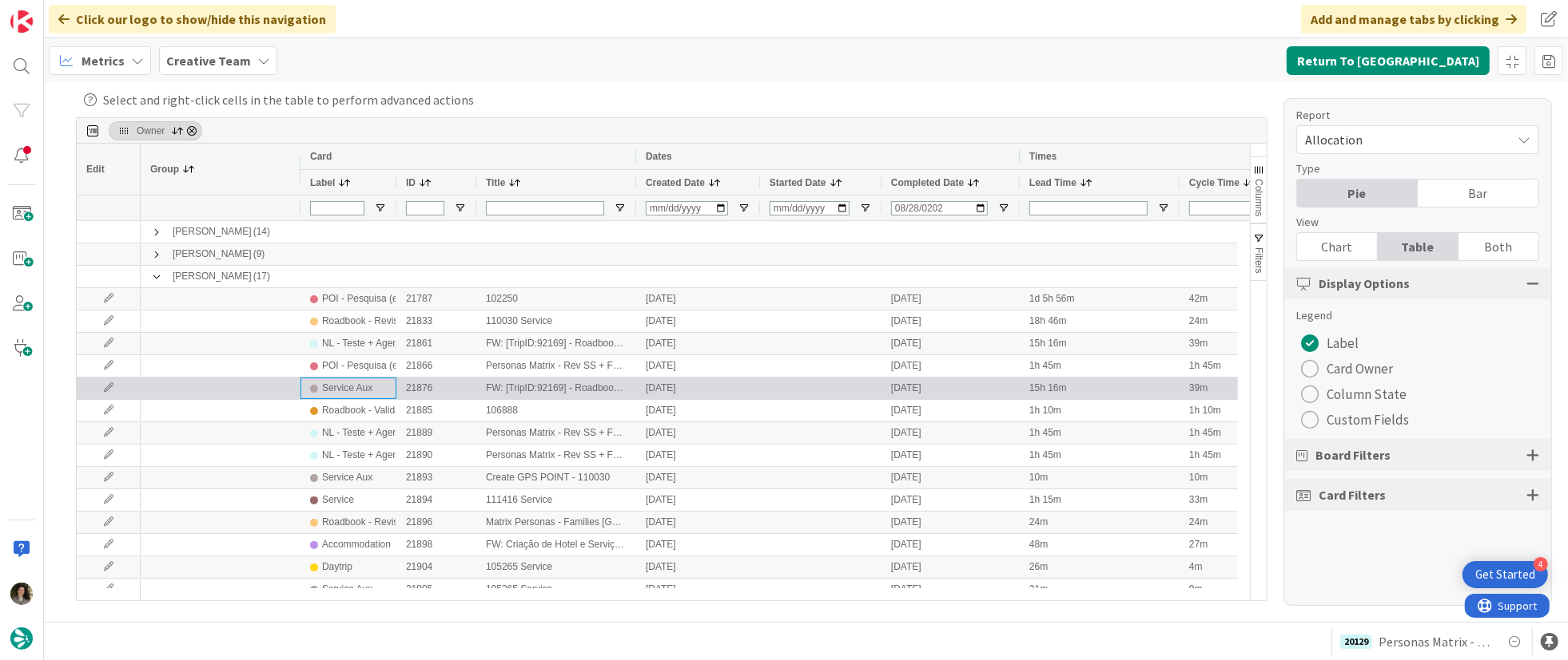
click at [349, 393] on div "Service Aux" at bounding box center [347, 389] width 50 height 20
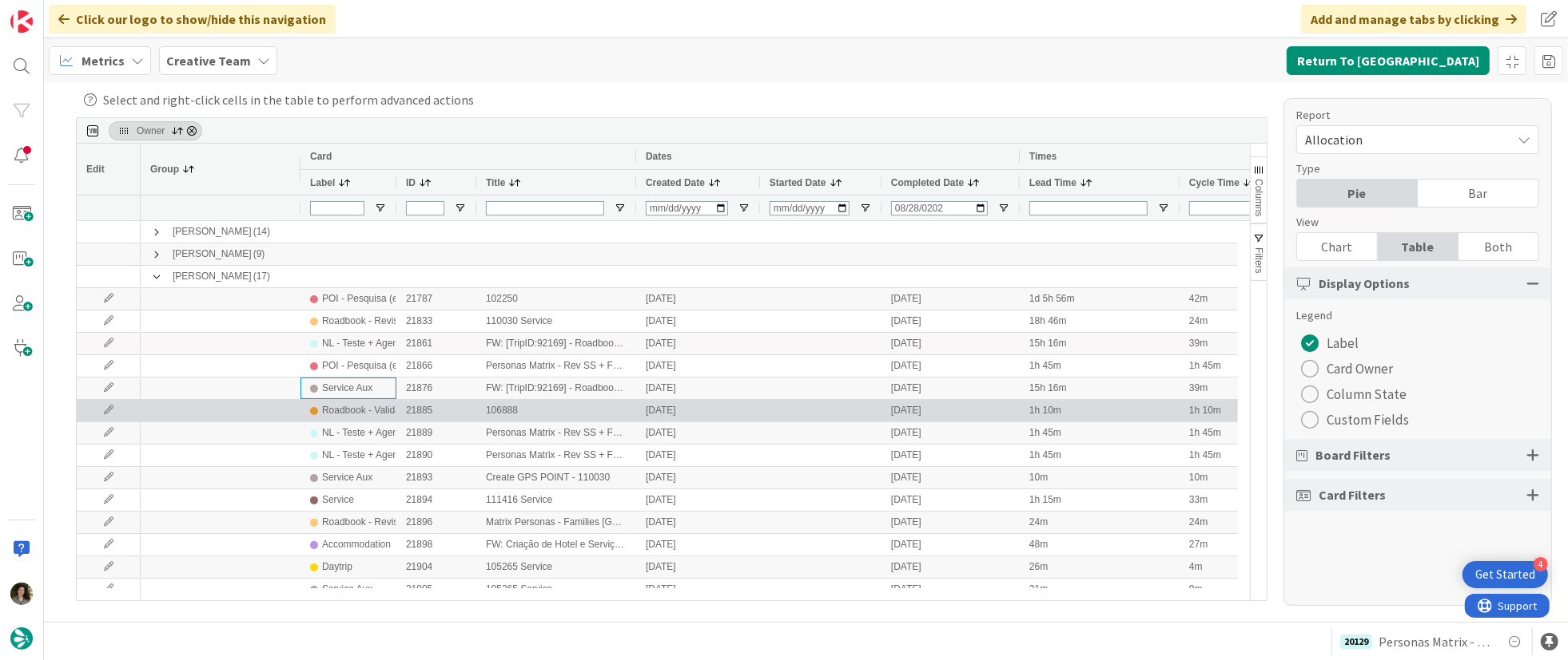
click at [382, 413] on div "Roadbook - Validation" at bounding box center [369, 411] width 94 height 20
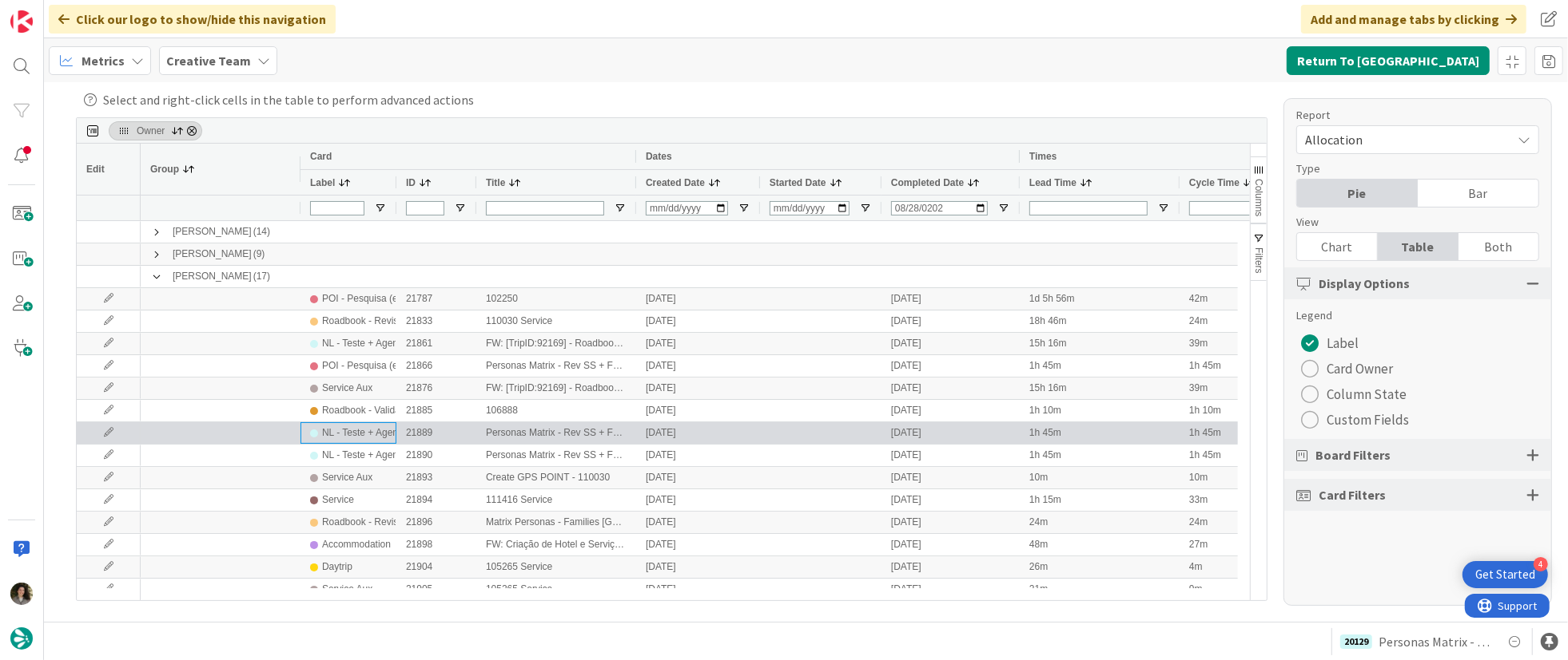
click at [375, 433] on div "NL - Teste + Agendamento" at bounding box center [379, 433] width 114 height 20
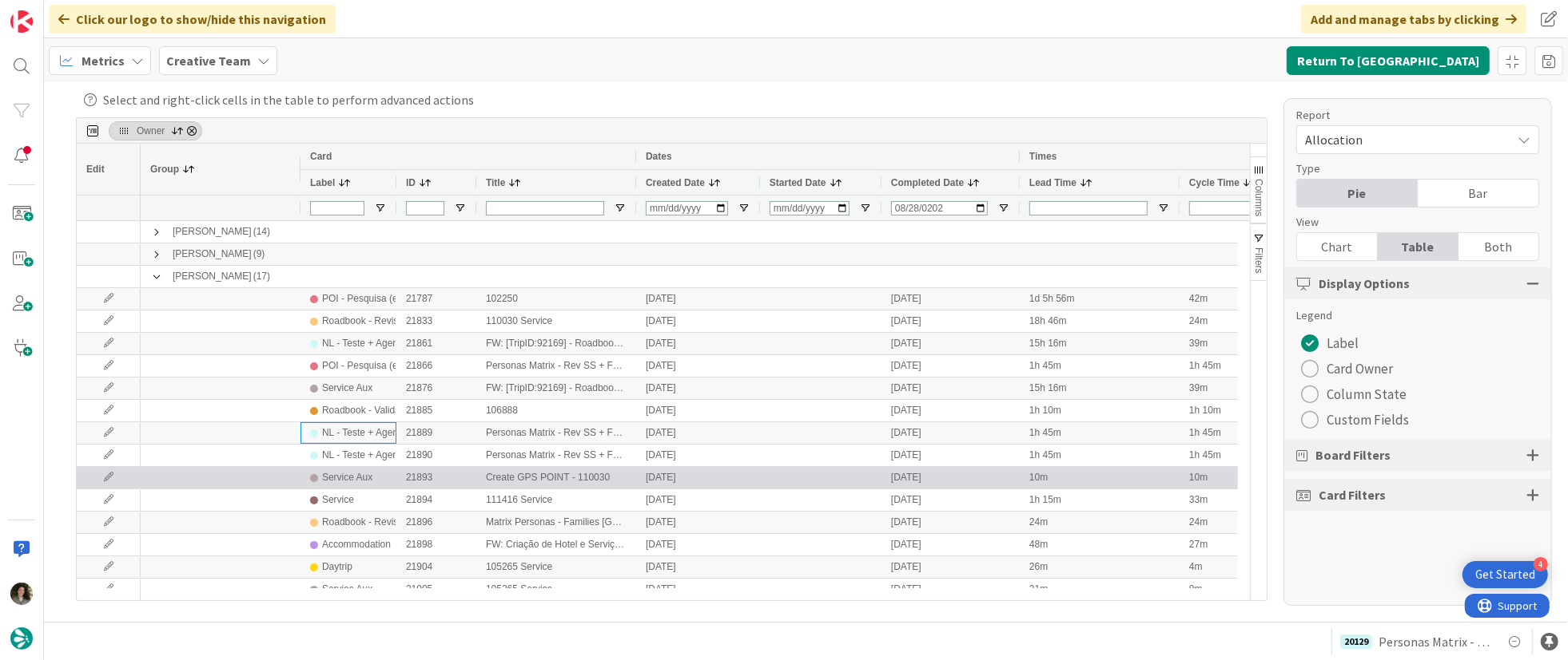
click at [367, 479] on div "Service Aux" at bounding box center [347, 479] width 50 height 20
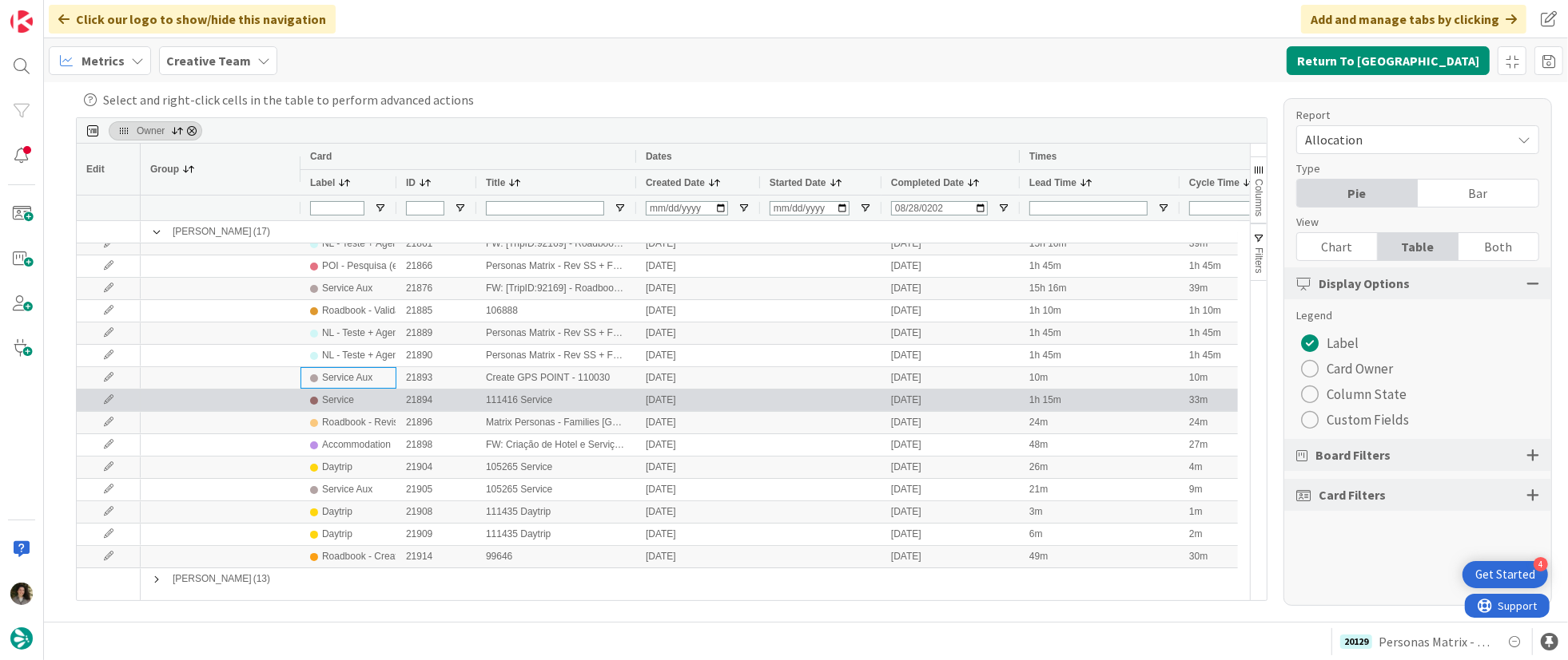
scroll to position [101, 0]
click at [353, 394] on div "Service" at bounding box center [348, 400] width 77 height 20
